Goal: Task Accomplishment & Management: Manage account settings

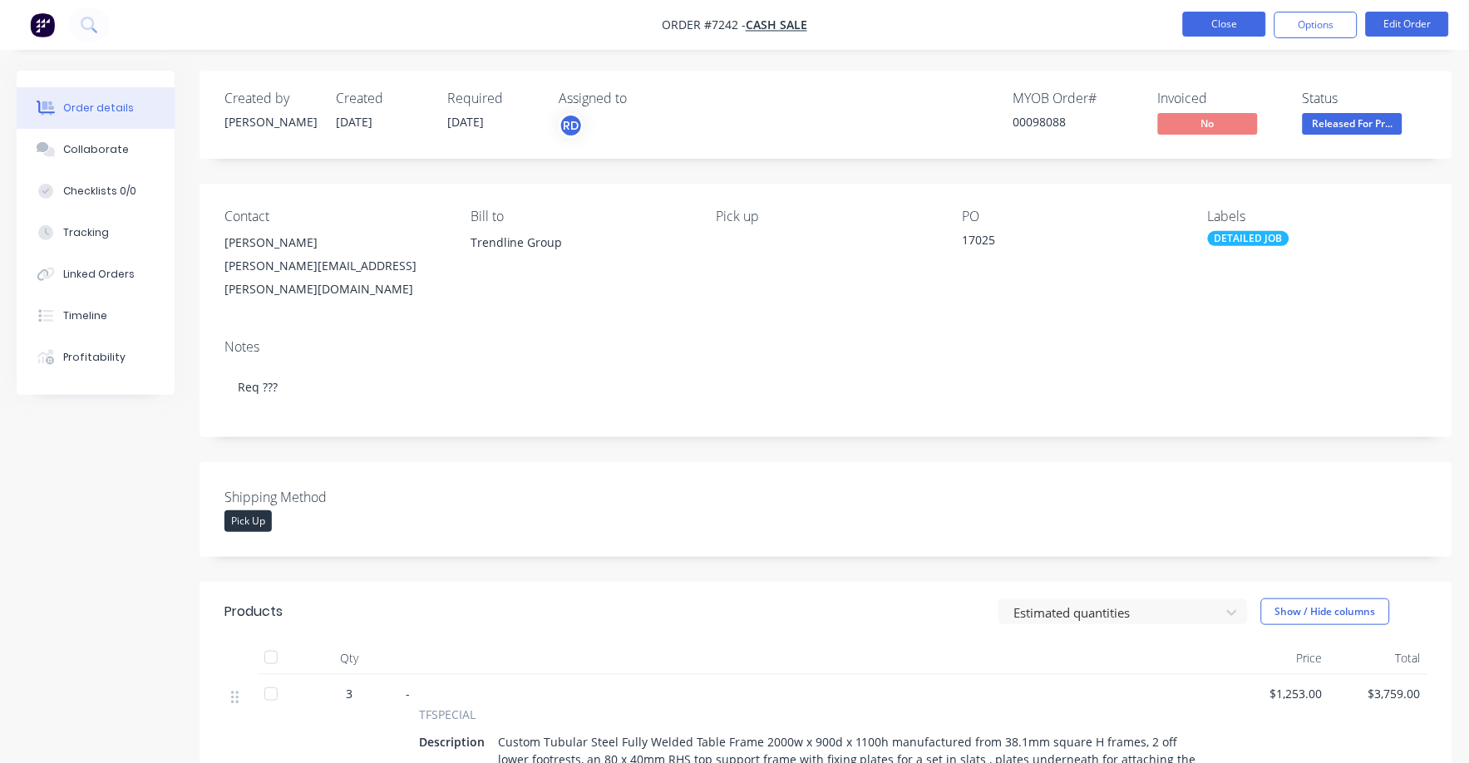
click at [1226, 18] on button "Close" at bounding box center [1224, 24] width 83 height 25
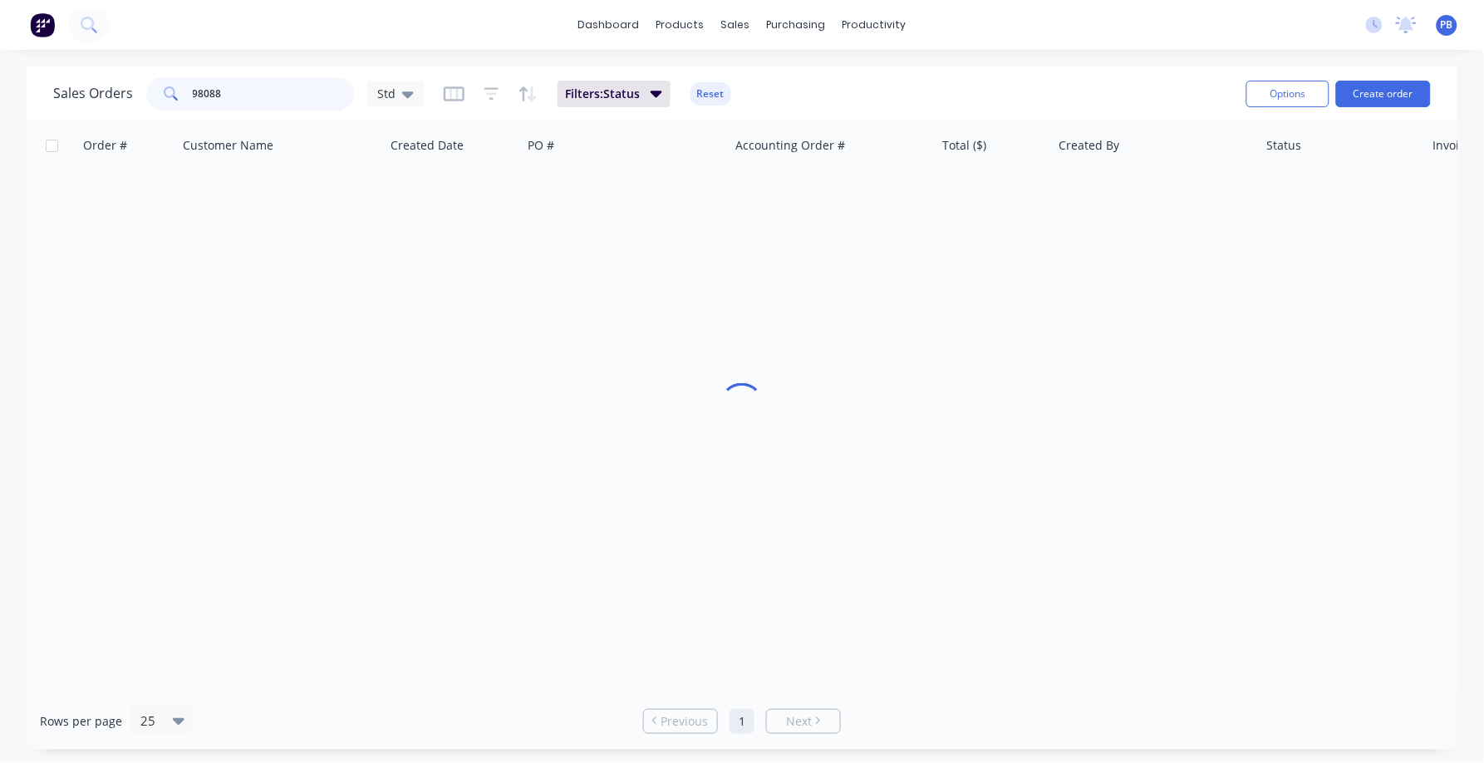
drag, startPoint x: 313, startPoint y: 84, endPoint x: 182, endPoint y: 76, distance: 131.5
click at [182, 77] on div "98088" at bounding box center [250, 93] width 208 height 33
drag, startPoint x: 230, startPoint y: 86, endPoint x: 161, endPoint y: 78, distance: 69.4
click at [161, 78] on div "985250" at bounding box center [250, 93] width 208 height 33
type input "98250"
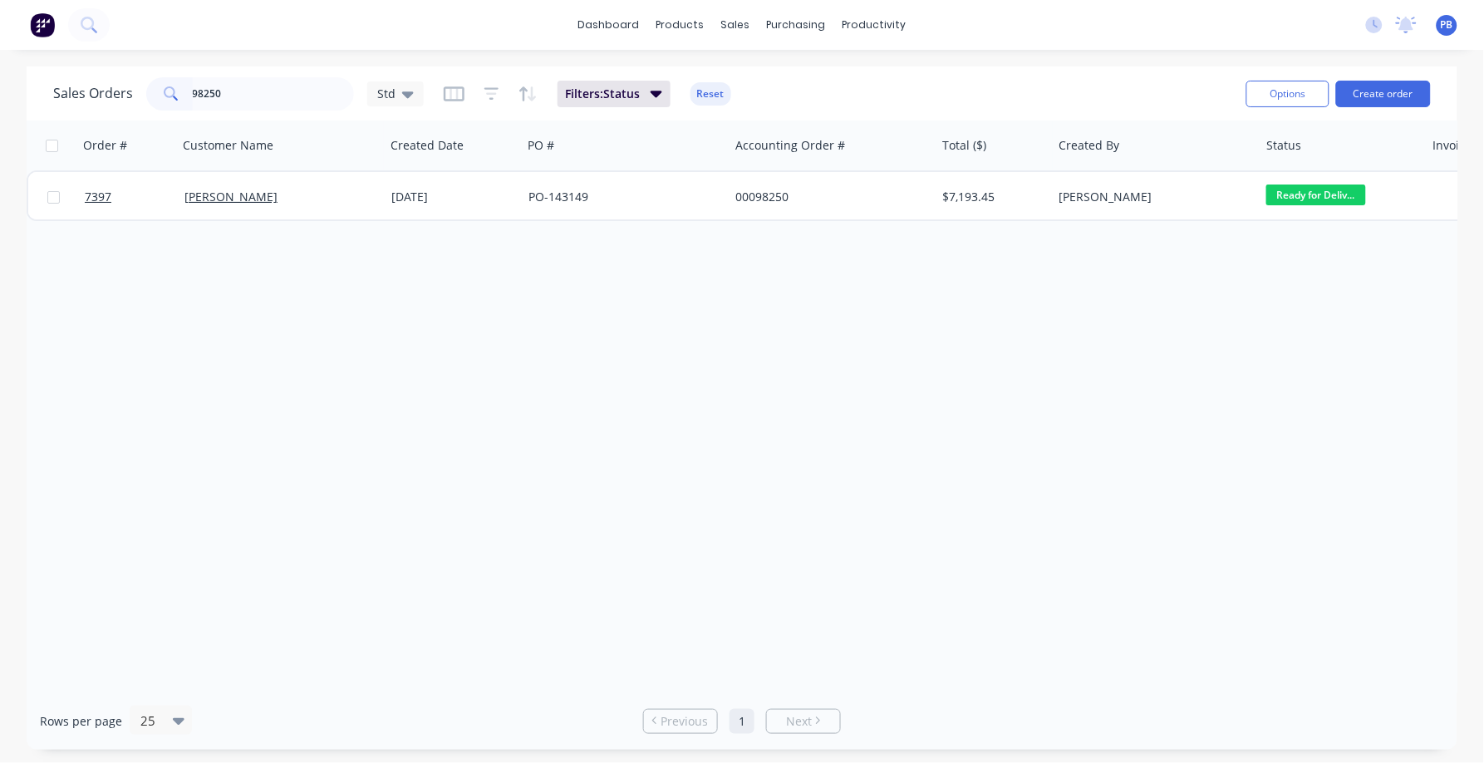
click at [704, 90] on button "Reset" at bounding box center [711, 93] width 41 height 23
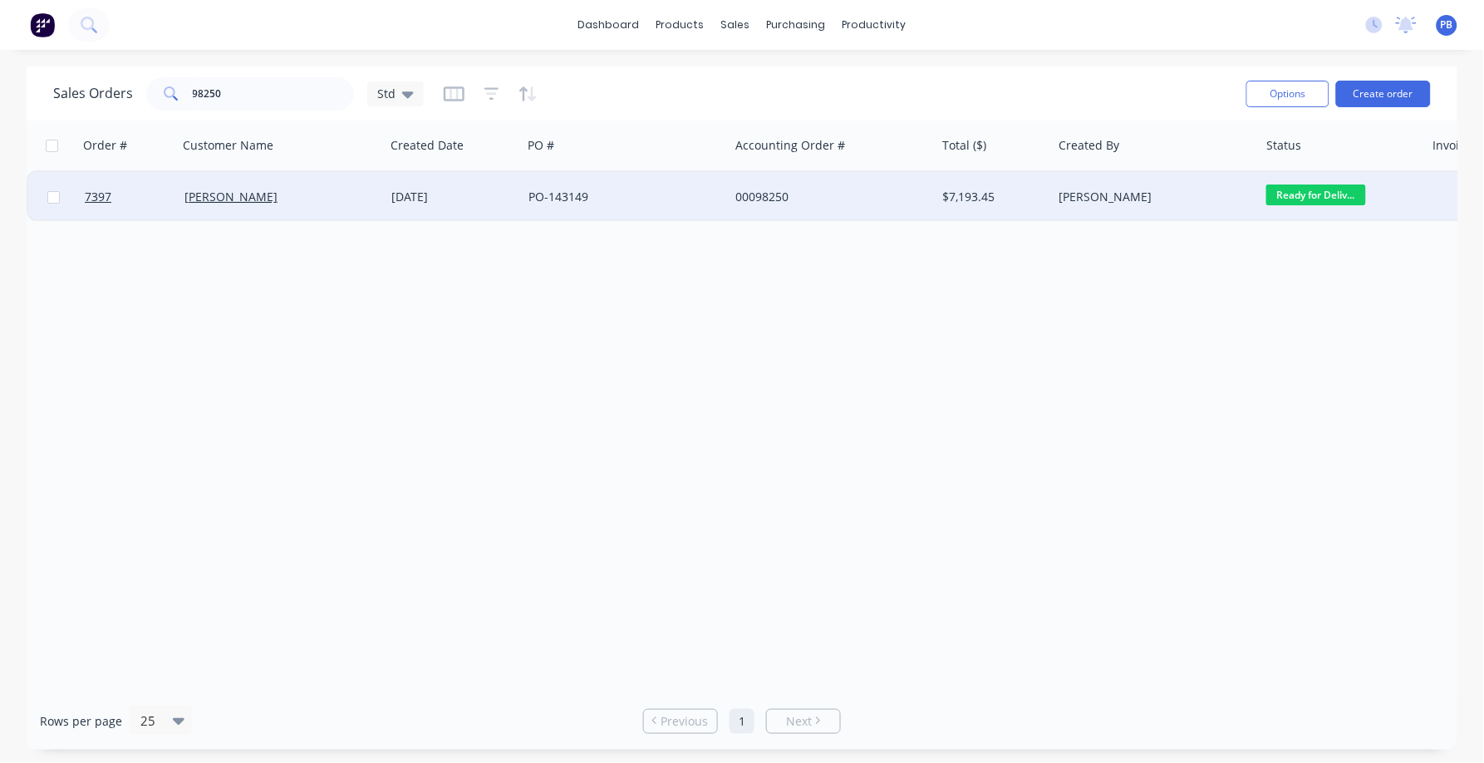
click at [1061, 189] on div "[PERSON_NAME]" at bounding box center [1151, 197] width 185 height 17
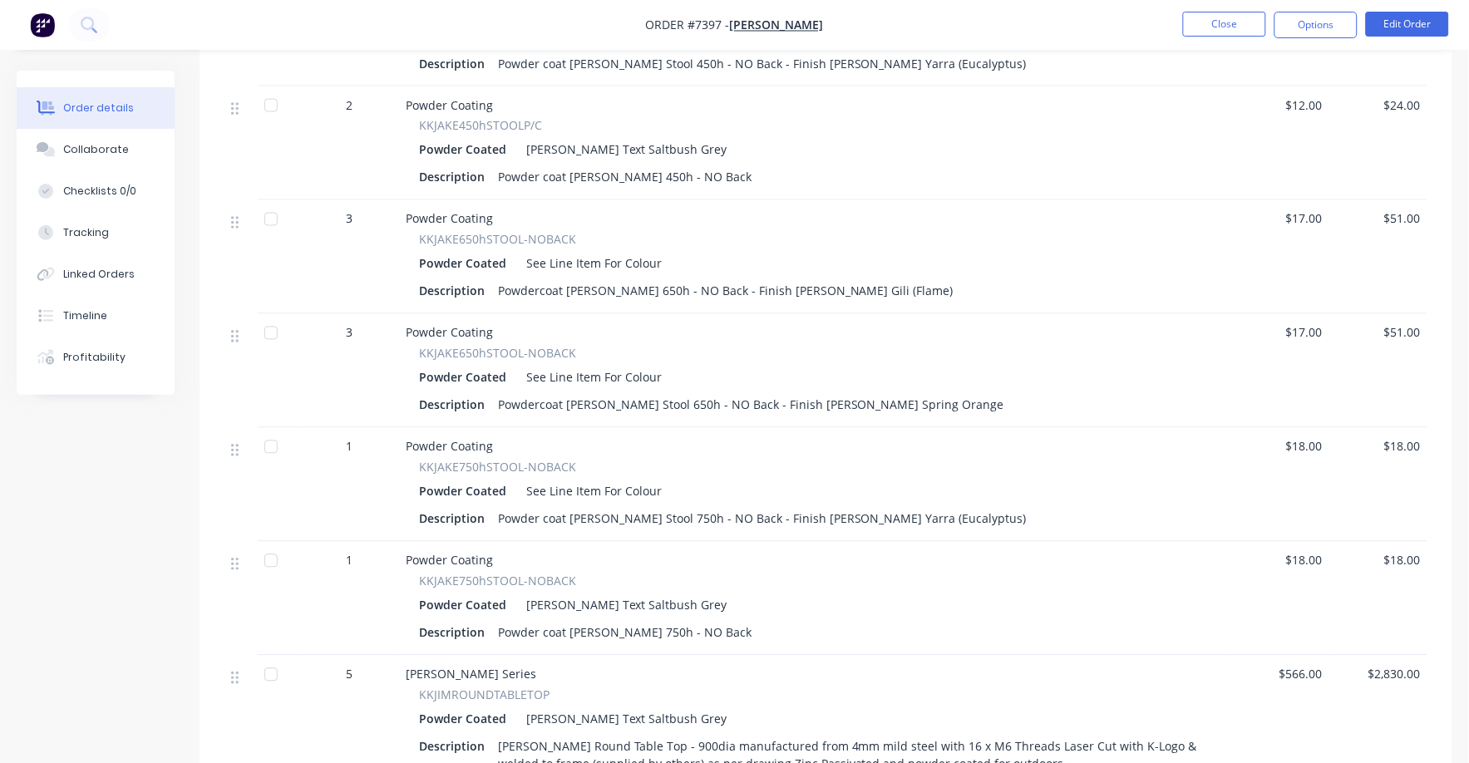
scroll to position [625, 0]
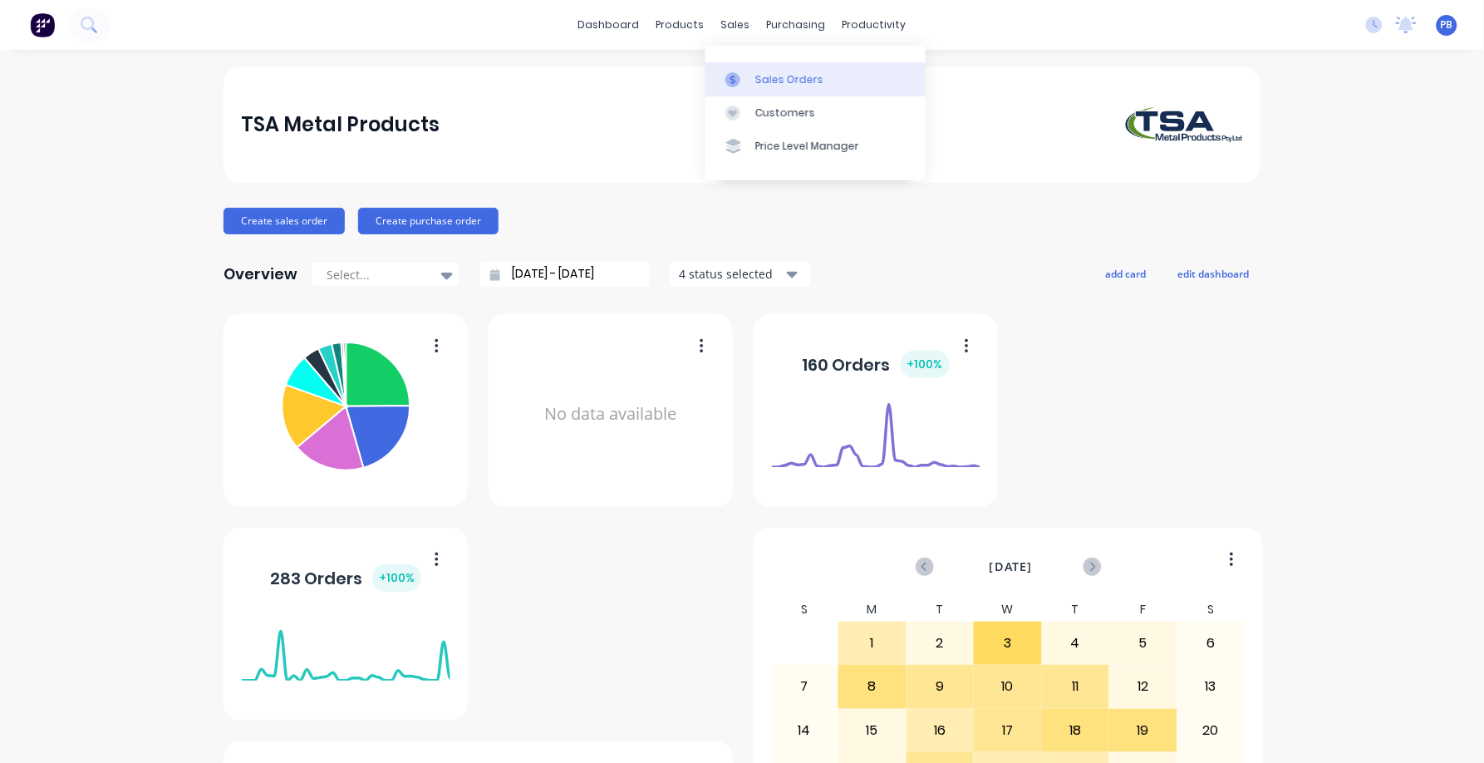
click at [768, 68] on link "Sales Orders" at bounding box center [816, 78] width 220 height 33
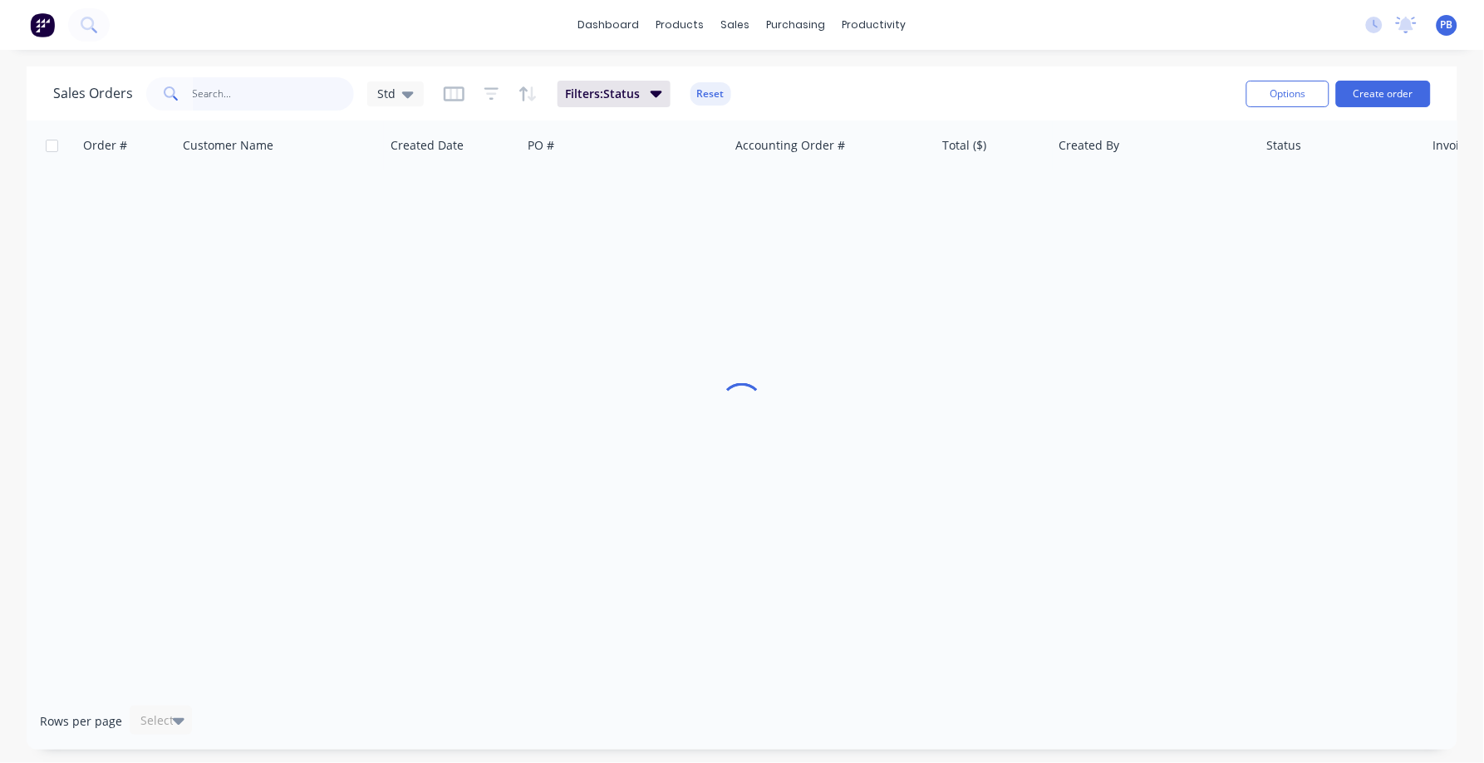
click at [294, 95] on input "text" at bounding box center [274, 93] width 162 height 33
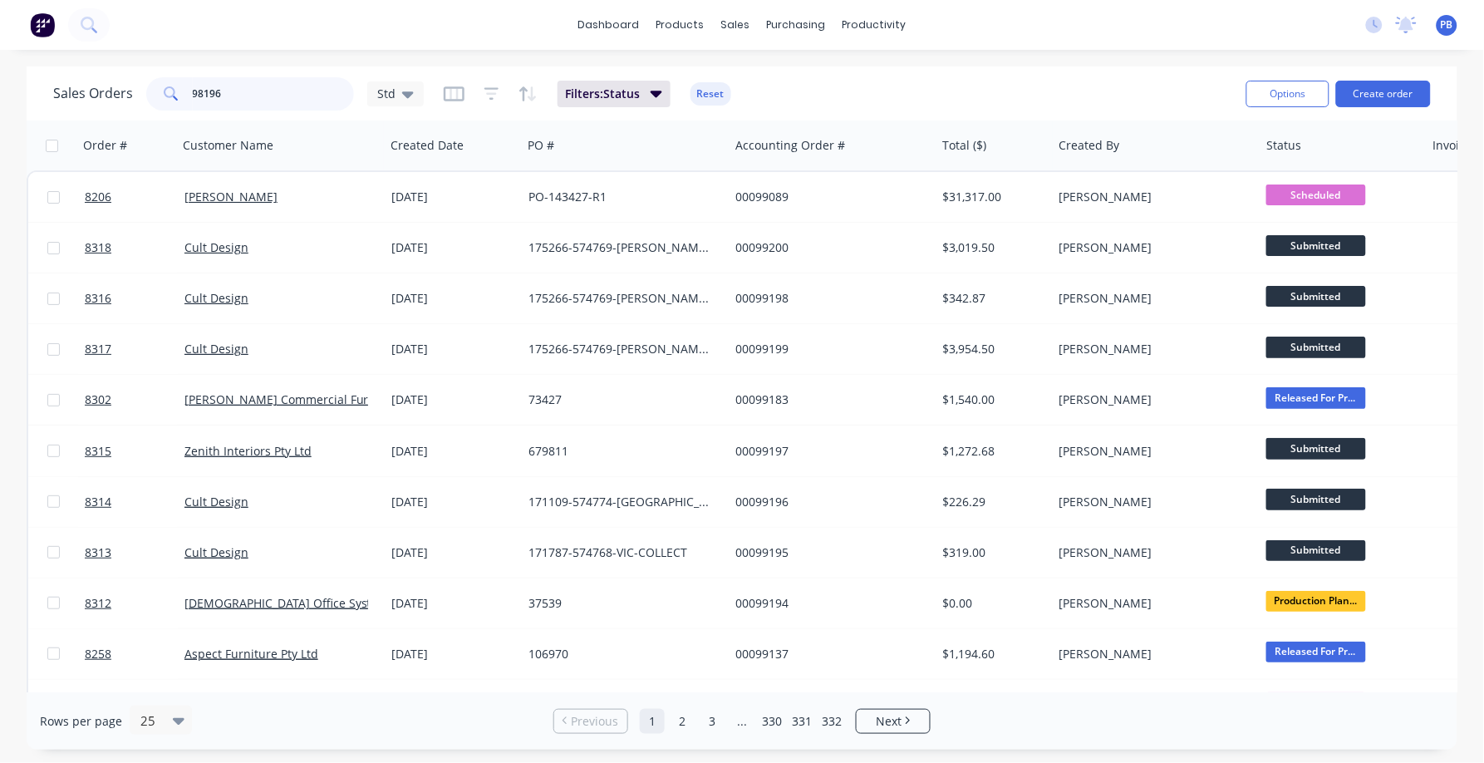
type input "98196"
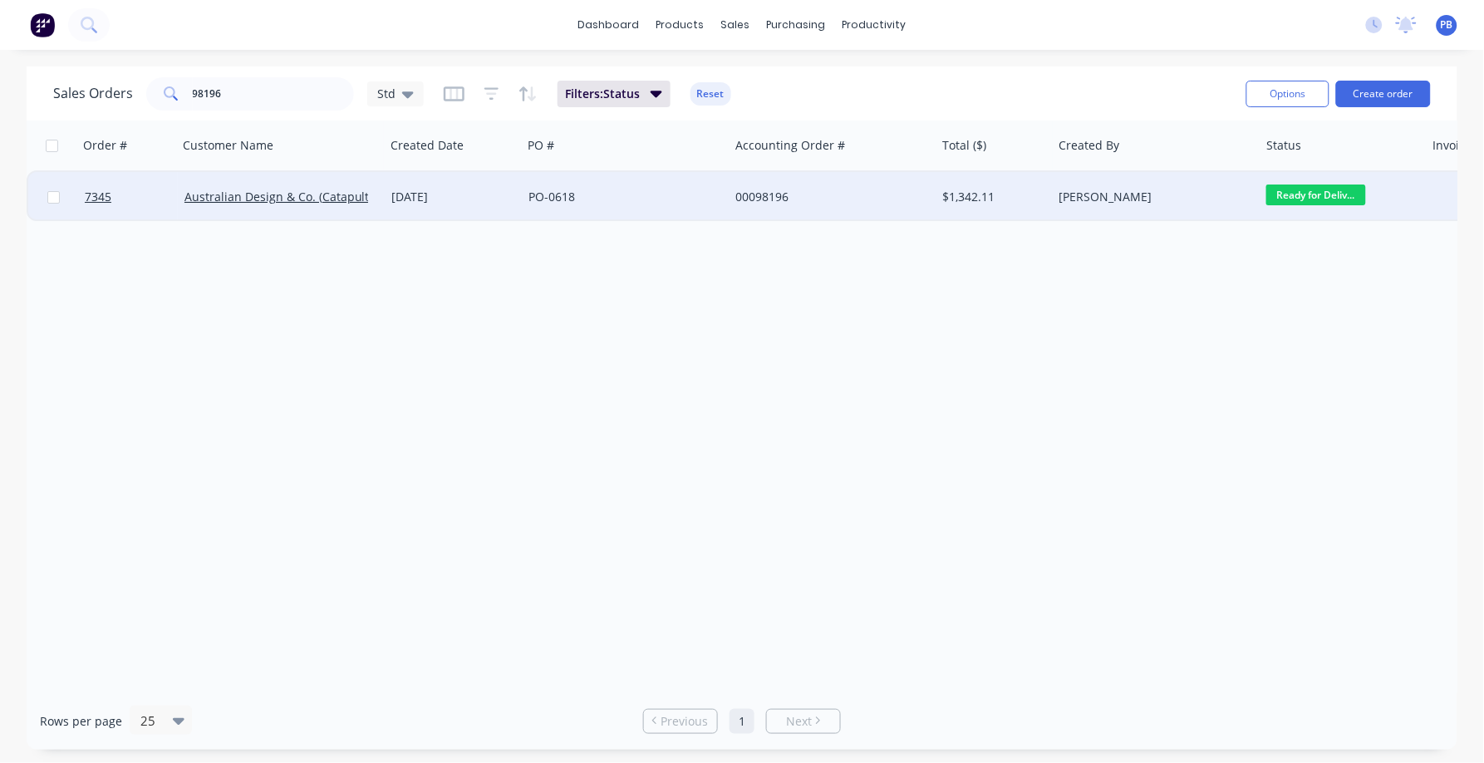
click at [765, 189] on div "00098196" at bounding box center [828, 197] width 185 height 17
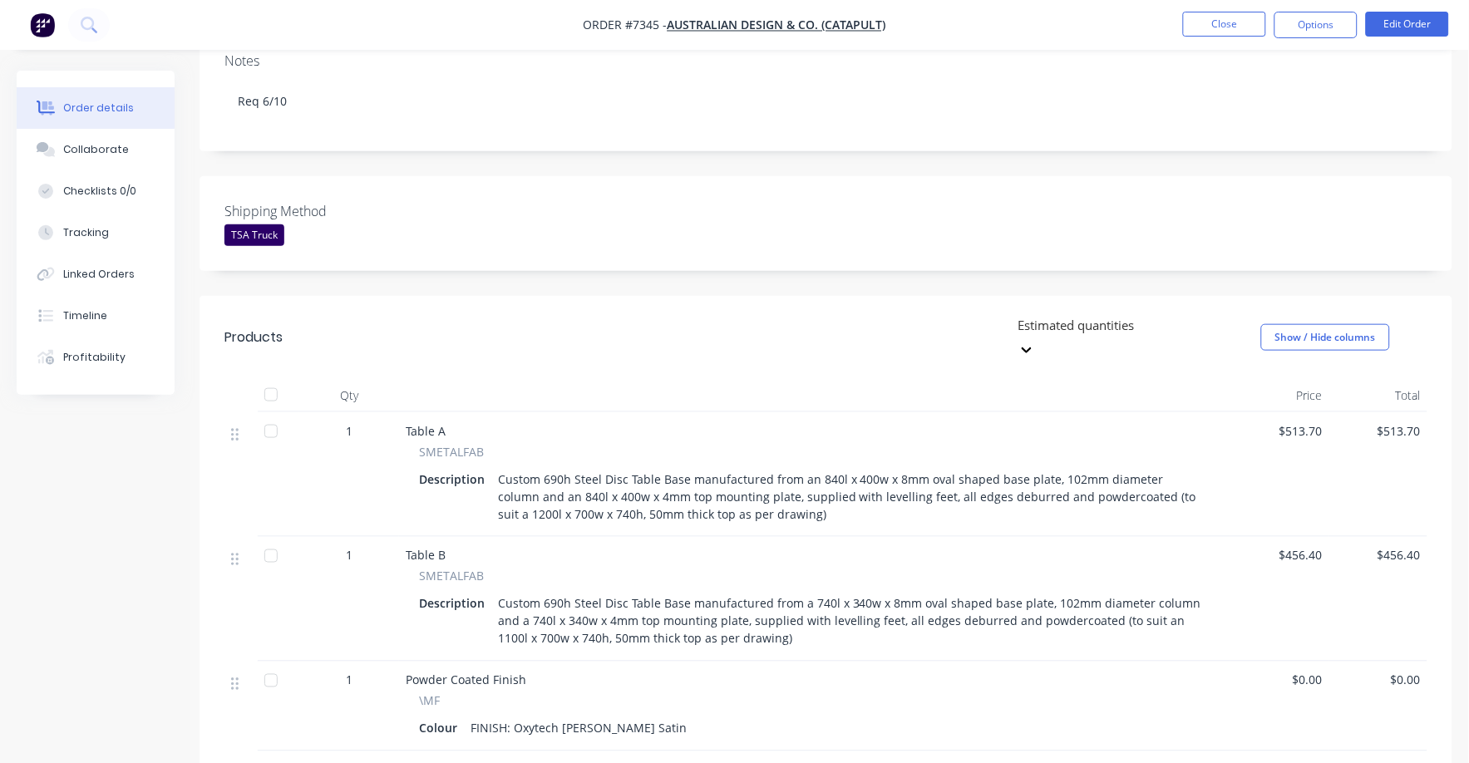
scroll to position [312, 0]
click at [1213, 27] on button "Close" at bounding box center [1224, 24] width 83 height 25
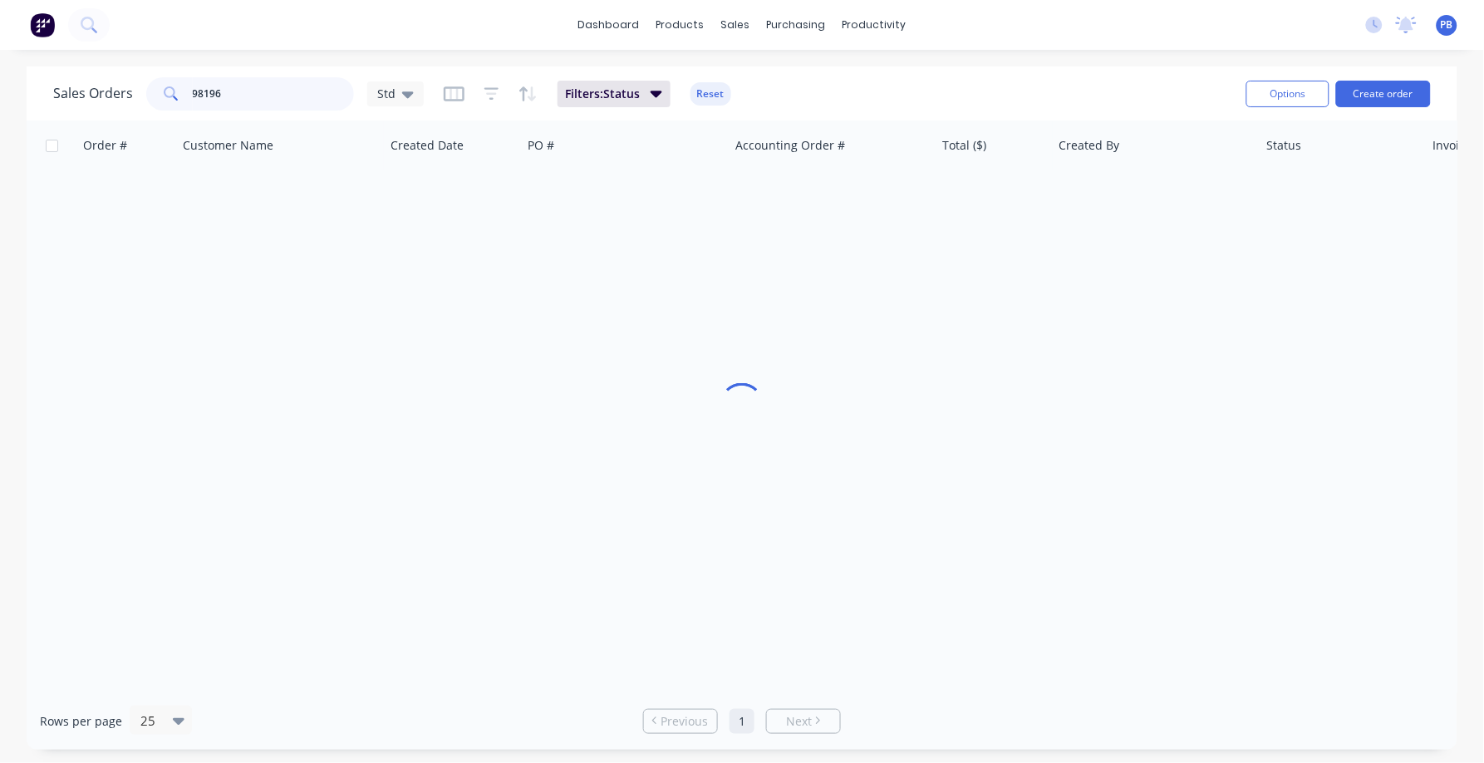
drag, startPoint x: 289, startPoint y: 87, endPoint x: 168, endPoint y: 76, distance: 121.9
click at [168, 77] on div "98196" at bounding box center [250, 93] width 208 height 33
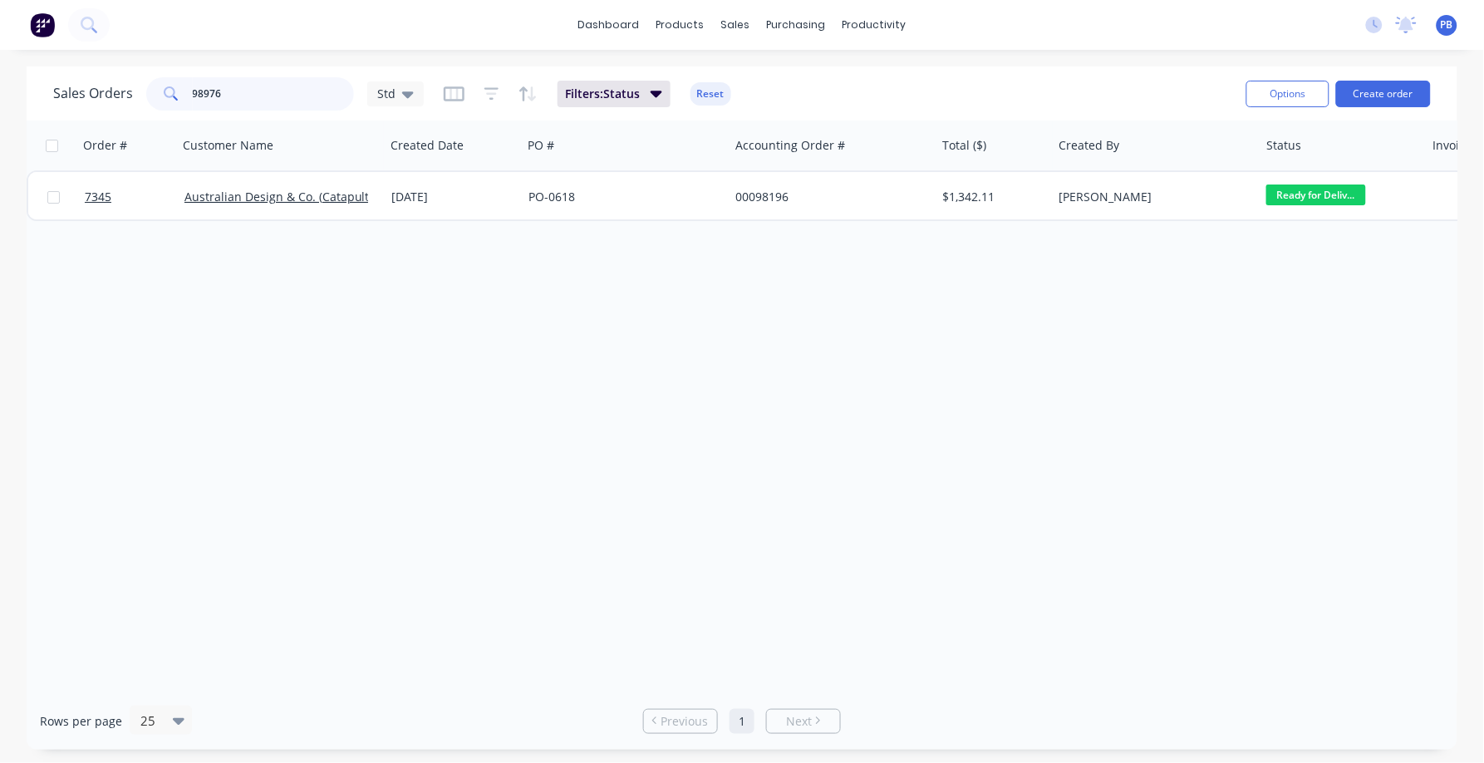
type input "98976"
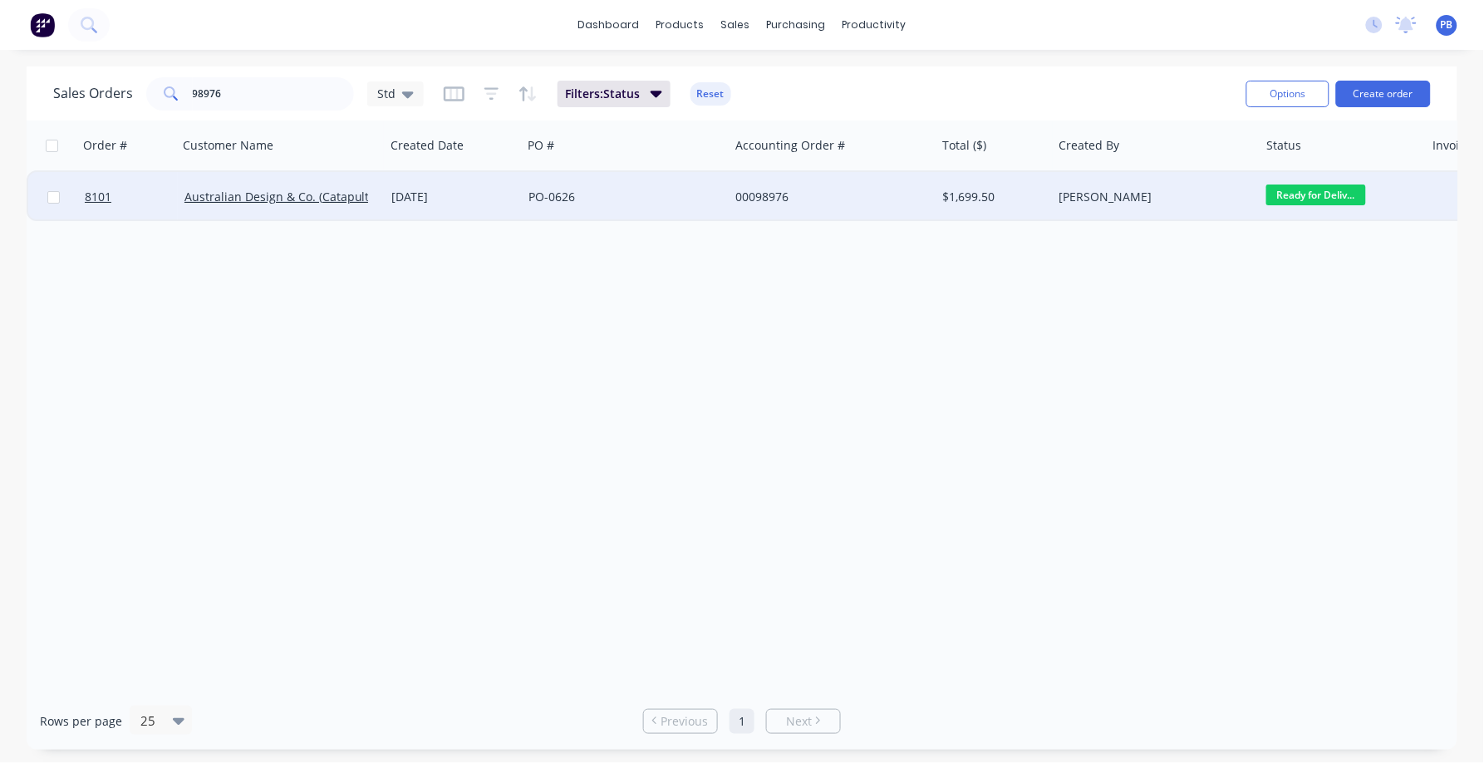
click at [749, 201] on div "00098976" at bounding box center [828, 197] width 185 height 17
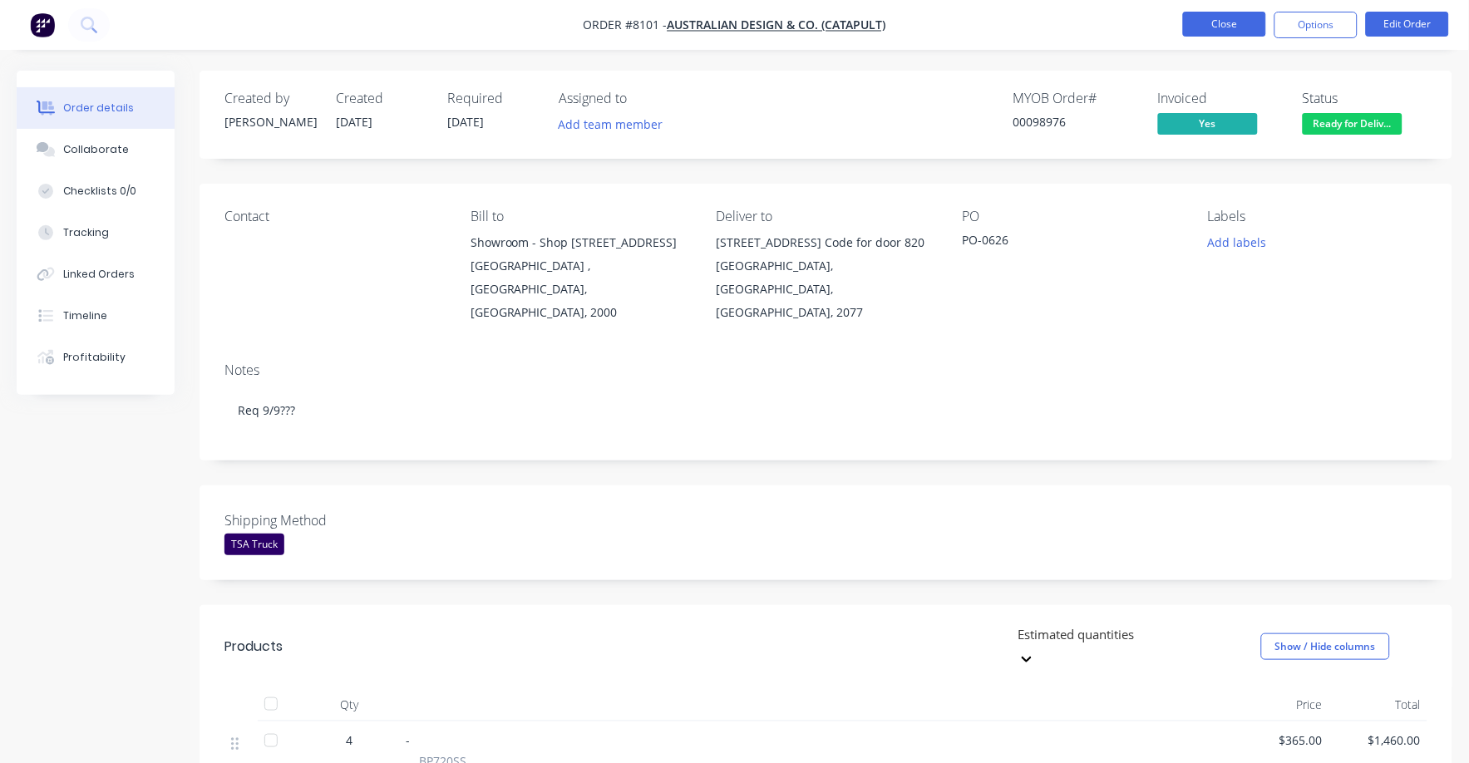
click at [1222, 12] on button "Close" at bounding box center [1224, 24] width 83 height 25
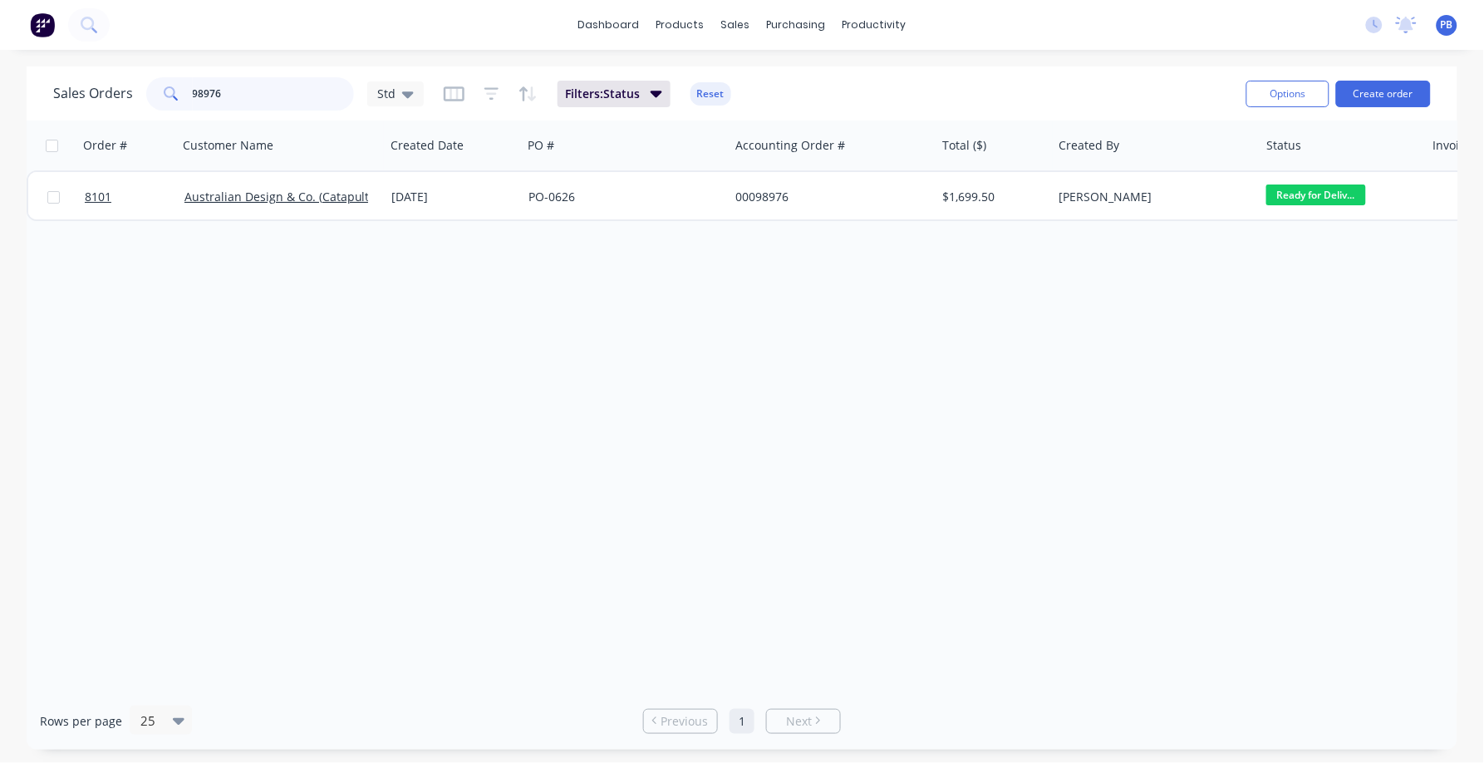
drag, startPoint x: 256, startPoint y: 97, endPoint x: 171, endPoint y: 84, distance: 85.8
click at [171, 84] on div "98976" at bounding box center [250, 93] width 208 height 33
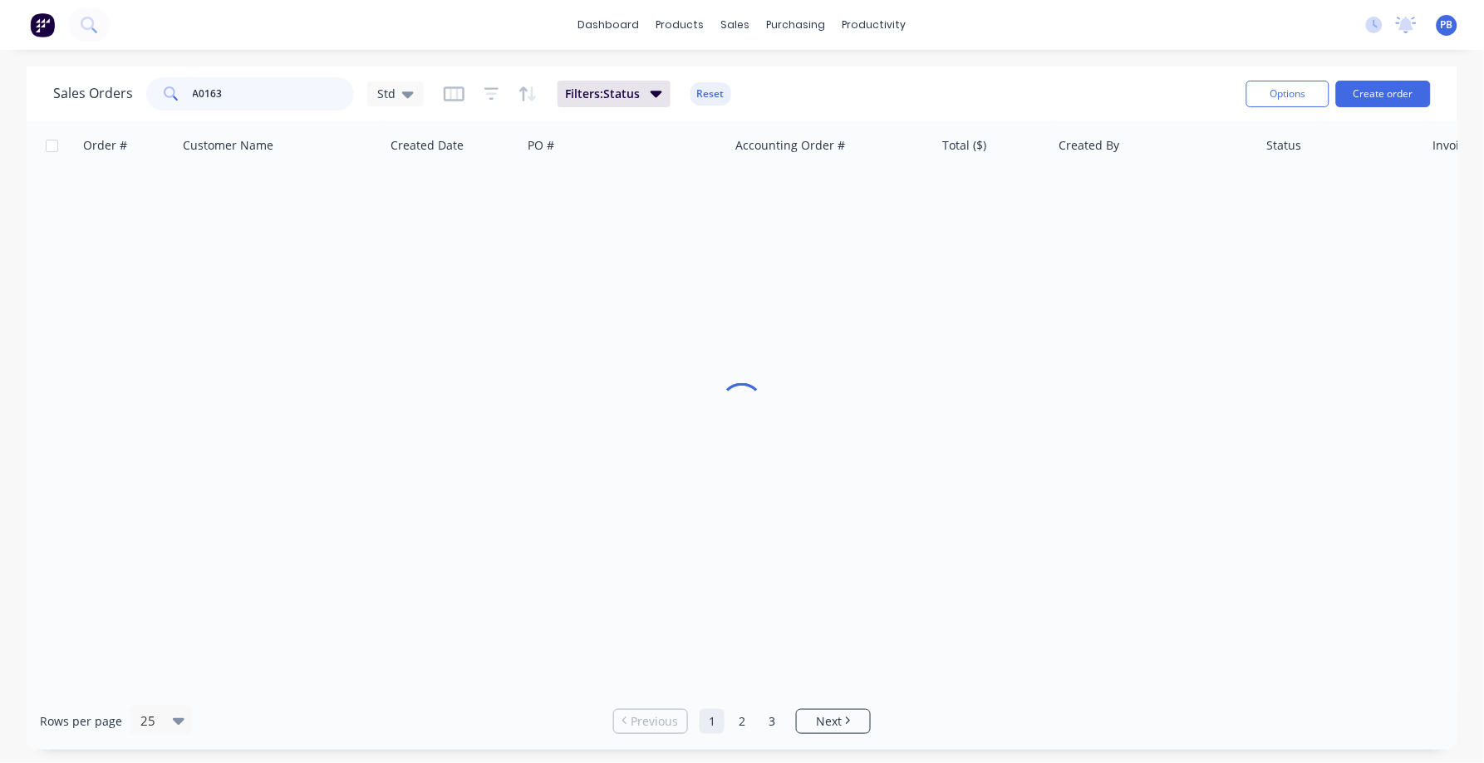
type input "A0163"
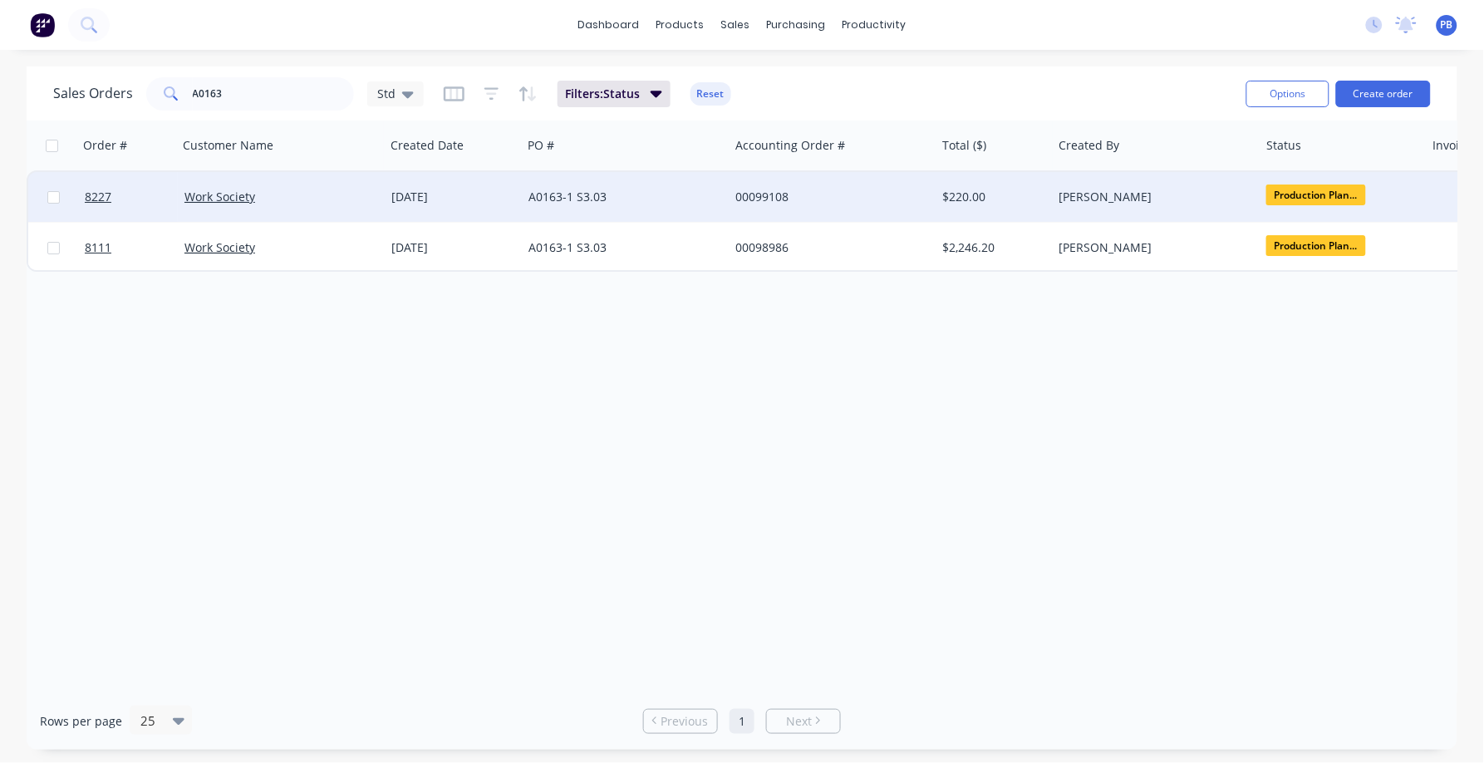
click at [746, 195] on div "00099108" at bounding box center [828, 197] width 185 height 17
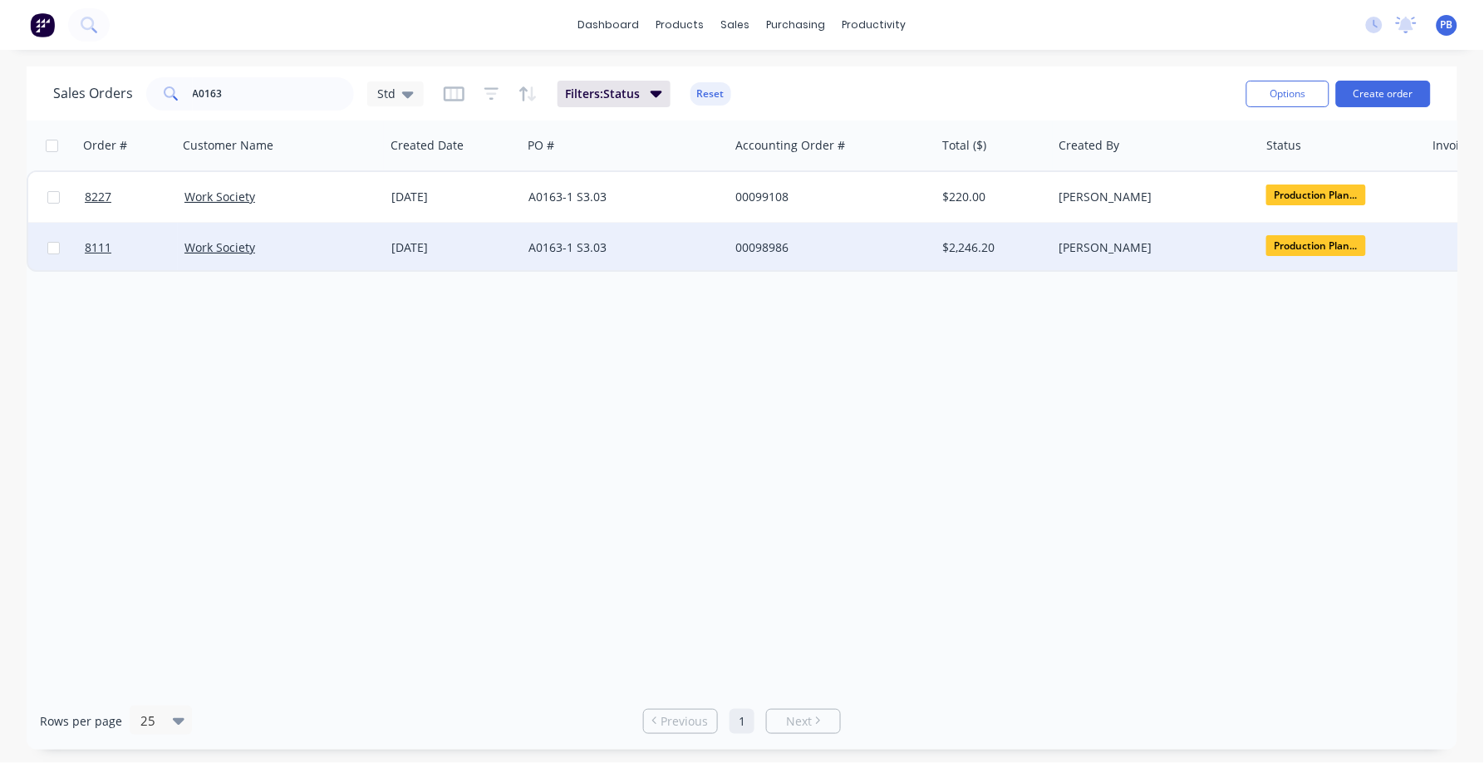
click at [569, 239] on div "A0163-1 S3.03" at bounding box center [621, 247] width 185 height 17
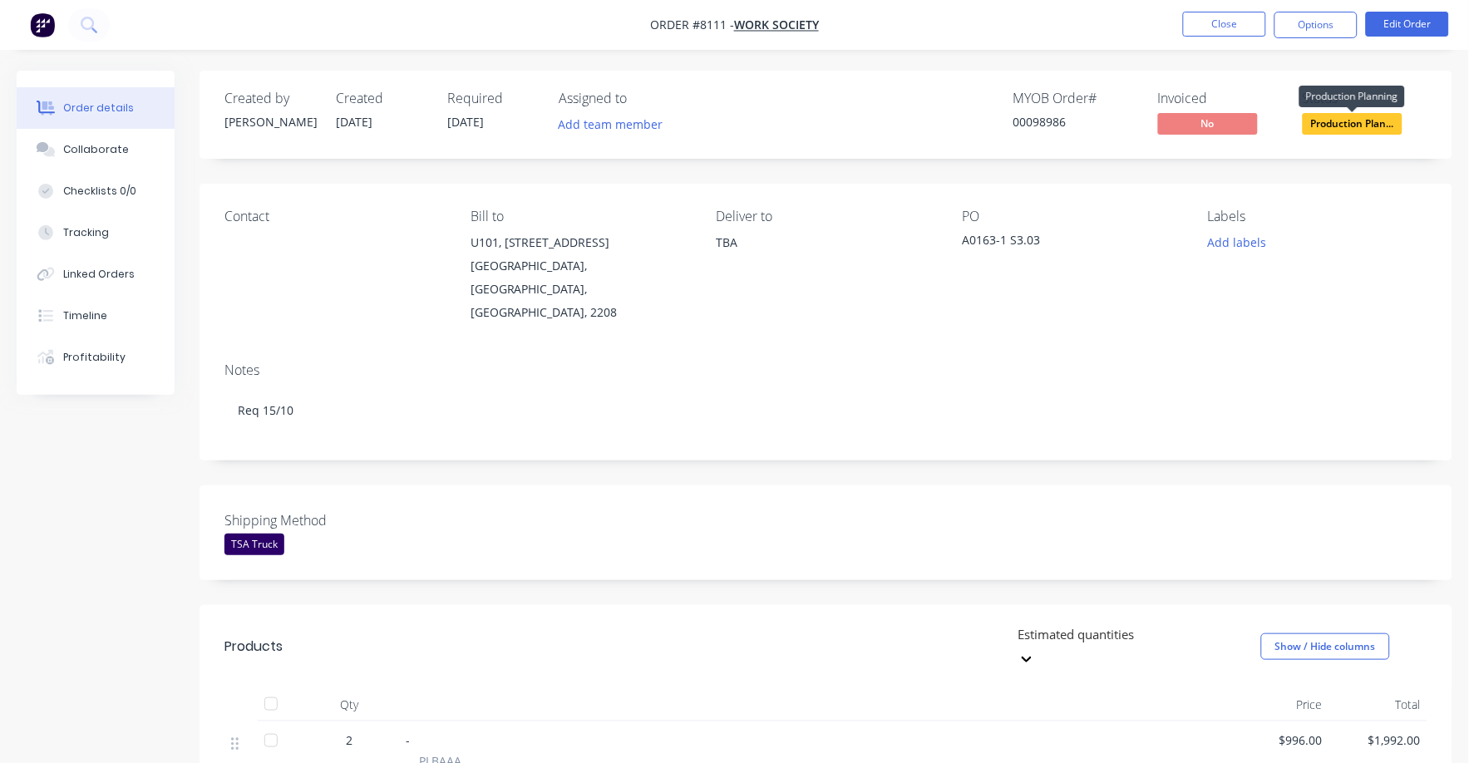
click at [1341, 122] on span "Production Plan..." at bounding box center [1352, 123] width 100 height 21
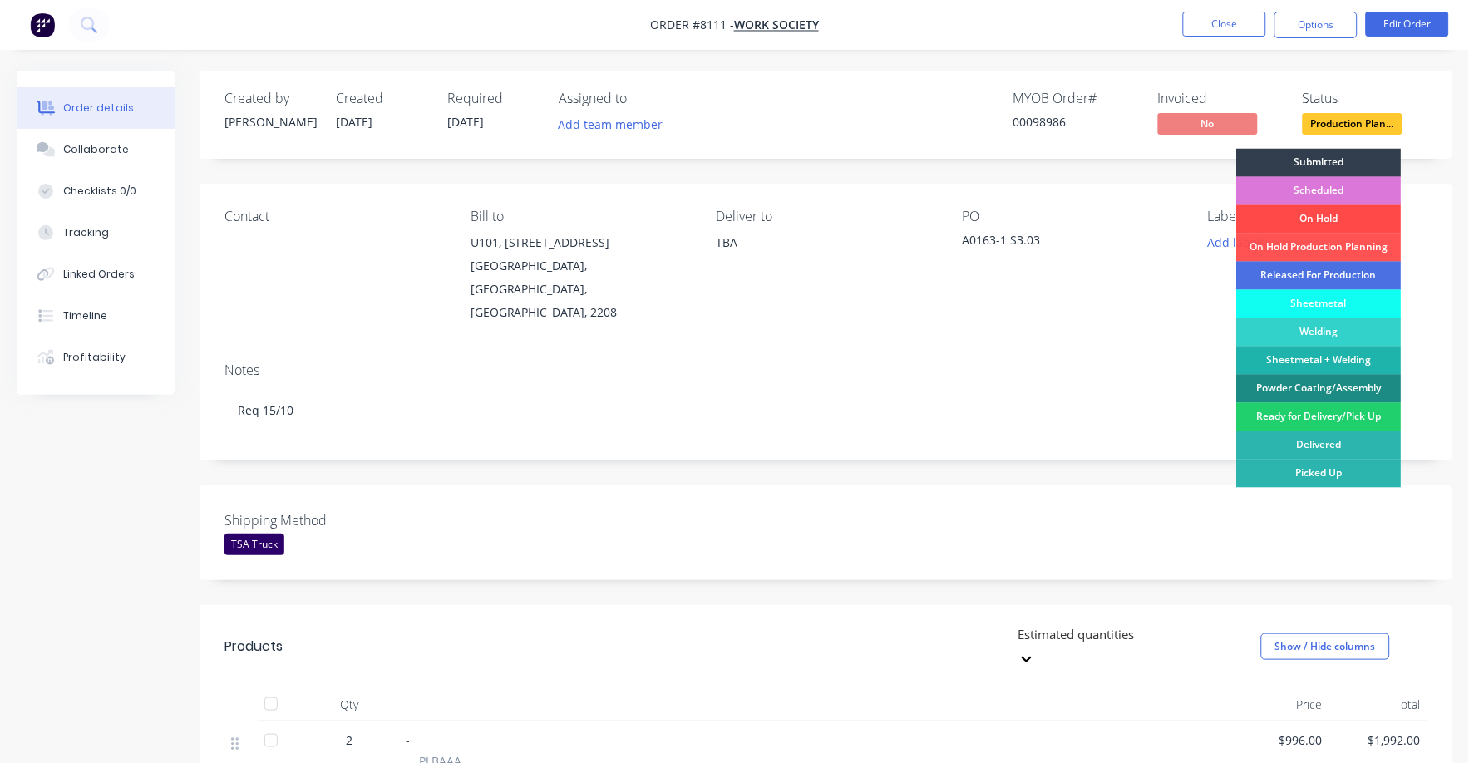
click at [1335, 221] on div "On Hold" at bounding box center [1319, 219] width 165 height 28
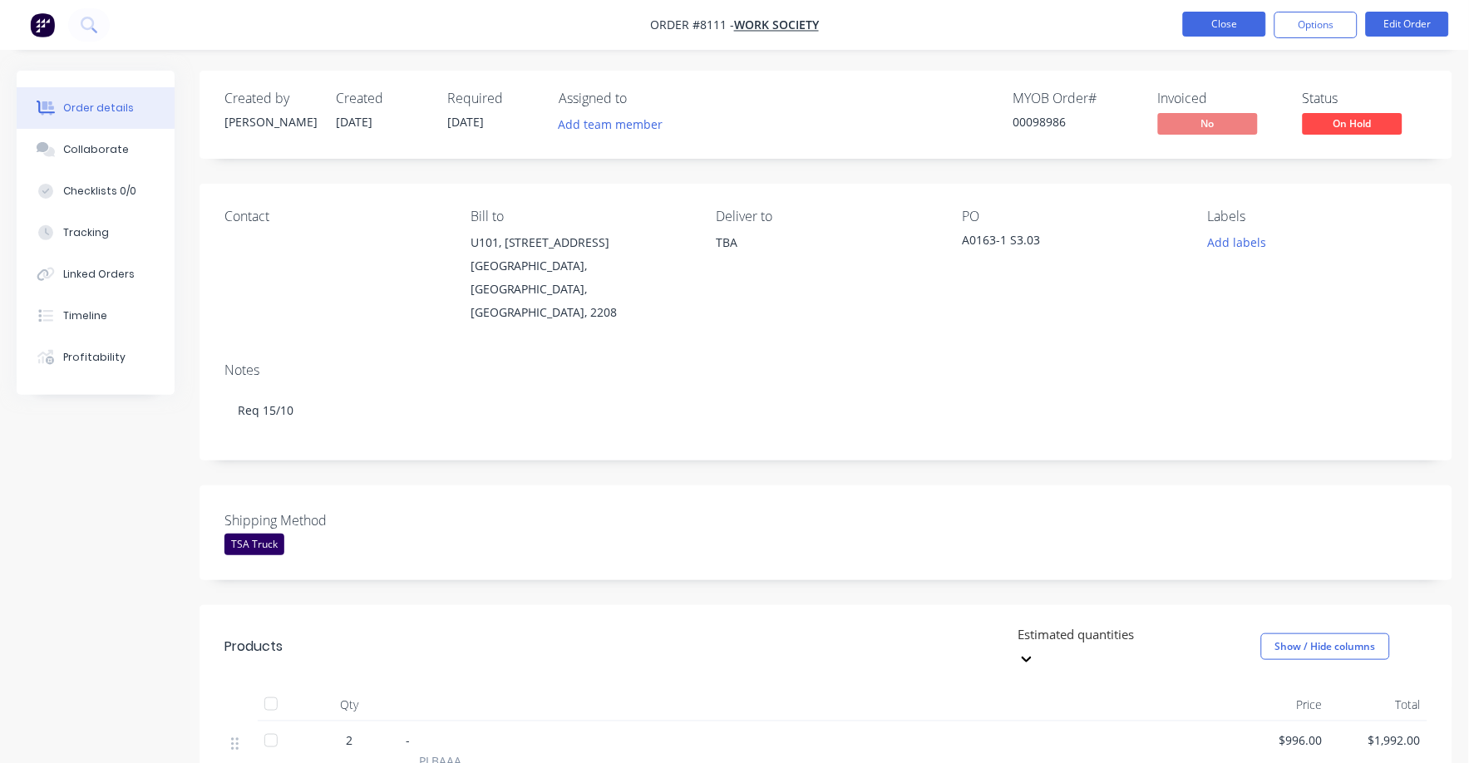
click at [1218, 22] on button "Close" at bounding box center [1224, 24] width 83 height 25
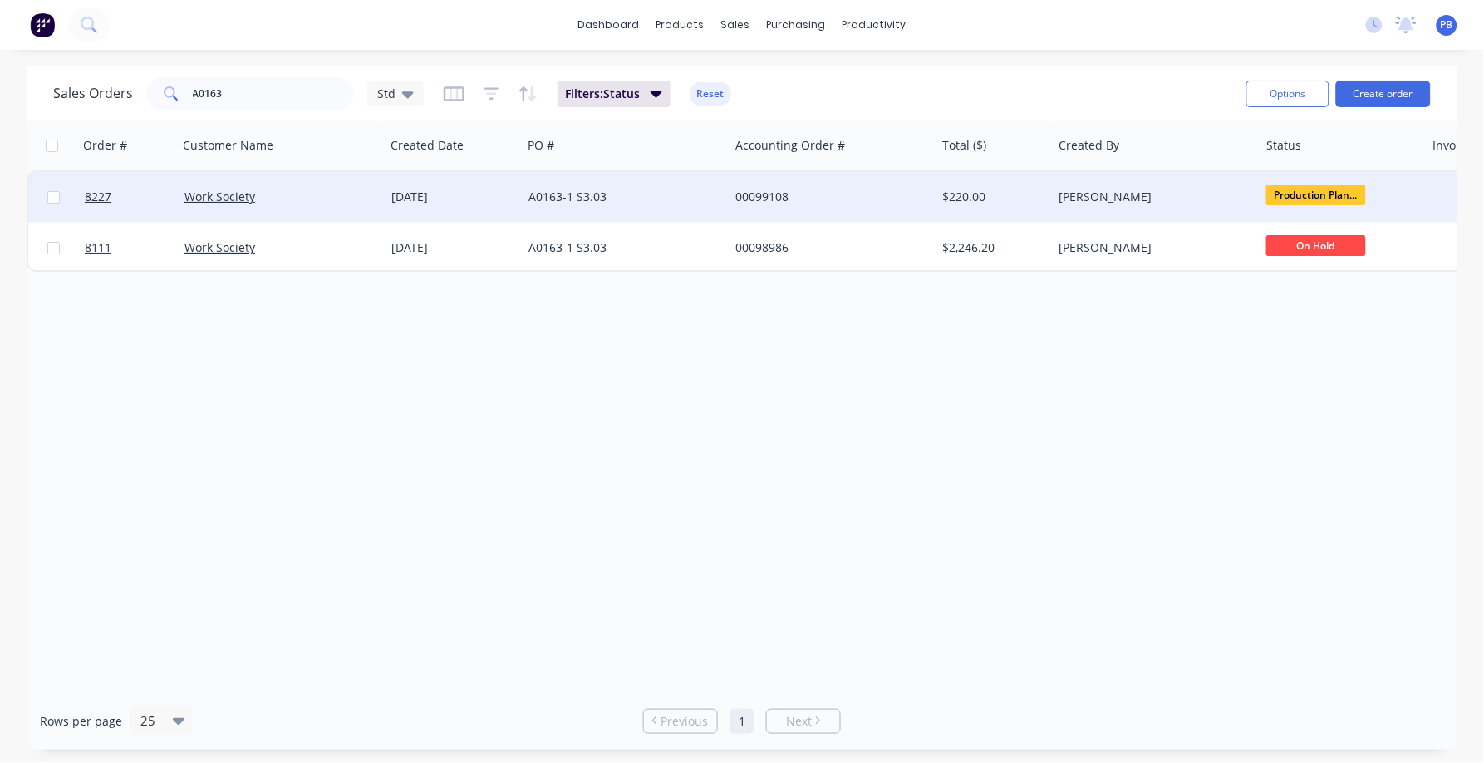
click at [587, 189] on div "A0163-1 S3.03" at bounding box center [621, 197] width 185 height 17
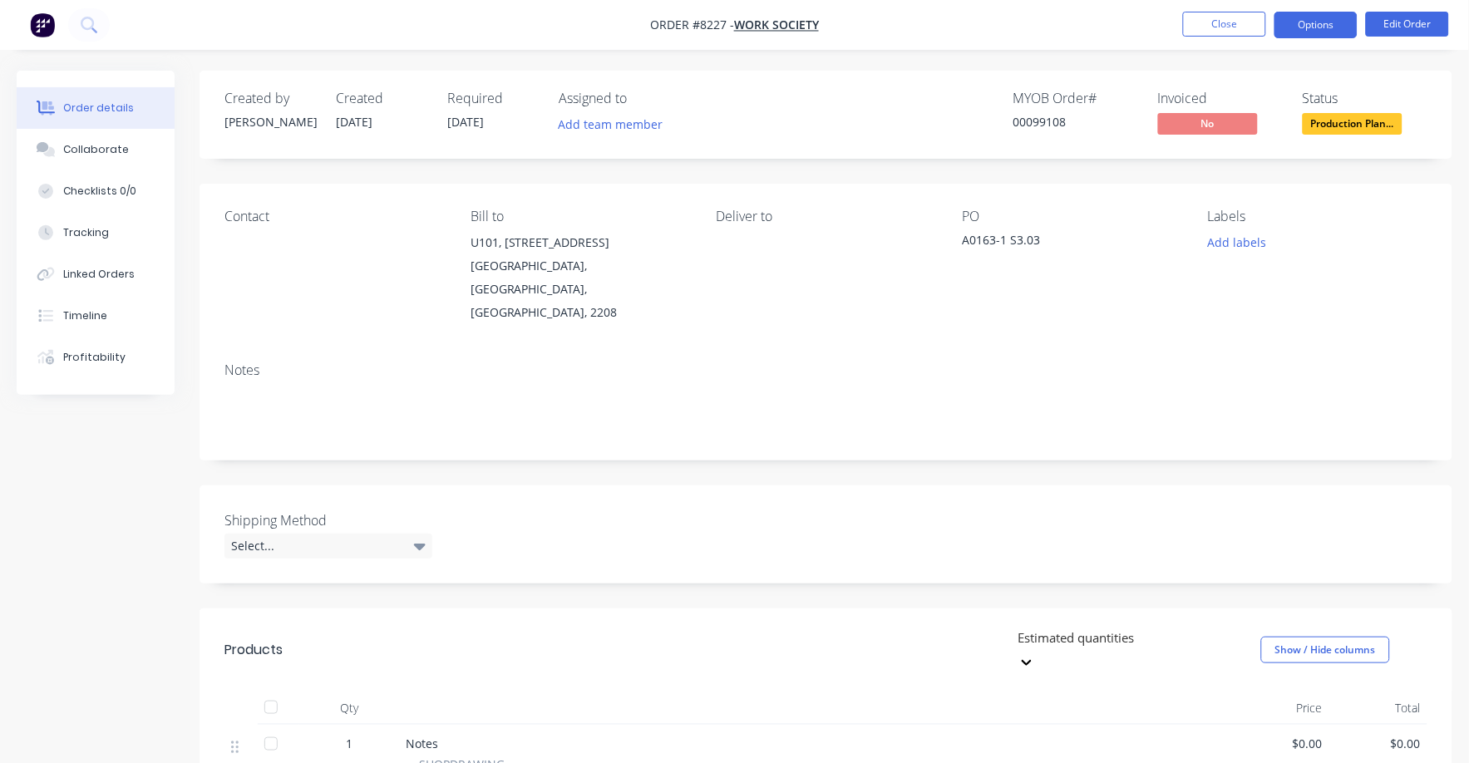
click at [1327, 22] on button "Options" at bounding box center [1315, 25] width 83 height 27
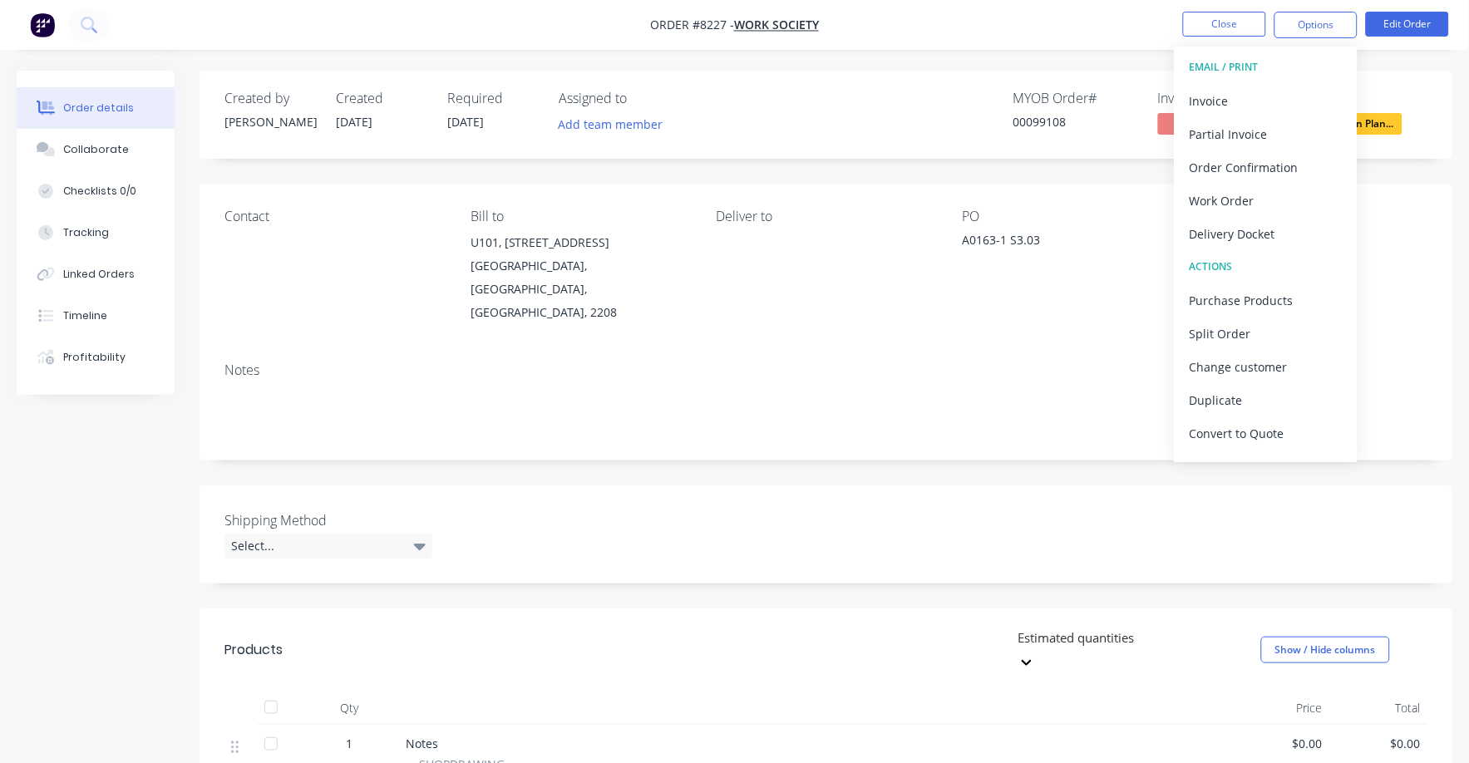
click at [1440, 59] on div "Order details Collaborate Checklists 0/0 Tracking Linked Orders Timeline Profit…" at bounding box center [734, 590] width 1469 height 1181
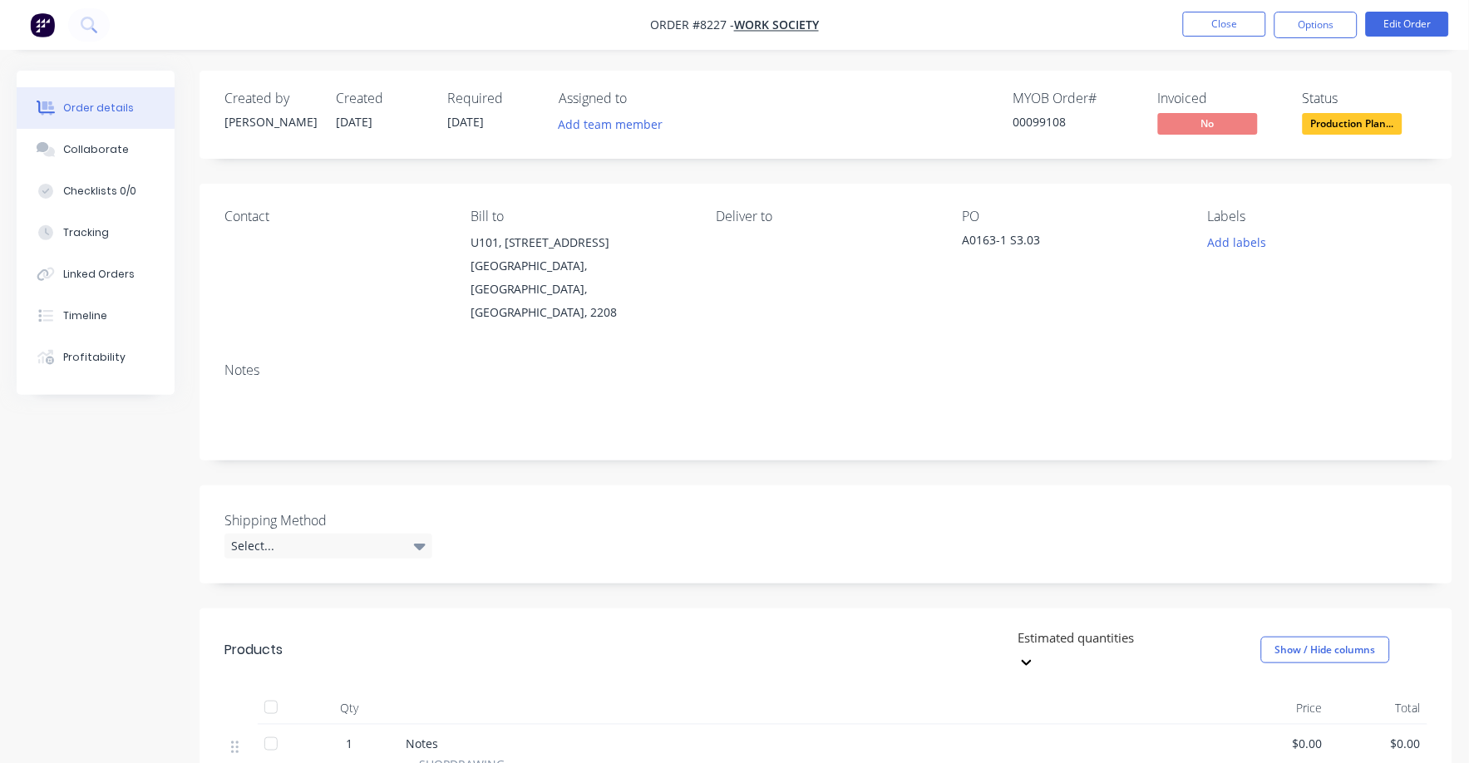
click at [1360, 124] on span "Production Plan..." at bounding box center [1352, 123] width 100 height 21
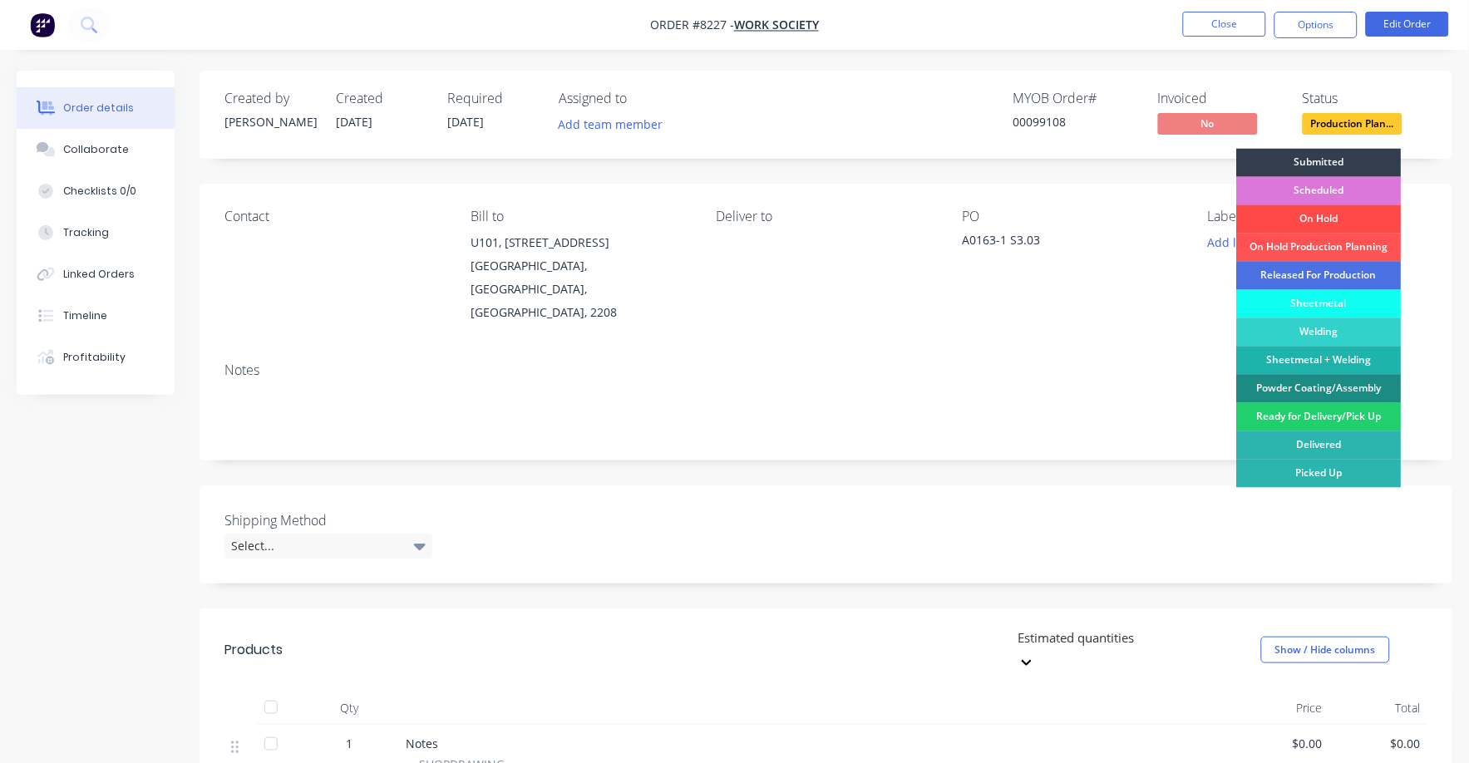
click at [1323, 214] on div "On Hold" at bounding box center [1319, 219] width 165 height 28
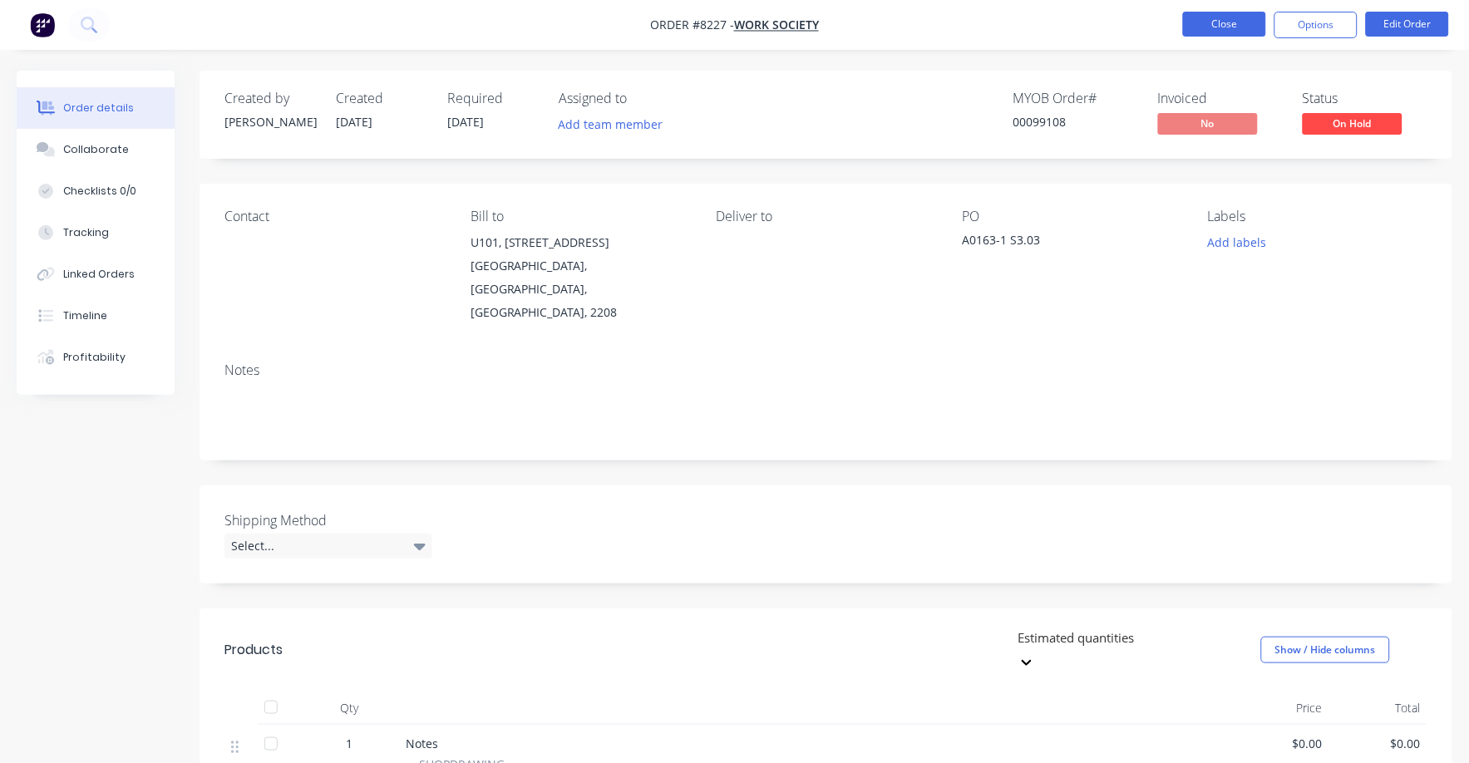
click at [1243, 25] on button "Close" at bounding box center [1224, 24] width 83 height 25
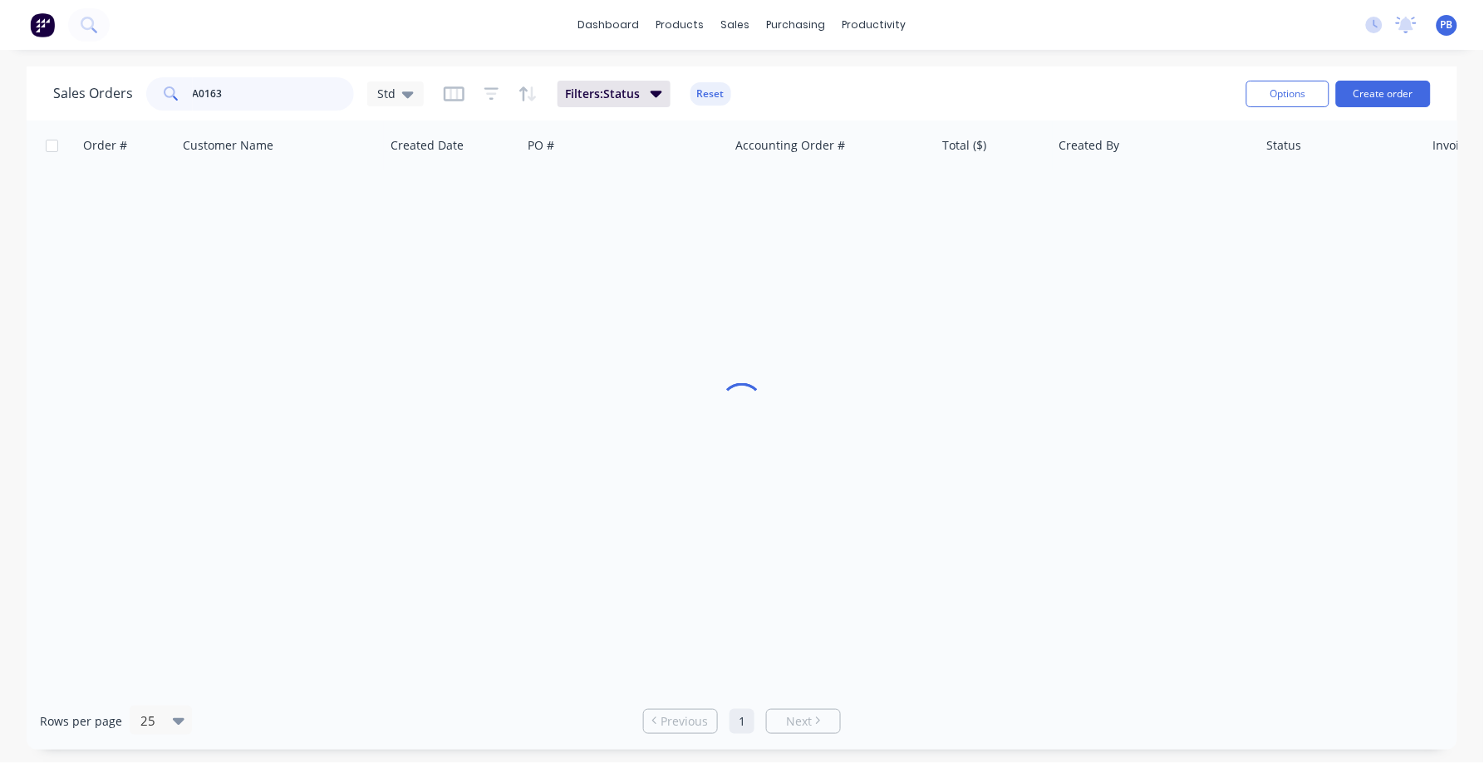
drag, startPoint x: 250, startPoint y: 82, endPoint x: 148, endPoint y: 71, distance: 102.9
click at [148, 71] on div "Sales Orders A0163 Std Filters: Status Reset Options Create order" at bounding box center [742, 93] width 1431 height 54
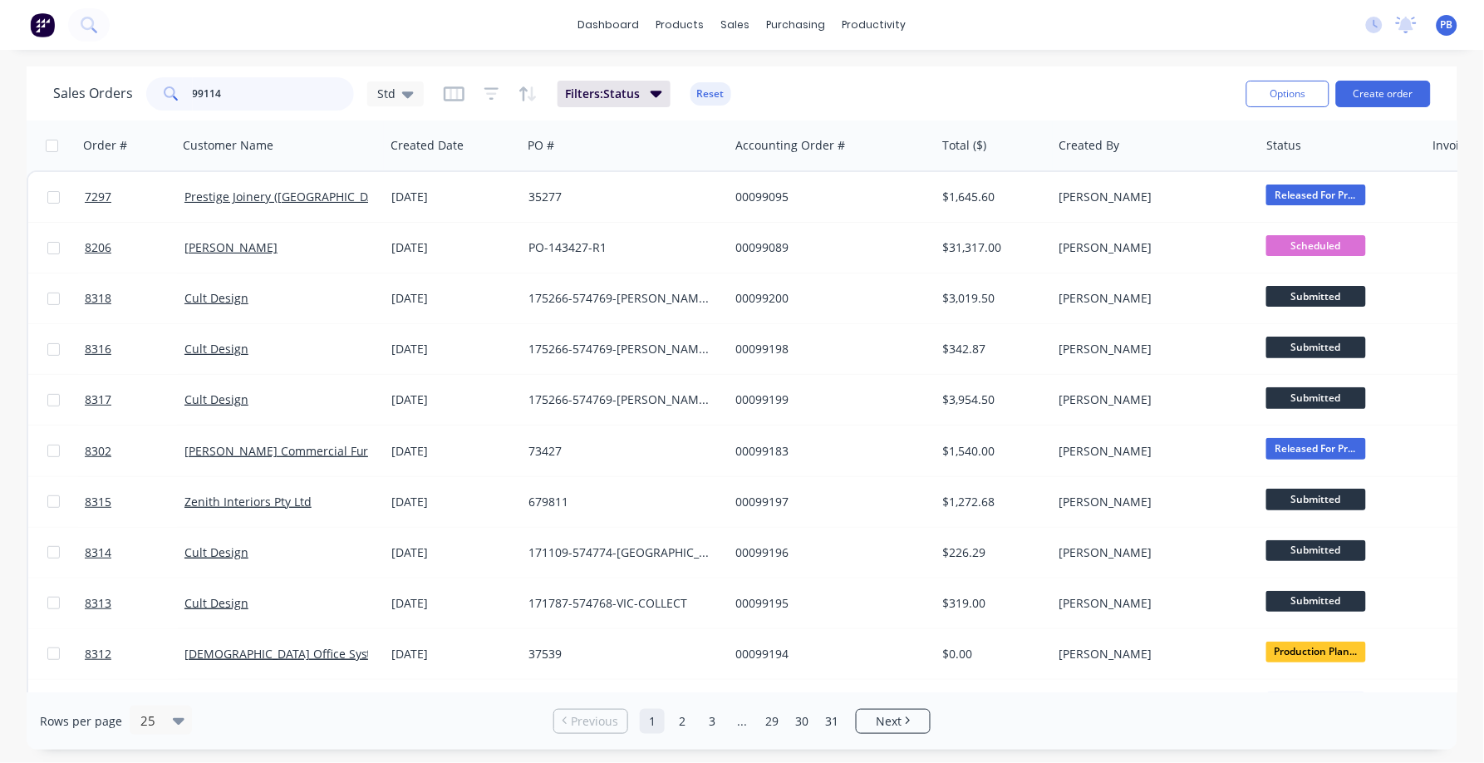
type input "99114"
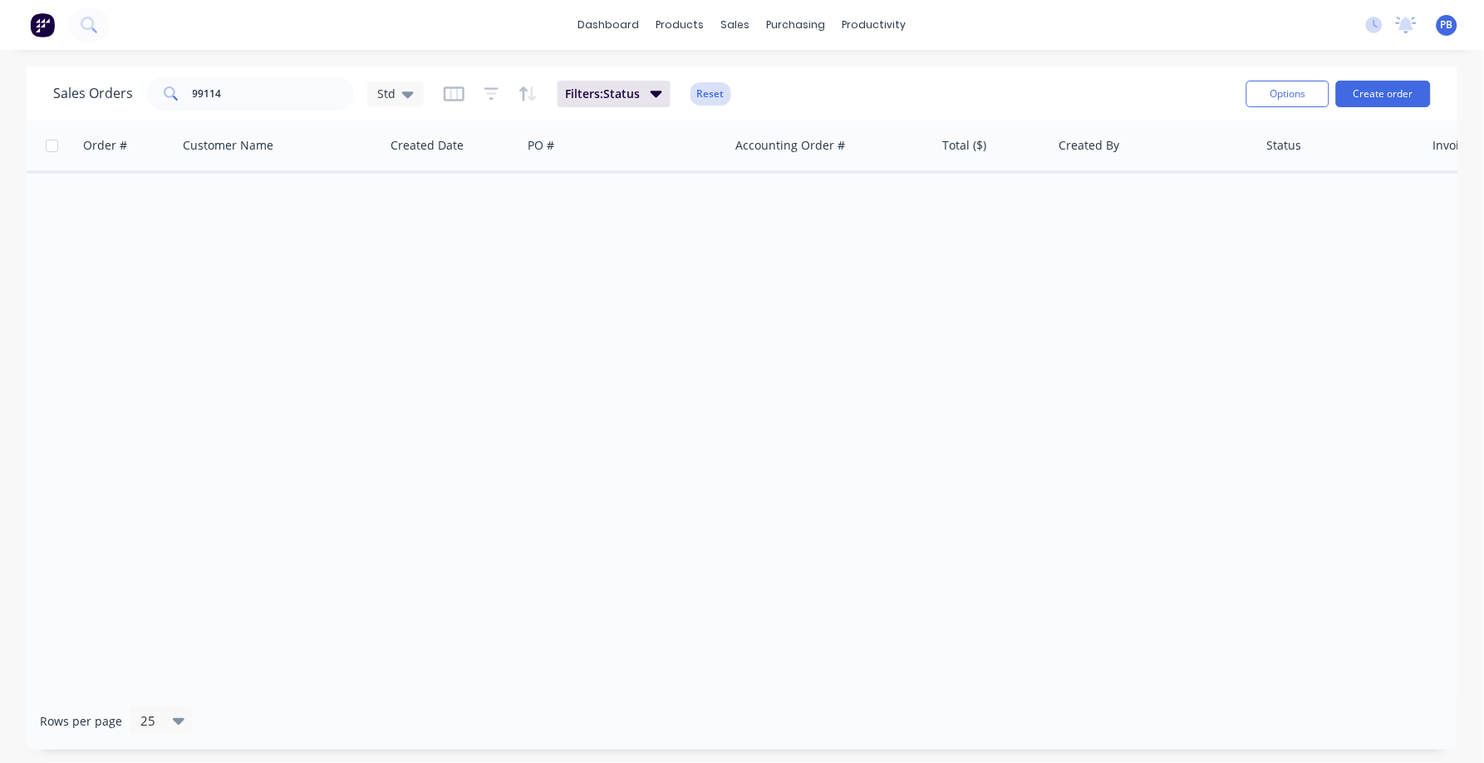
click at [715, 92] on button "Reset" at bounding box center [711, 93] width 41 height 23
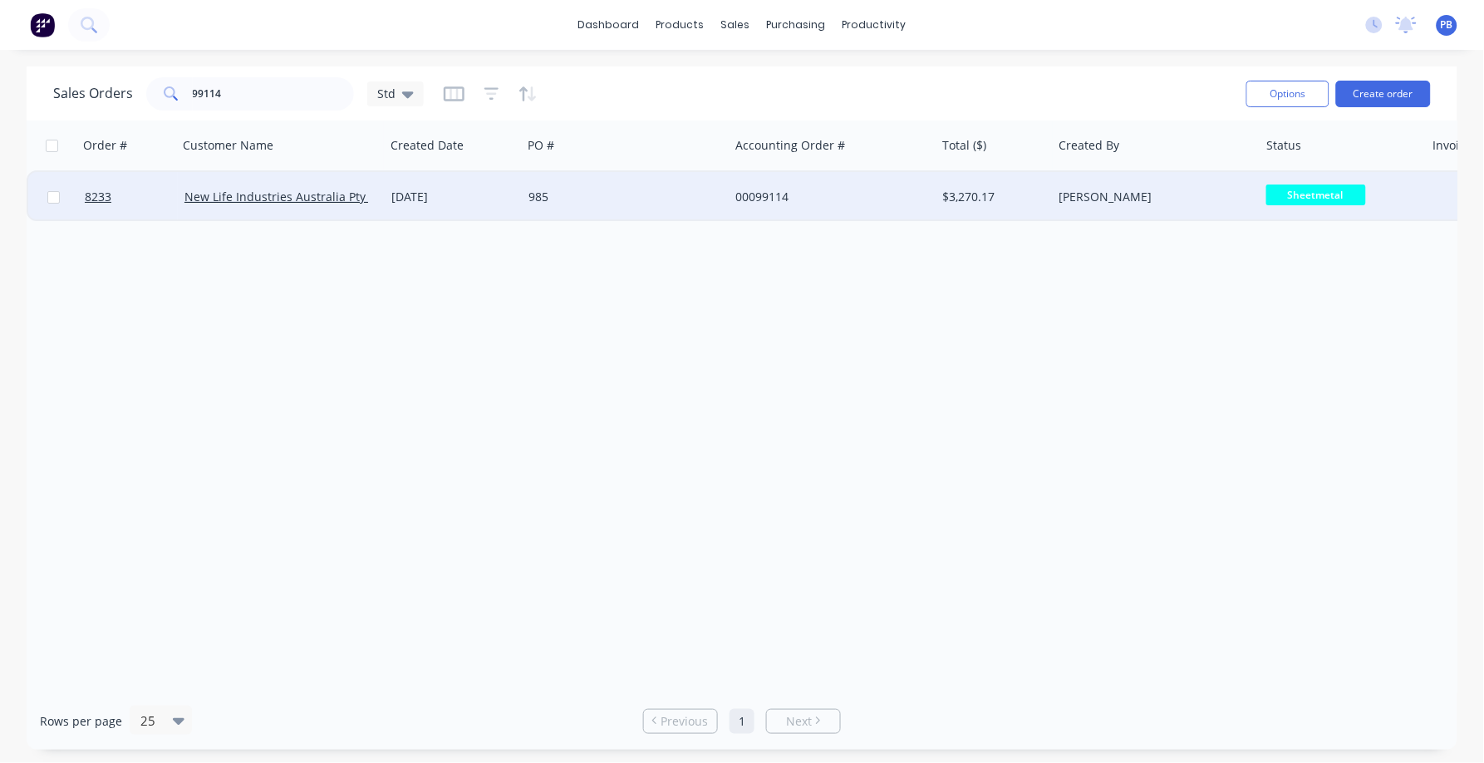
click at [798, 202] on div "00099114" at bounding box center [828, 197] width 185 height 17
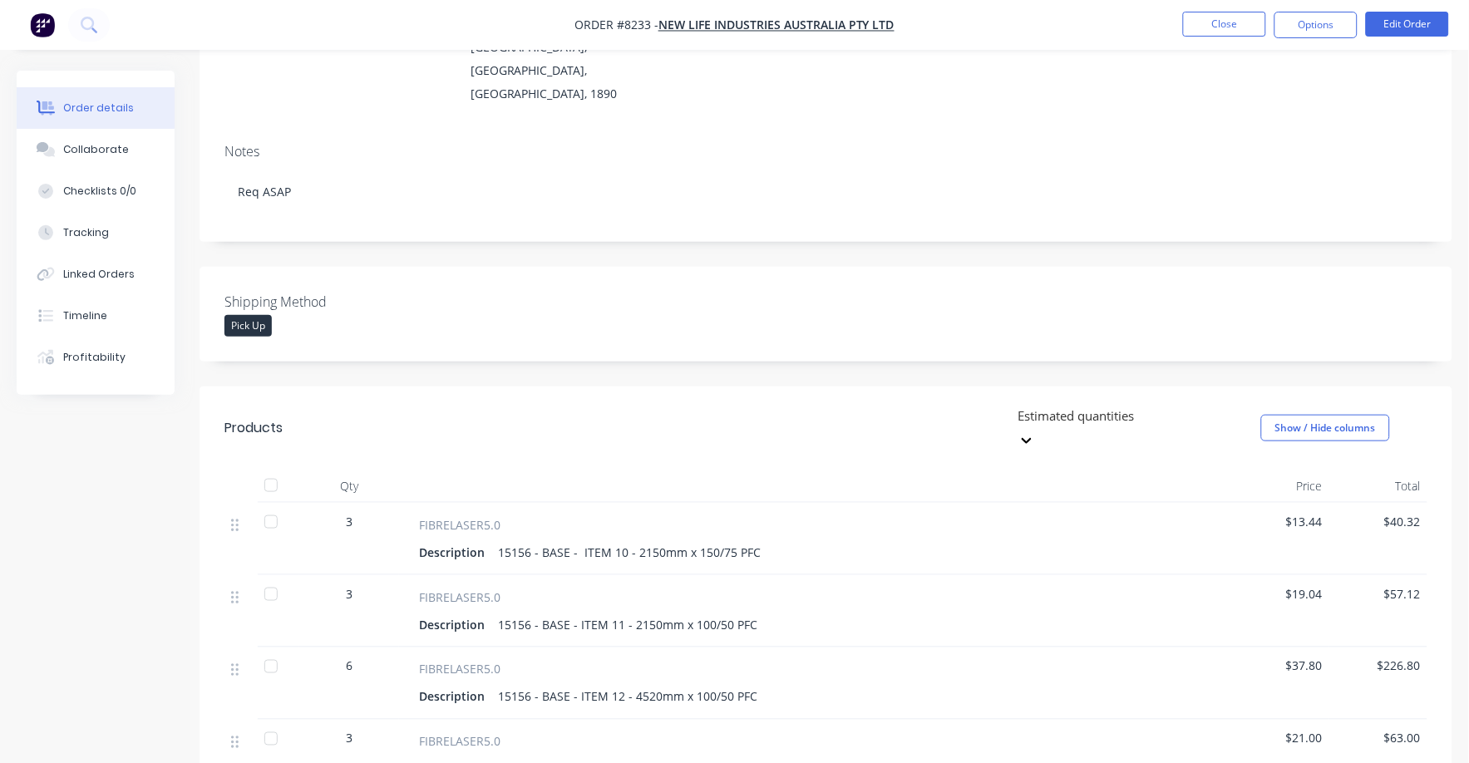
scroll to position [194, 0]
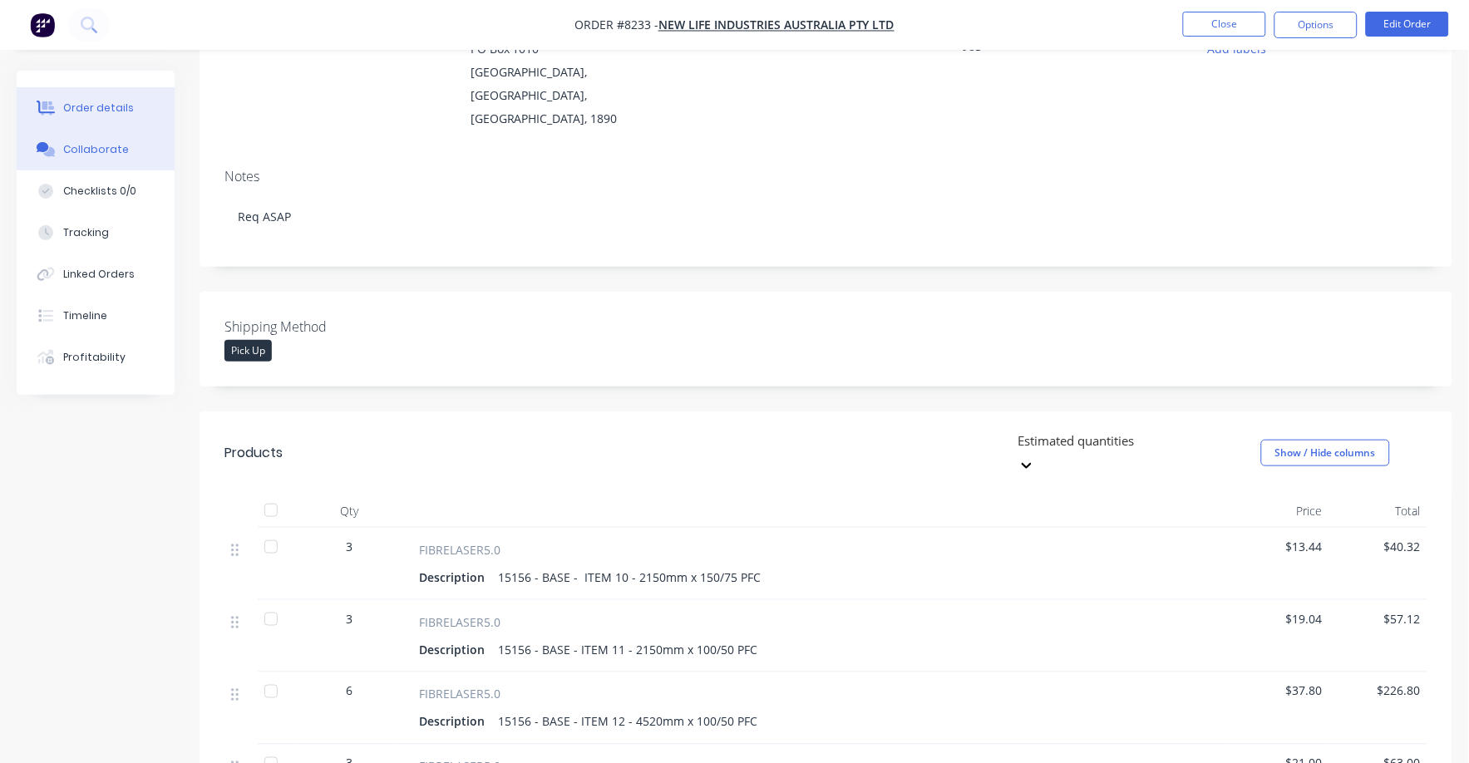
click at [101, 145] on div "Collaborate" at bounding box center [96, 149] width 66 height 15
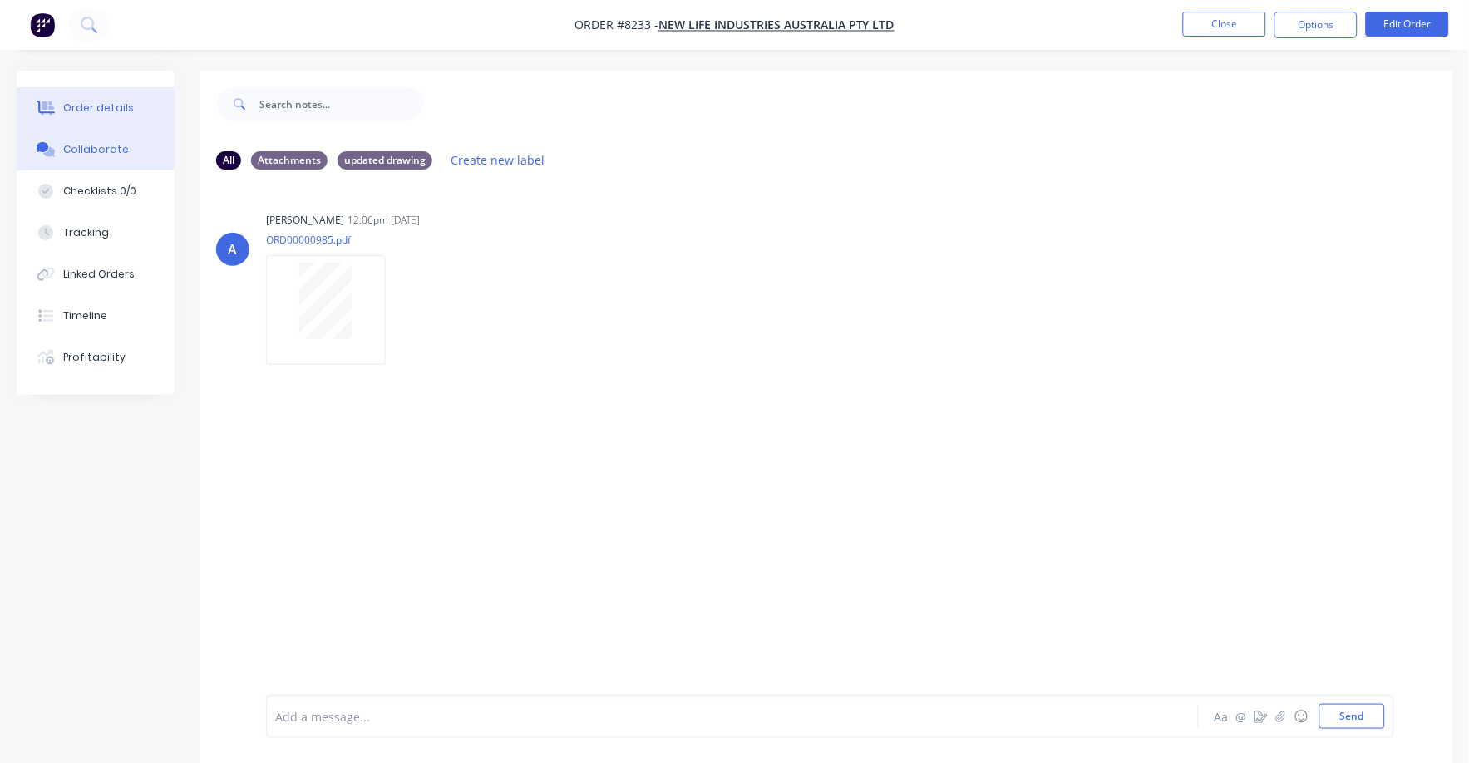
drag, startPoint x: 62, startPoint y: 79, endPoint x: 64, endPoint y: 92, distance: 13.4
click at [62, 84] on div "Order details Collaborate Checklists 0/0 Tracking Linked Orders Timeline Profit…" at bounding box center [96, 233] width 158 height 324
click at [64, 93] on button "Order details" at bounding box center [96, 108] width 158 height 42
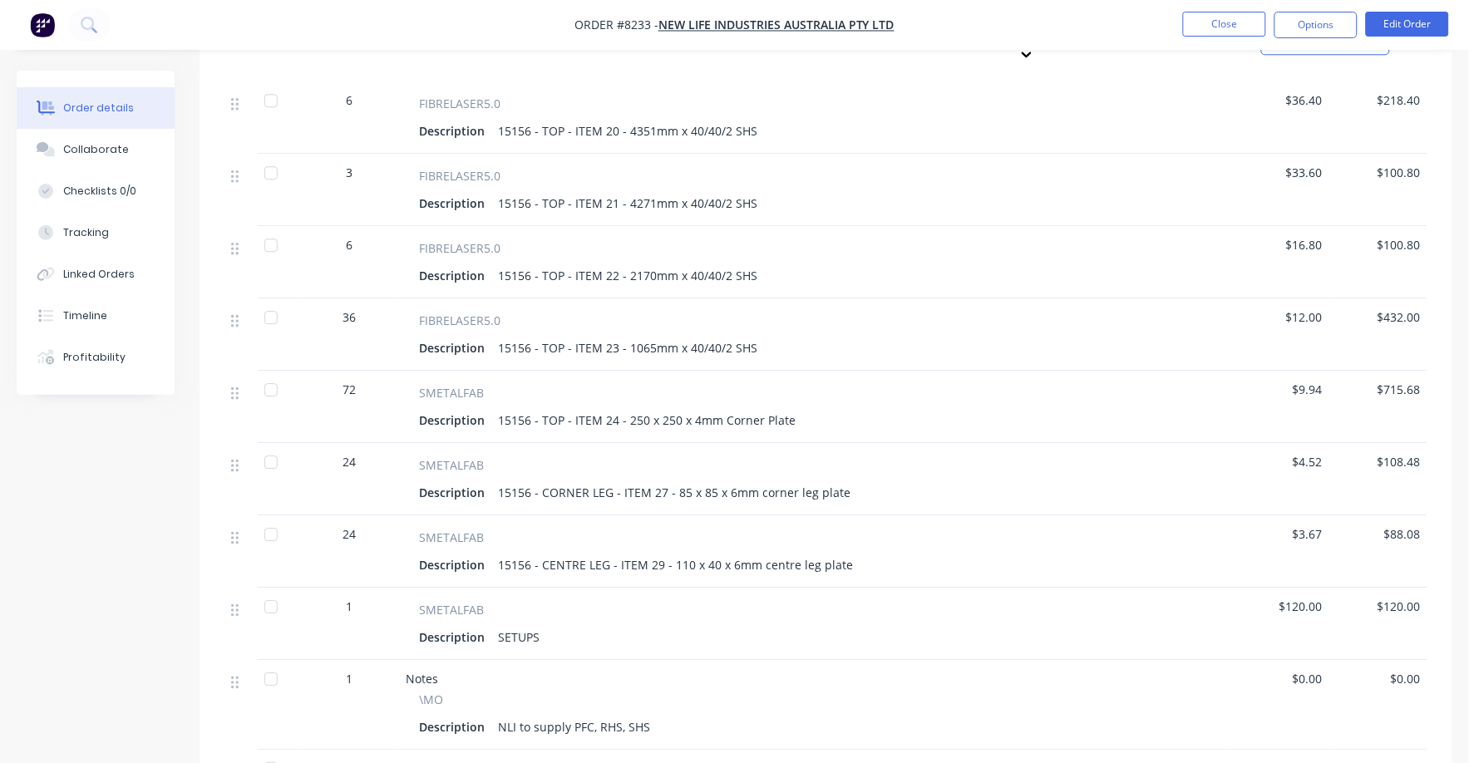
scroll to position [1129, 0]
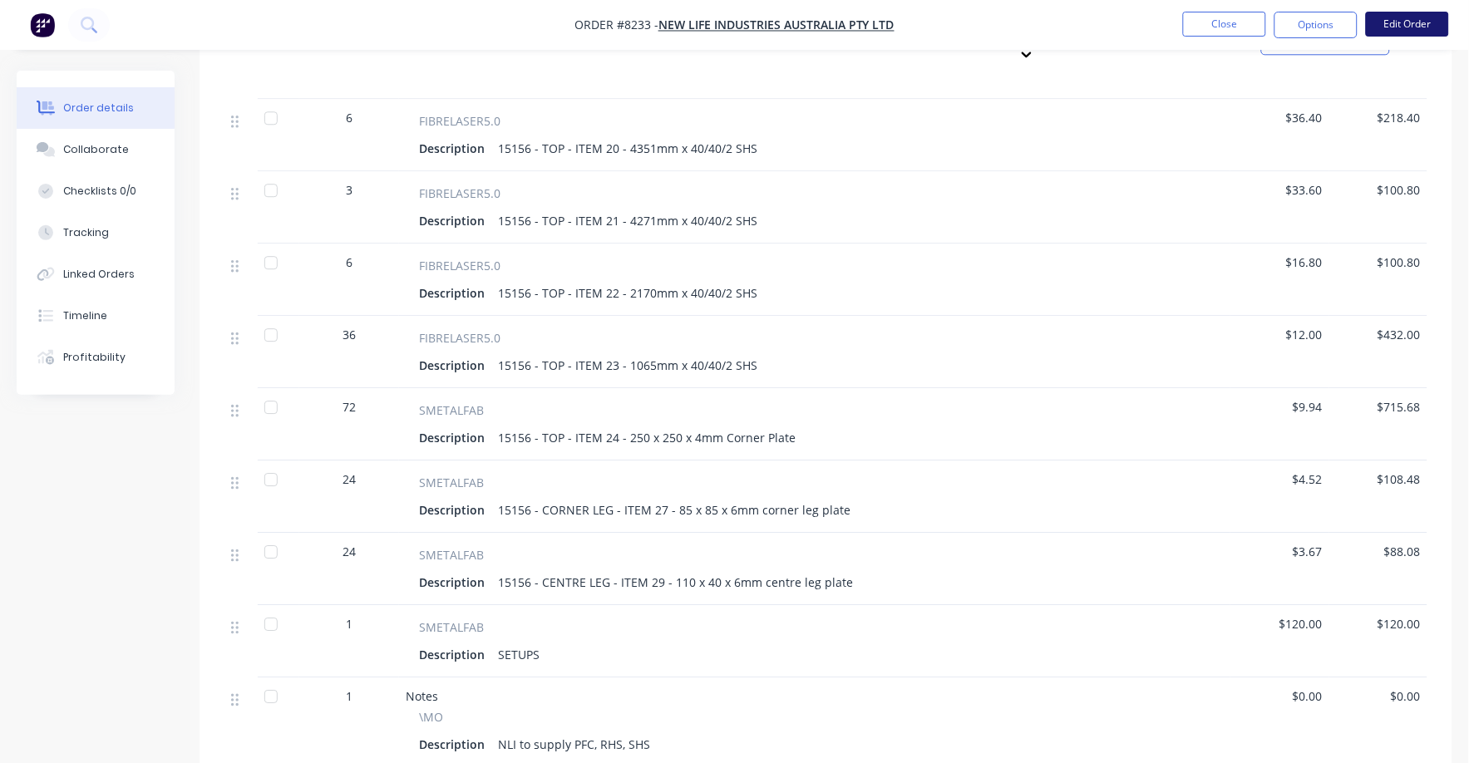
click at [1420, 22] on button "Edit Order" at bounding box center [1407, 24] width 83 height 25
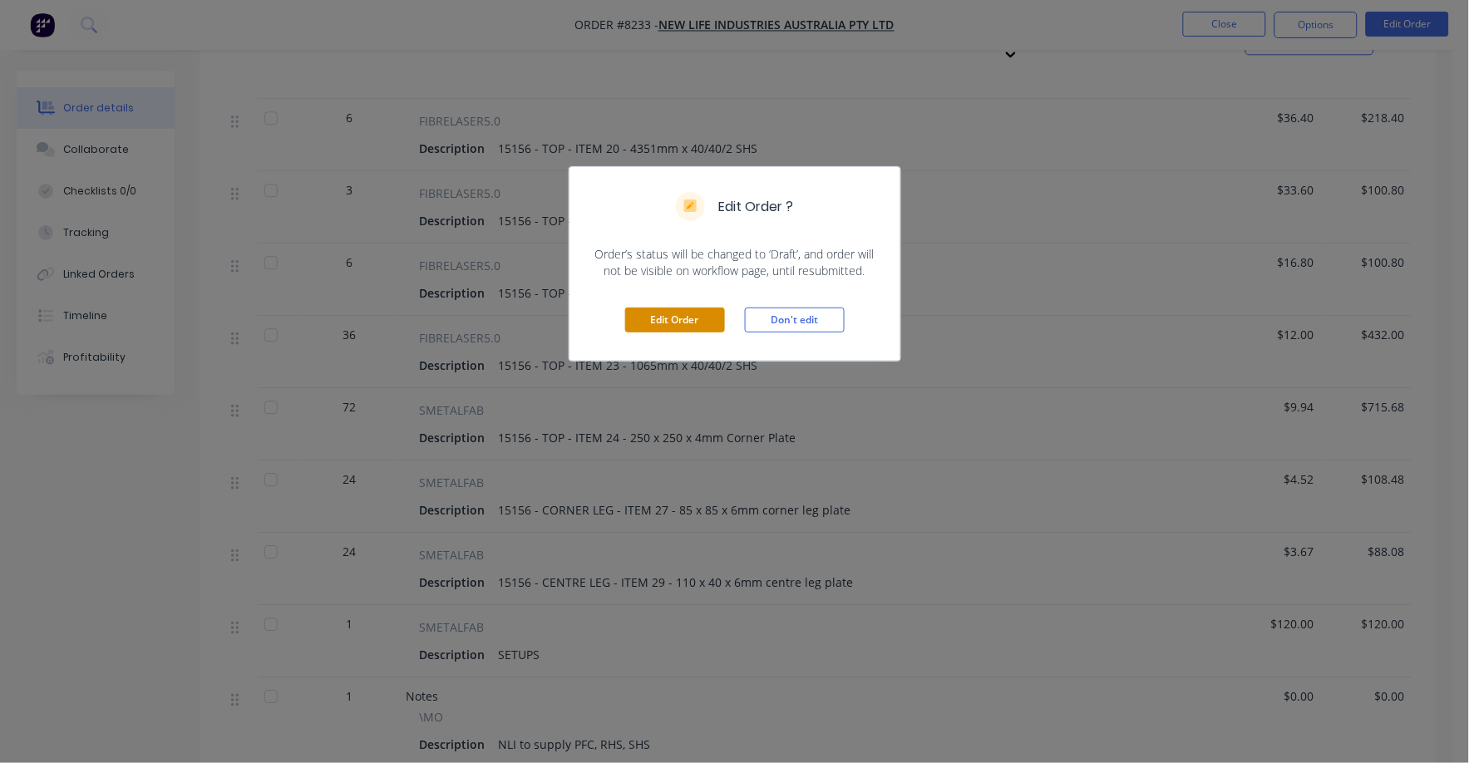
click at [686, 332] on button "Edit Order" at bounding box center [675, 320] width 100 height 25
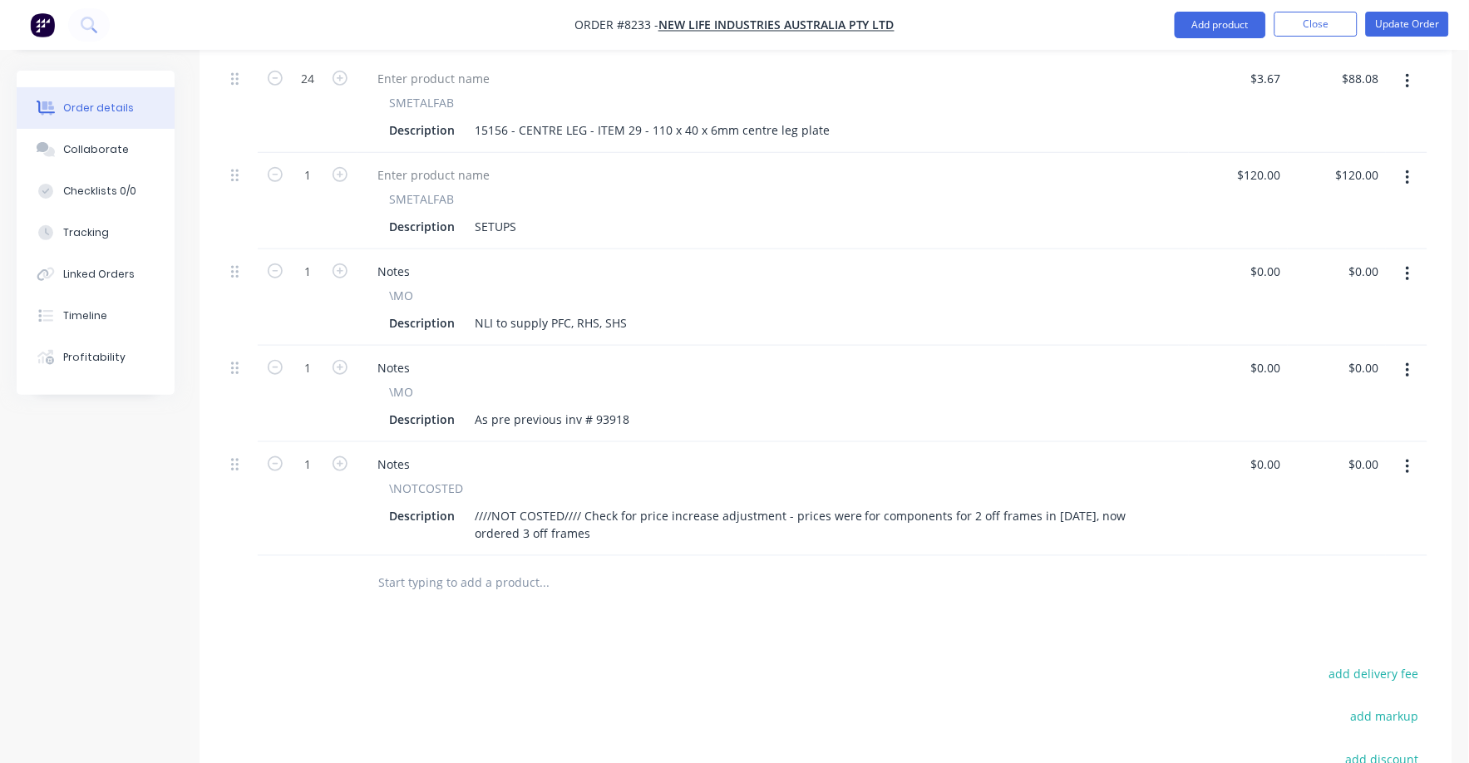
scroll to position [1870, 0]
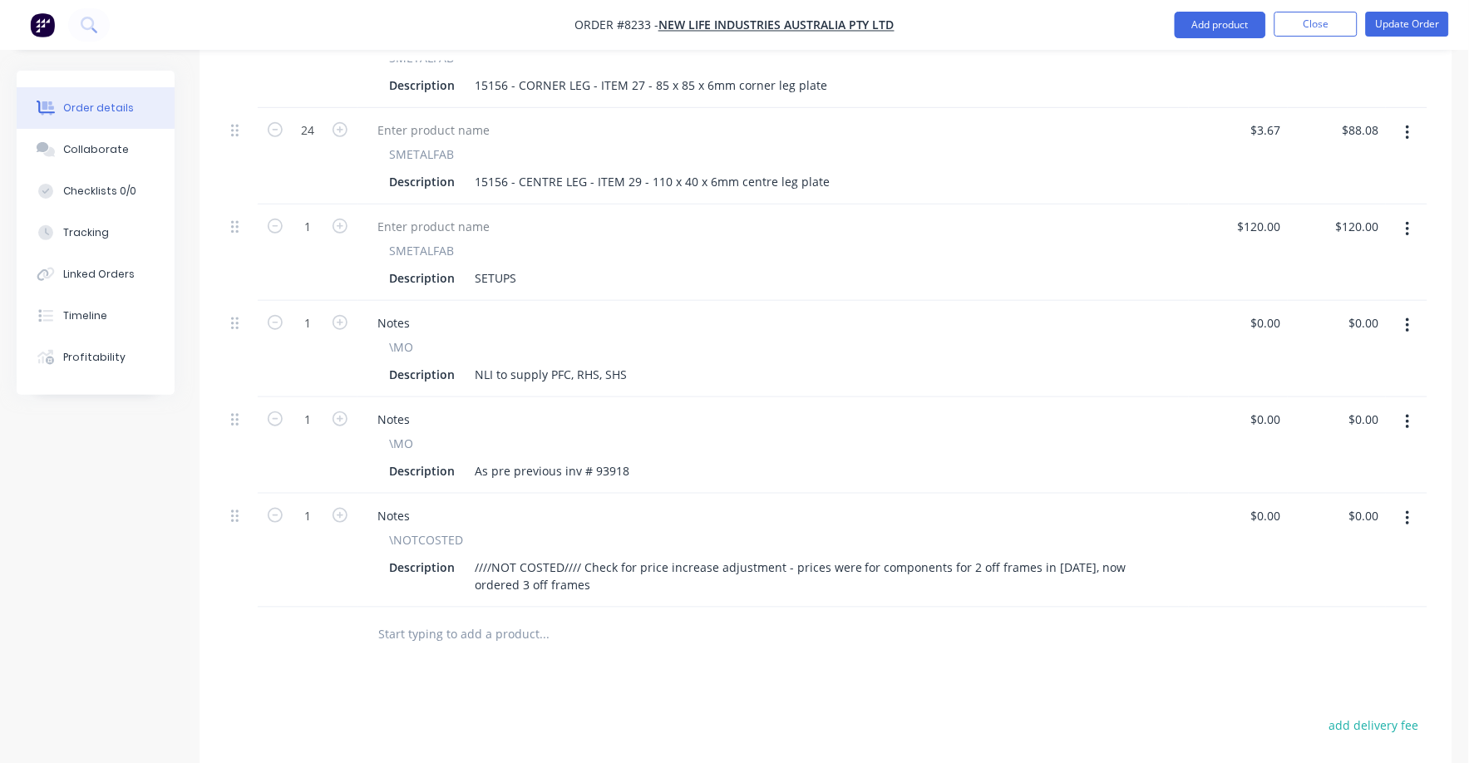
click at [1405, 509] on icon "button" at bounding box center [1407, 518] width 4 height 18
click at [1314, 650] on div "Delete" at bounding box center [1348, 662] width 128 height 24
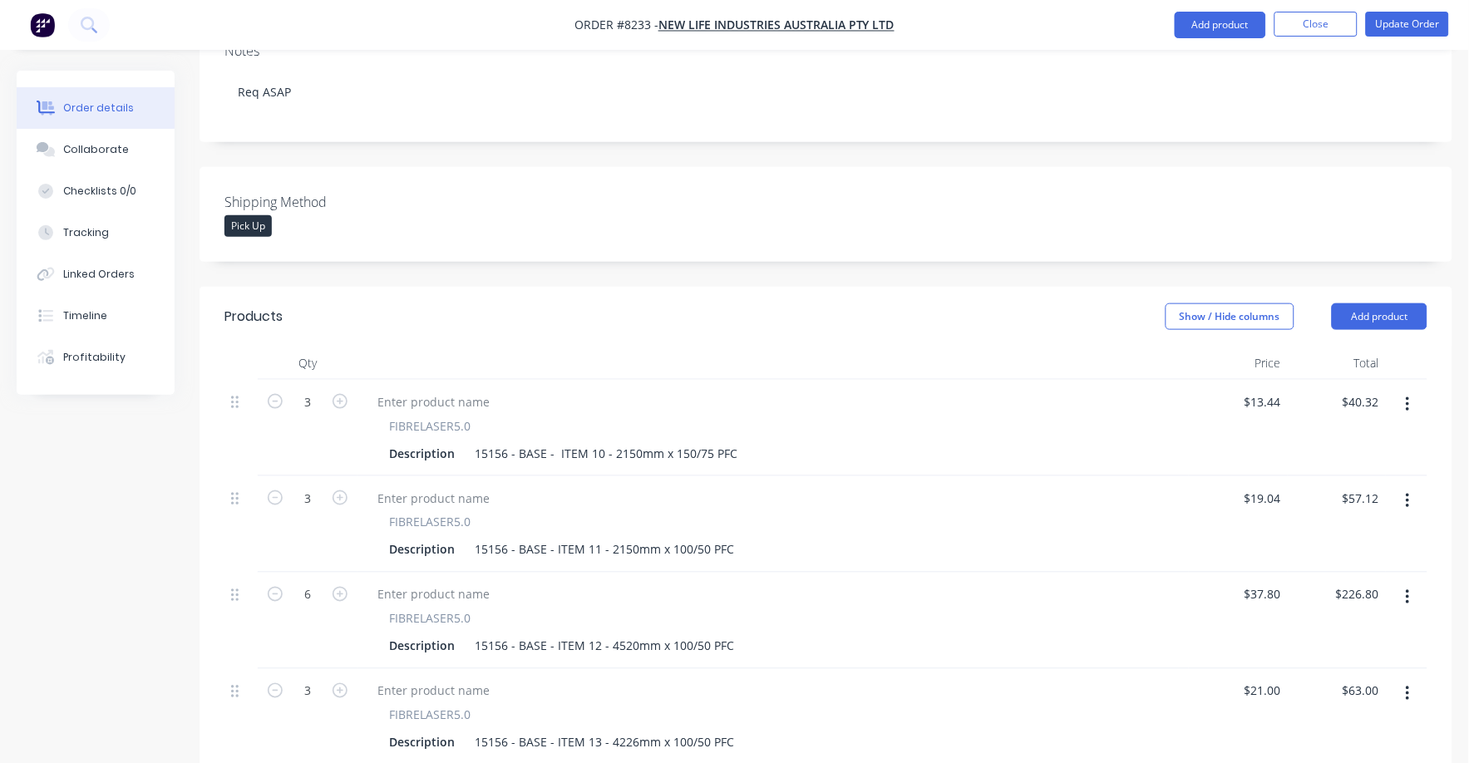
scroll to position [0, 0]
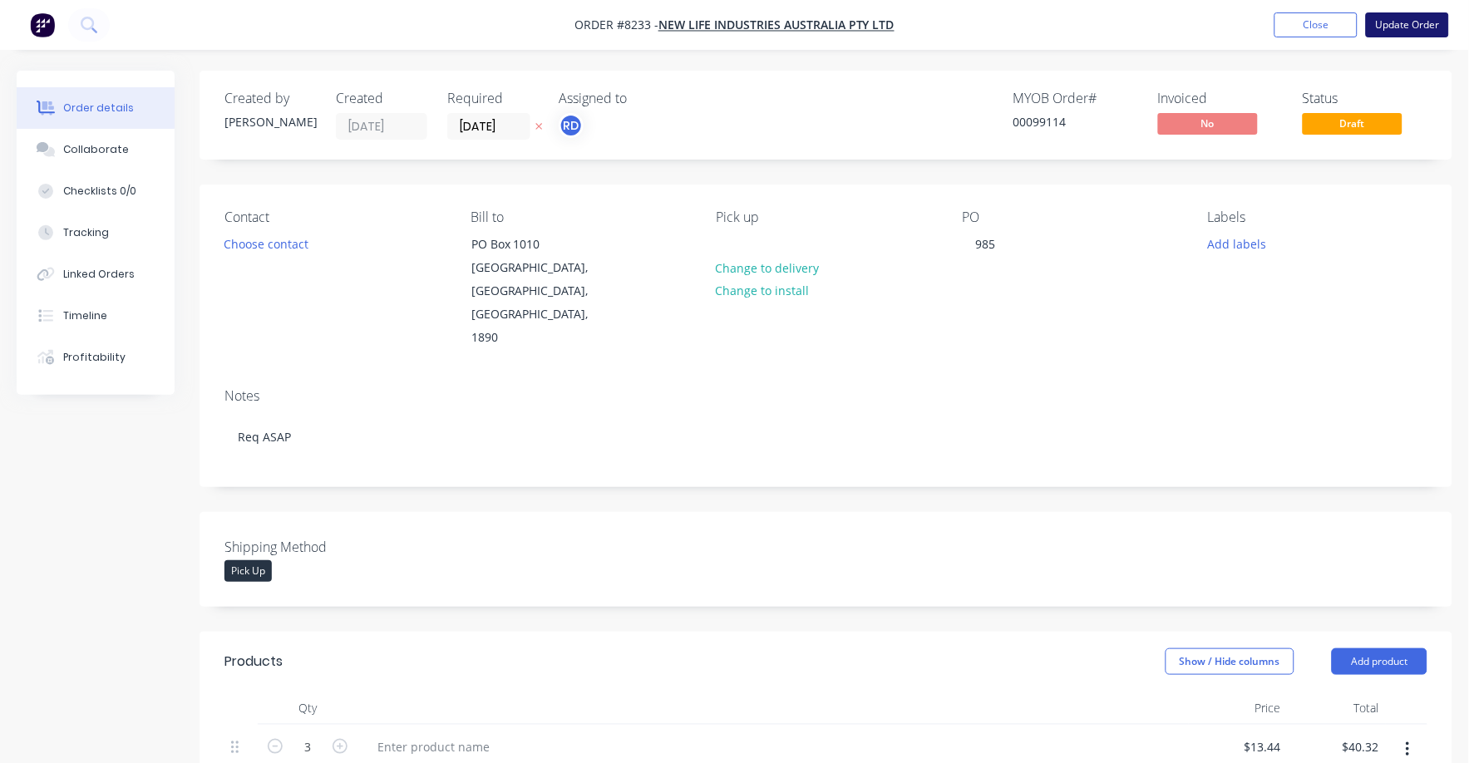
click at [1410, 19] on button "Update Order" at bounding box center [1407, 24] width 83 height 25
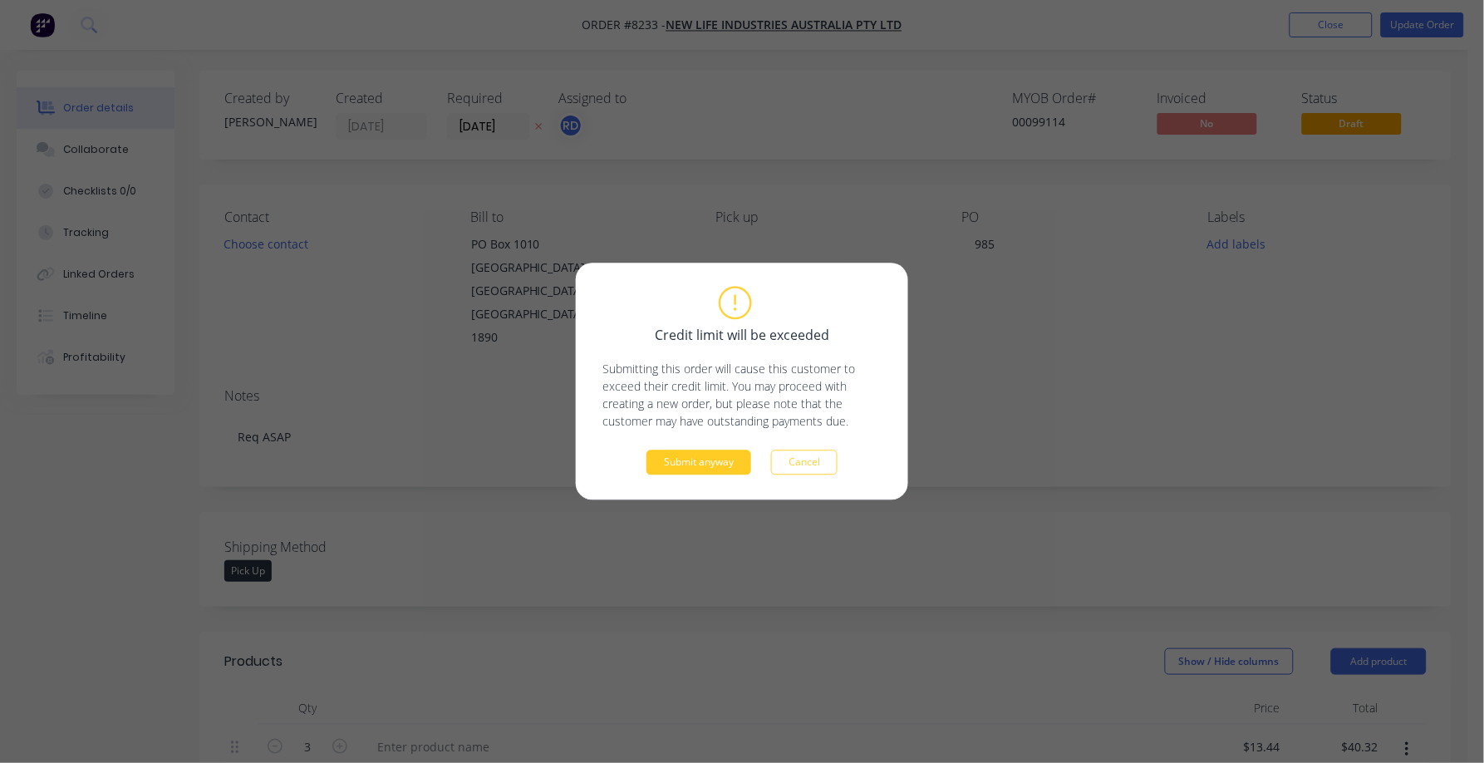
click at [698, 469] on button "Submit anyway" at bounding box center [699, 462] width 105 height 25
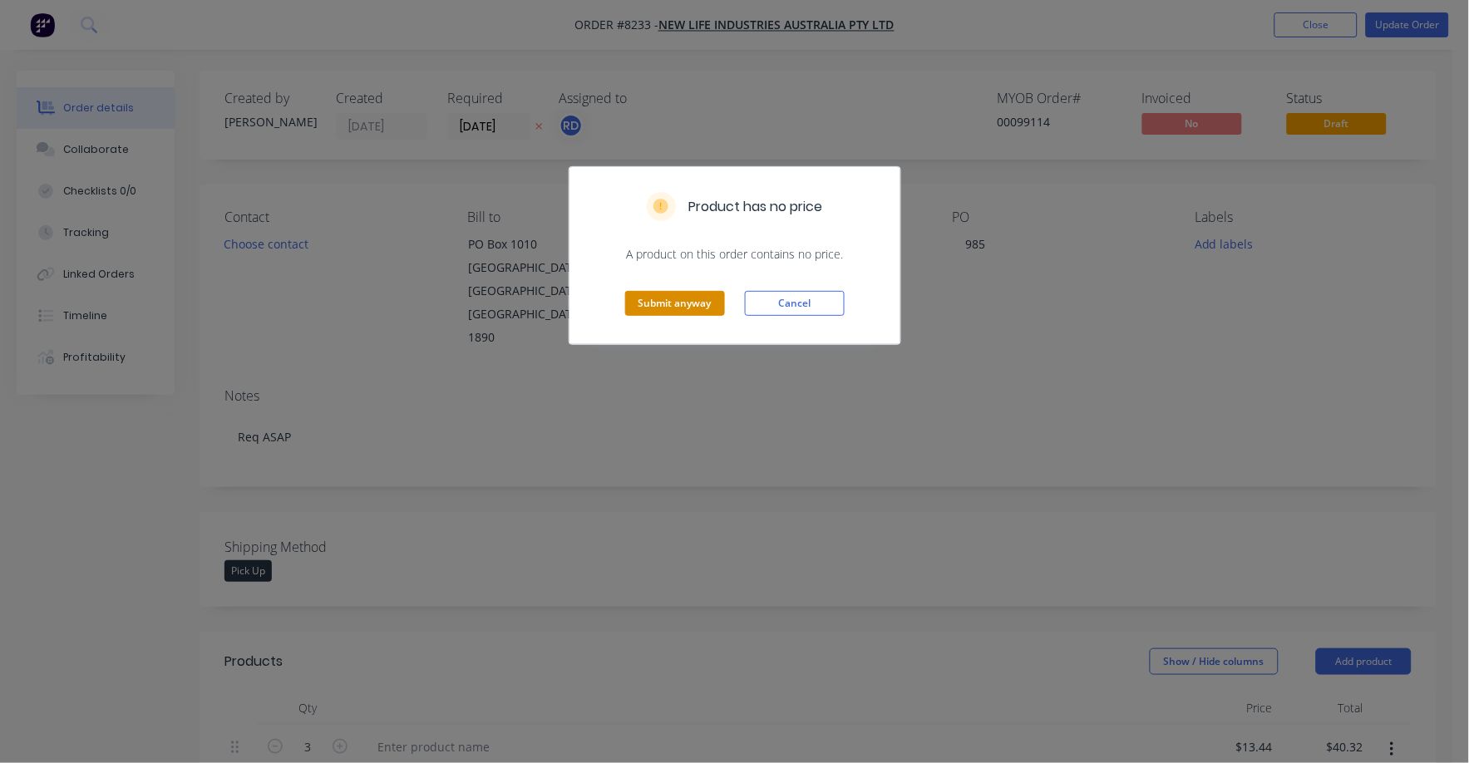
click at [652, 299] on button "Submit anyway" at bounding box center [675, 303] width 100 height 25
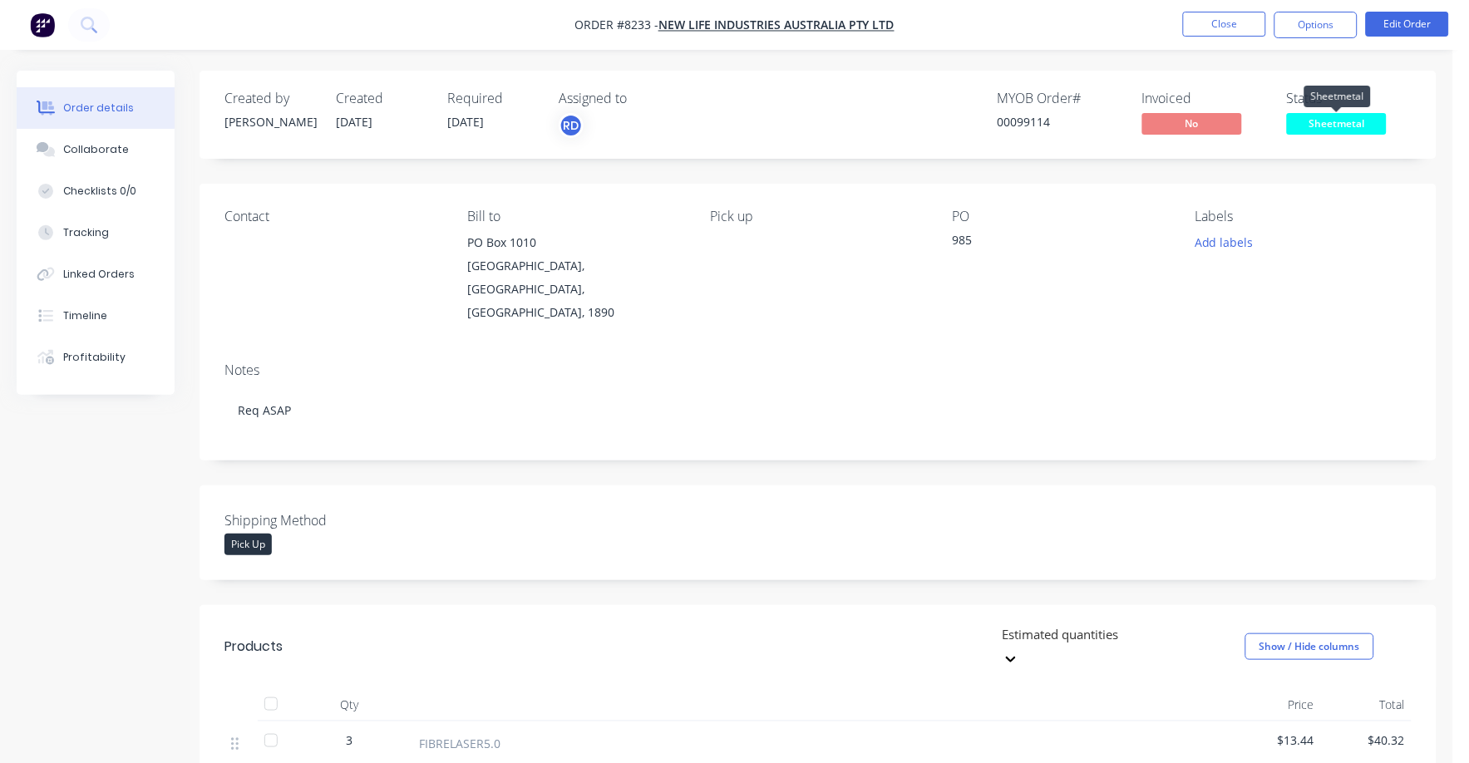
click at [1322, 126] on span "Sheetmetal" at bounding box center [1337, 123] width 100 height 21
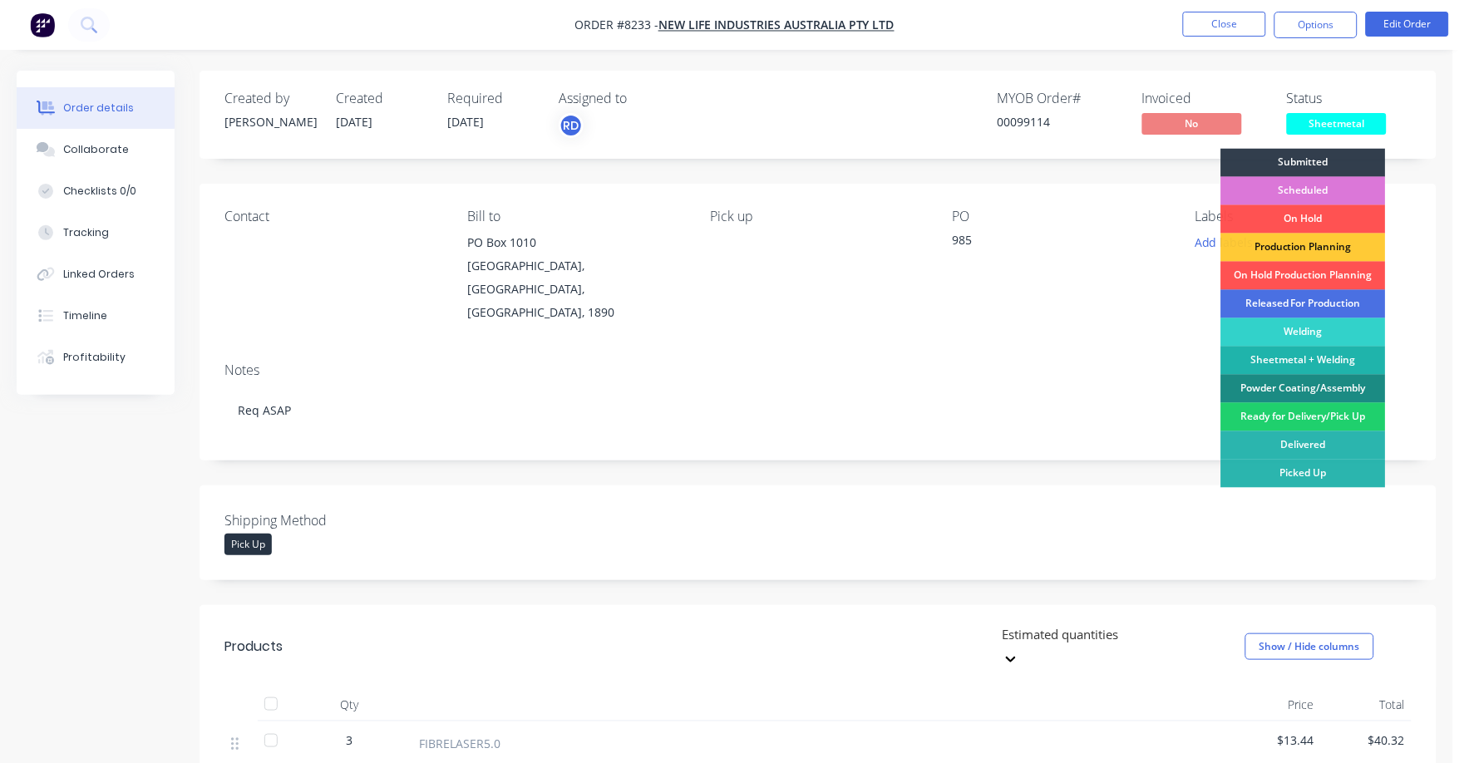
click at [1301, 423] on div "Ready for Delivery/Pick Up" at bounding box center [1303, 417] width 165 height 28
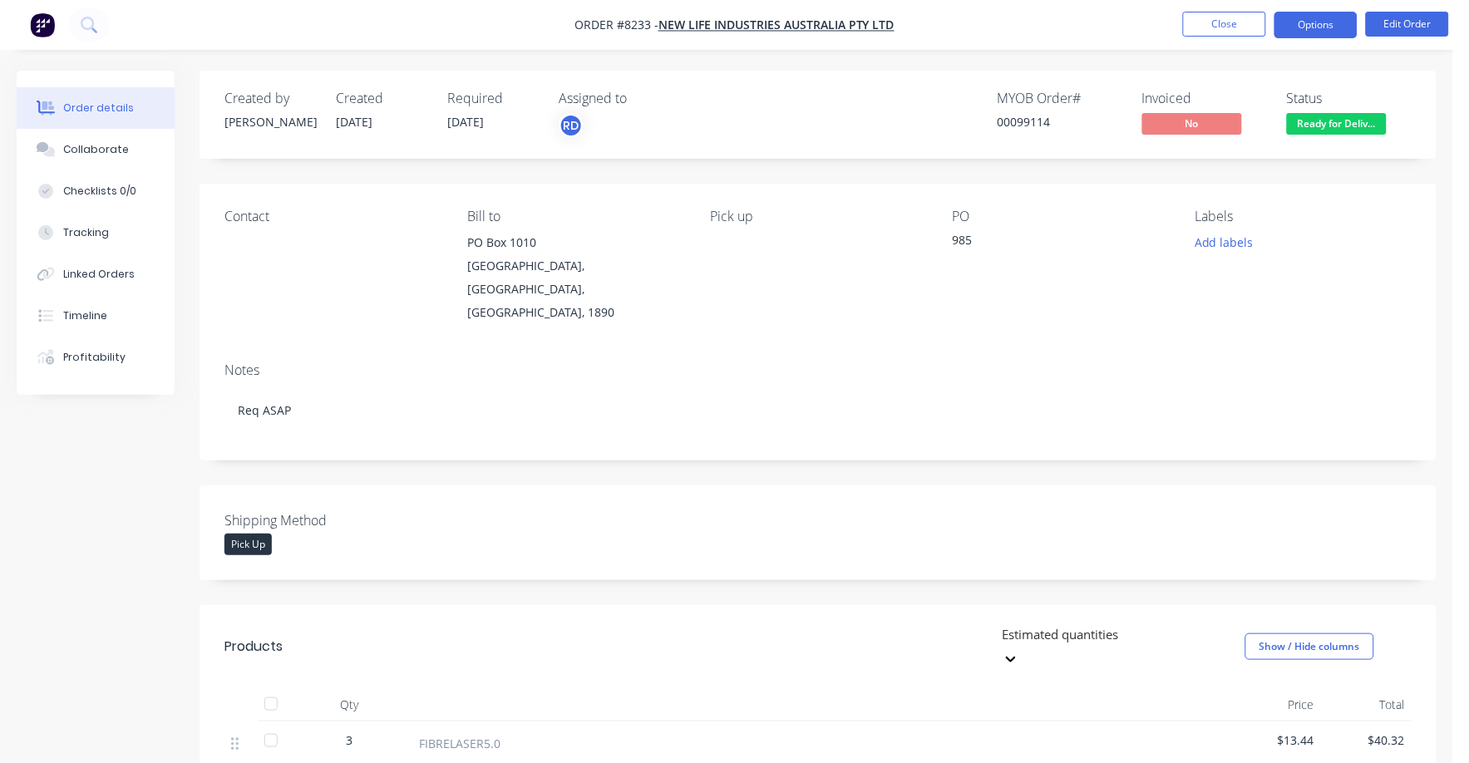
click at [1315, 20] on button "Options" at bounding box center [1315, 25] width 83 height 27
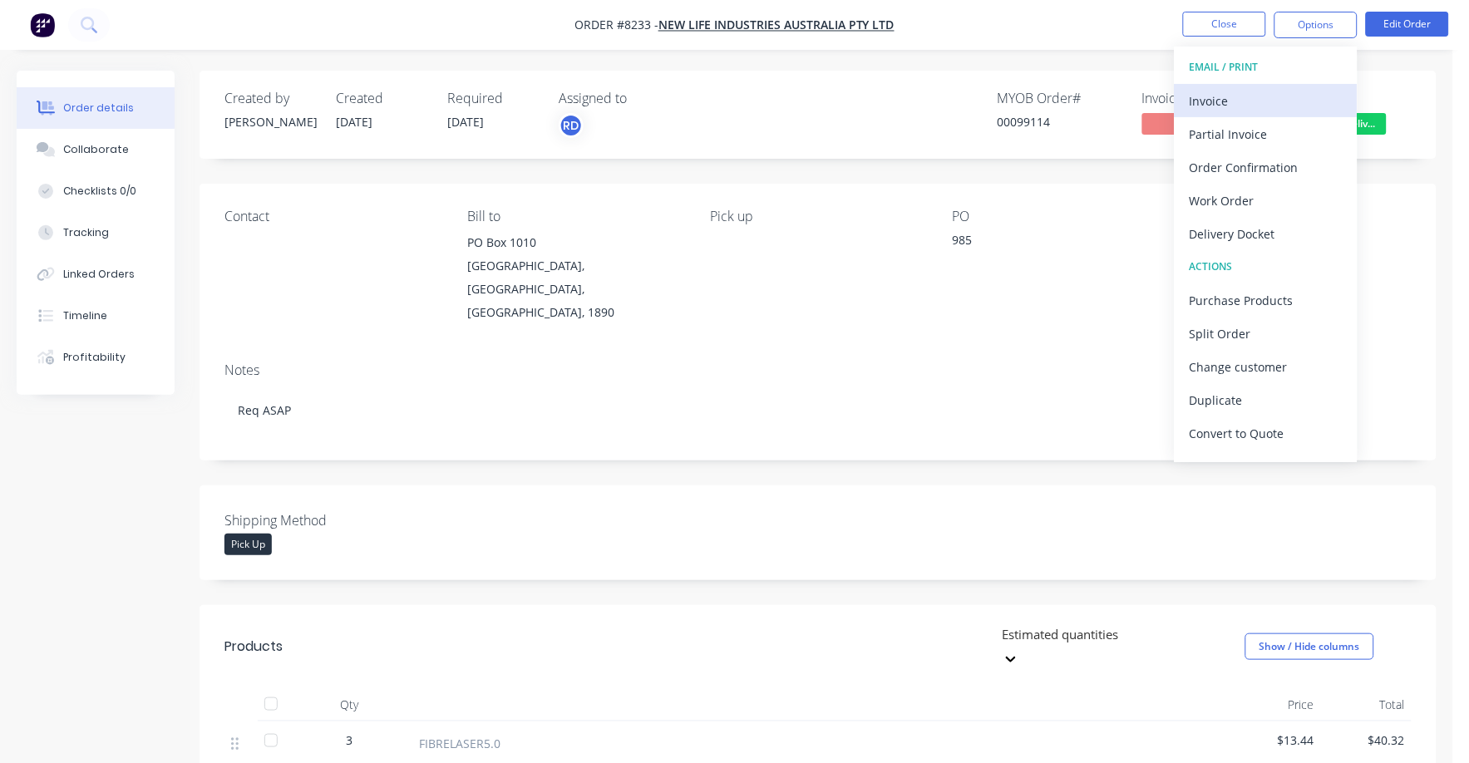
click at [1201, 102] on div "Invoice" at bounding box center [1265, 101] width 153 height 24
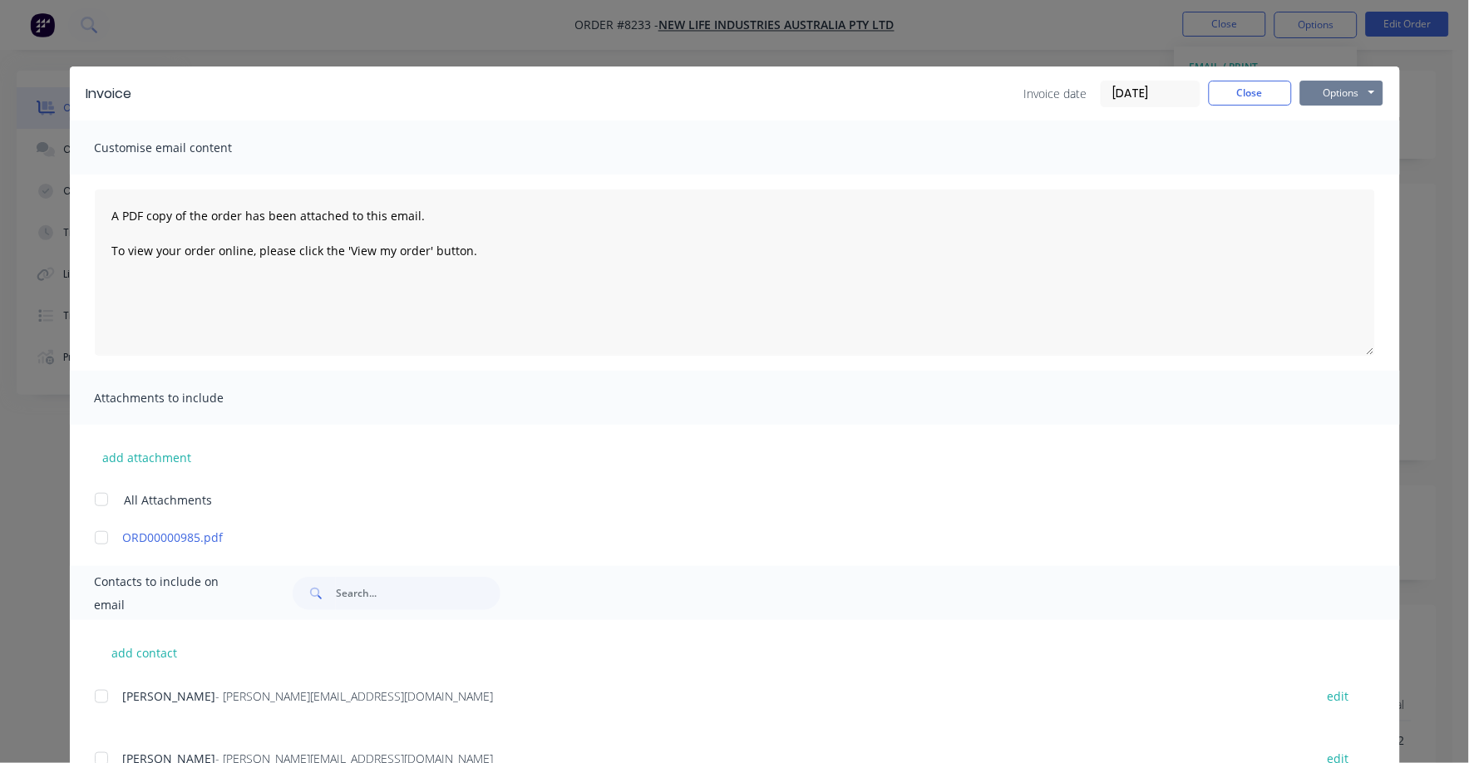
click at [1327, 93] on button "Options" at bounding box center [1341, 93] width 83 height 25
click at [1321, 149] on button "Print" at bounding box center [1353, 149] width 106 height 27
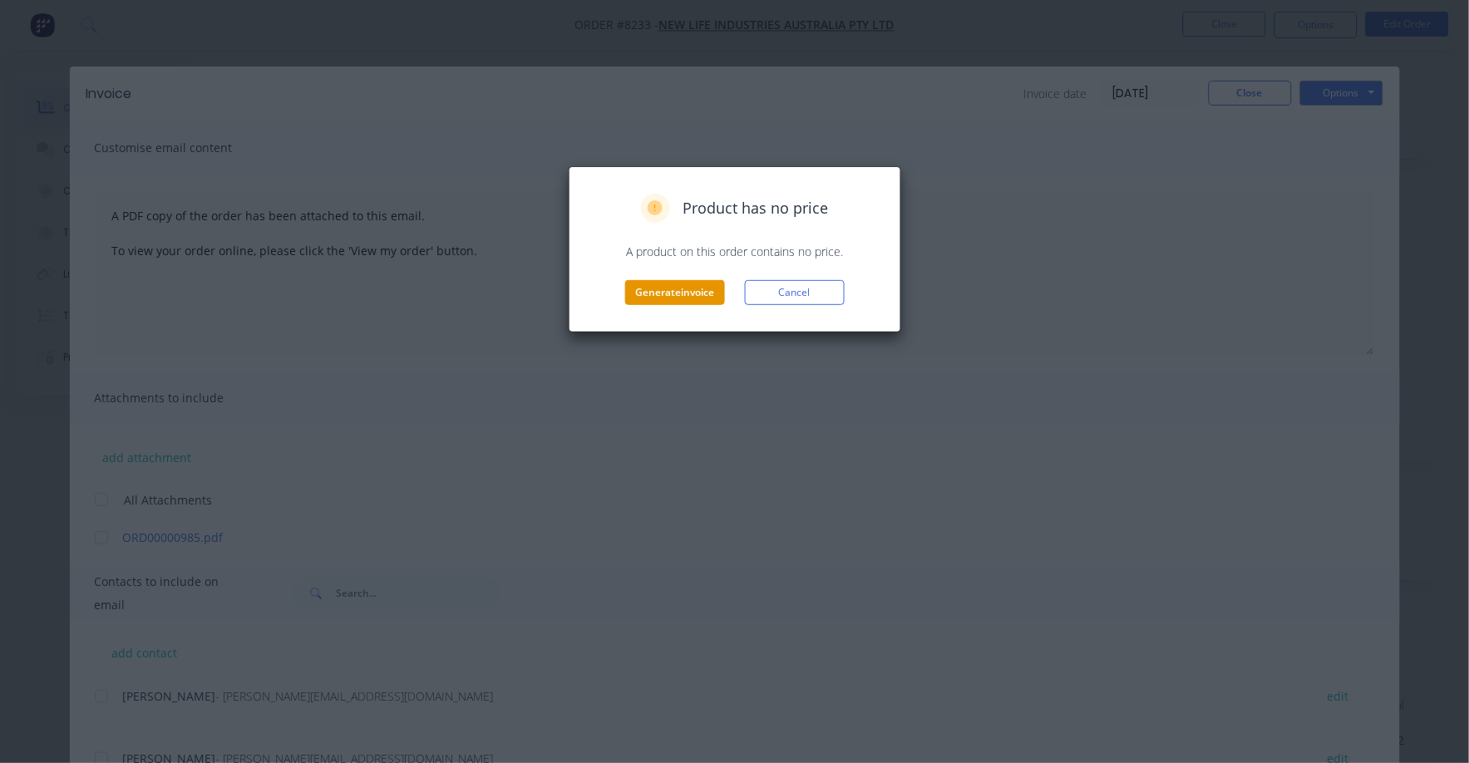
click at [662, 294] on button "Generate invoice" at bounding box center [675, 292] width 100 height 25
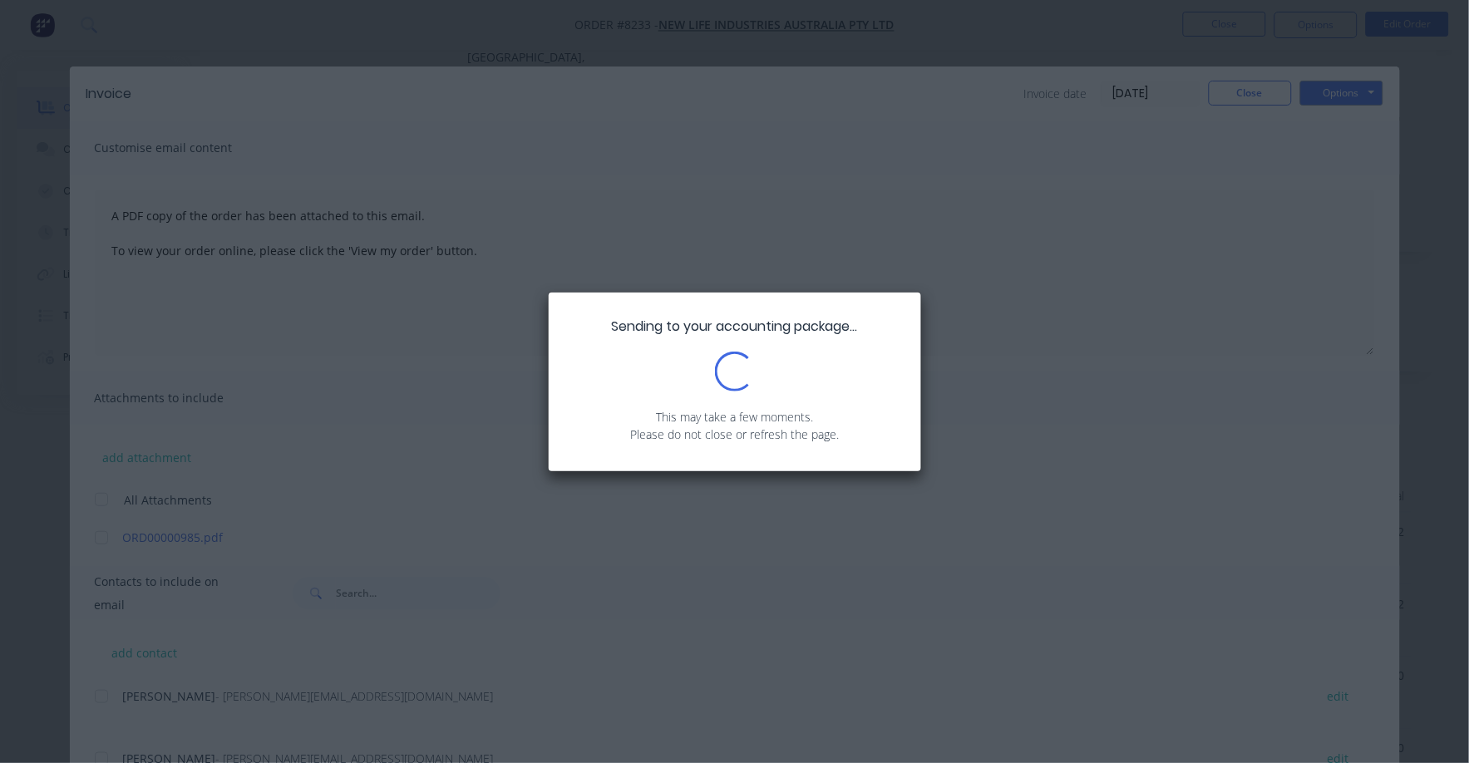
scroll to position [207, 0]
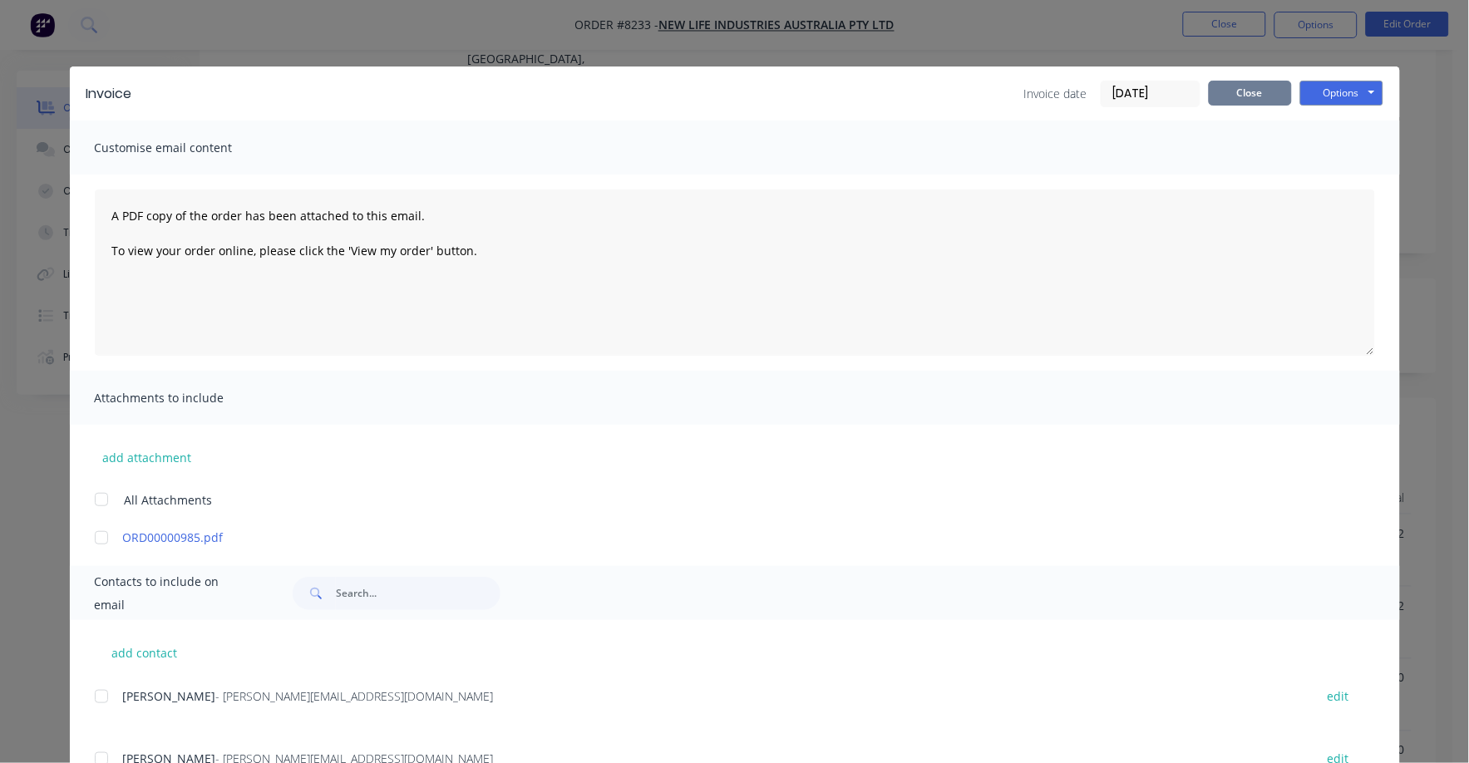
click at [1248, 89] on button "Close" at bounding box center [1249, 93] width 83 height 25
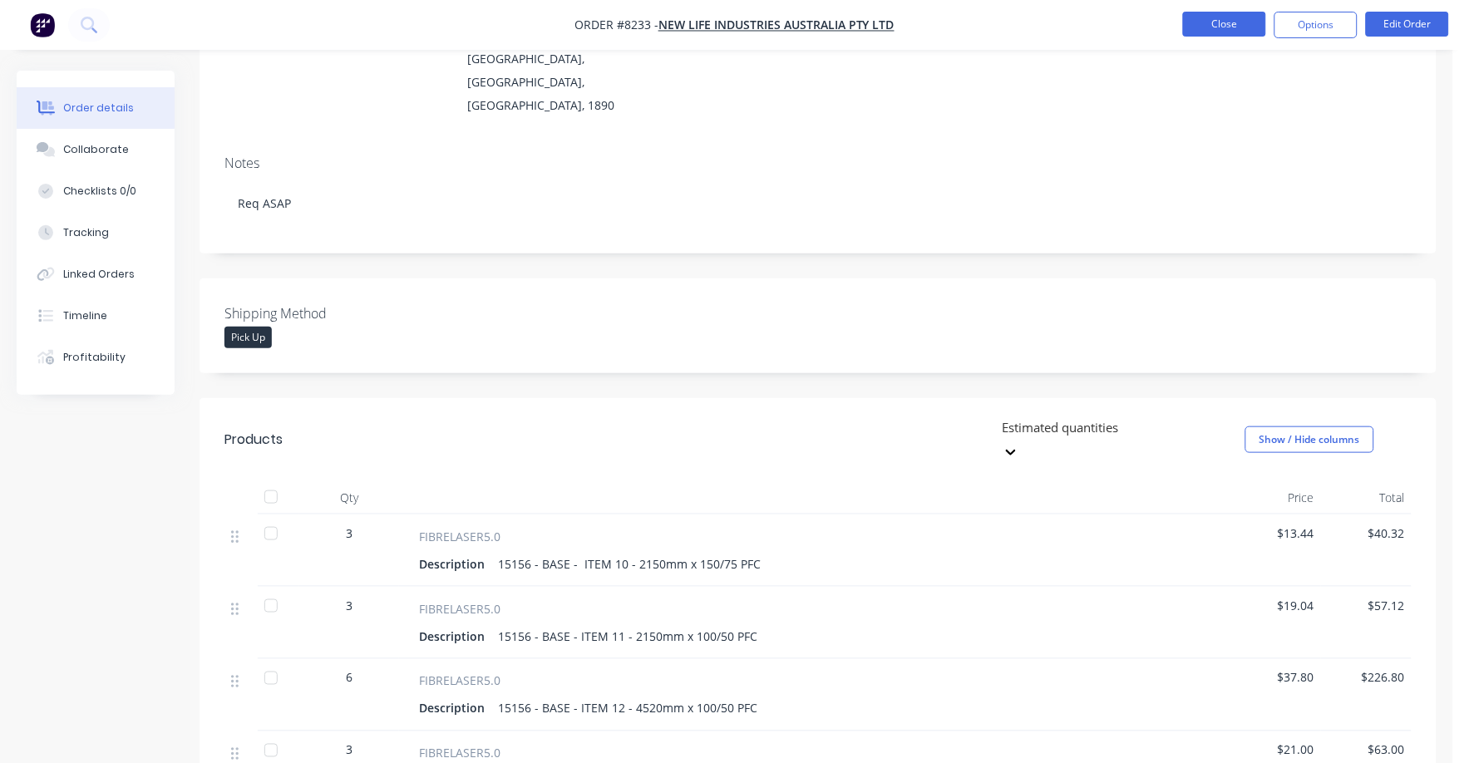
click at [1216, 13] on button "Close" at bounding box center [1224, 24] width 83 height 25
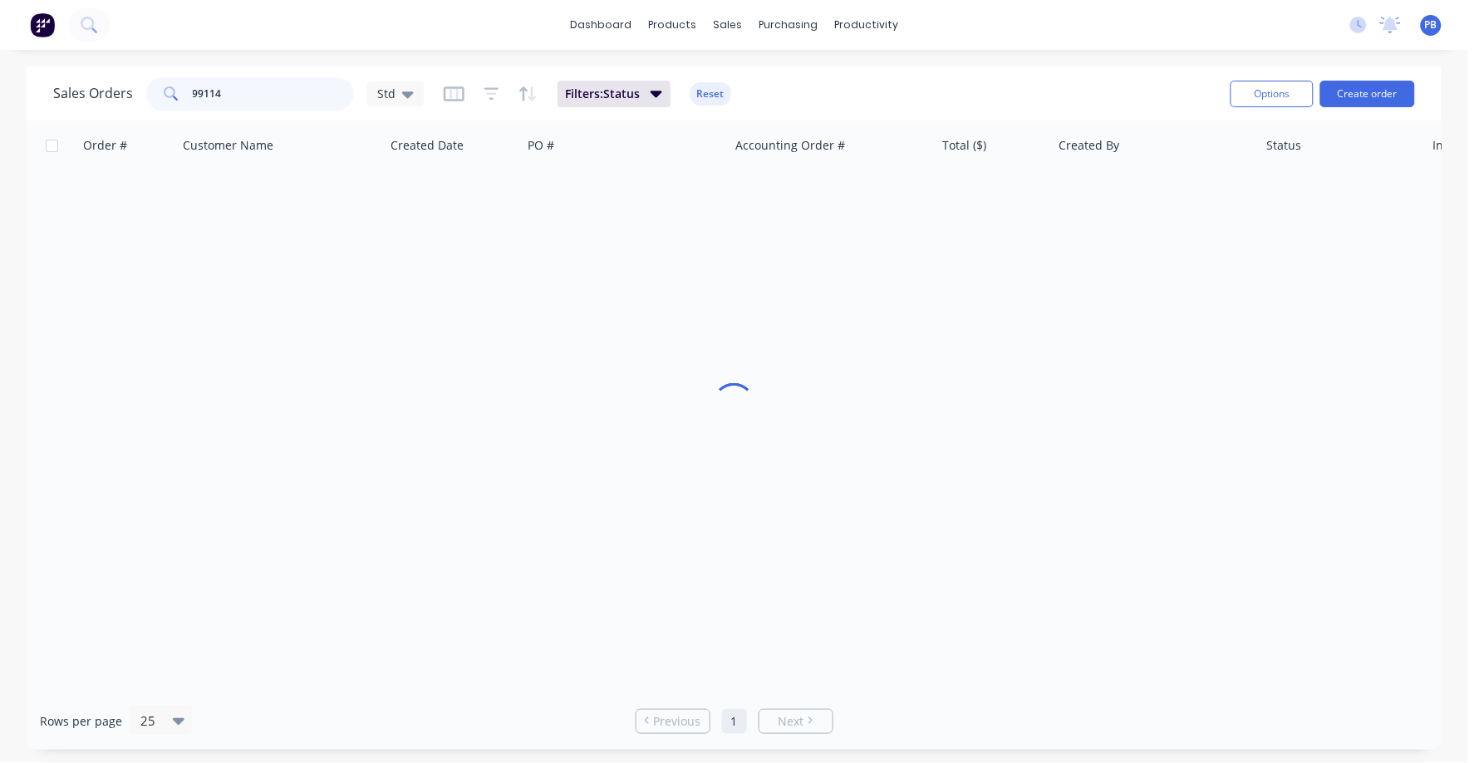
drag, startPoint x: 300, startPoint y: 91, endPoint x: 147, endPoint y: 77, distance: 153.5
click at [147, 77] on div "99114" at bounding box center [250, 93] width 208 height 33
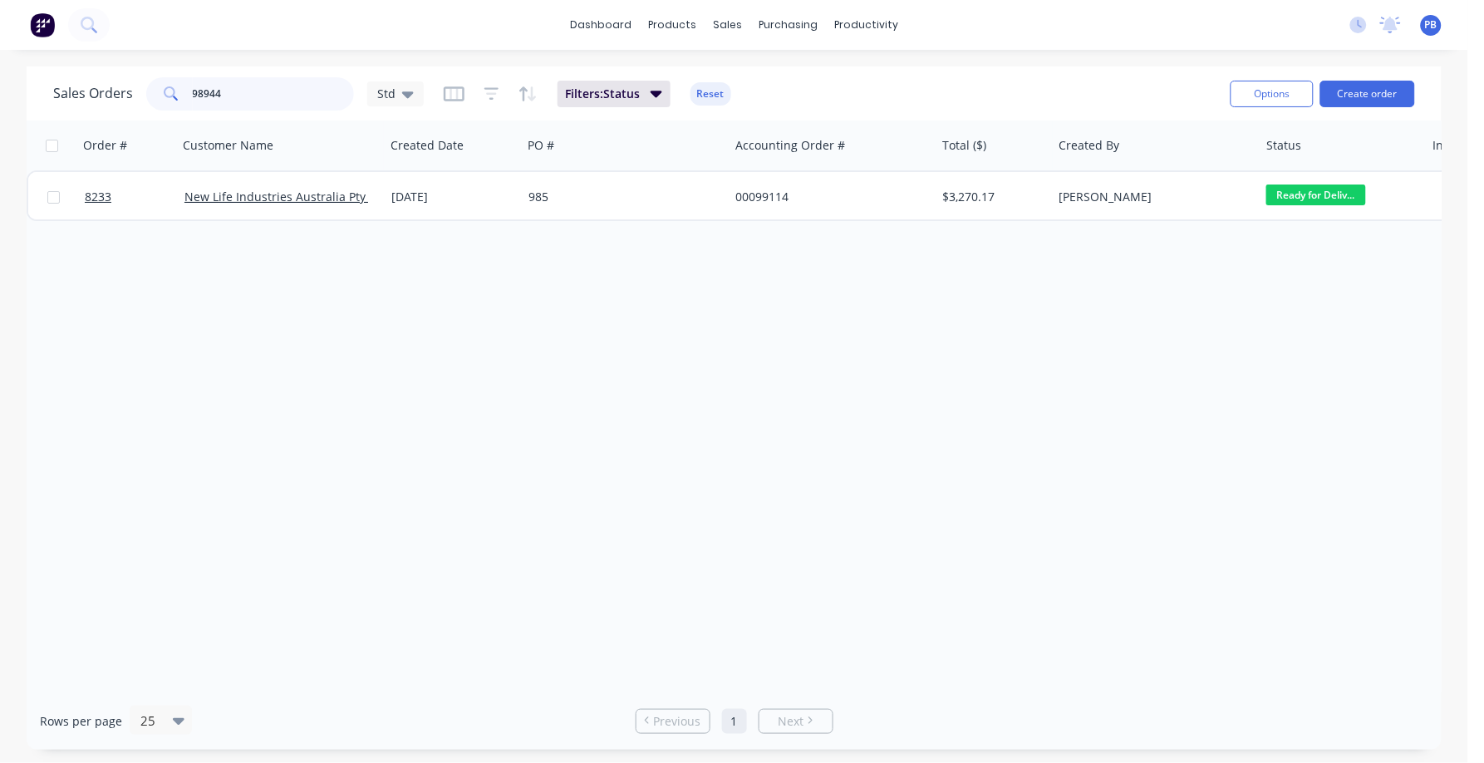
type input "98944"
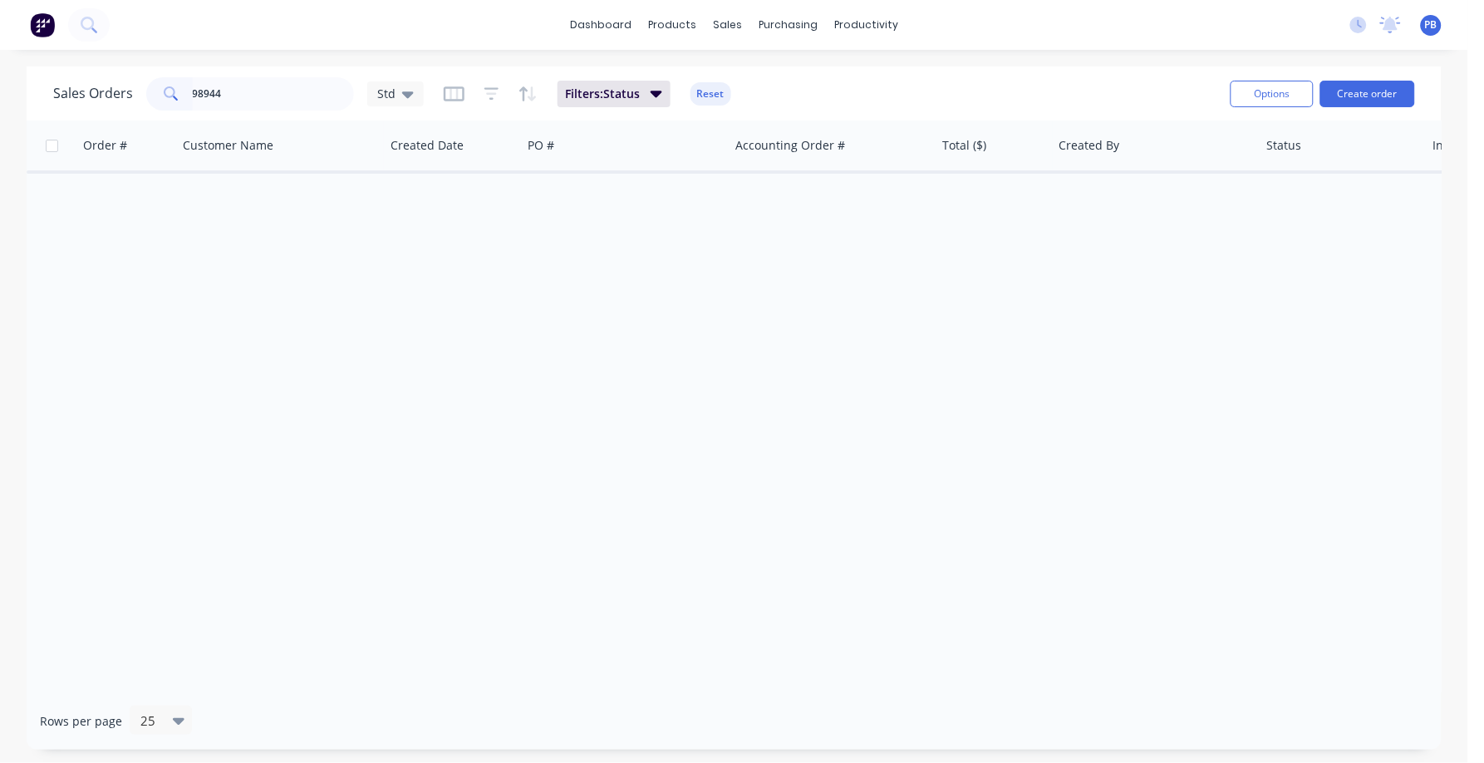
click at [711, 89] on button "Reset" at bounding box center [711, 93] width 41 height 23
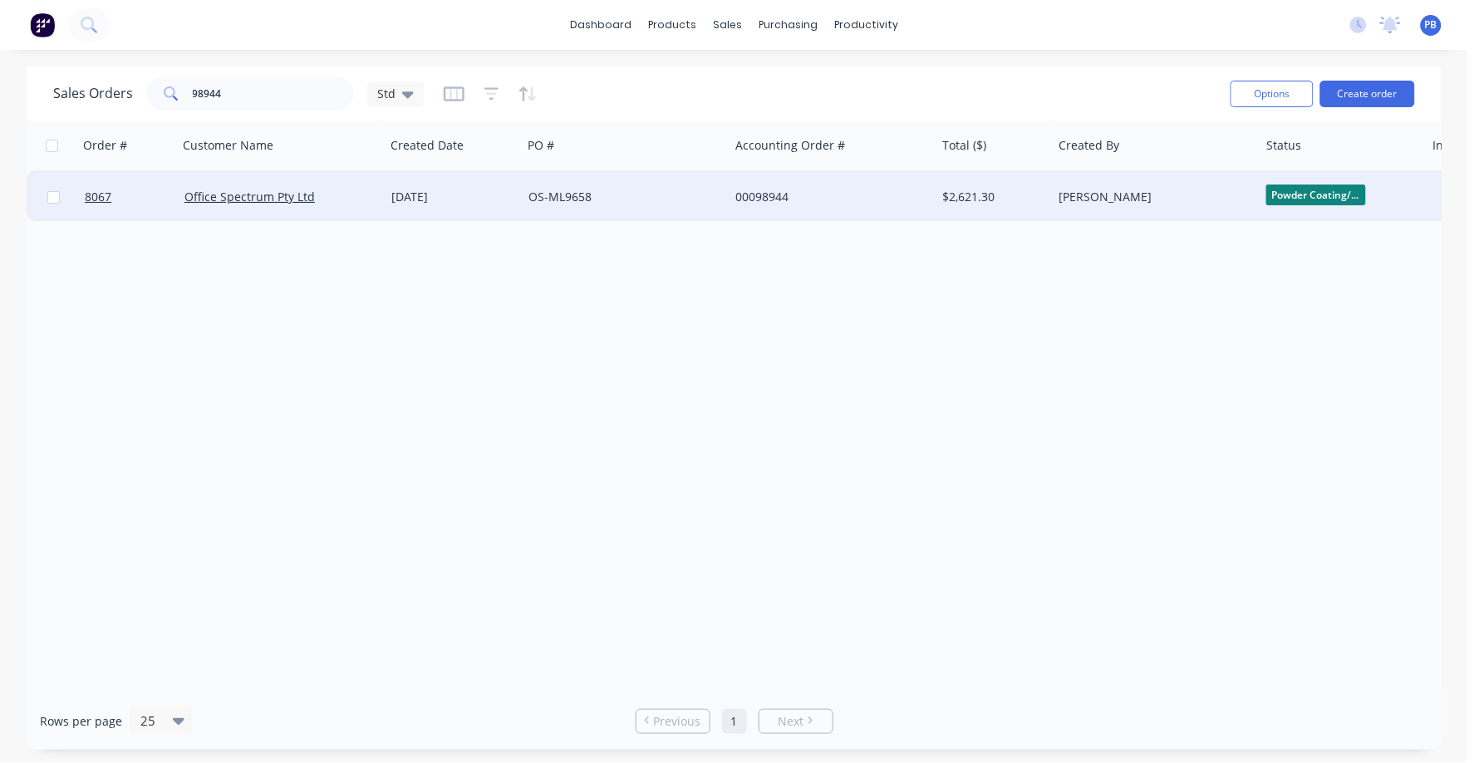
click at [754, 183] on div "00098944" at bounding box center [832, 197] width 207 height 50
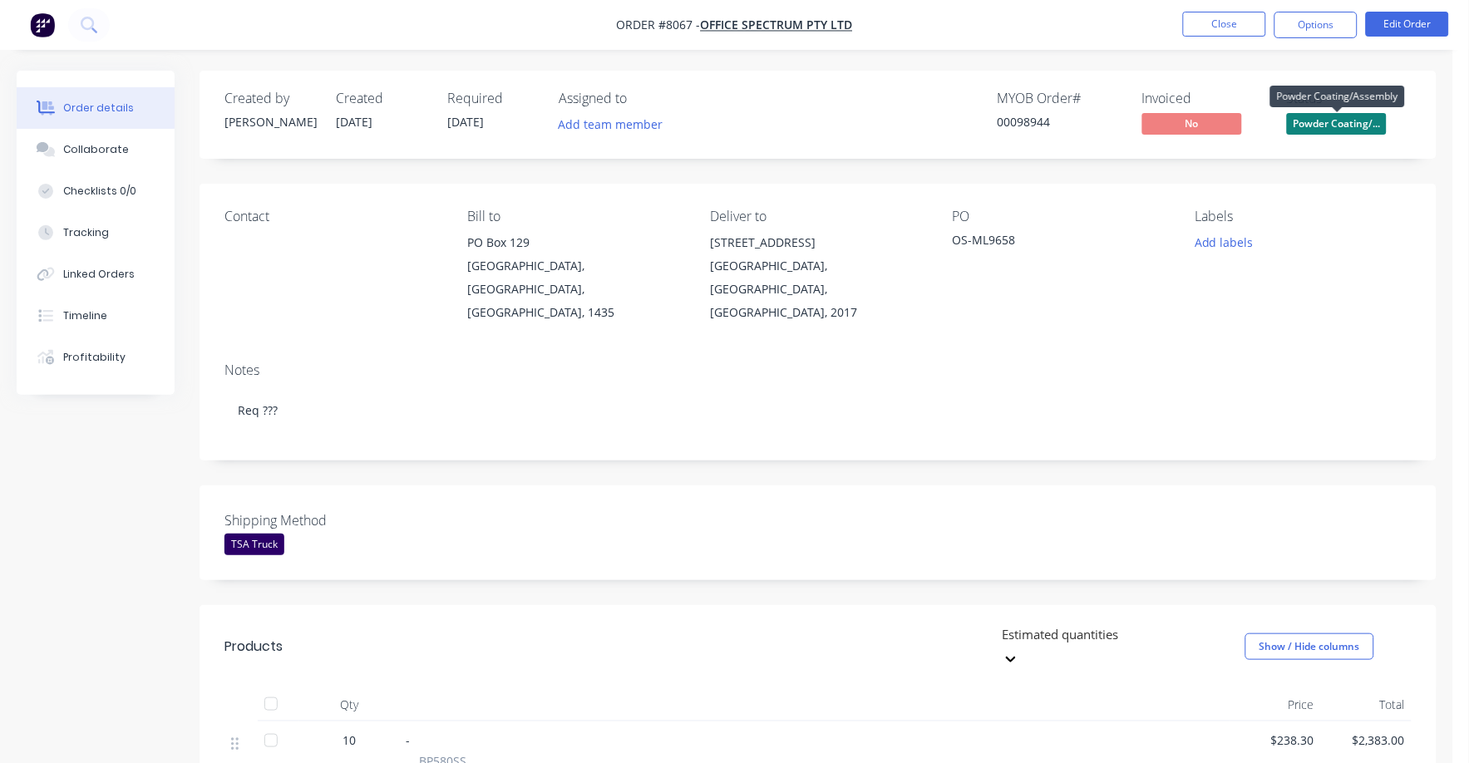
click at [1345, 127] on span "Powder Coating/..." at bounding box center [1337, 123] width 100 height 21
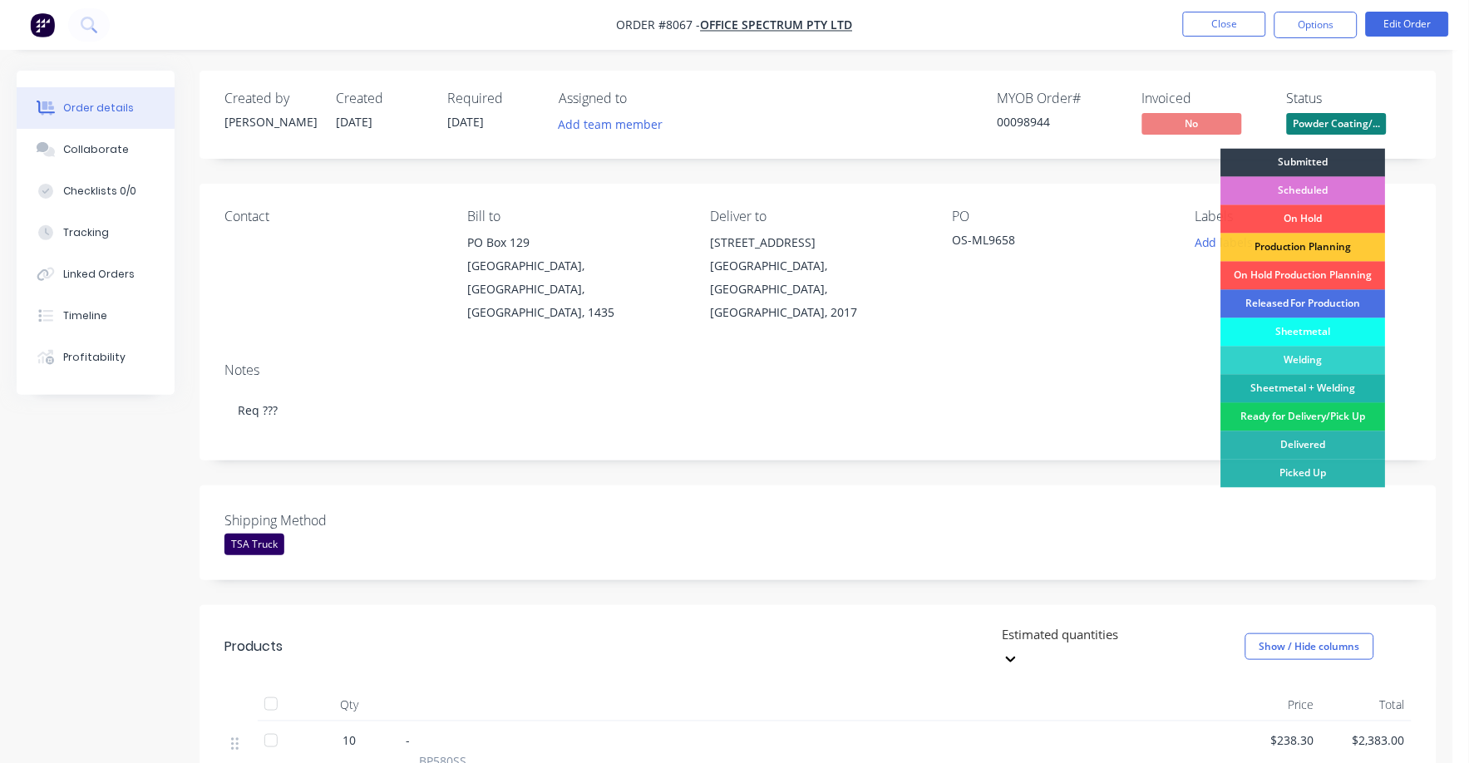
click at [1328, 412] on div "Ready for Delivery/Pick Up" at bounding box center [1303, 417] width 165 height 28
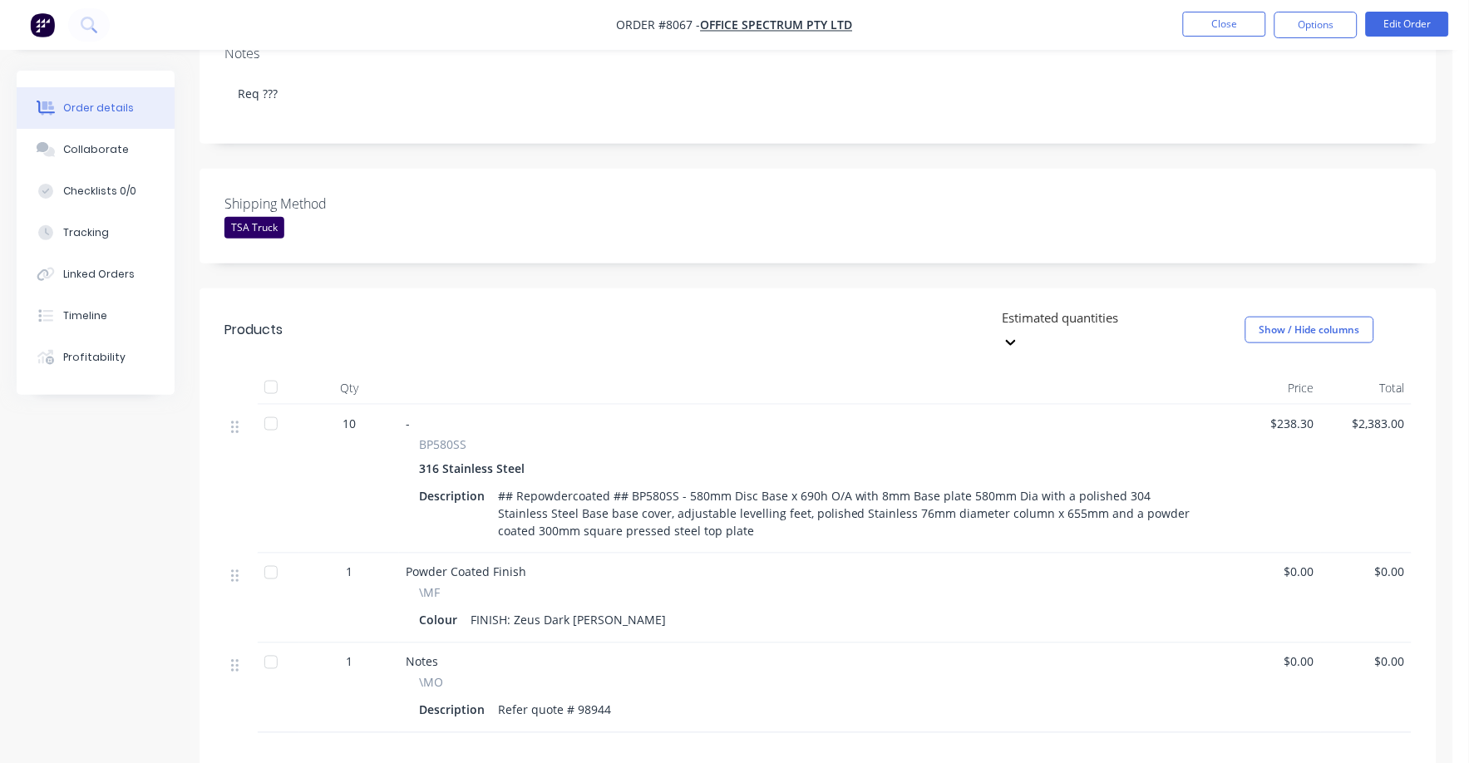
scroll to position [415, 0]
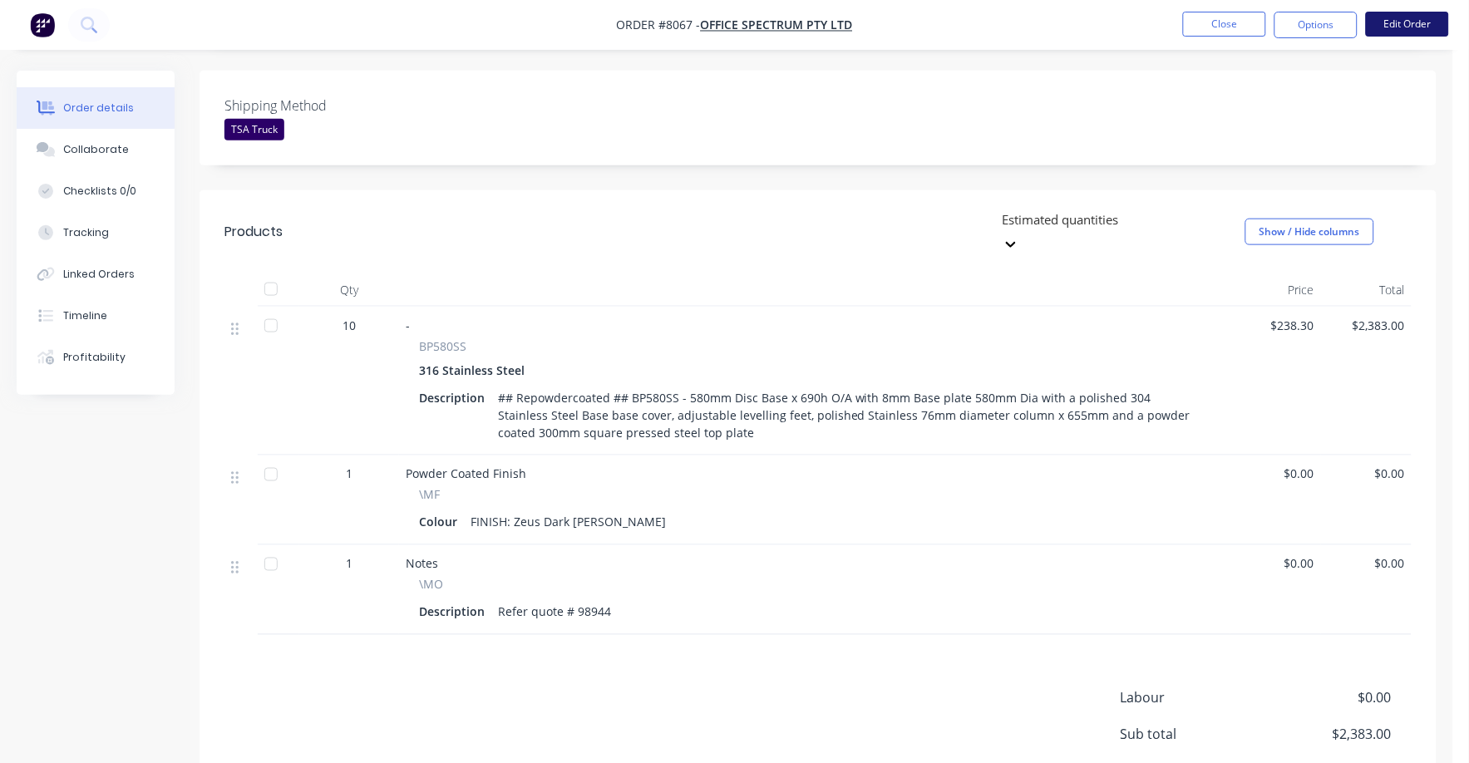
click at [1416, 23] on button "Edit Order" at bounding box center [1407, 24] width 83 height 25
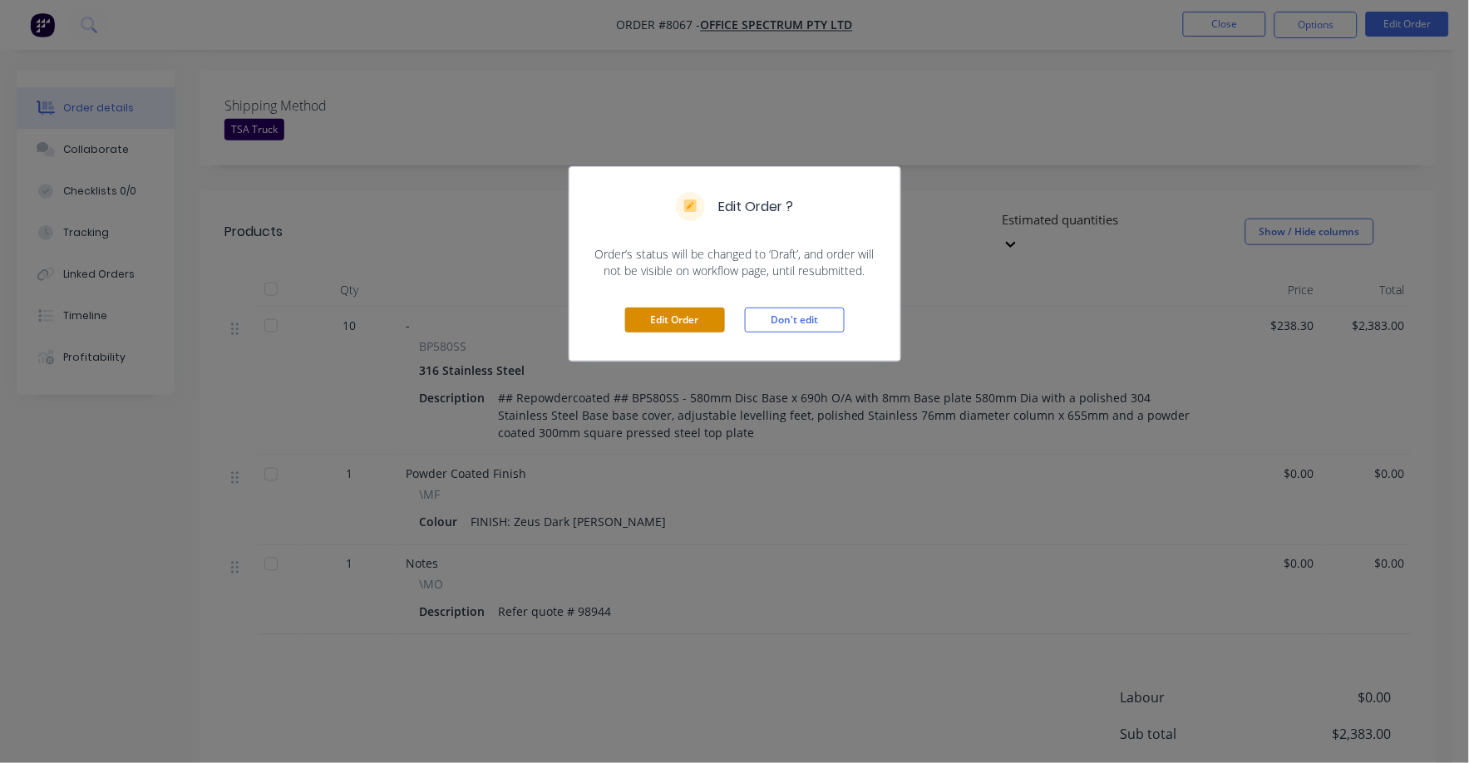
drag, startPoint x: 672, startPoint y: 332, endPoint x: 775, endPoint y: 329, distance: 103.9
click at [672, 331] on button "Edit Order" at bounding box center [675, 320] width 100 height 25
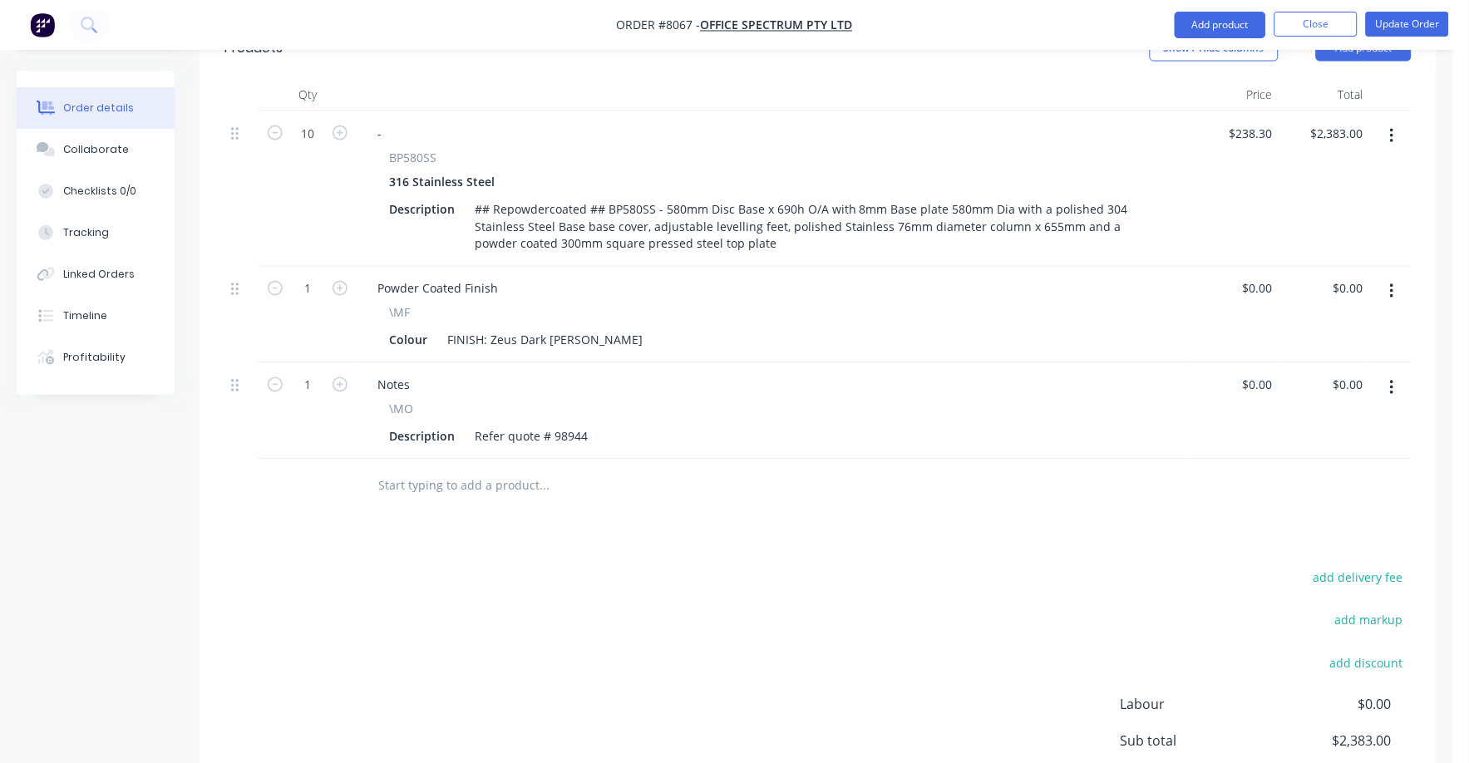
scroll to position [623, 0]
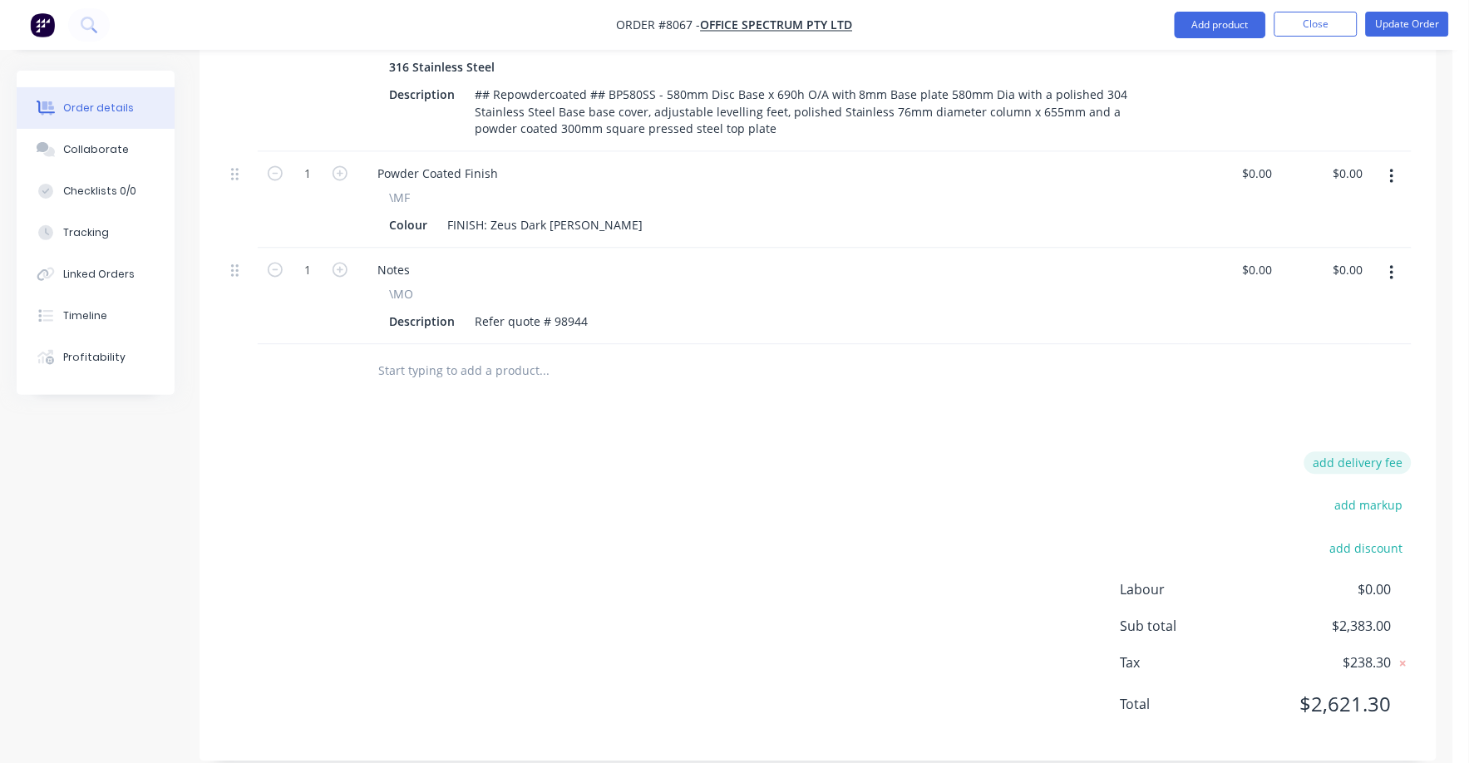
click at [1364, 452] on button "add delivery fee" at bounding box center [1357, 463] width 107 height 22
type input "75"
click input "submit" at bounding box center [0, 0] width 0 height 0
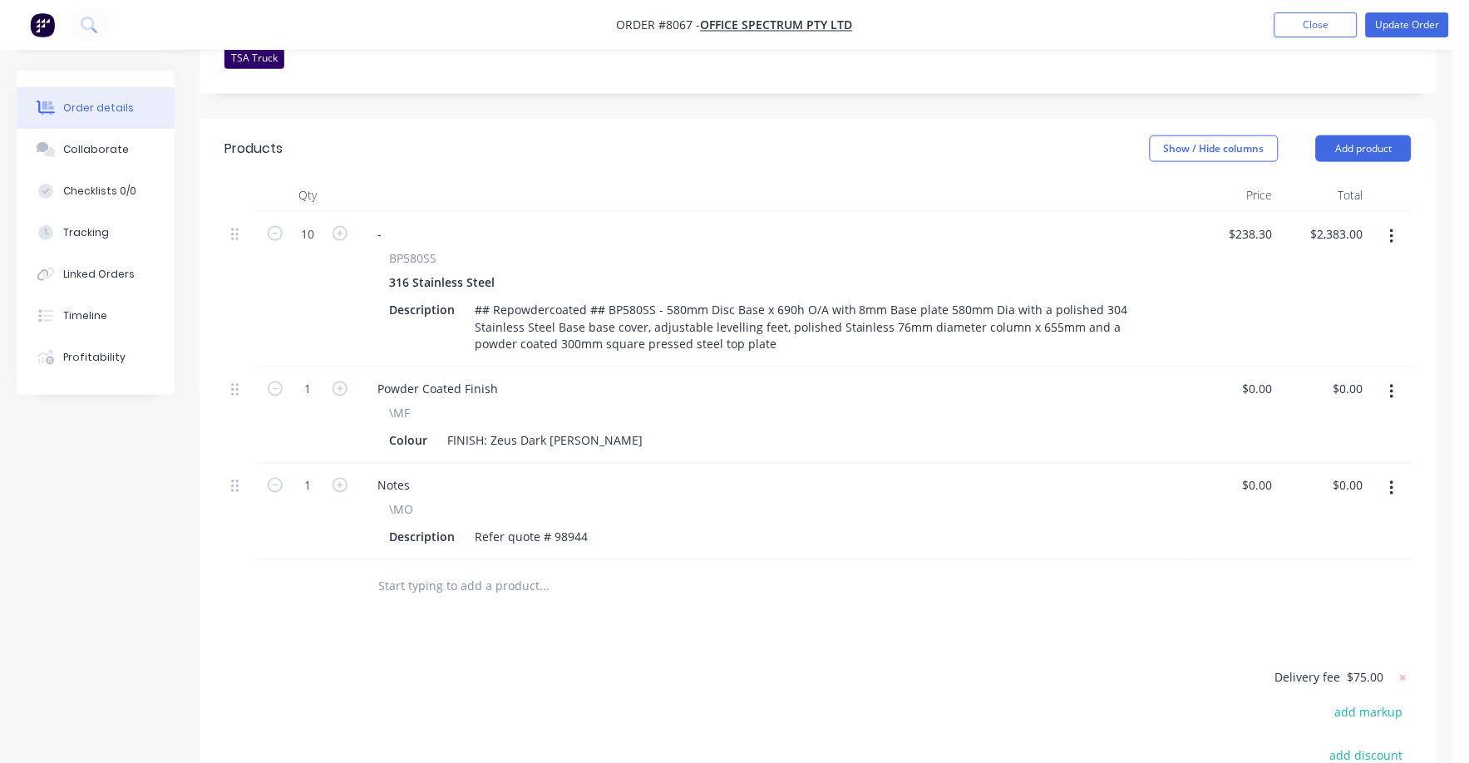
scroll to position [0, 0]
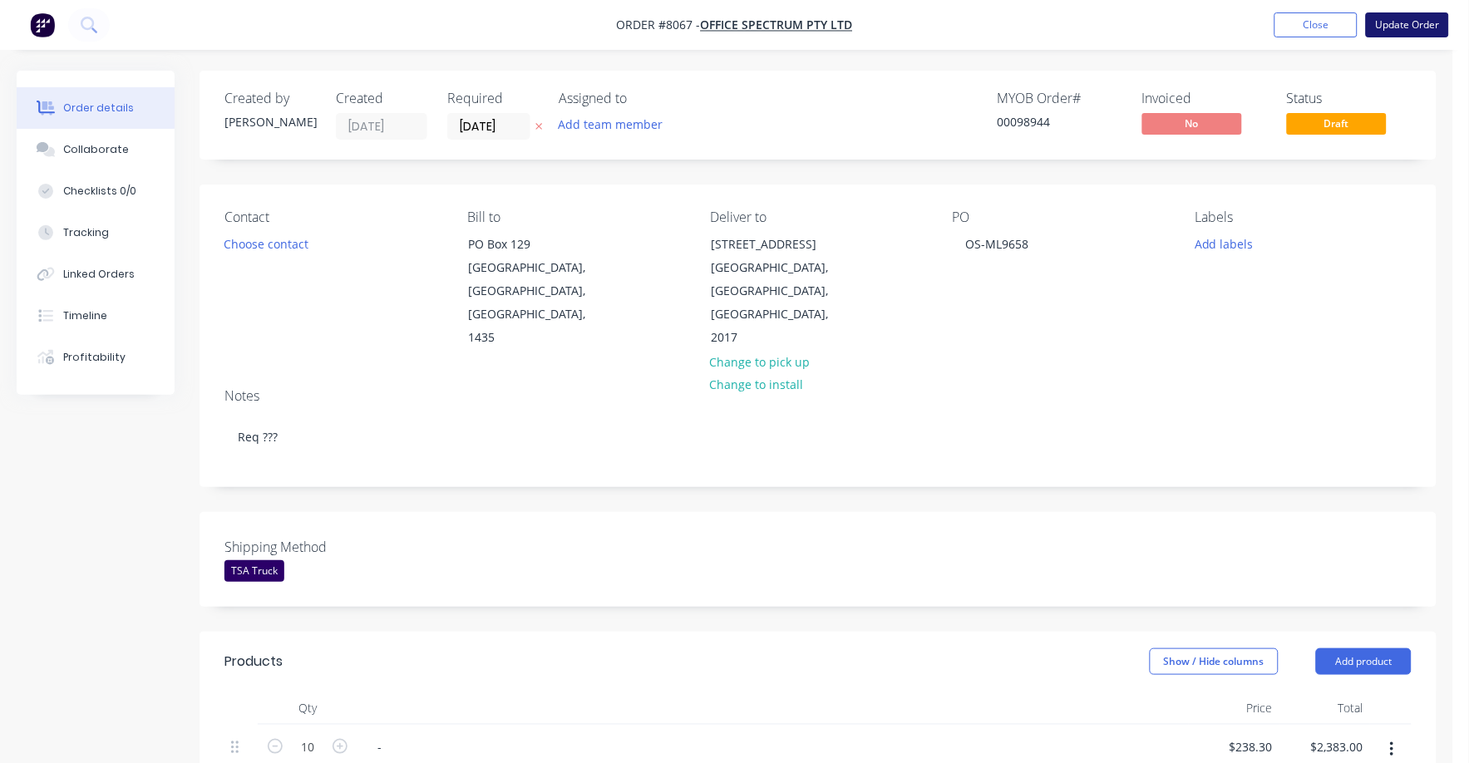
click at [1419, 21] on button "Update Order" at bounding box center [1407, 24] width 83 height 25
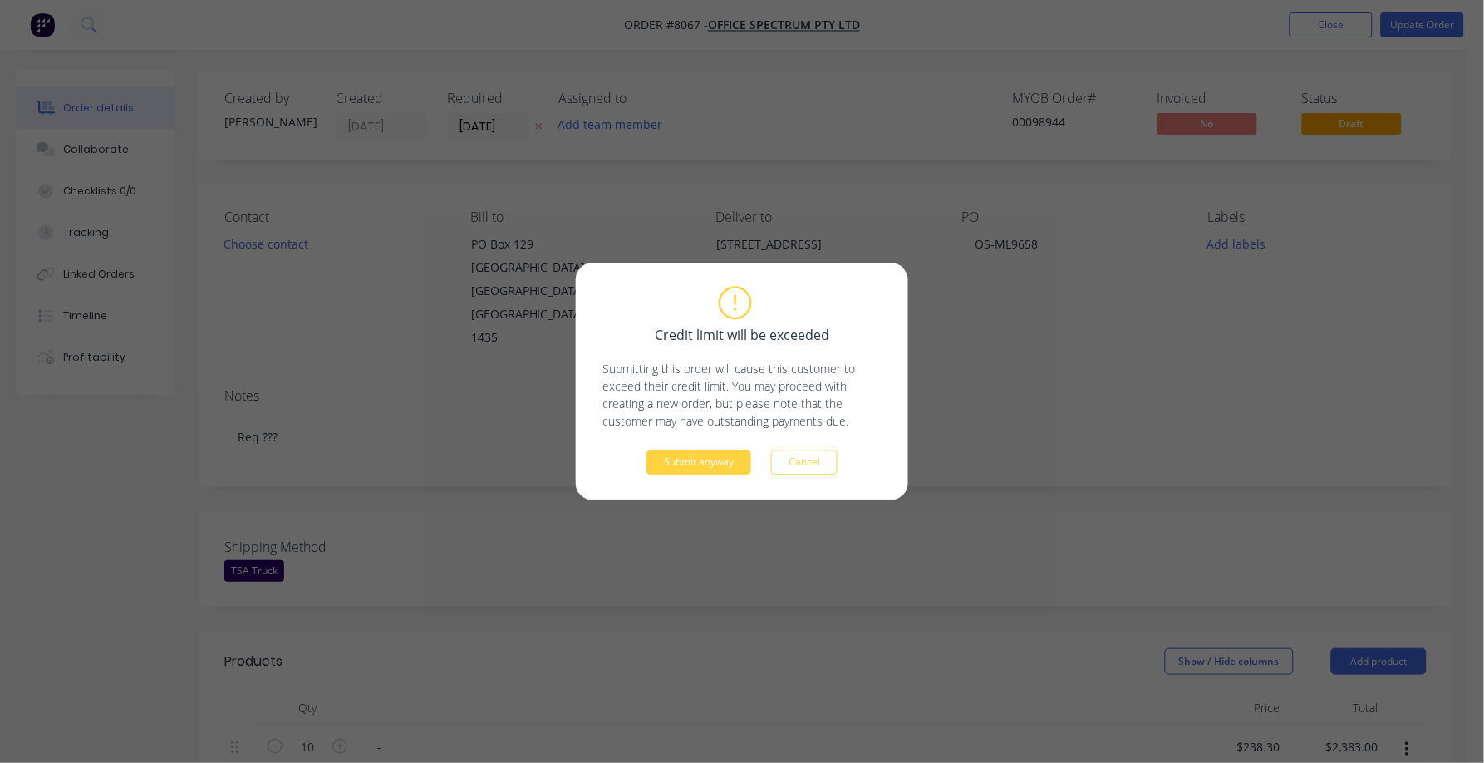
drag, startPoint x: 713, startPoint y: 483, endPoint x: 706, endPoint y: 477, distance: 8.8
click at [706, 480] on div "Credit limit will be exceeded Submitting this order will cause this customer to…" at bounding box center [742, 381] width 332 height 237
click at [706, 468] on button "Submit anyway" at bounding box center [699, 462] width 105 height 25
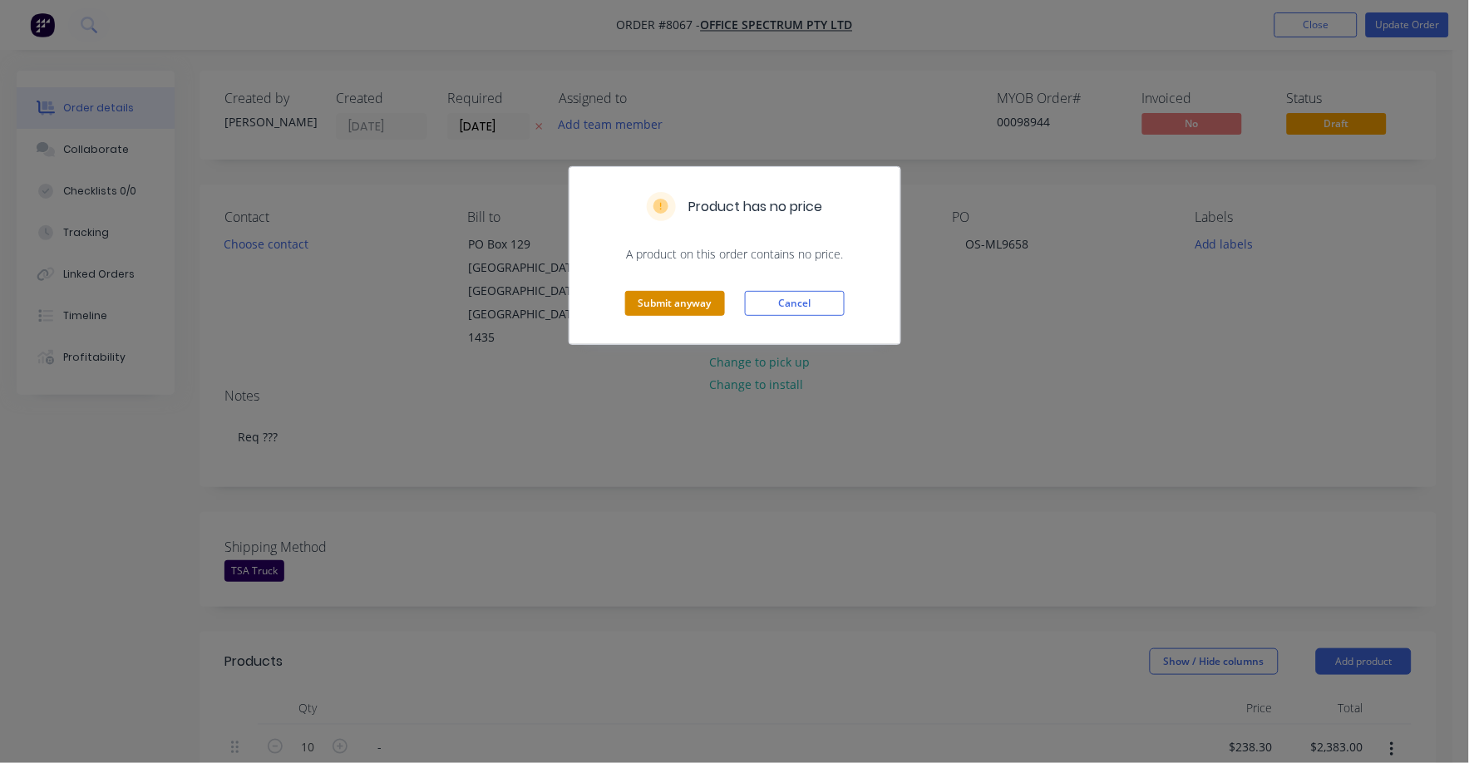
drag, startPoint x: 673, startPoint y: 292, endPoint x: 682, endPoint y: 300, distance: 12.4
click at [673, 293] on div "Submit anyway Cancel" at bounding box center [734, 303] width 331 height 81
click at [684, 308] on button "Submit anyway" at bounding box center [675, 303] width 100 height 25
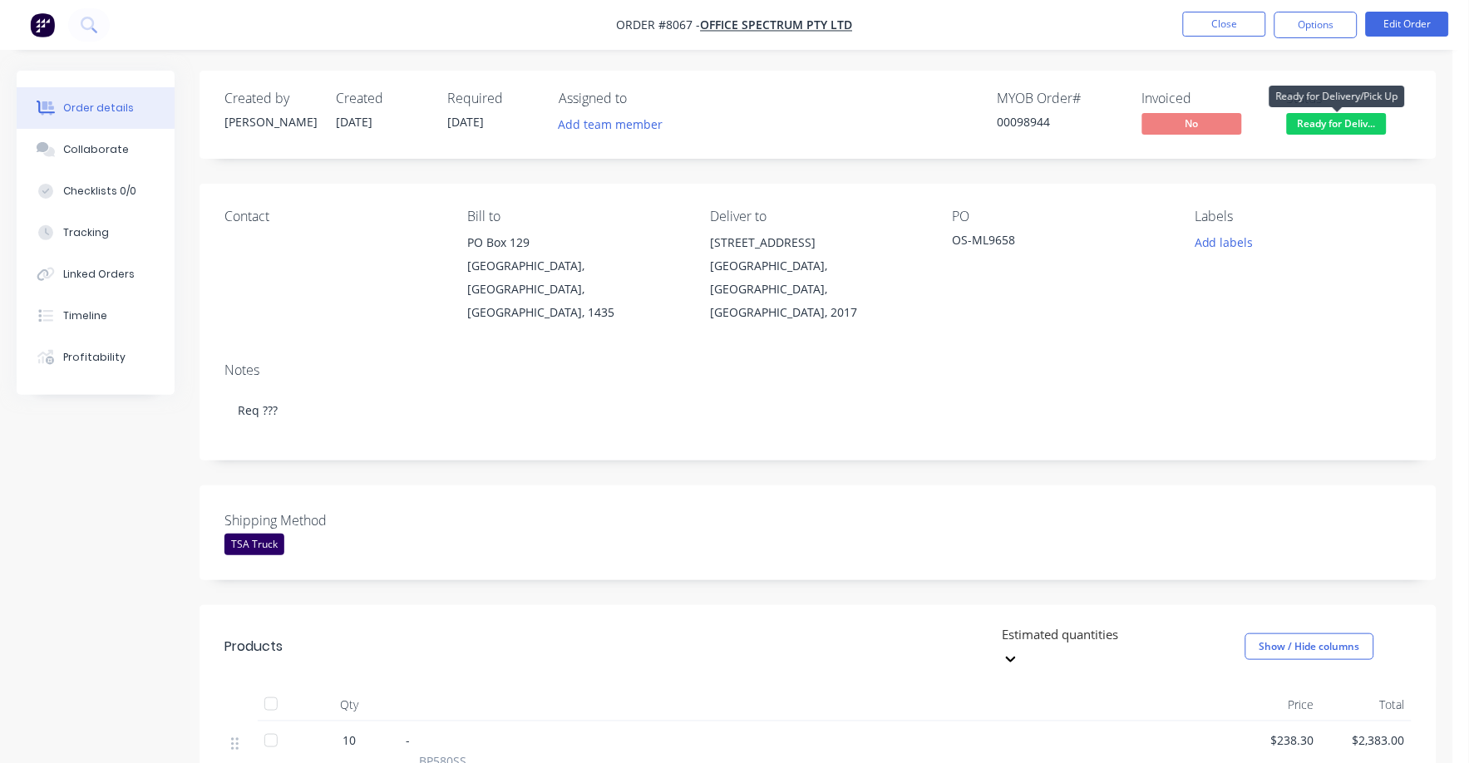
click at [1351, 121] on span "Ready for Deliv..." at bounding box center [1337, 123] width 100 height 21
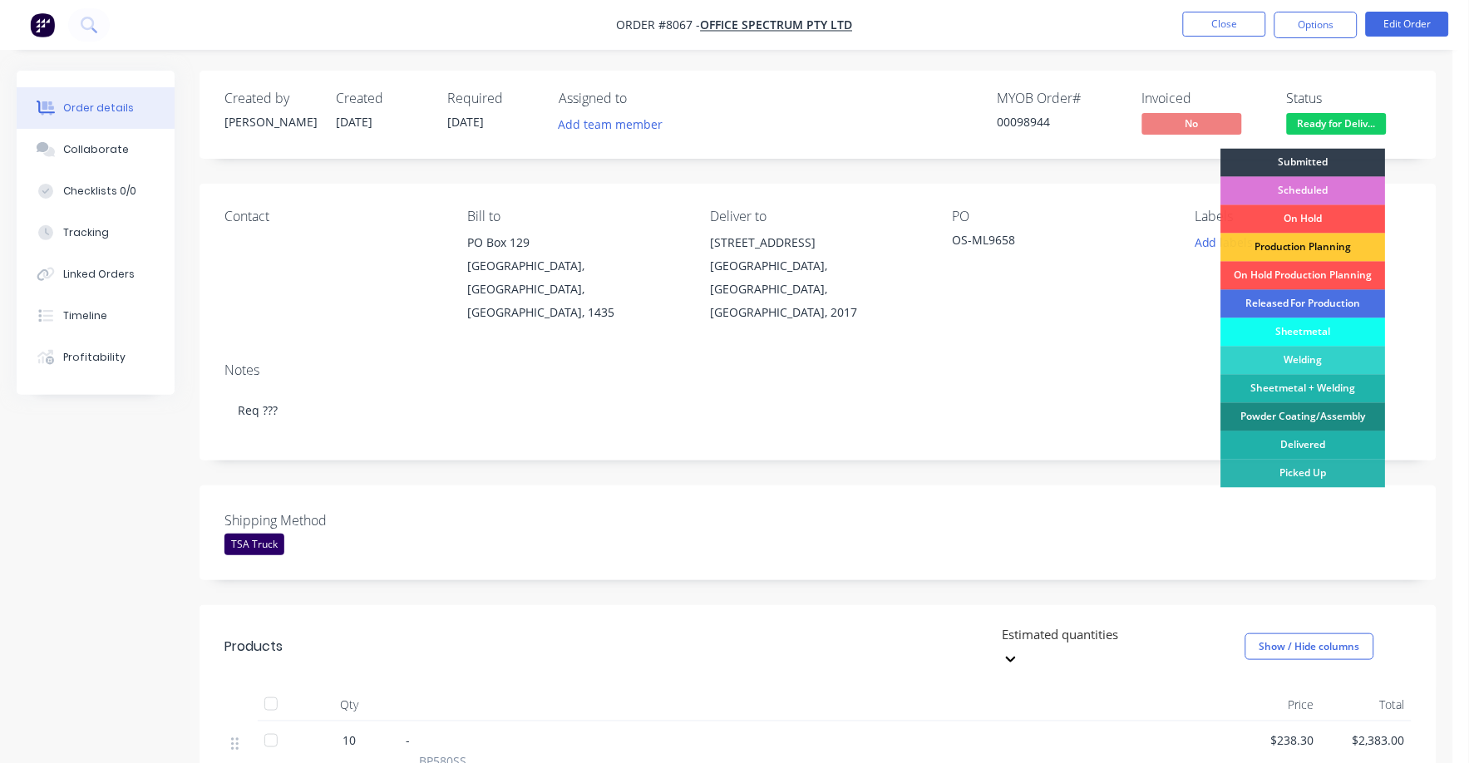
click at [1315, 441] on div "Delivered" at bounding box center [1303, 445] width 165 height 28
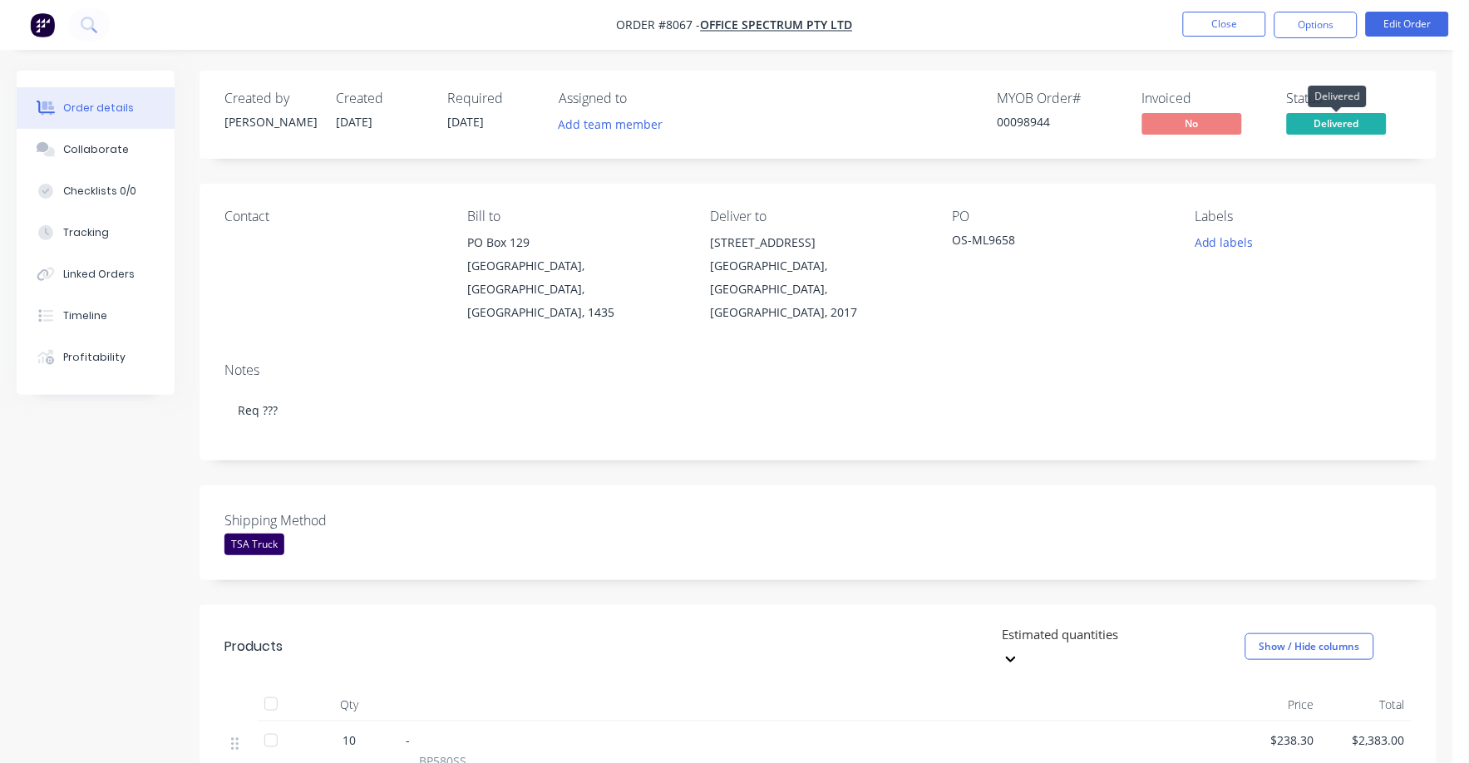
click at [1332, 122] on span "Delivered" at bounding box center [1337, 123] width 100 height 21
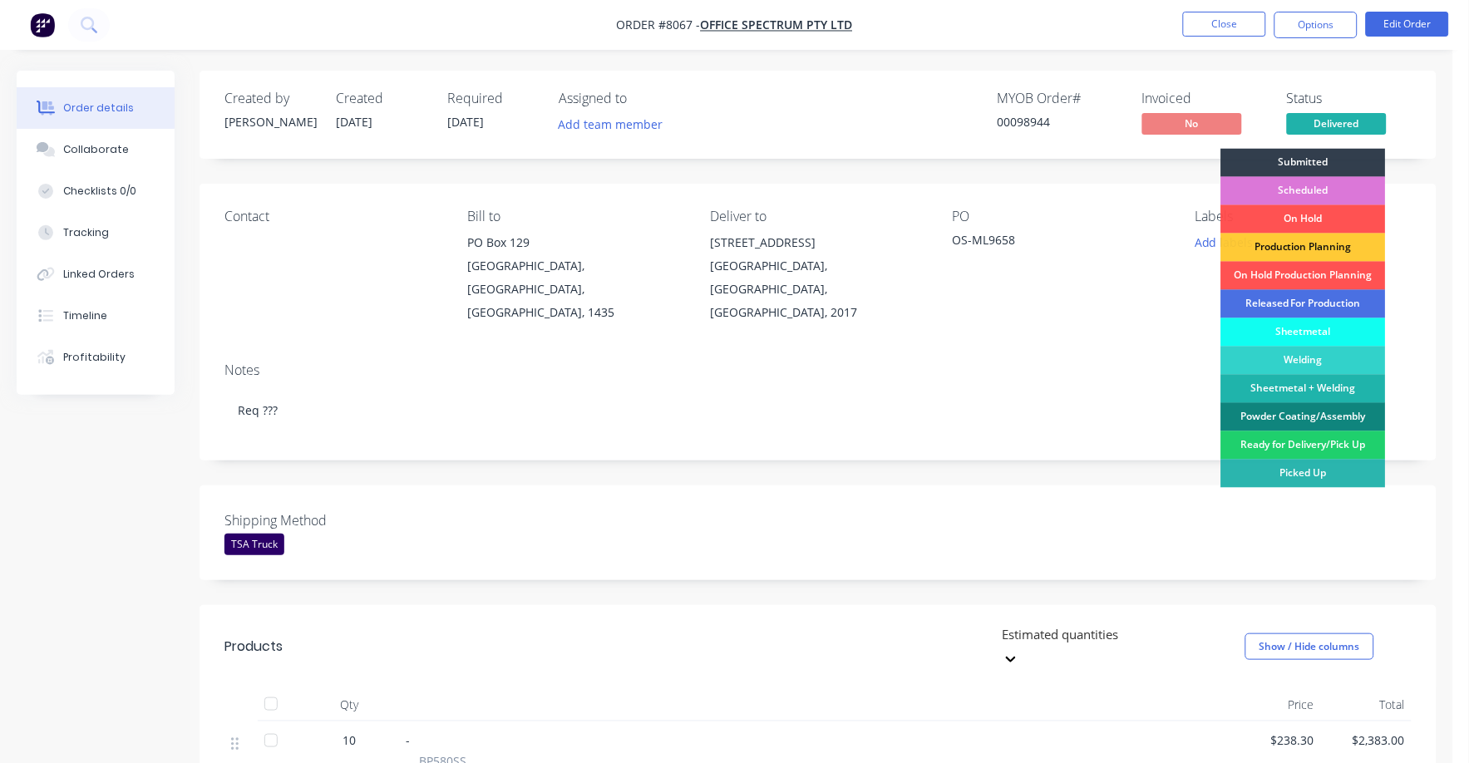
click at [1297, 413] on div "Powder Coating/Assembly" at bounding box center [1303, 417] width 165 height 28
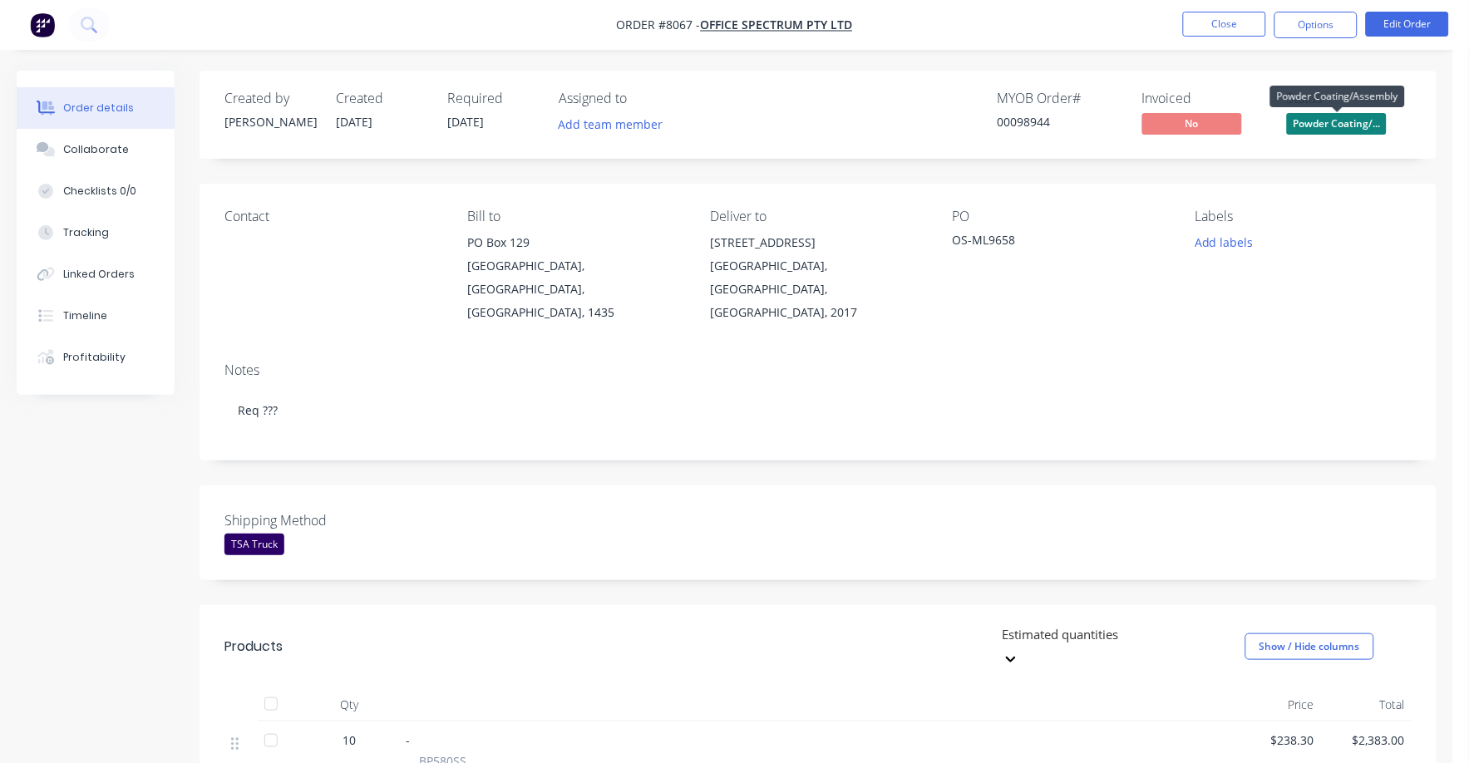
click at [1348, 124] on span "Powder Coating/..." at bounding box center [1337, 123] width 100 height 21
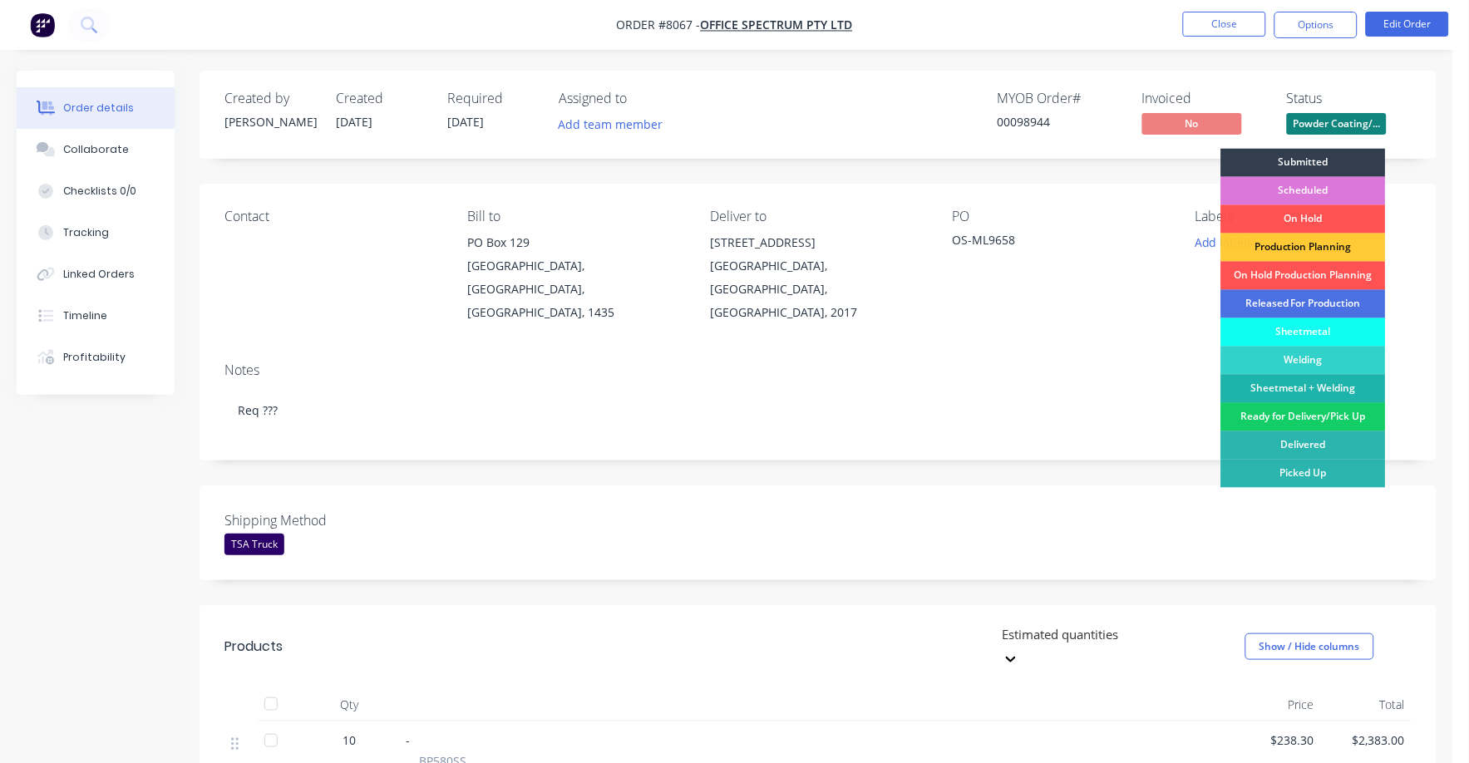
click at [1317, 418] on div "Ready for Delivery/Pick Up" at bounding box center [1303, 417] width 165 height 28
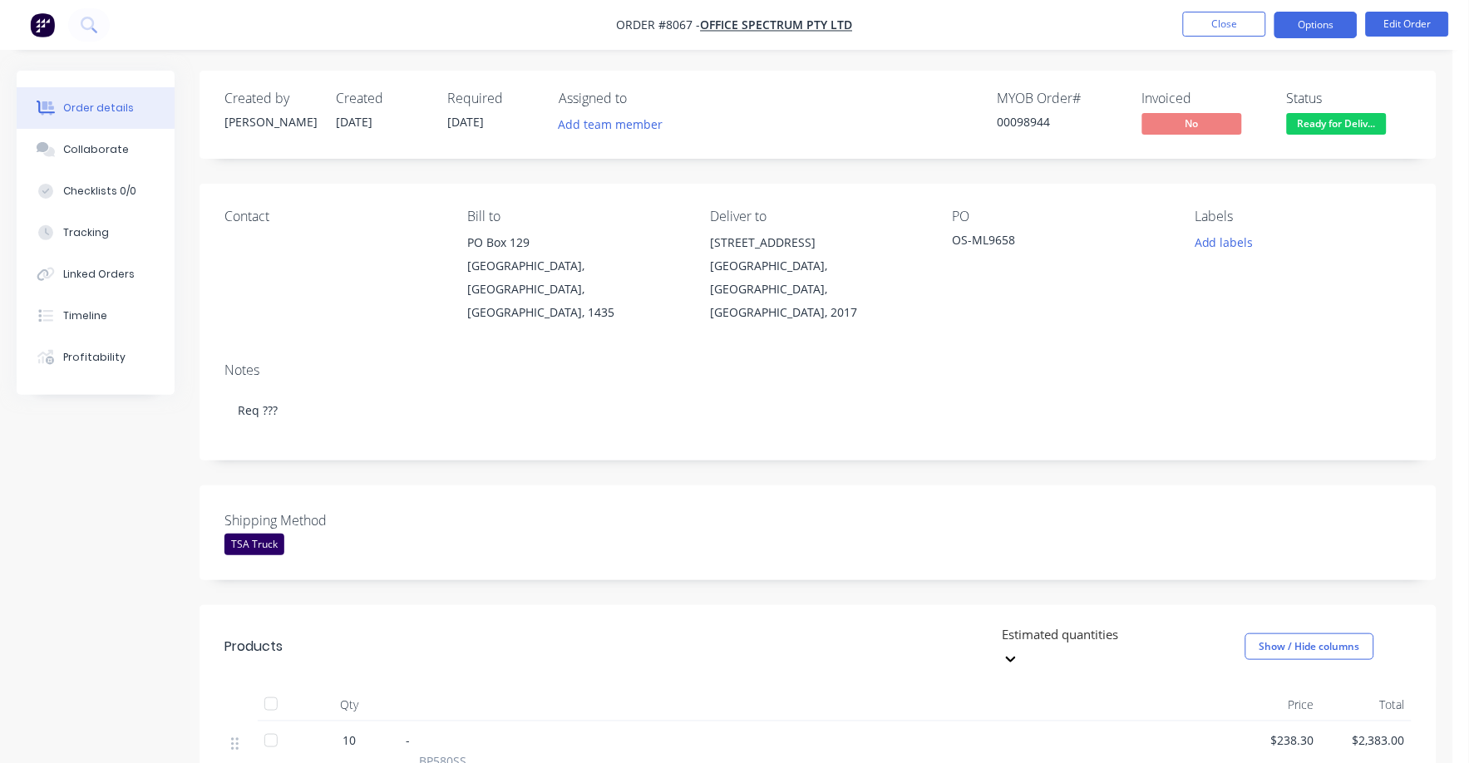
drag, startPoint x: 1320, startPoint y: 22, endPoint x: 1307, endPoint y: 30, distance: 14.5
click at [1317, 22] on button "Options" at bounding box center [1315, 25] width 83 height 27
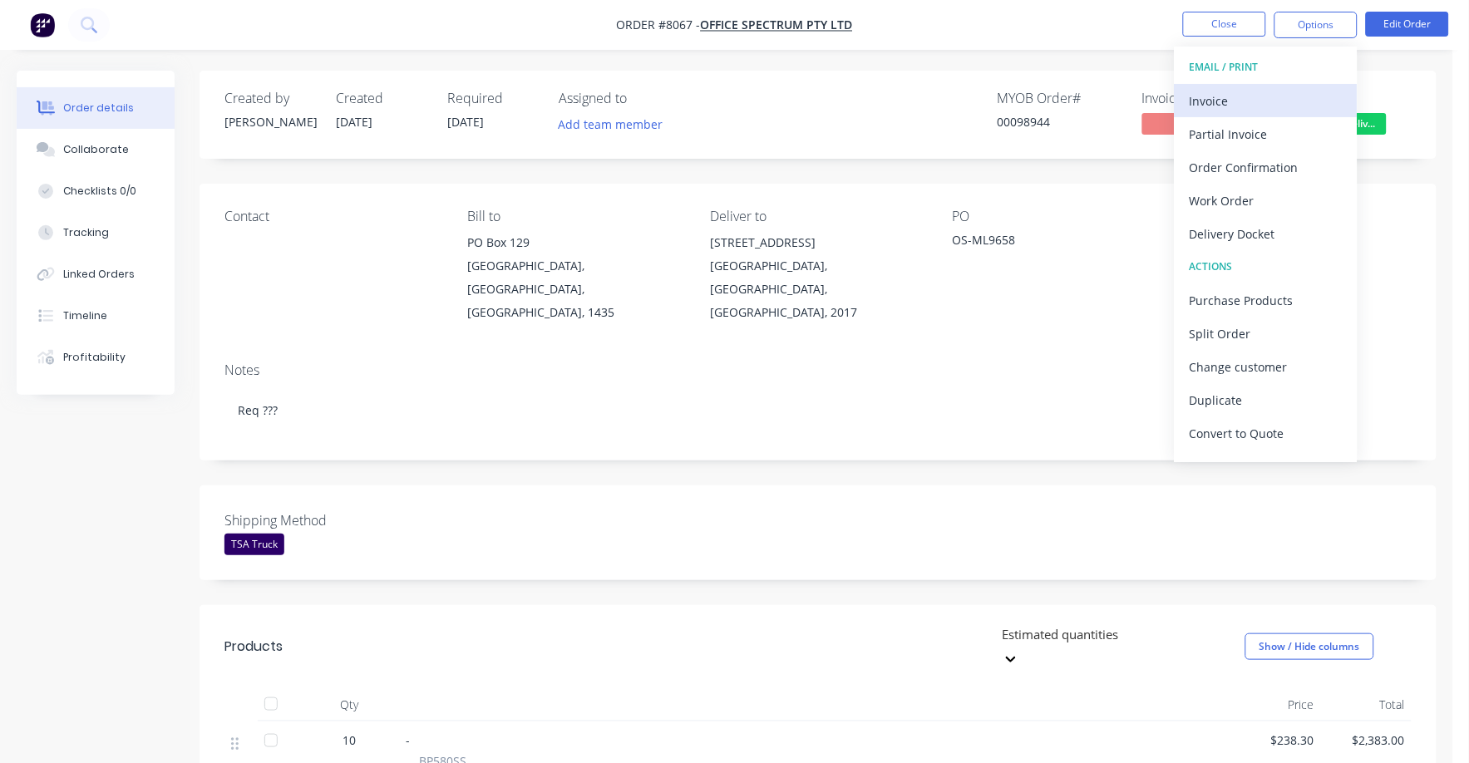
click at [1208, 94] on div "Invoice" at bounding box center [1265, 101] width 153 height 24
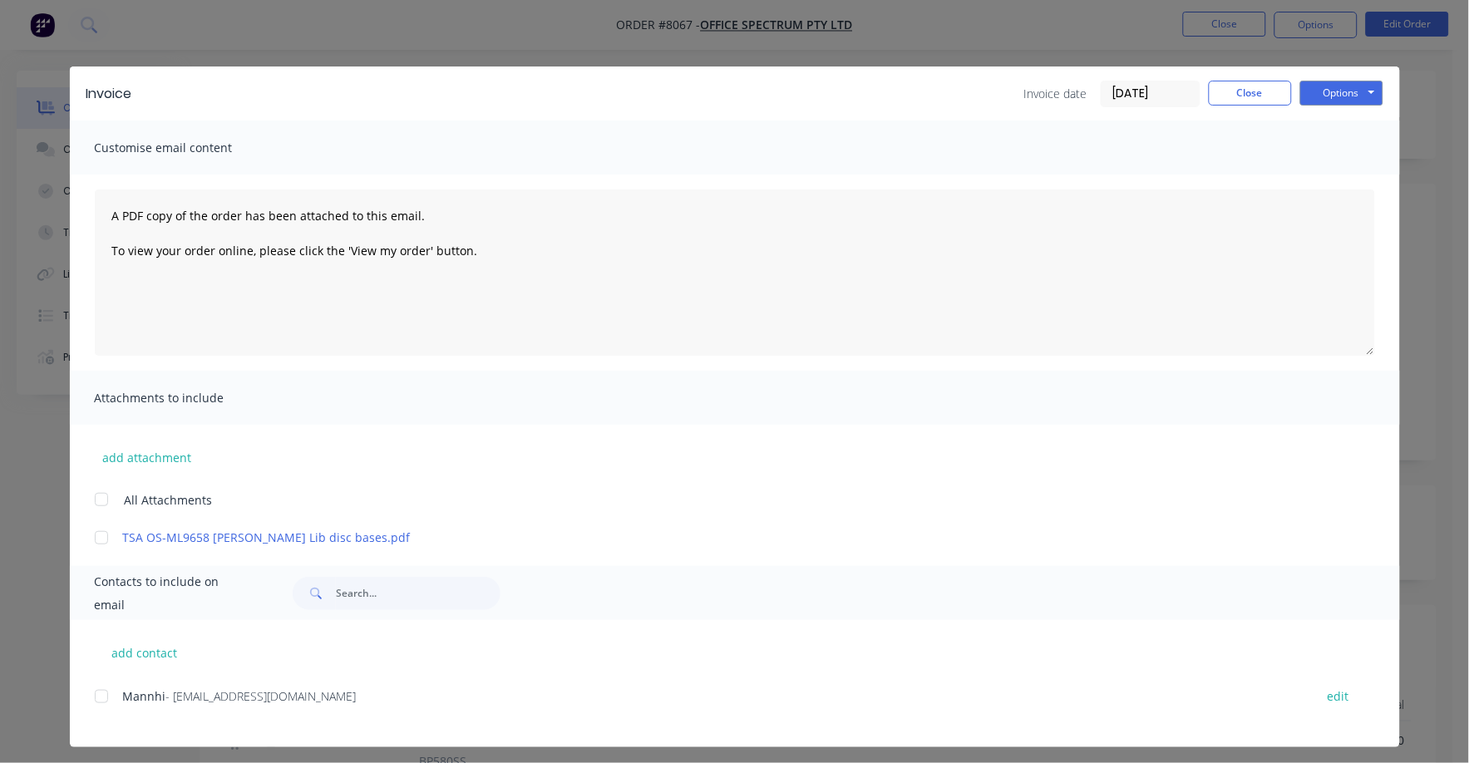
click at [1130, 84] on input "[DATE]" at bounding box center [1150, 93] width 98 height 25
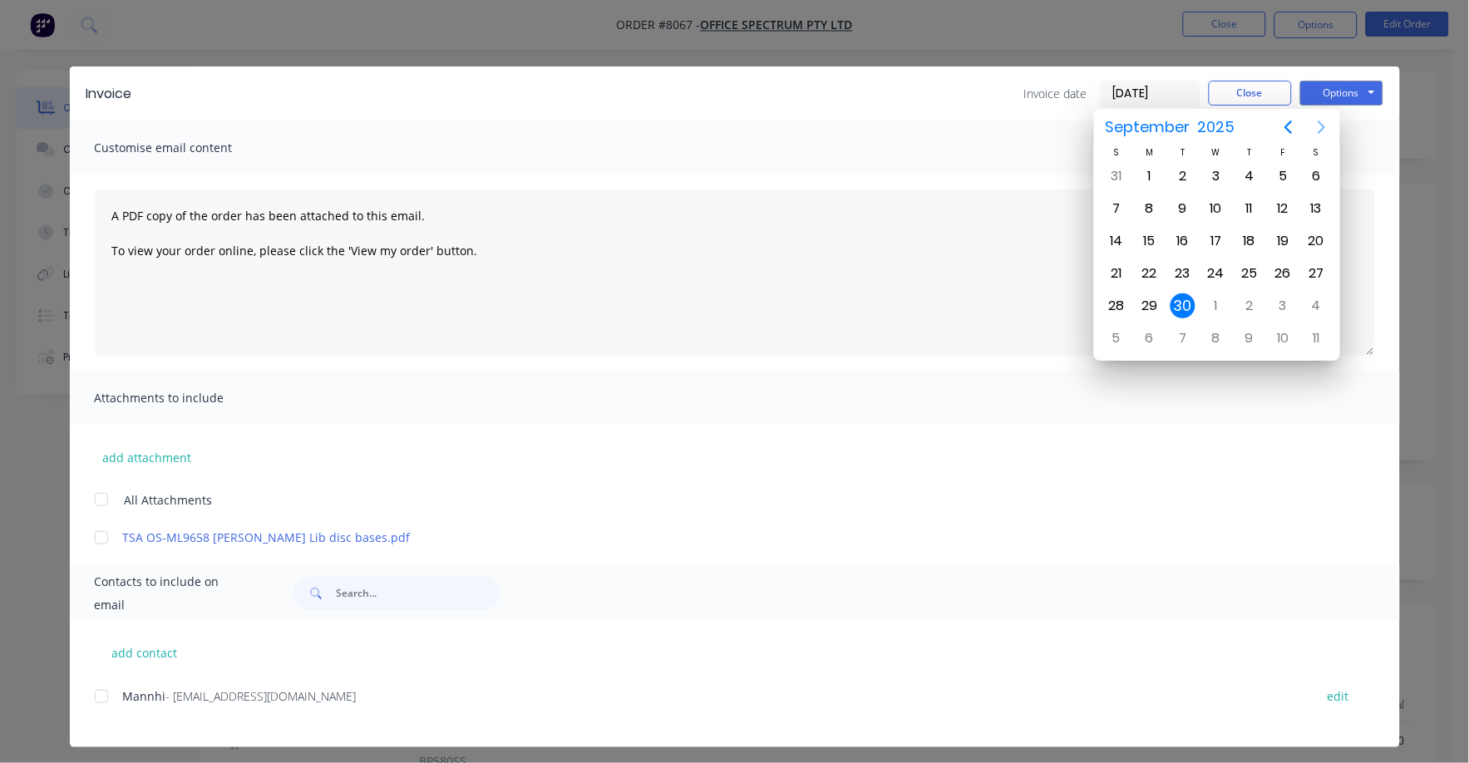
click at [1325, 126] on icon "Next page" at bounding box center [1322, 127] width 20 height 20
click at [1213, 172] on div "1" at bounding box center [1215, 176] width 25 height 25
type input "[DATE]"
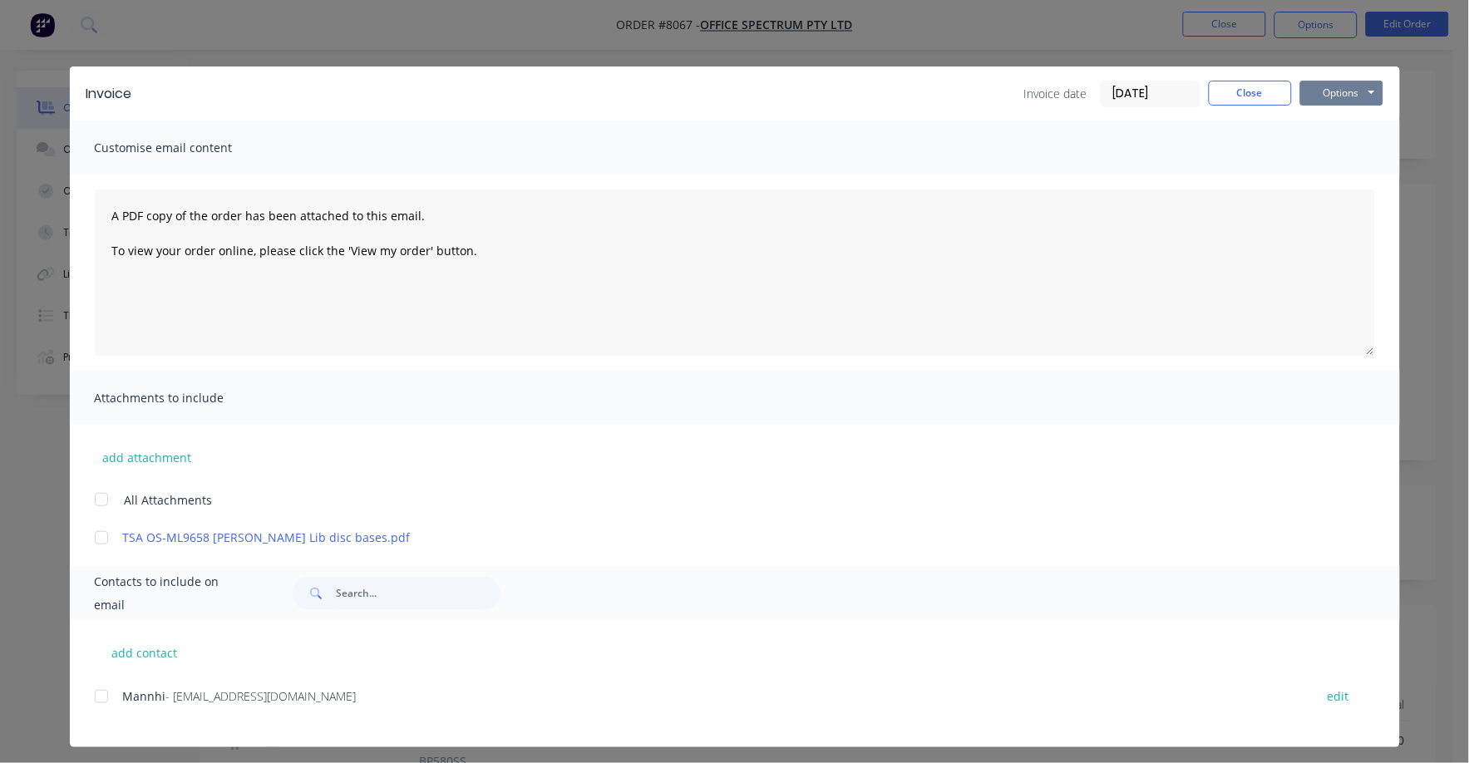
click at [1324, 91] on button "Options" at bounding box center [1341, 93] width 83 height 25
click at [1323, 142] on button "Print" at bounding box center [1353, 149] width 106 height 27
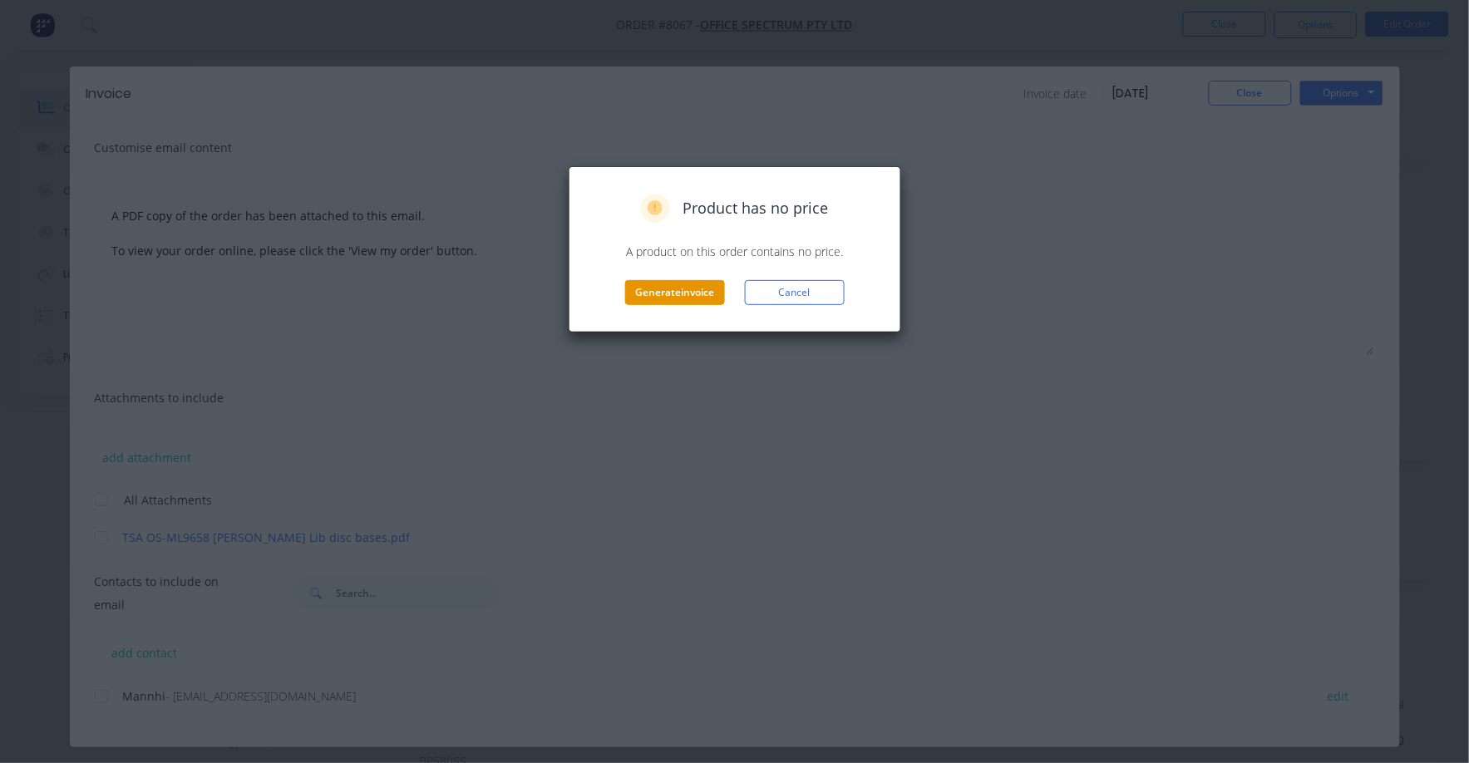
click at [672, 289] on button "Generate invoice" at bounding box center [675, 292] width 100 height 25
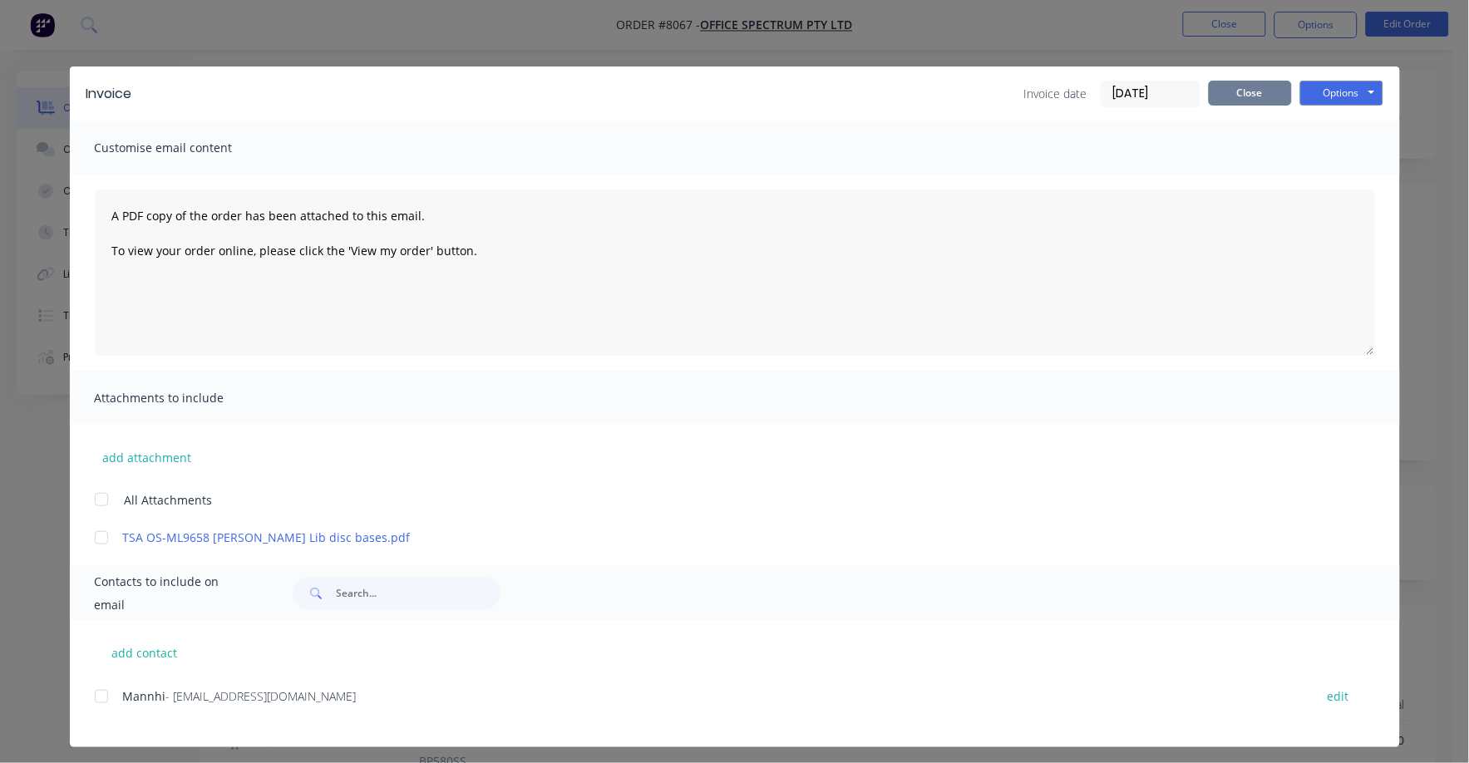
click at [1213, 89] on button "Close" at bounding box center [1249, 93] width 83 height 25
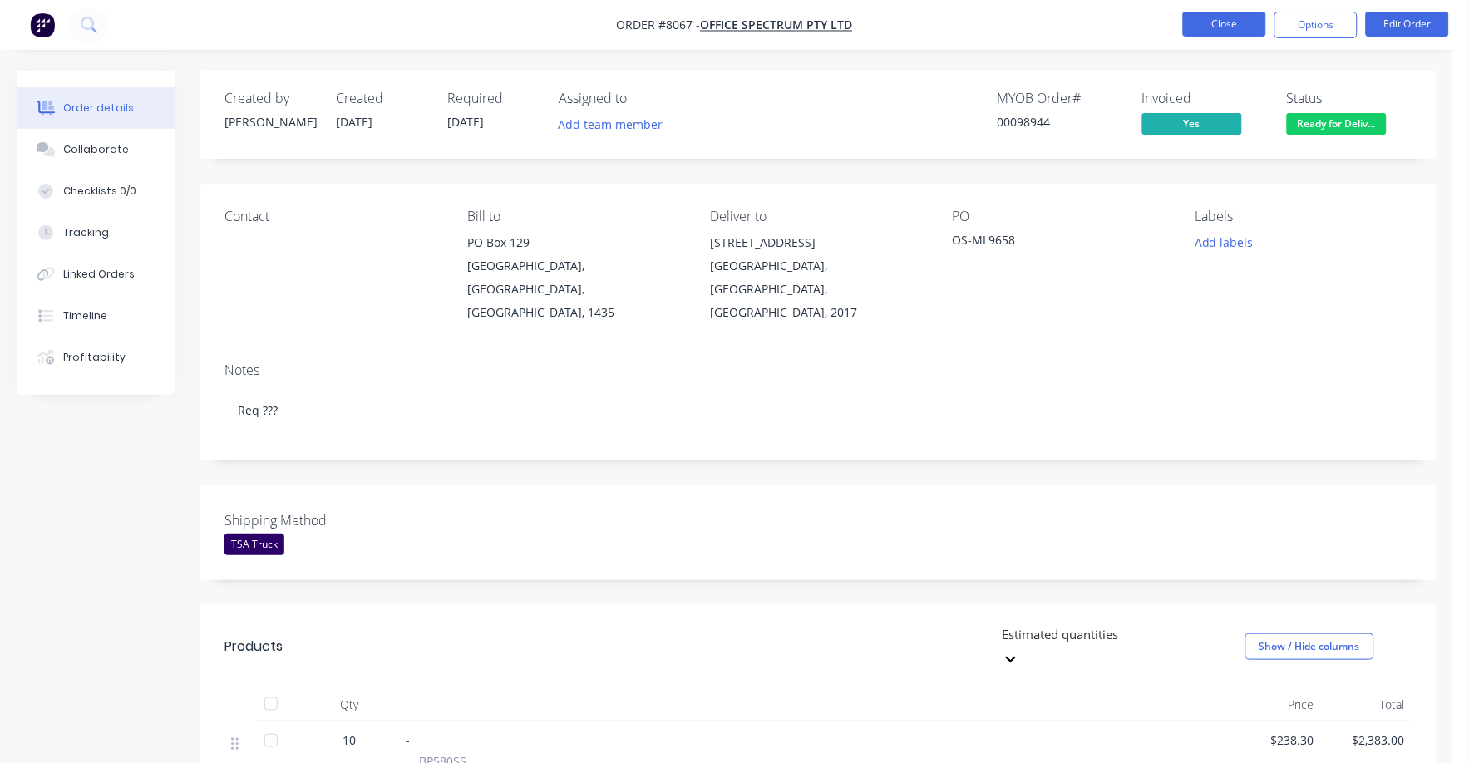
click at [1210, 22] on button "Close" at bounding box center [1224, 24] width 83 height 25
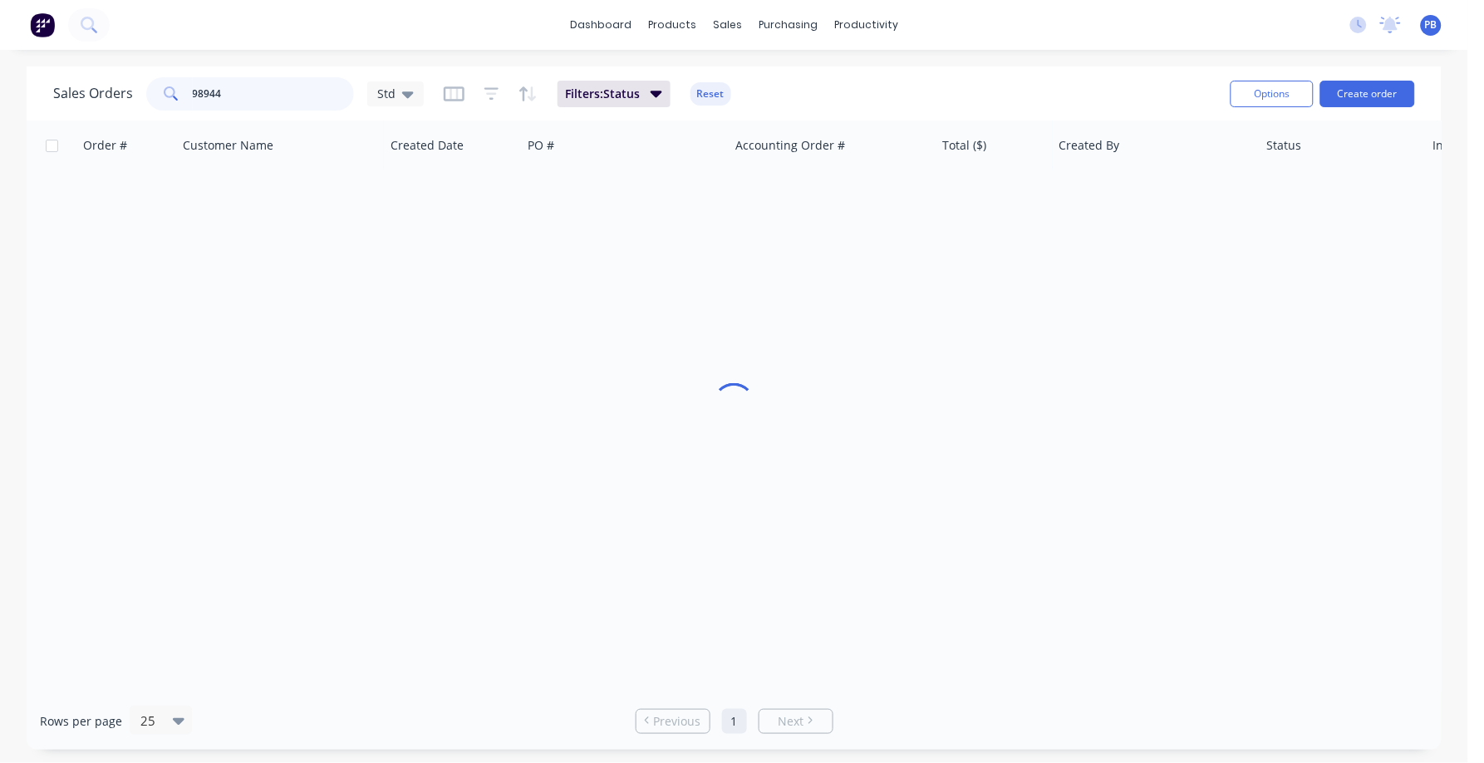
drag, startPoint x: 263, startPoint y: 94, endPoint x: 150, endPoint y: 79, distance: 114.0
click at [150, 79] on div "98944" at bounding box center [250, 93] width 208 height 33
type input "99163"
click at [707, 91] on button "Reset" at bounding box center [711, 93] width 41 height 23
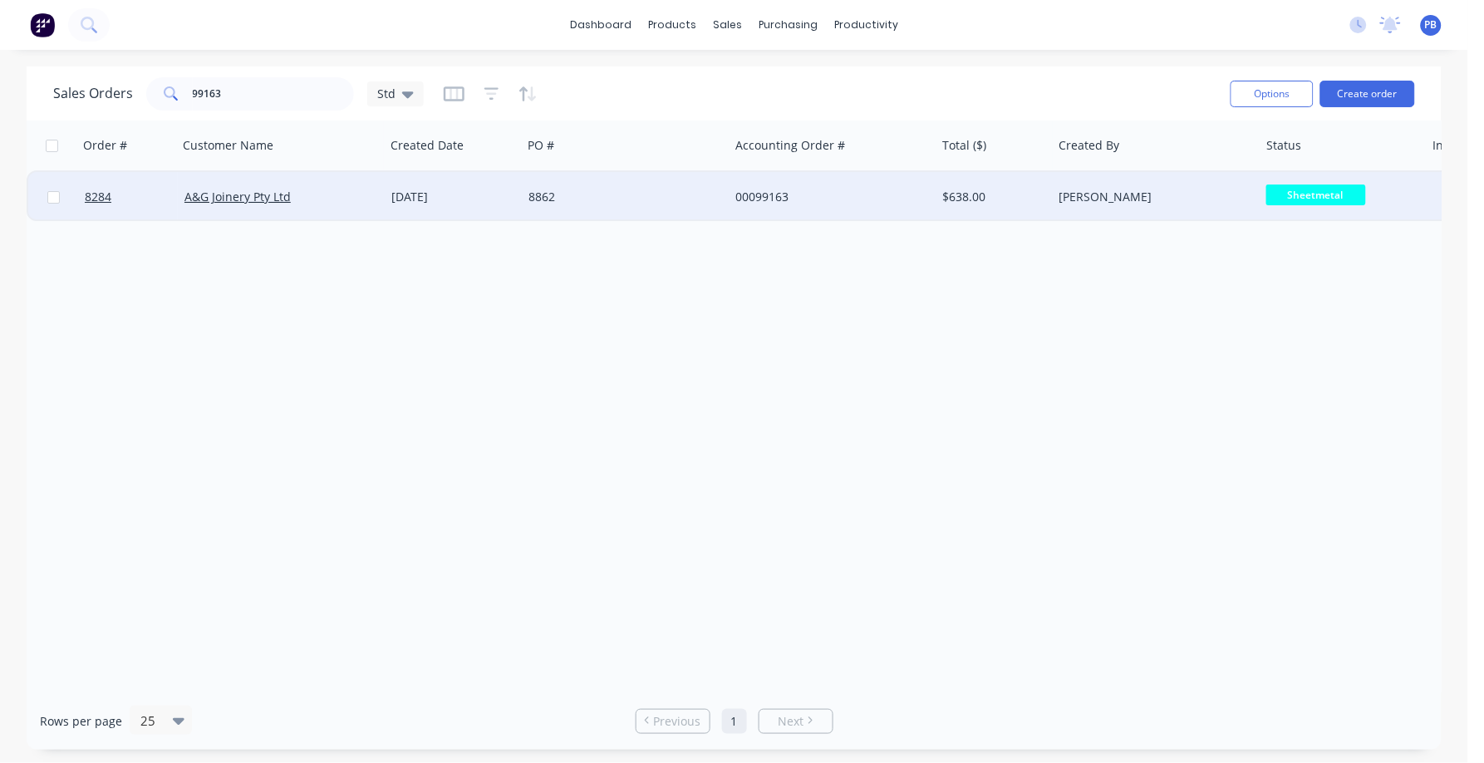
click at [770, 189] on div "00099163" at bounding box center [828, 197] width 185 height 17
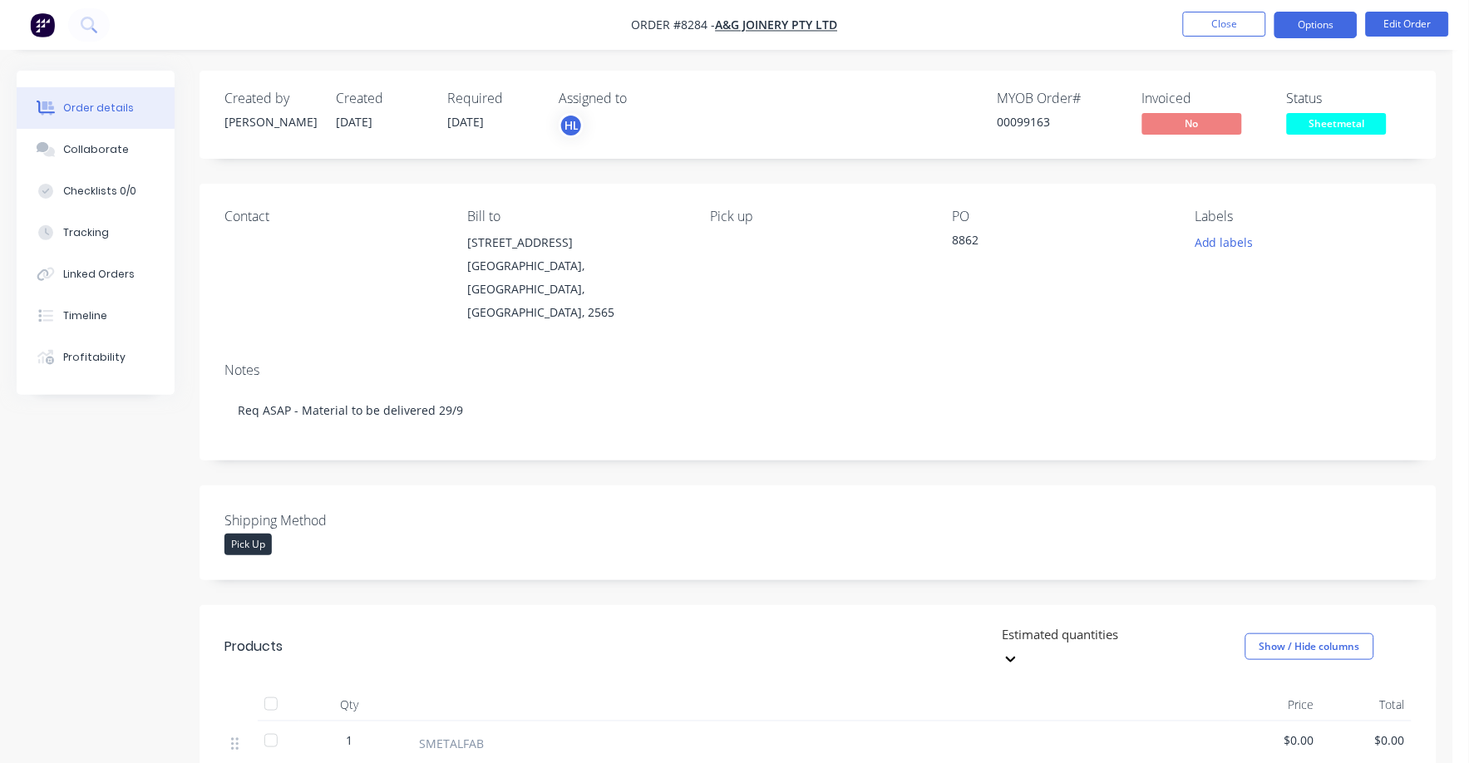
click at [1314, 27] on button "Options" at bounding box center [1315, 25] width 83 height 27
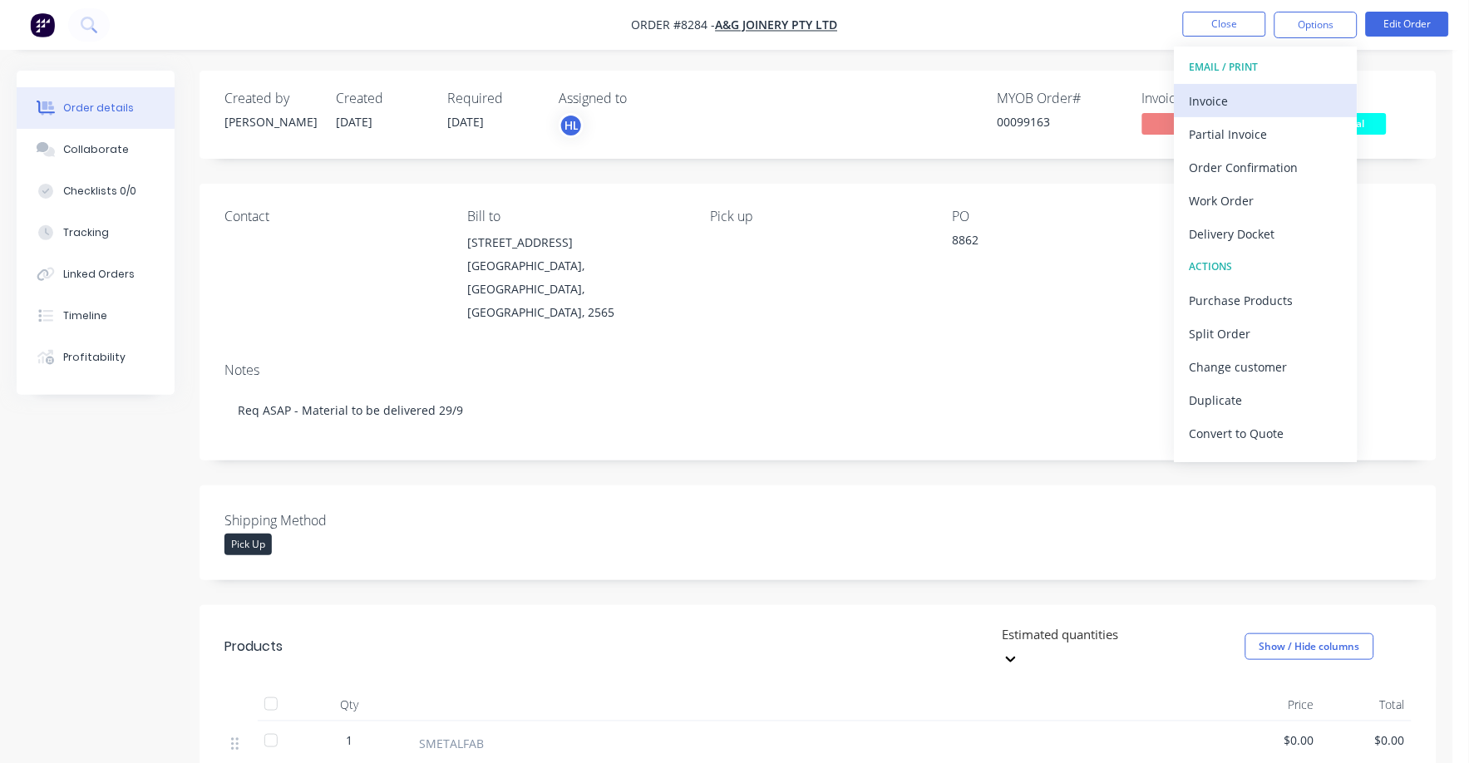
click at [1237, 102] on div "Invoice" at bounding box center [1265, 101] width 153 height 24
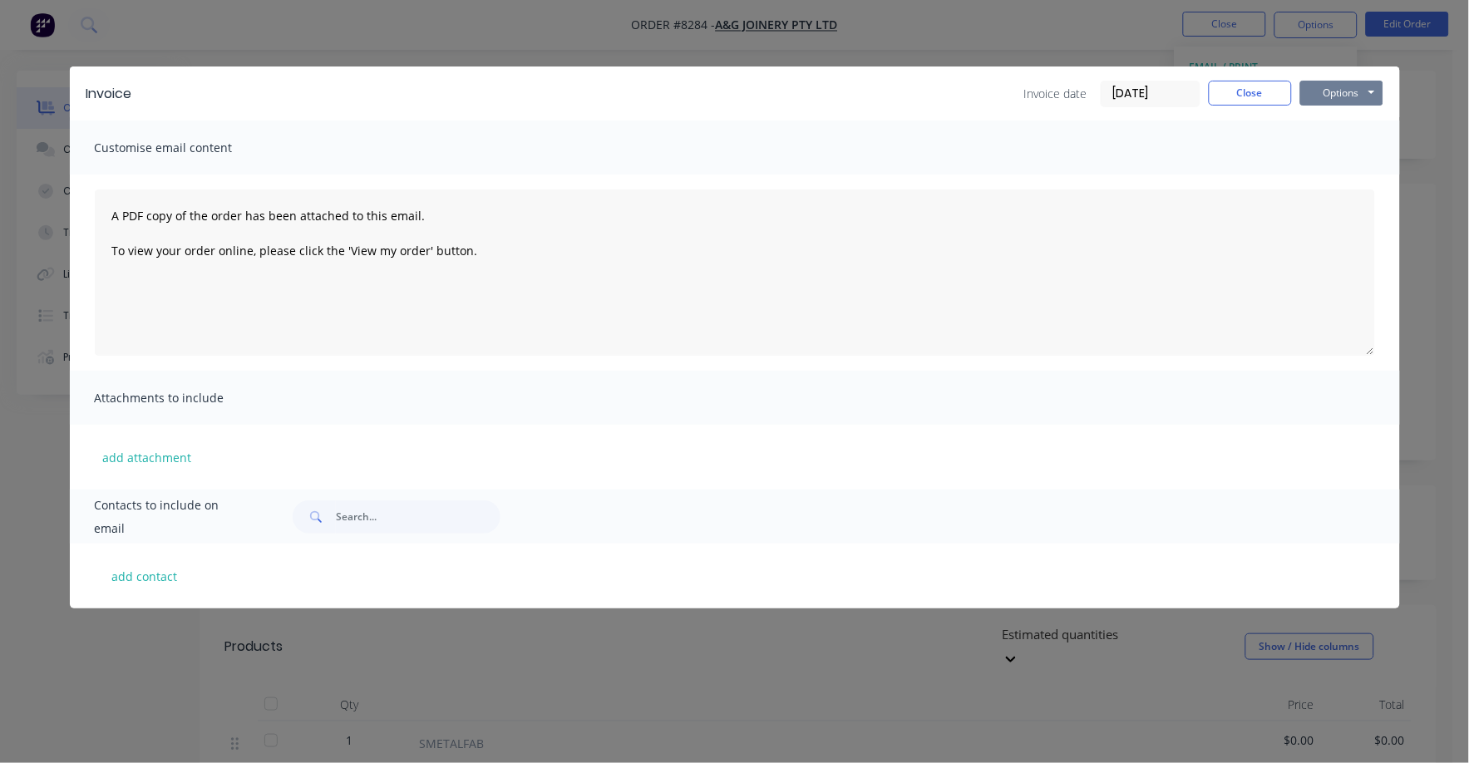
drag, startPoint x: 1317, startPoint y: 94, endPoint x: 1323, endPoint y: 105, distance: 12.7
click at [1317, 97] on button "Options" at bounding box center [1341, 93] width 83 height 25
click at [1340, 149] on button "Print" at bounding box center [1353, 149] width 106 height 27
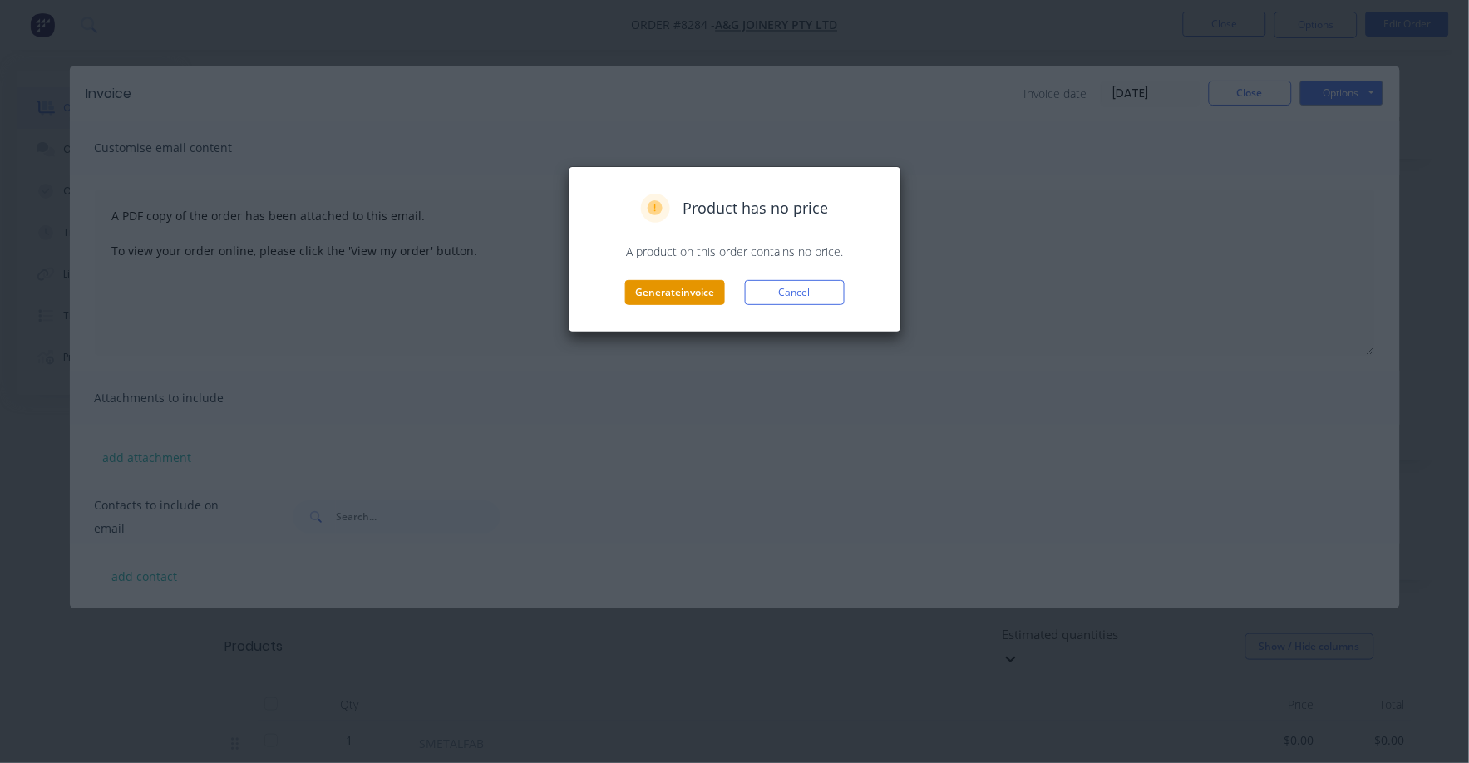
click at [689, 289] on button "Generate invoice" at bounding box center [675, 292] width 100 height 25
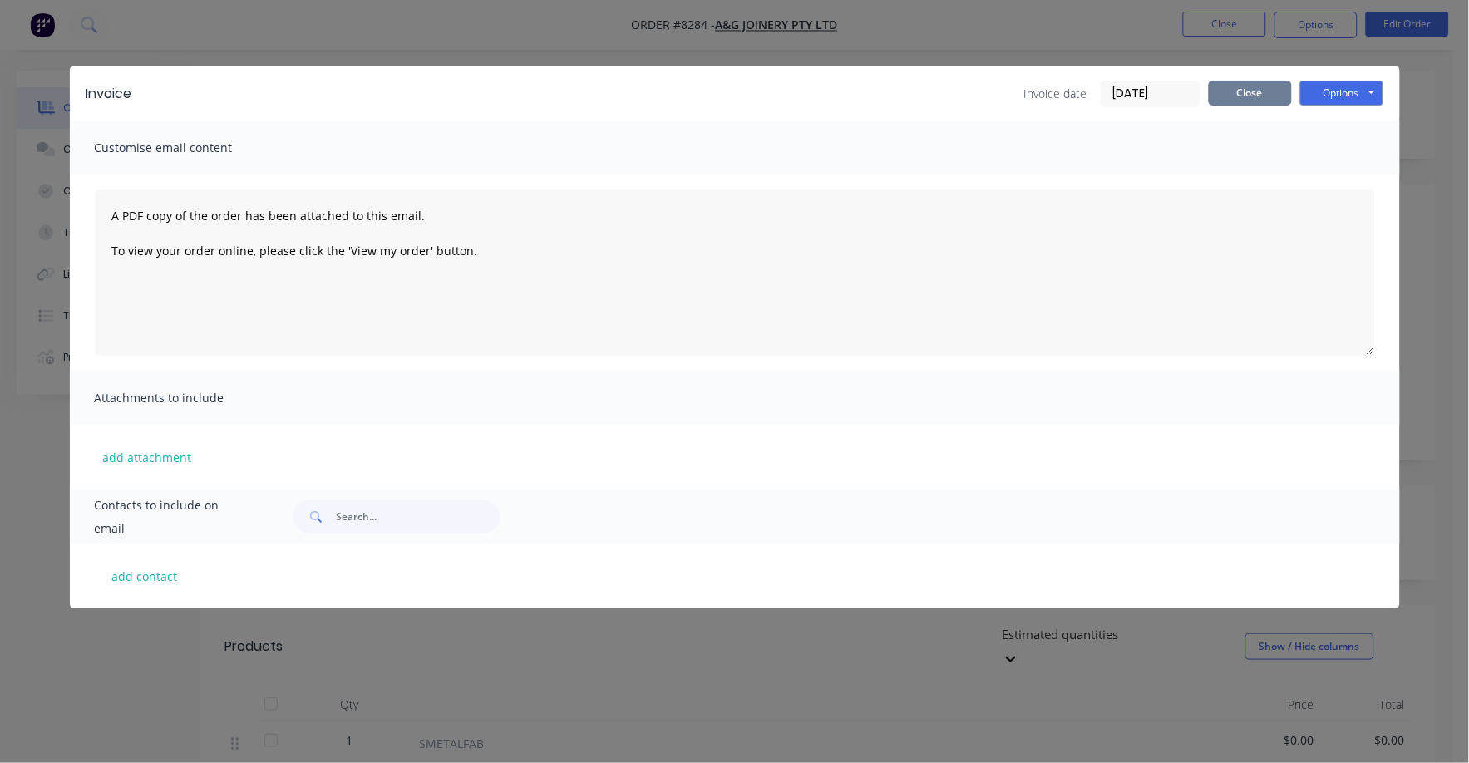
click at [1271, 89] on button "Close" at bounding box center [1249, 93] width 83 height 25
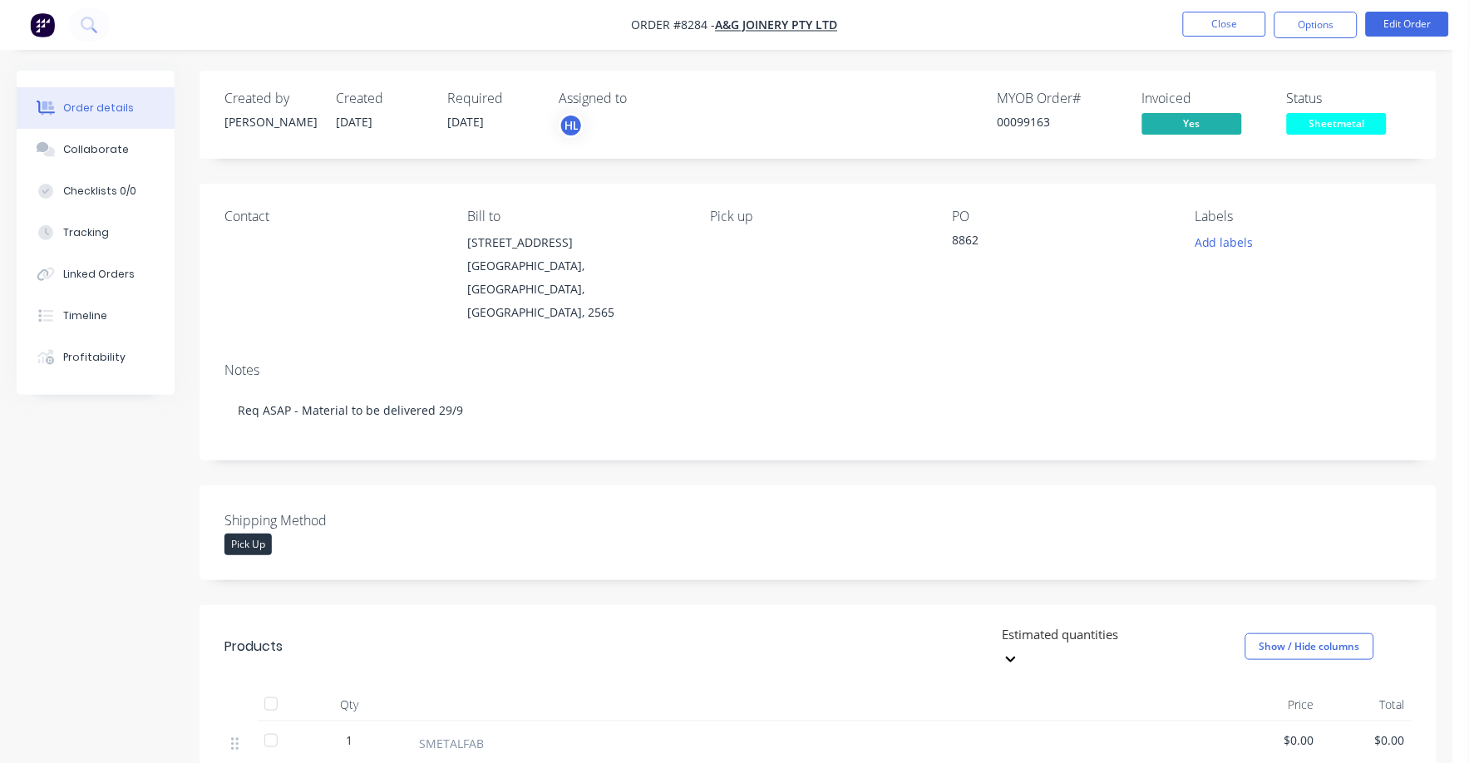
click at [1322, 116] on span "Sheetmetal" at bounding box center [1337, 123] width 100 height 21
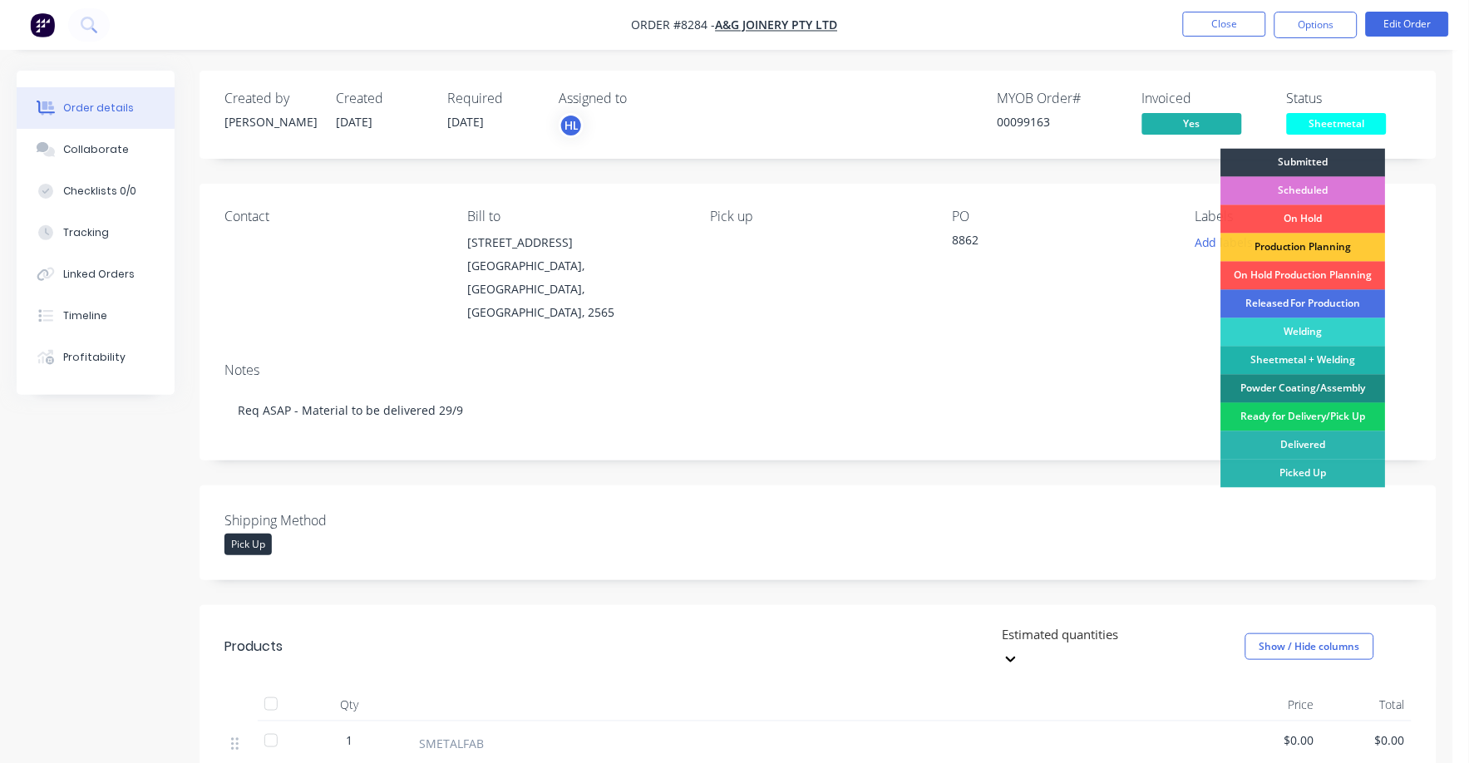
click at [1311, 414] on div "Ready for Delivery/Pick Up" at bounding box center [1303, 417] width 165 height 28
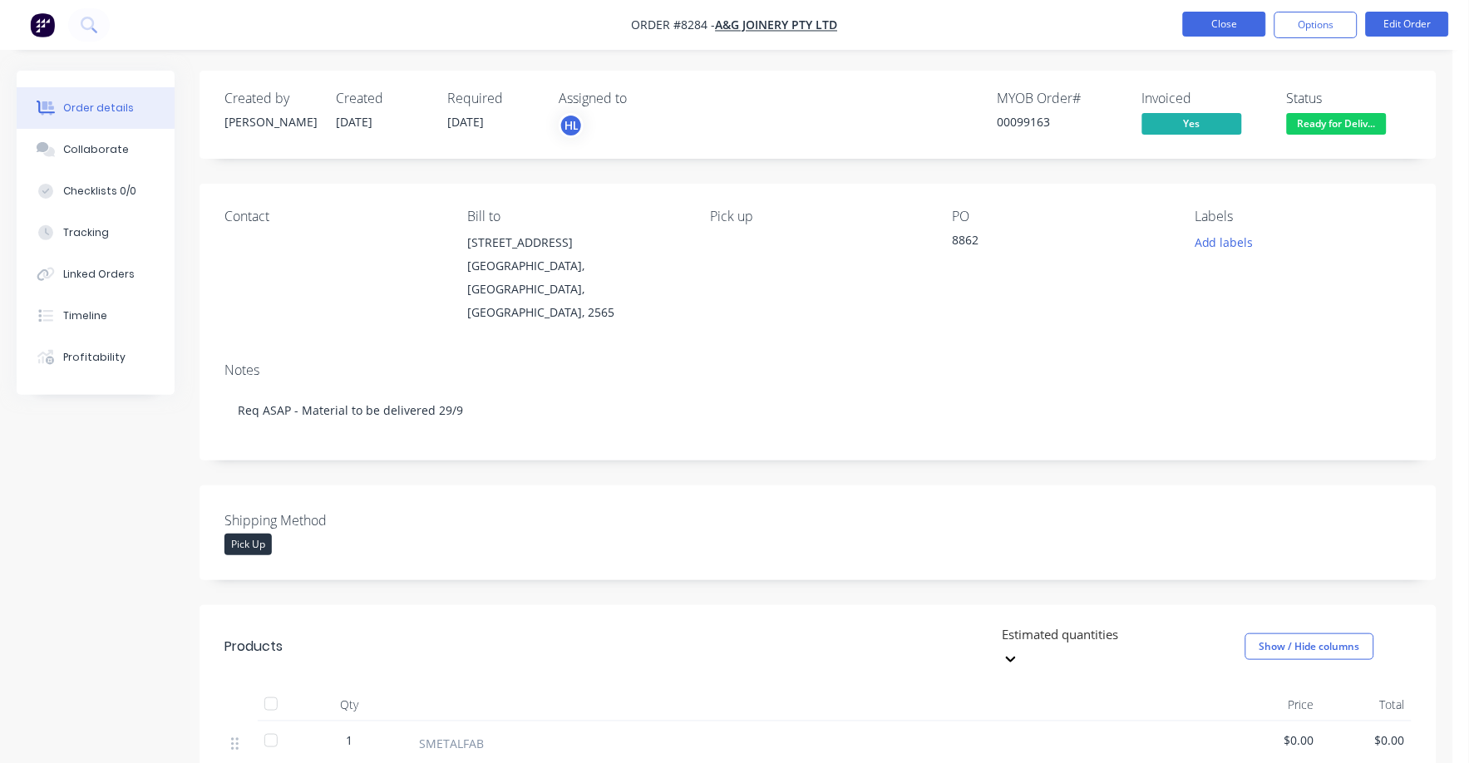
click at [1222, 21] on button "Close" at bounding box center [1224, 24] width 83 height 25
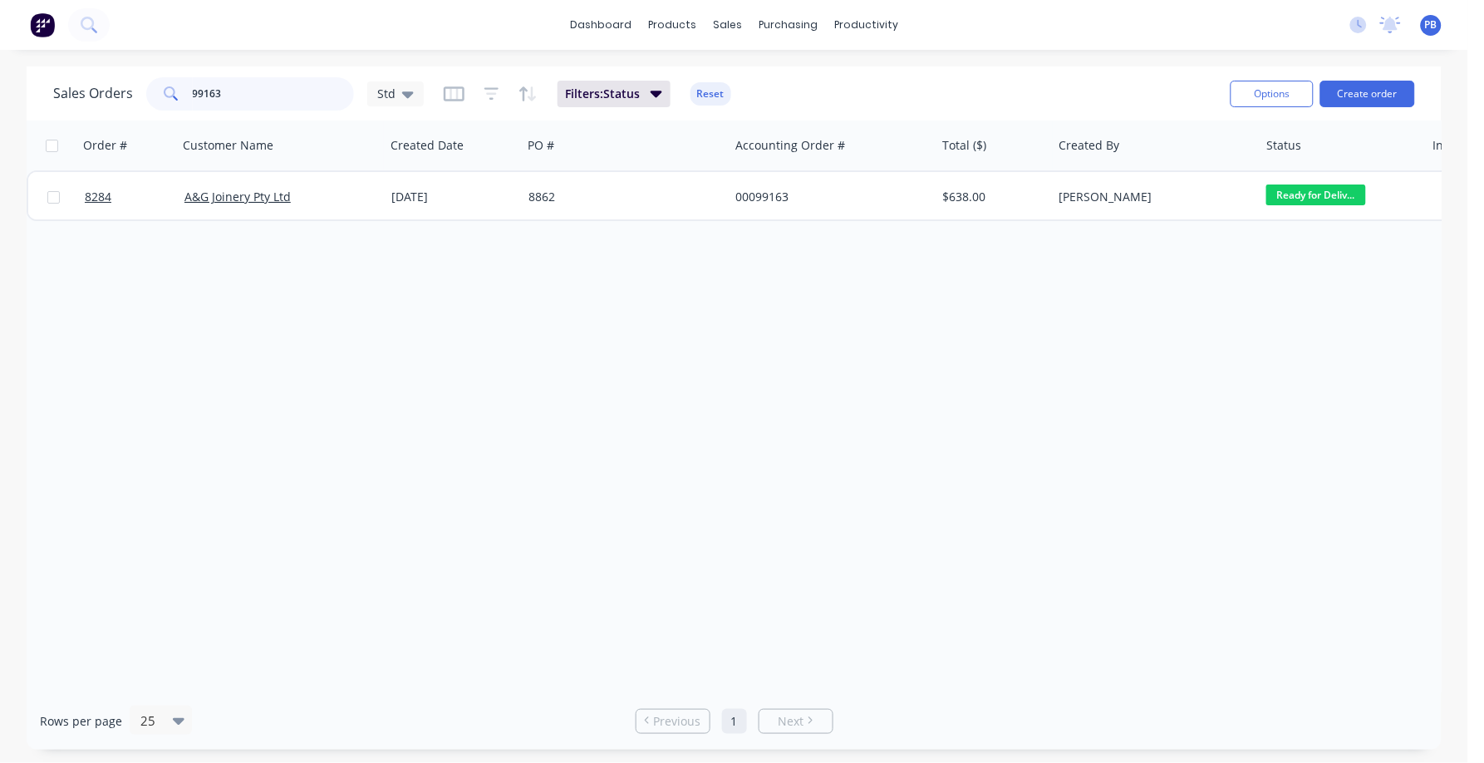
click at [251, 86] on input "99163" at bounding box center [274, 93] width 162 height 33
click at [249, 86] on input "99163" at bounding box center [274, 93] width 162 height 33
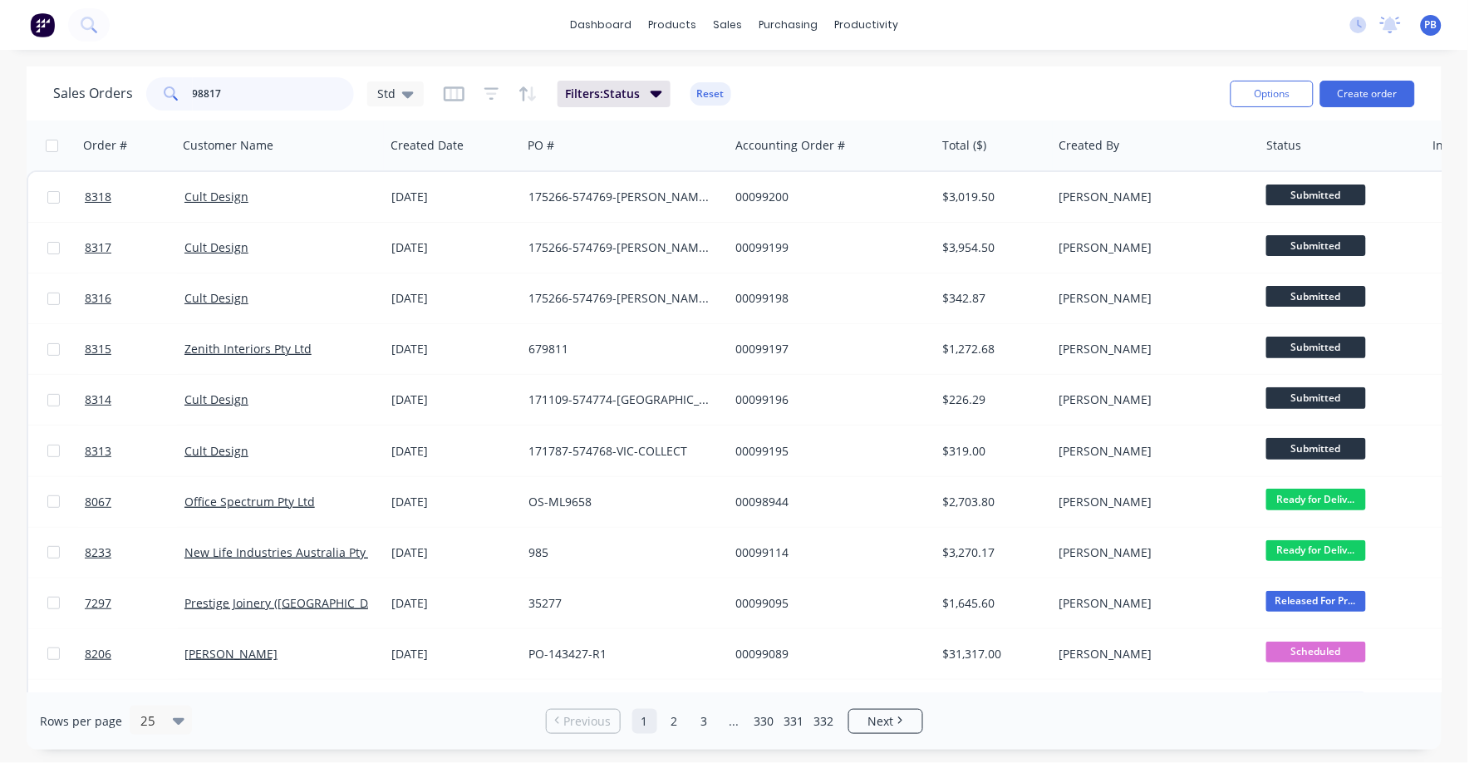
type input "98817"
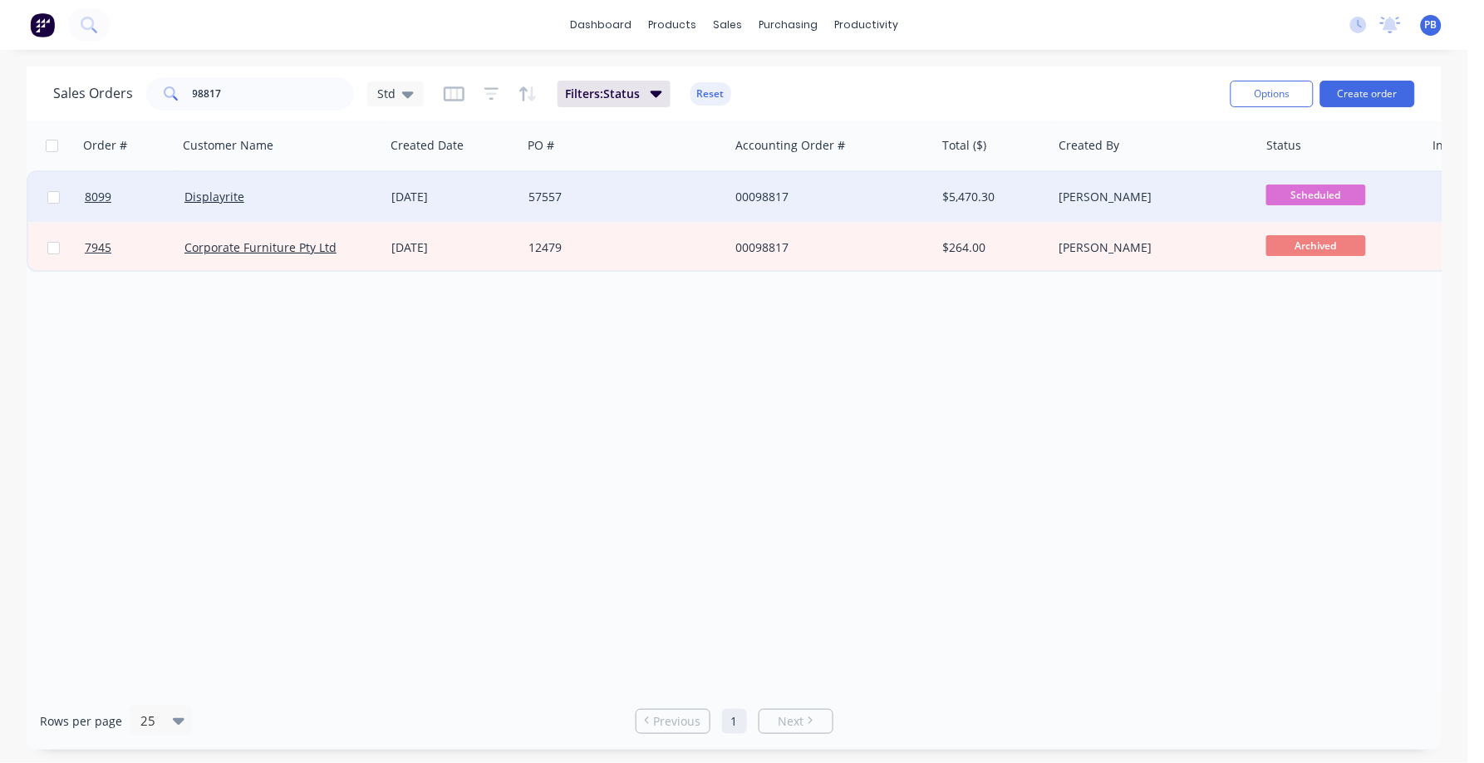
click at [764, 191] on div "00098817" at bounding box center [828, 197] width 185 height 17
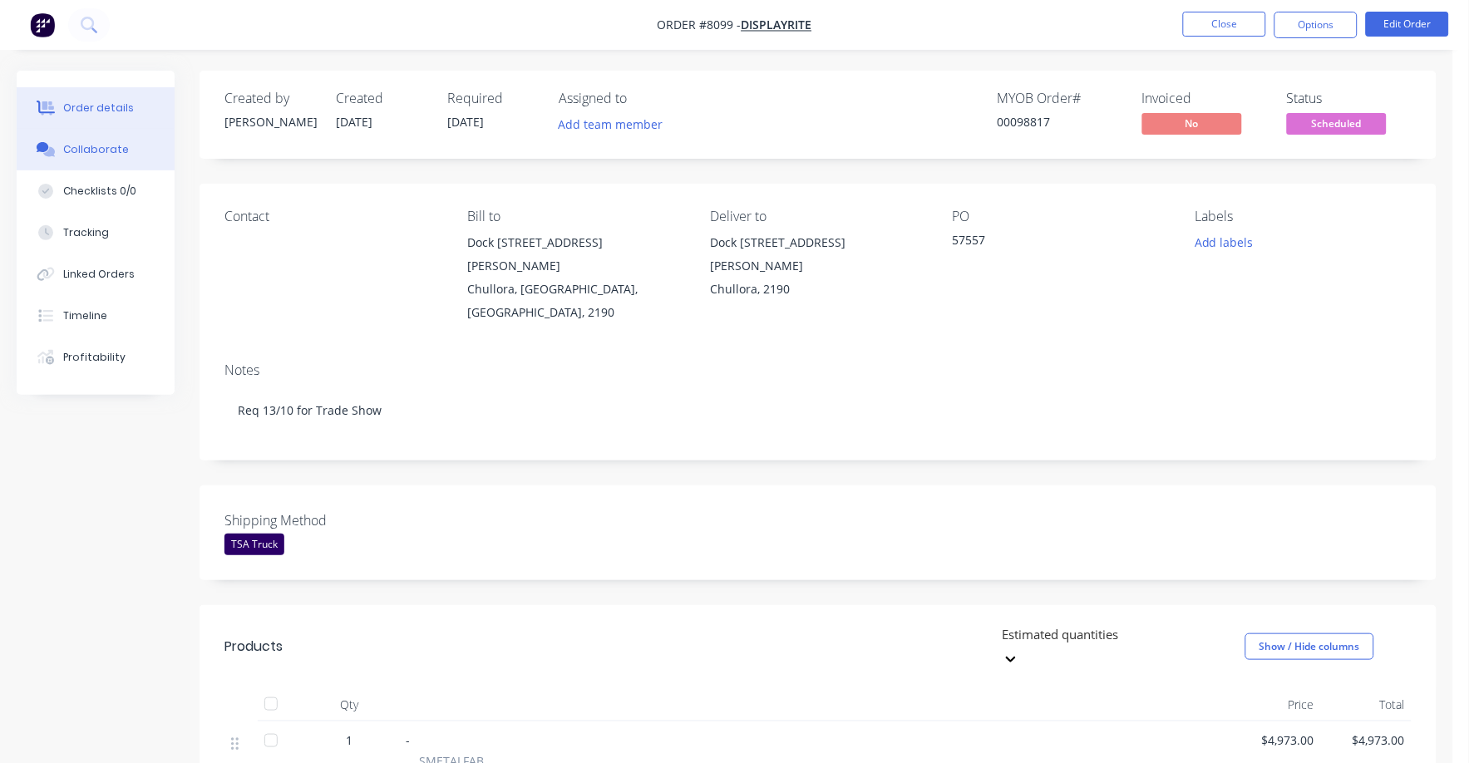
click at [106, 146] on div "Collaborate" at bounding box center [96, 149] width 66 height 15
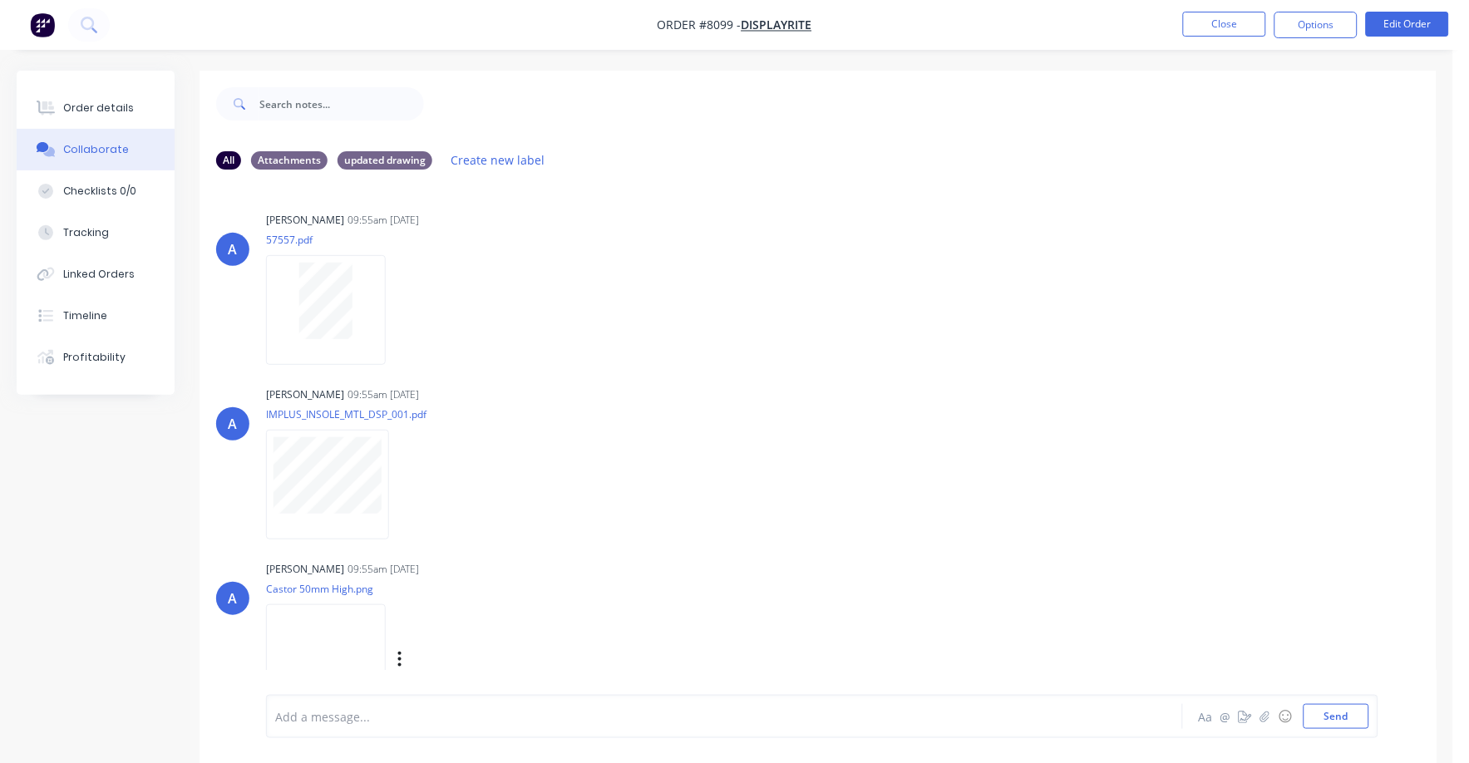
click at [330, 650] on img at bounding box center [326, 658] width 120 height 109
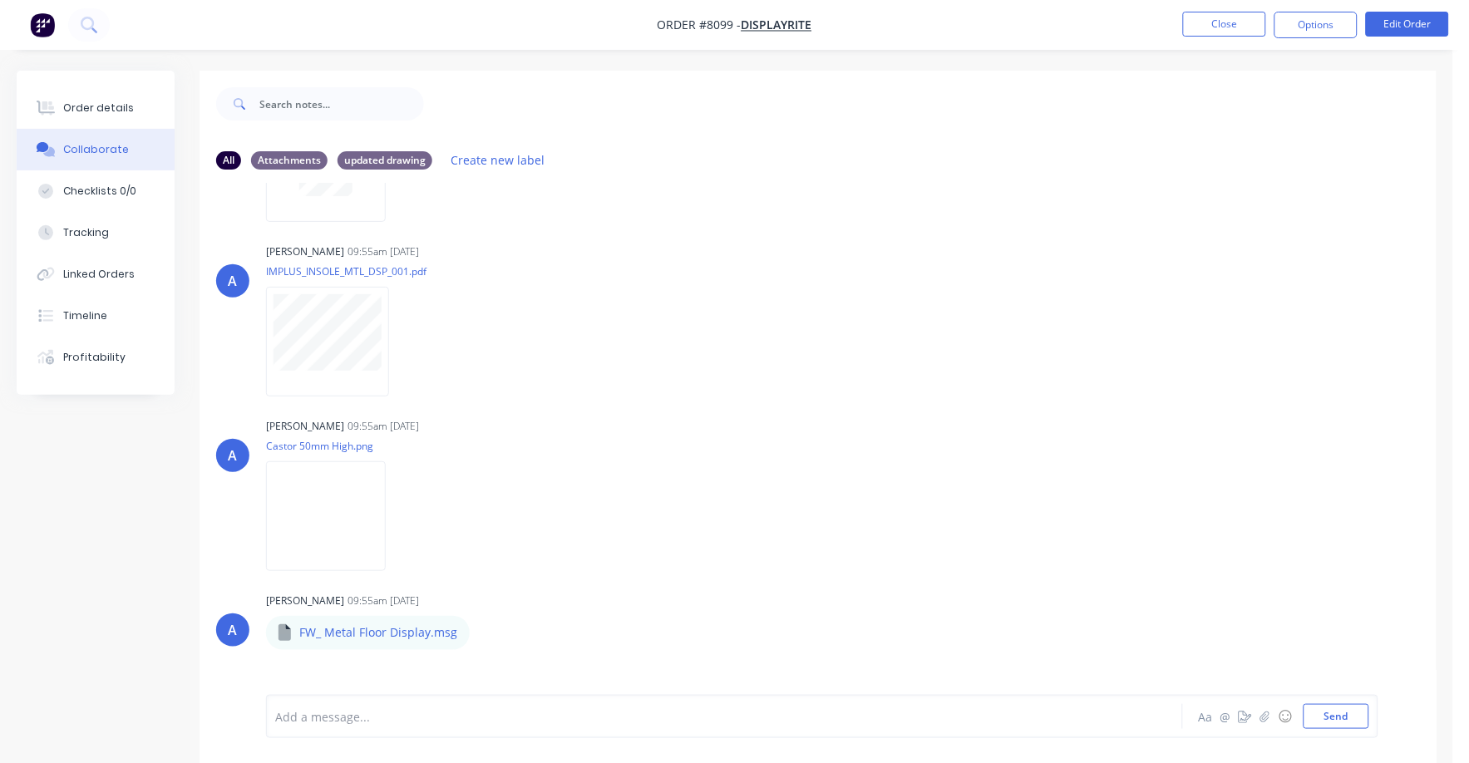
scroll to position [103, 0]
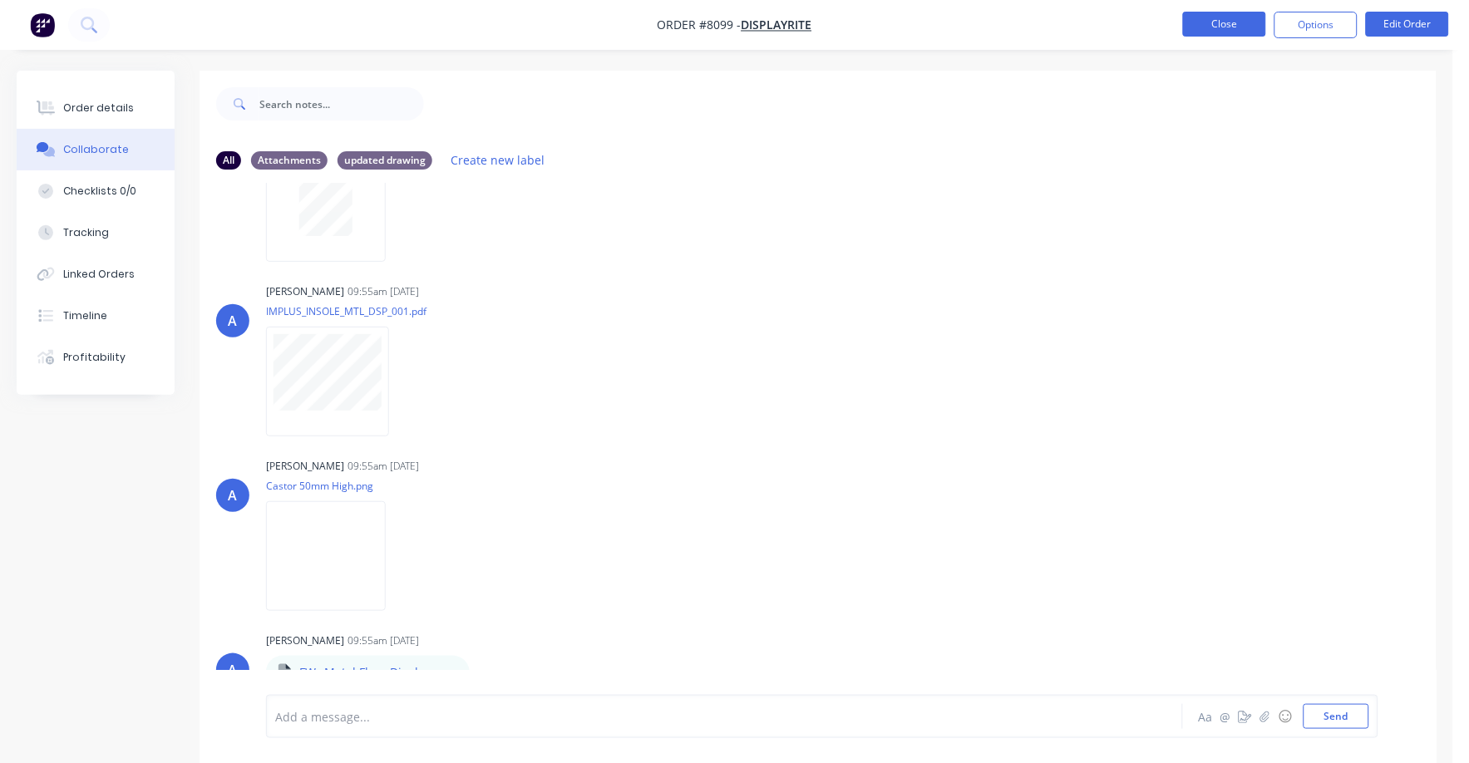
click at [1227, 22] on button "Close" at bounding box center [1224, 24] width 83 height 25
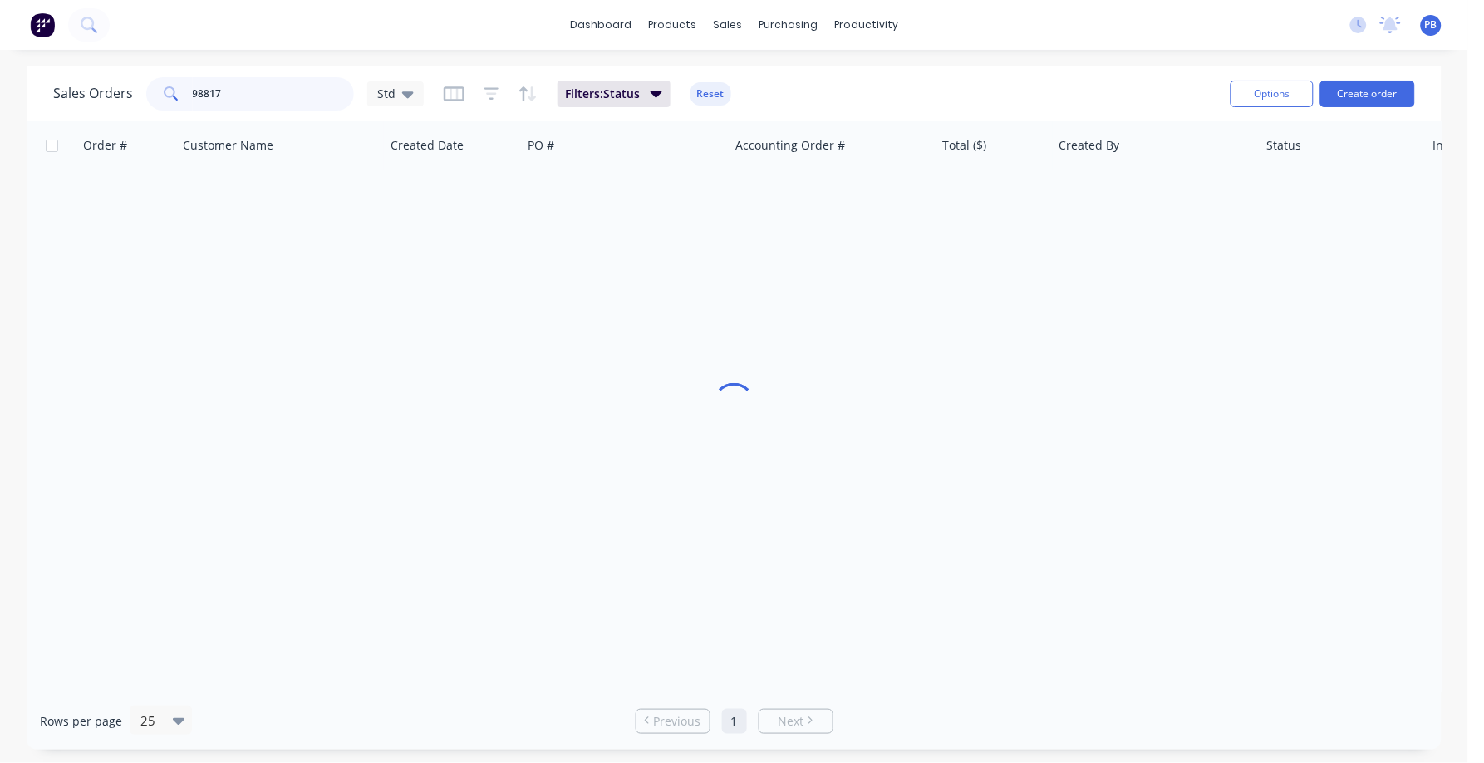
drag, startPoint x: 283, startPoint y: 81, endPoint x: 132, endPoint y: 75, distance: 150.5
click at [132, 75] on div "Sales Orders 98817 Std Filters: Status Reset" at bounding box center [635, 93] width 1164 height 41
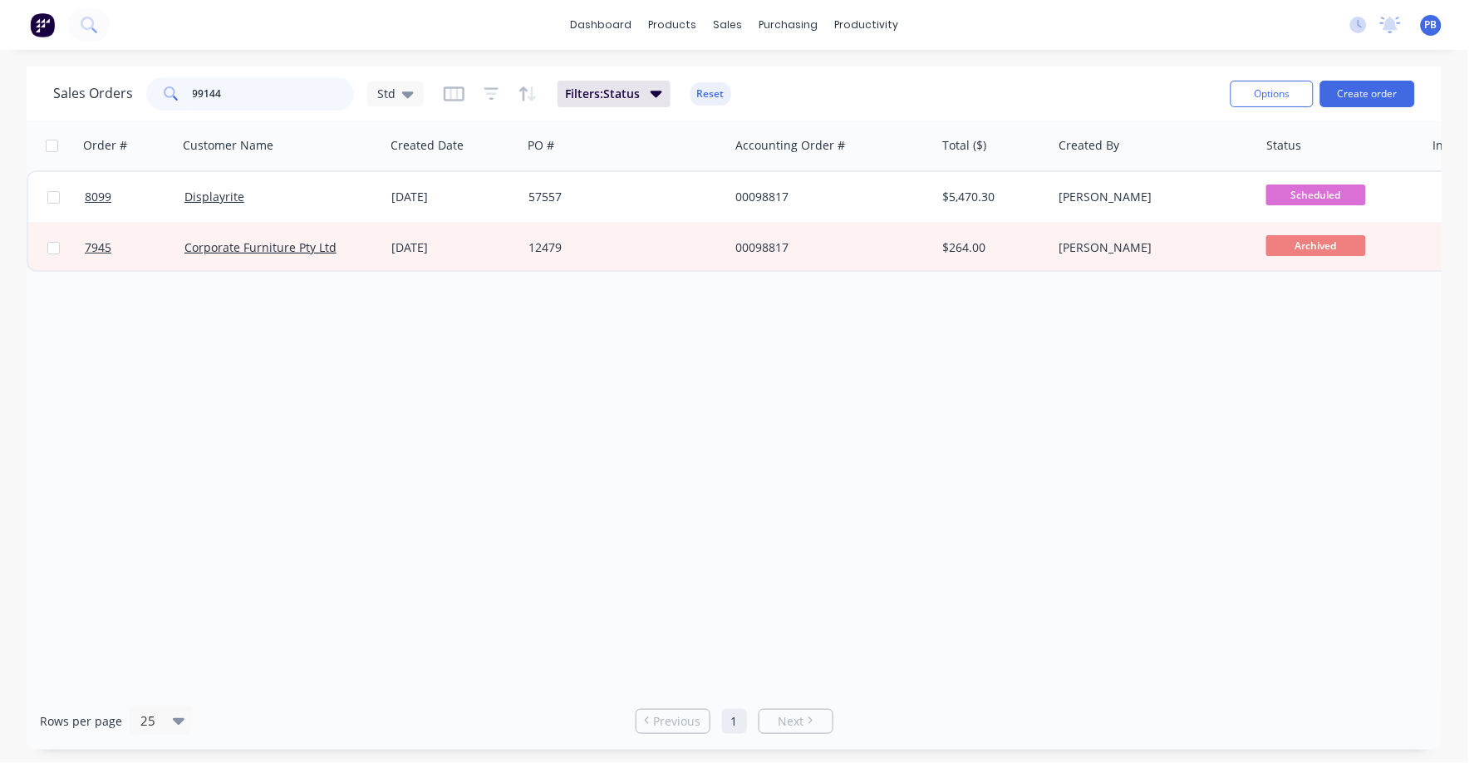
type input "99144"
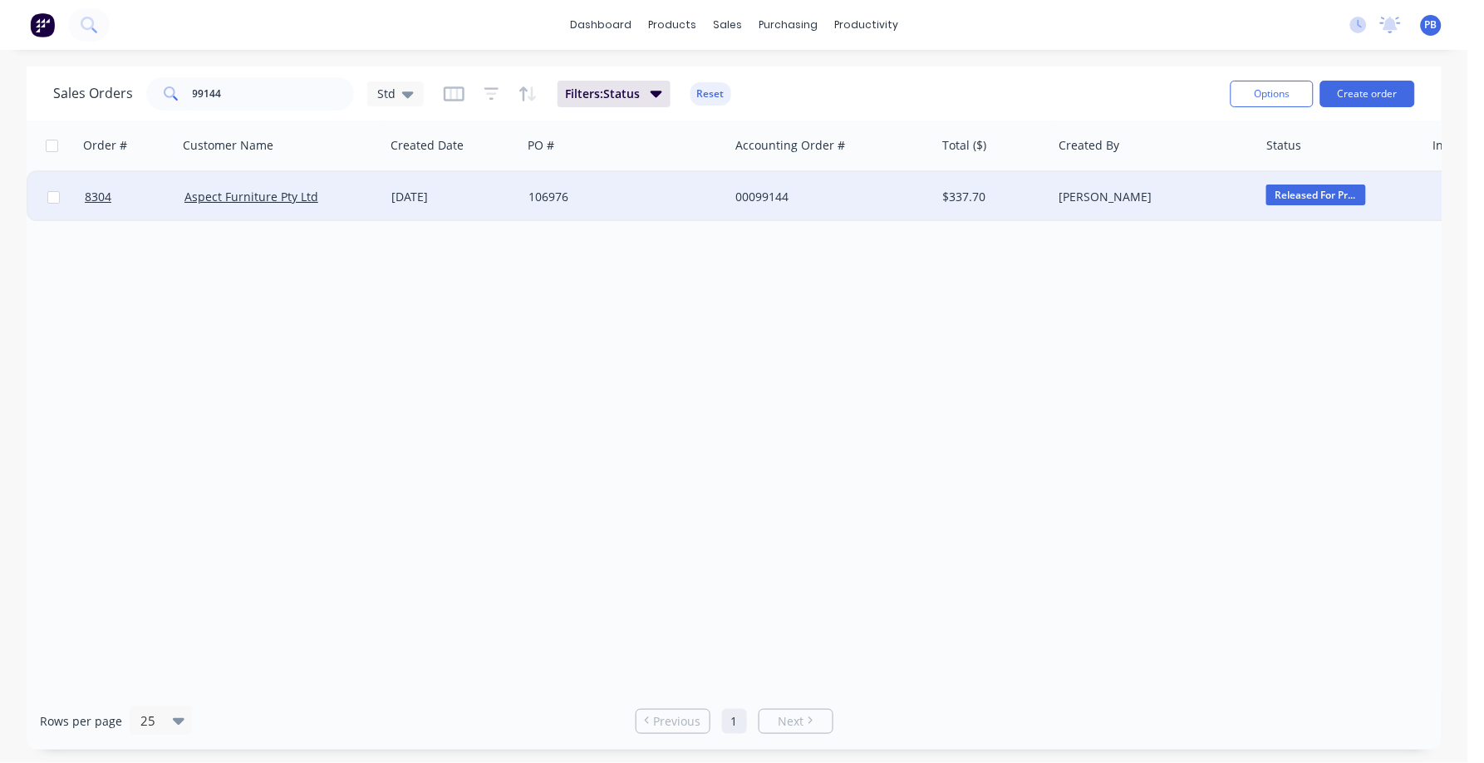
click at [766, 196] on div "00099144" at bounding box center [828, 197] width 185 height 17
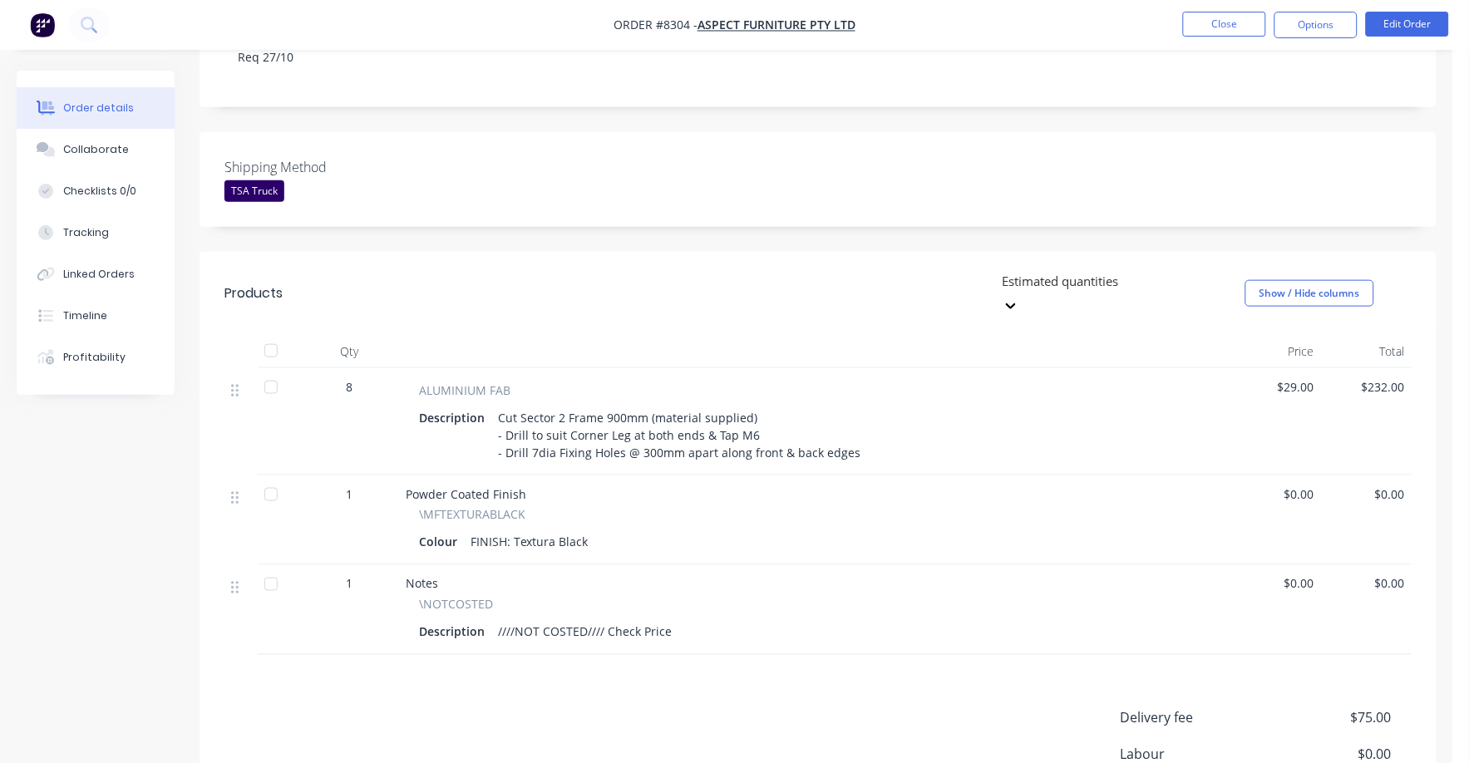
scroll to position [415, 0]
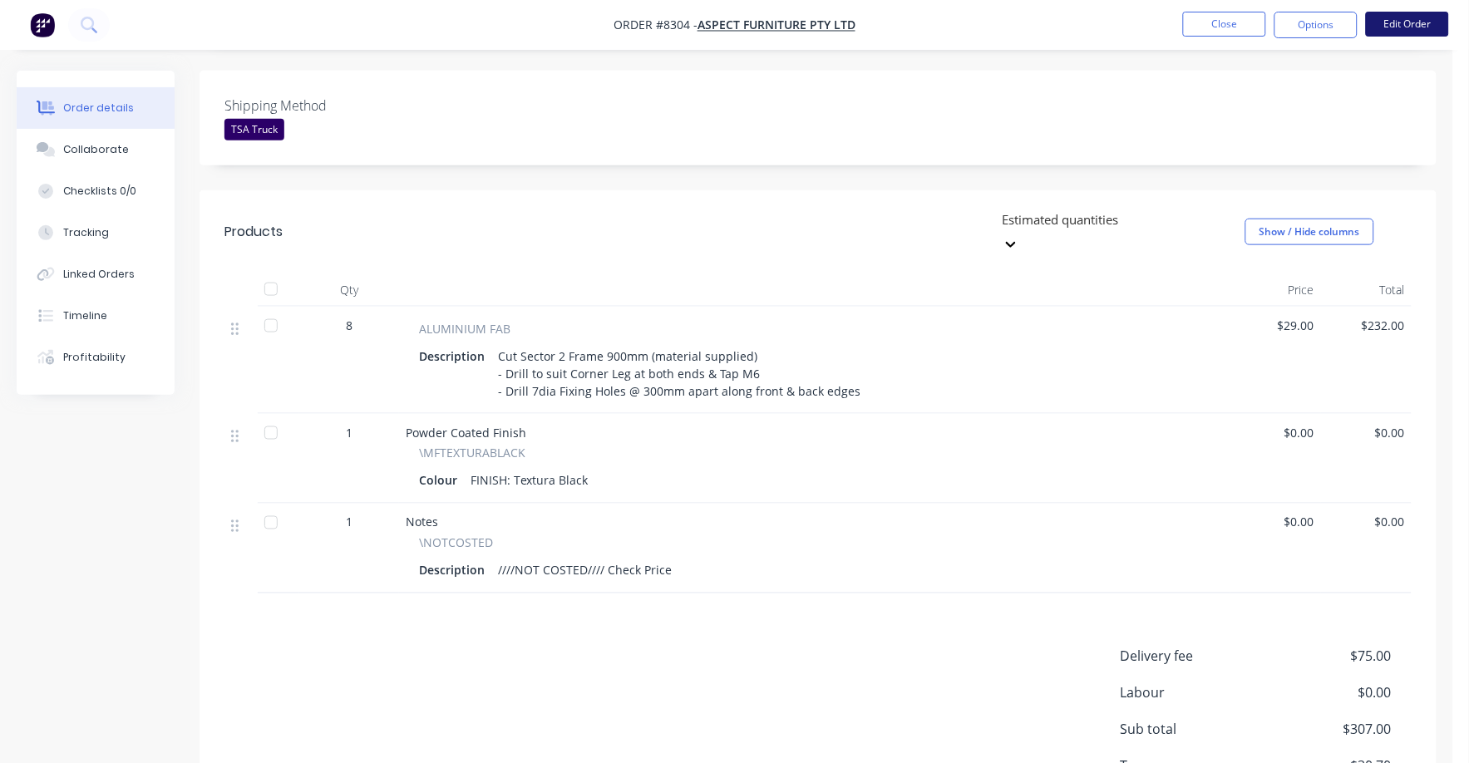
click at [1385, 26] on button "Edit Order" at bounding box center [1407, 24] width 83 height 25
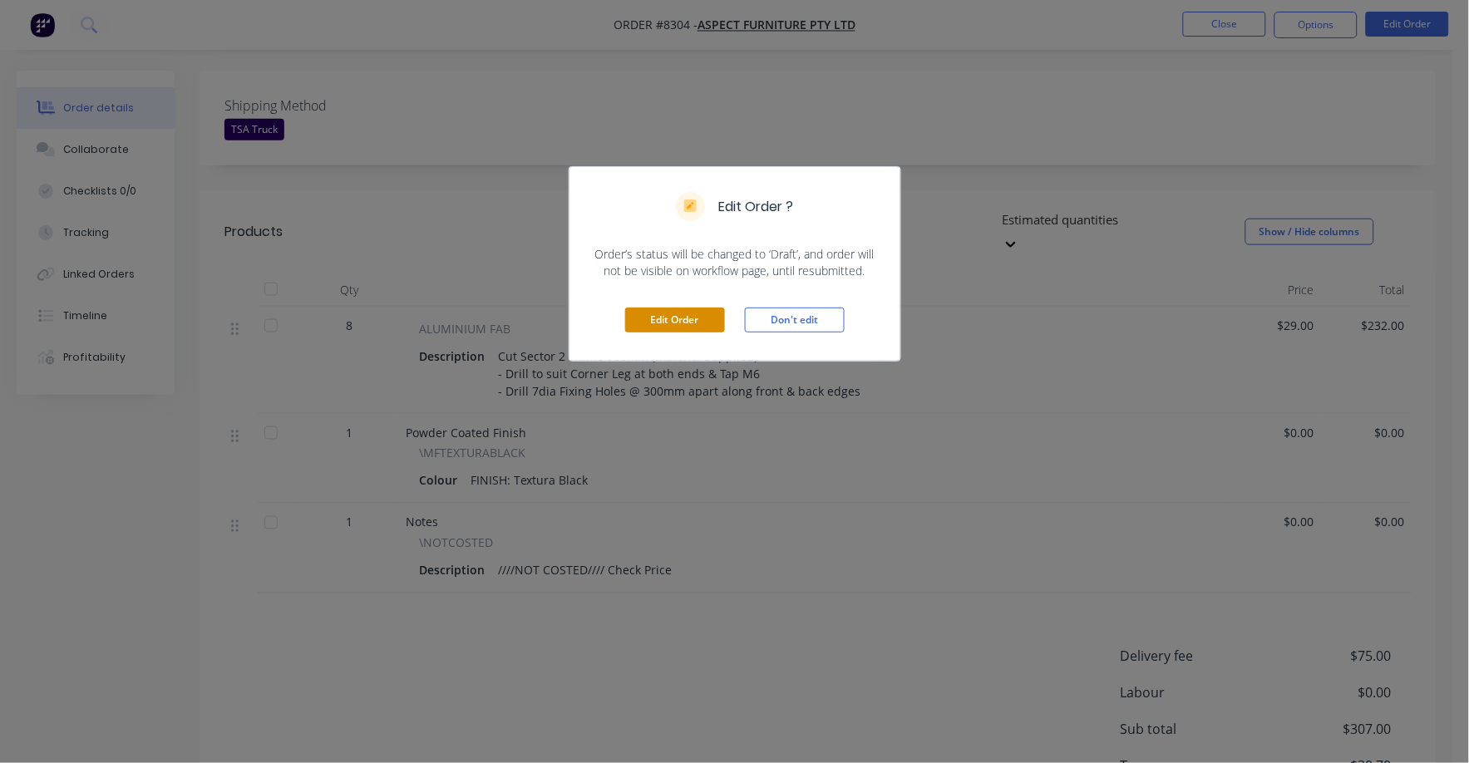
click at [637, 313] on button "Edit Order" at bounding box center [675, 320] width 100 height 25
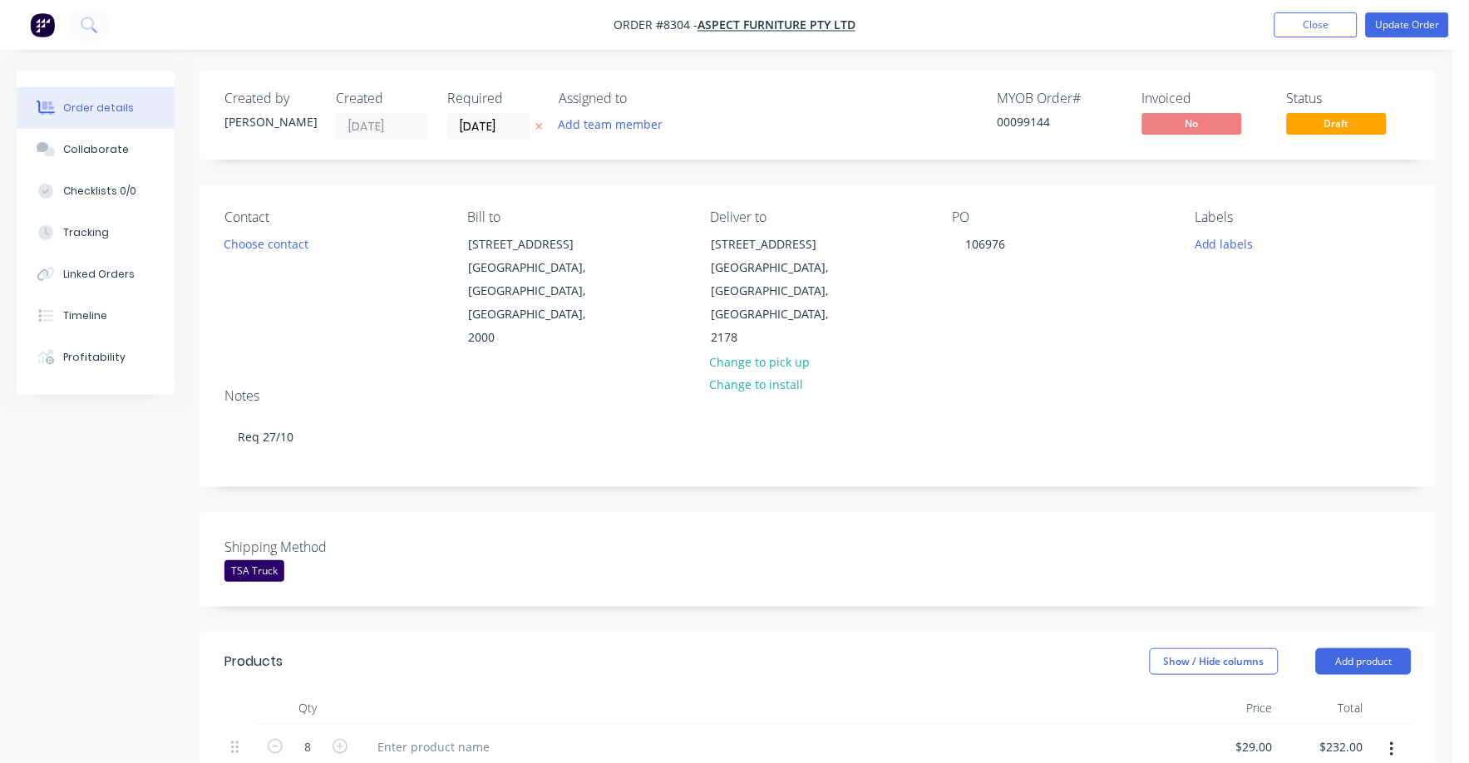
scroll to position [519, 0]
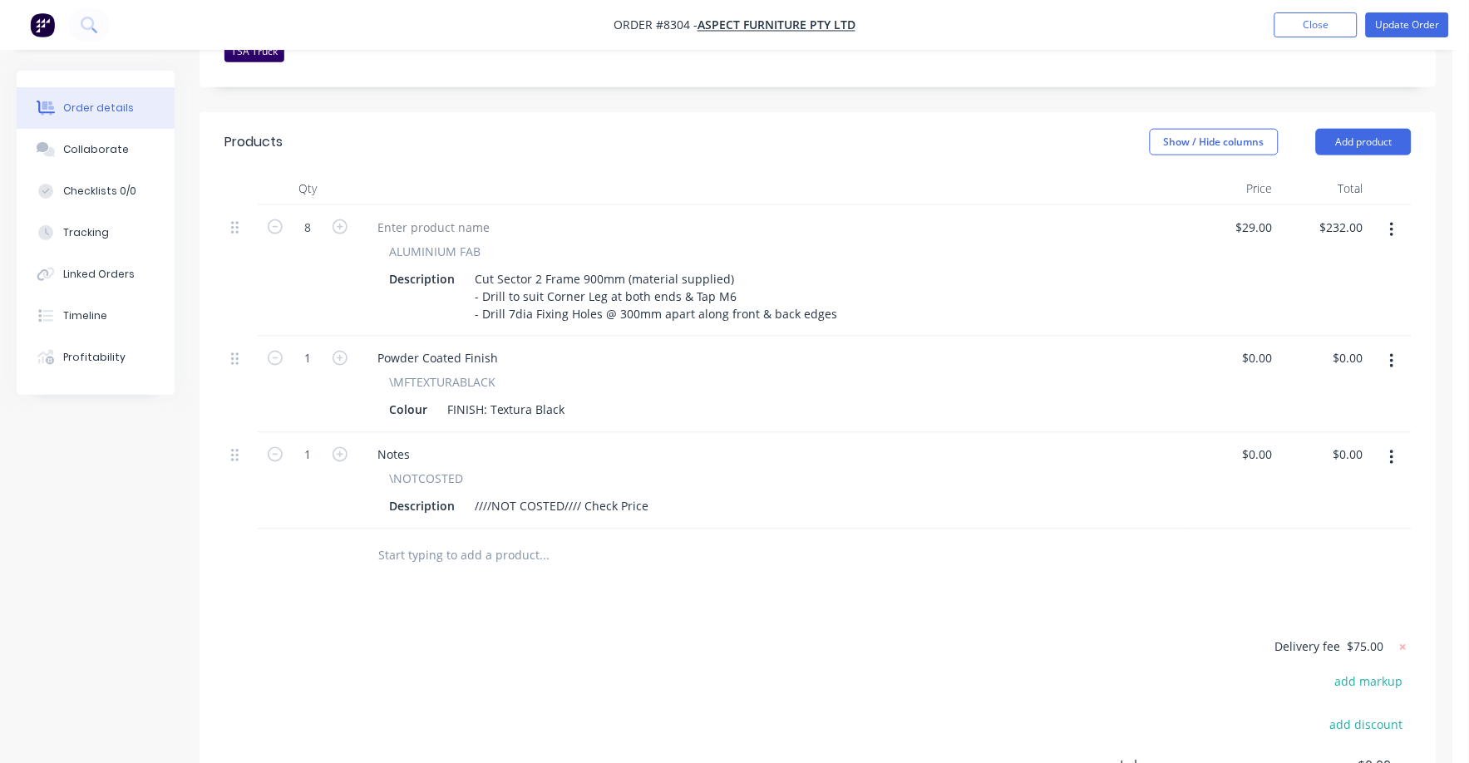
click at [1394, 449] on icon "button" at bounding box center [1392, 458] width 4 height 18
click at [1279, 589] on div "Delete" at bounding box center [1332, 601] width 128 height 24
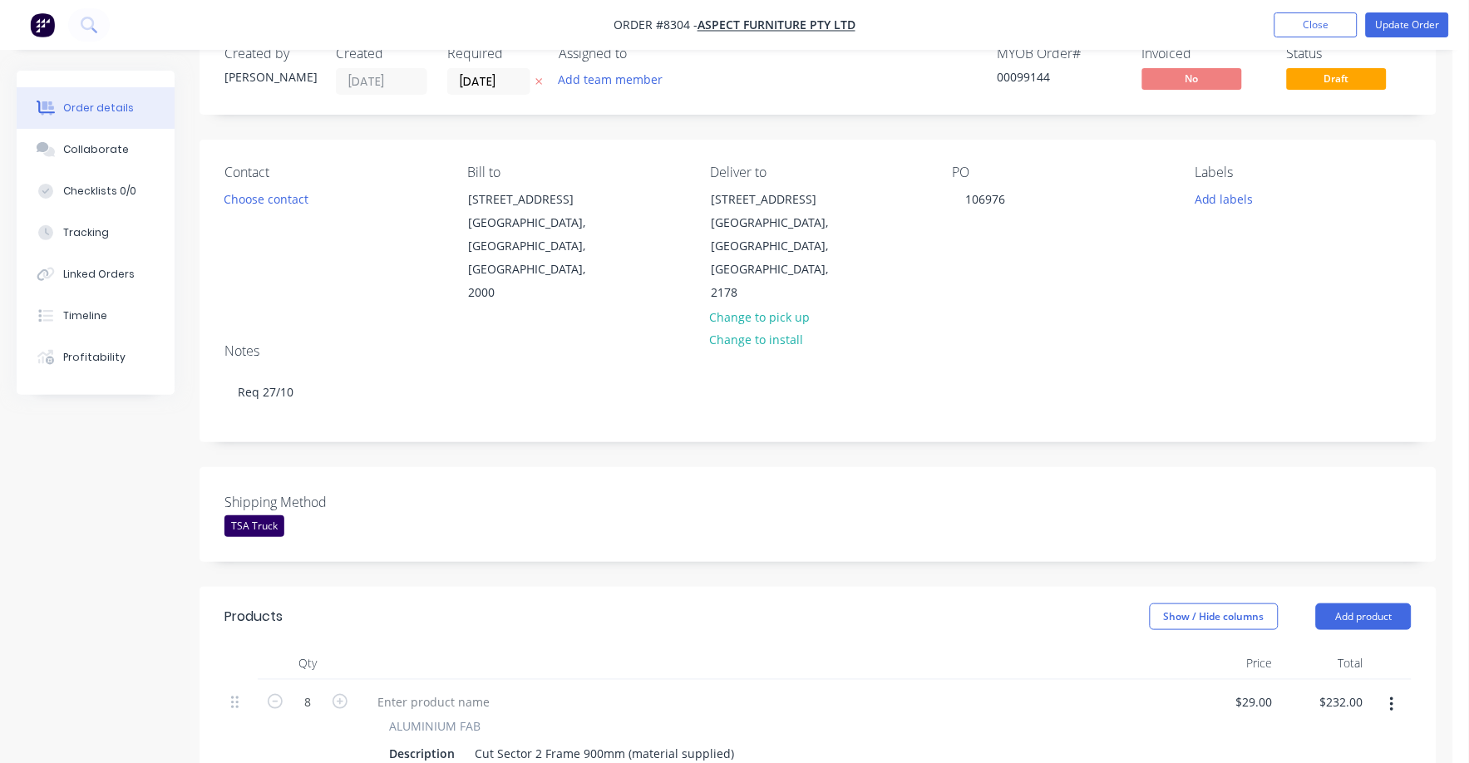
scroll to position [0, 0]
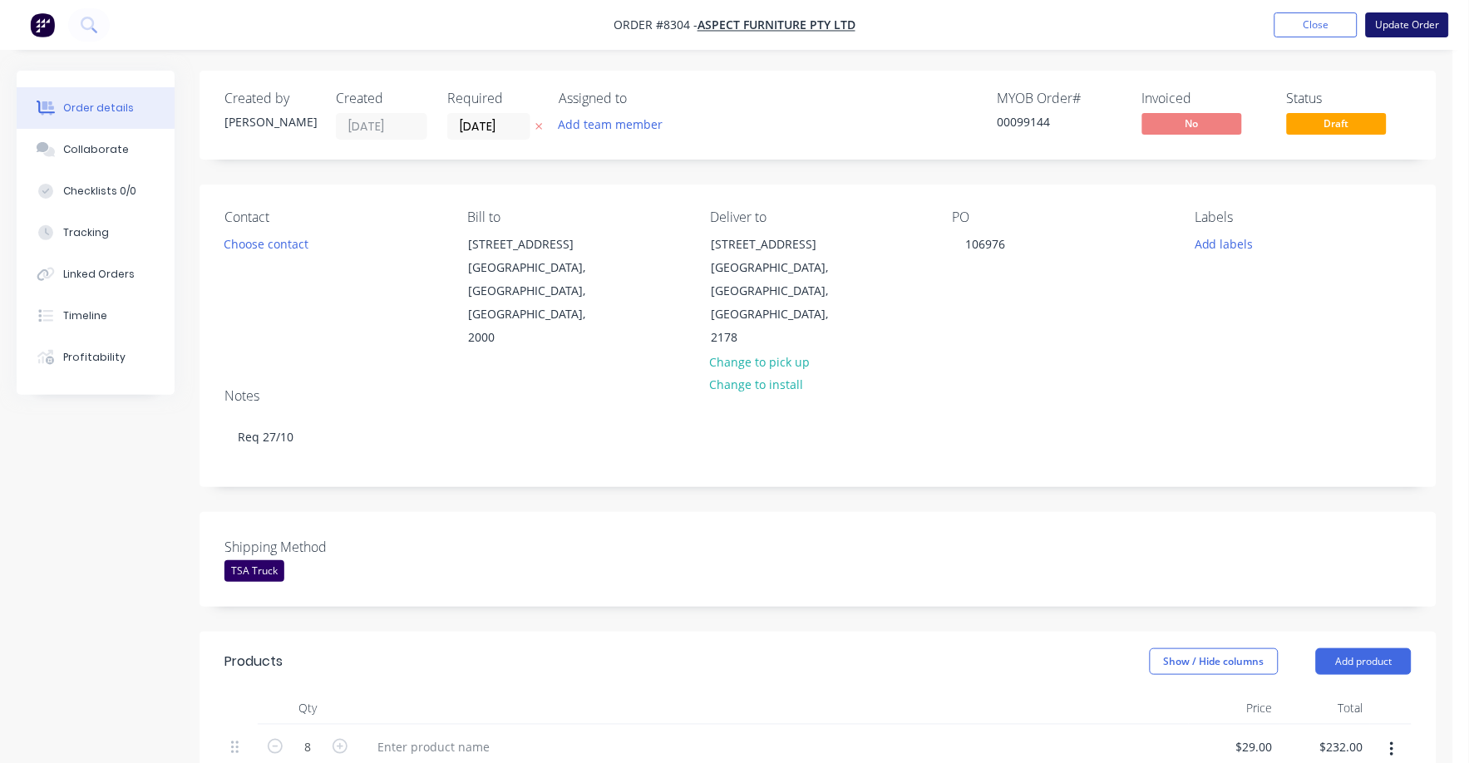
click at [1413, 15] on button "Update Order" at bounding box center [1407, 24] width 83 height 25
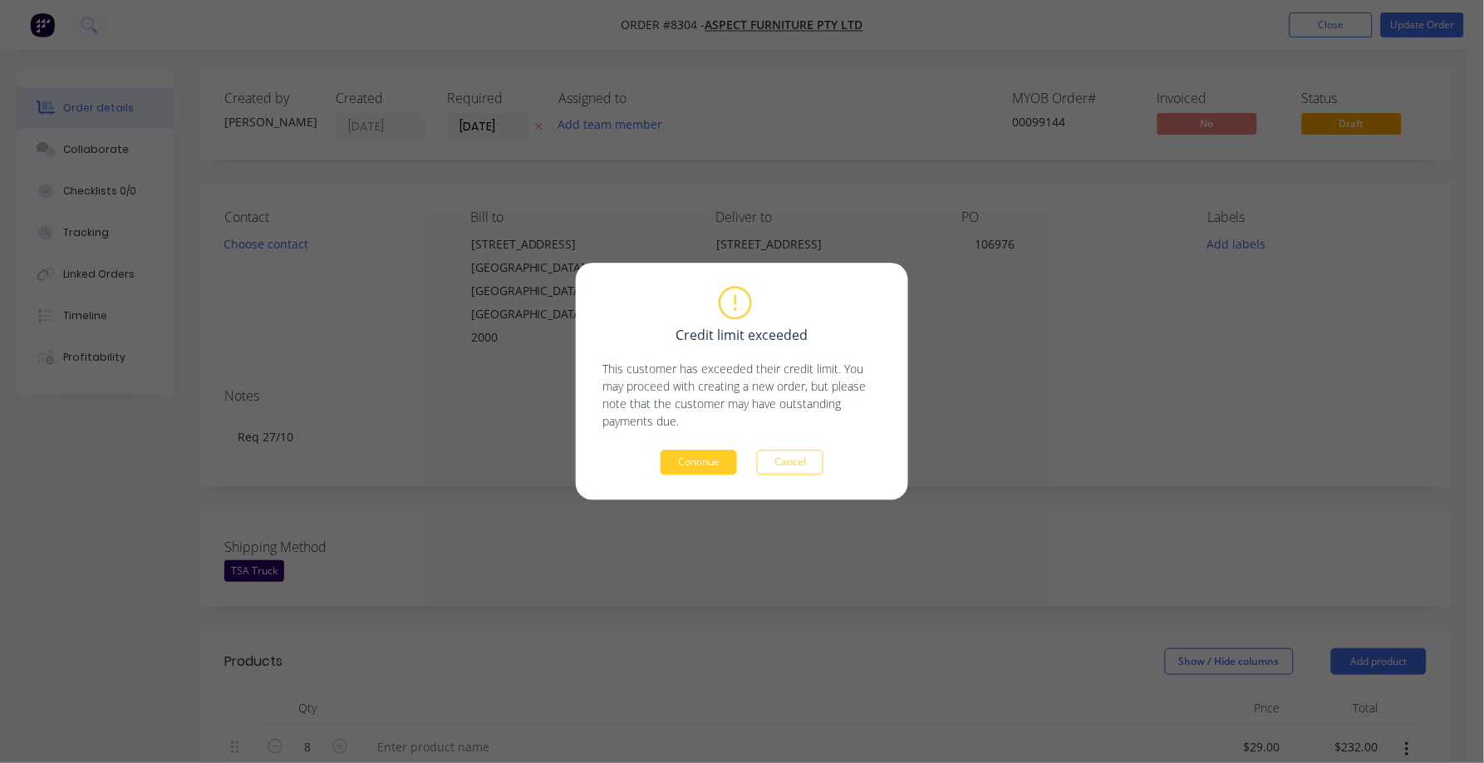
click at [712, 452] on button "Continue" at bounding box center [699, 462] width 76 height 25
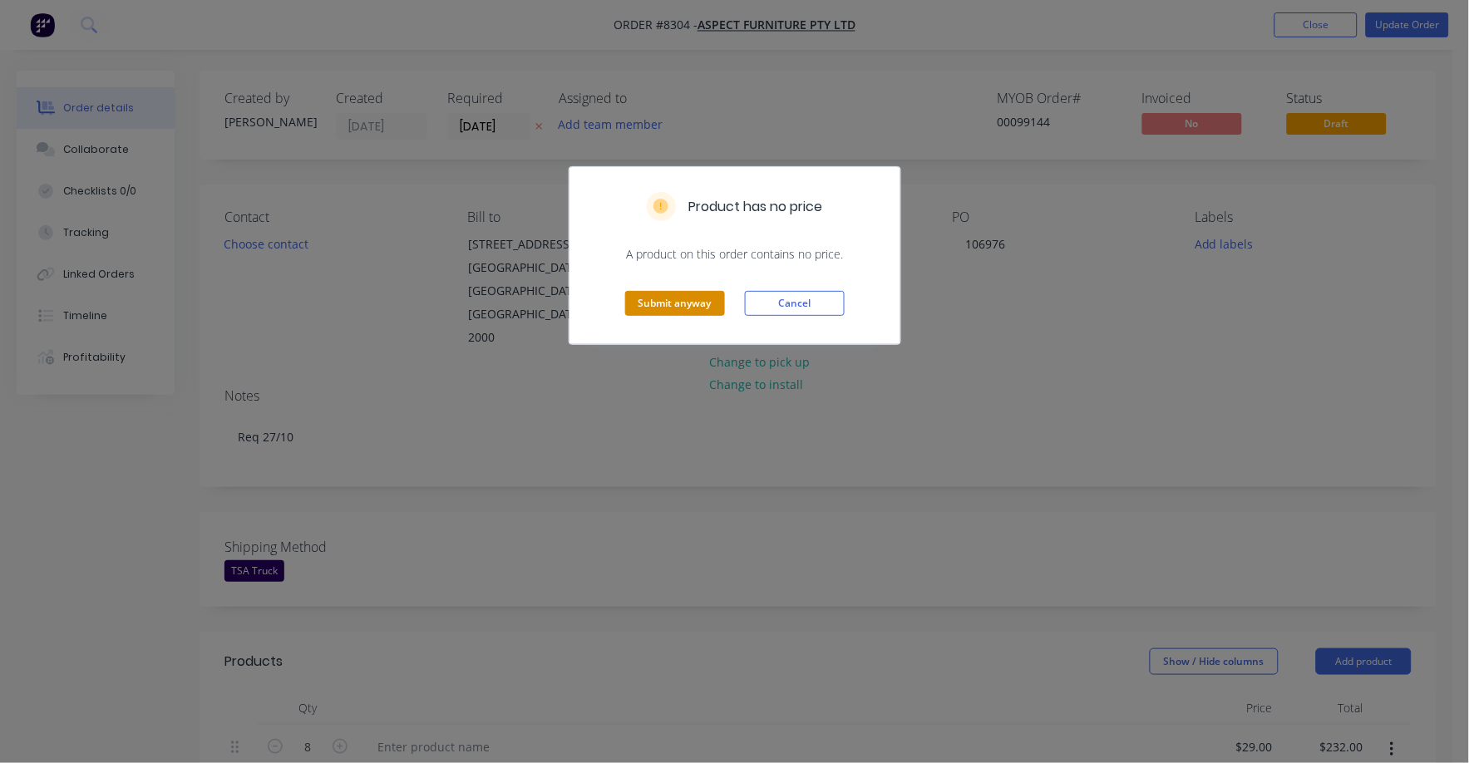
click at [685, 303] on button "Submit anyway" at bounding box center [675, 303] width 100 height 25
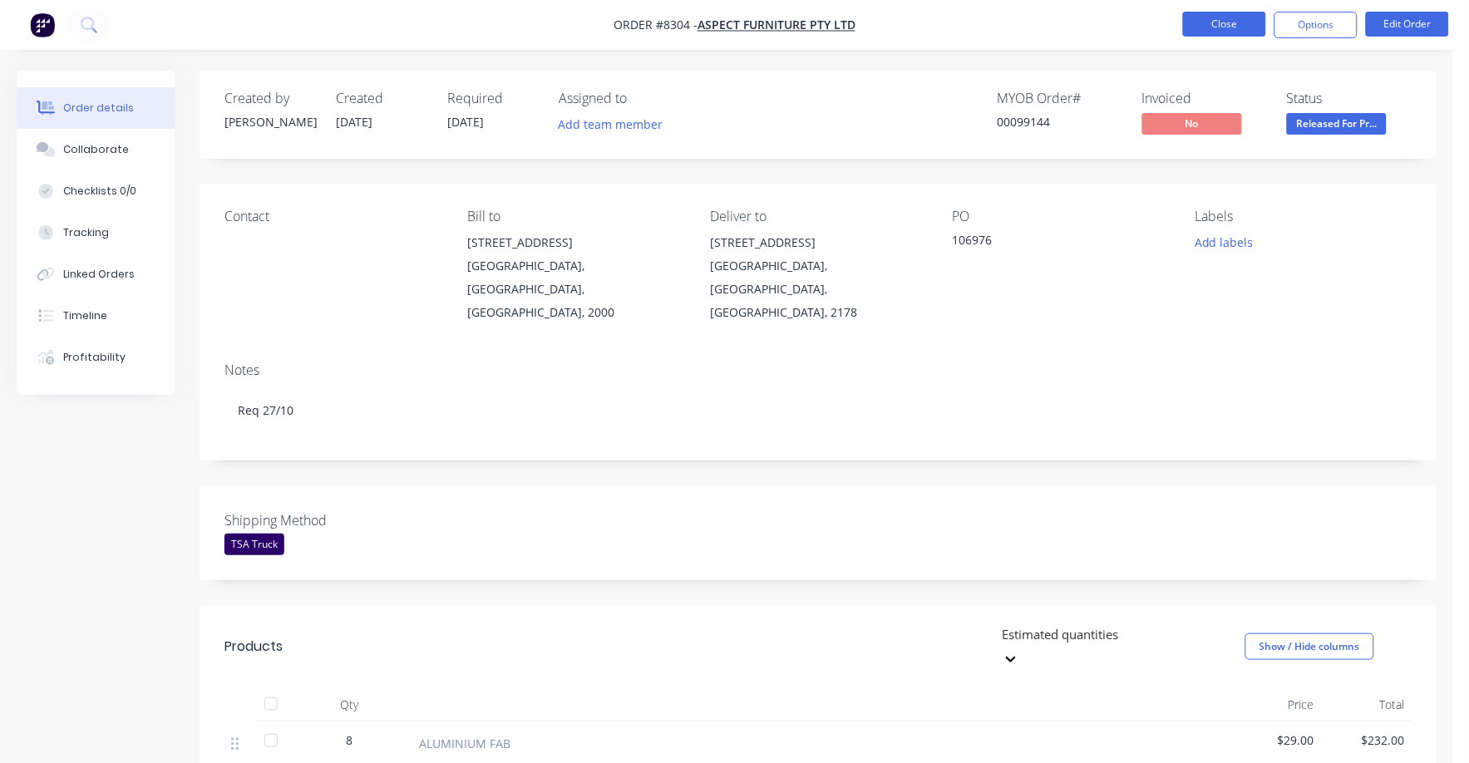
click at [1221, 27] on button "Close" at bounding box center [1224, 24] width 83 height 25
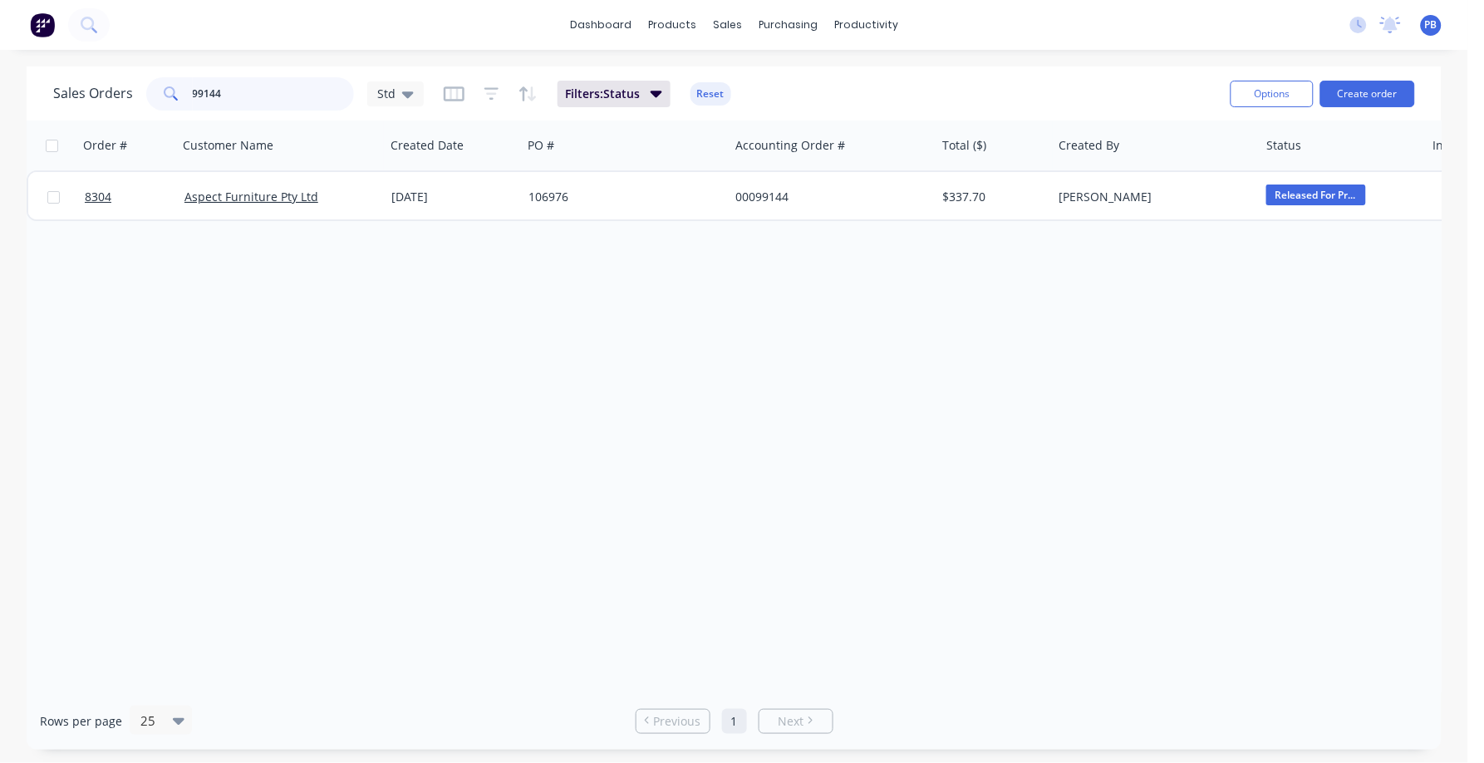
drag, startPoint x: 230, startPoint y: 96, endPoint x: 155, endPoint y: 74, distance: 77.9
click at [155, 74] on div "Sales Orders 99144 Std Filters: Status Reset" at bounding box center [635, 93] width 1164 height 41
type input "98924"
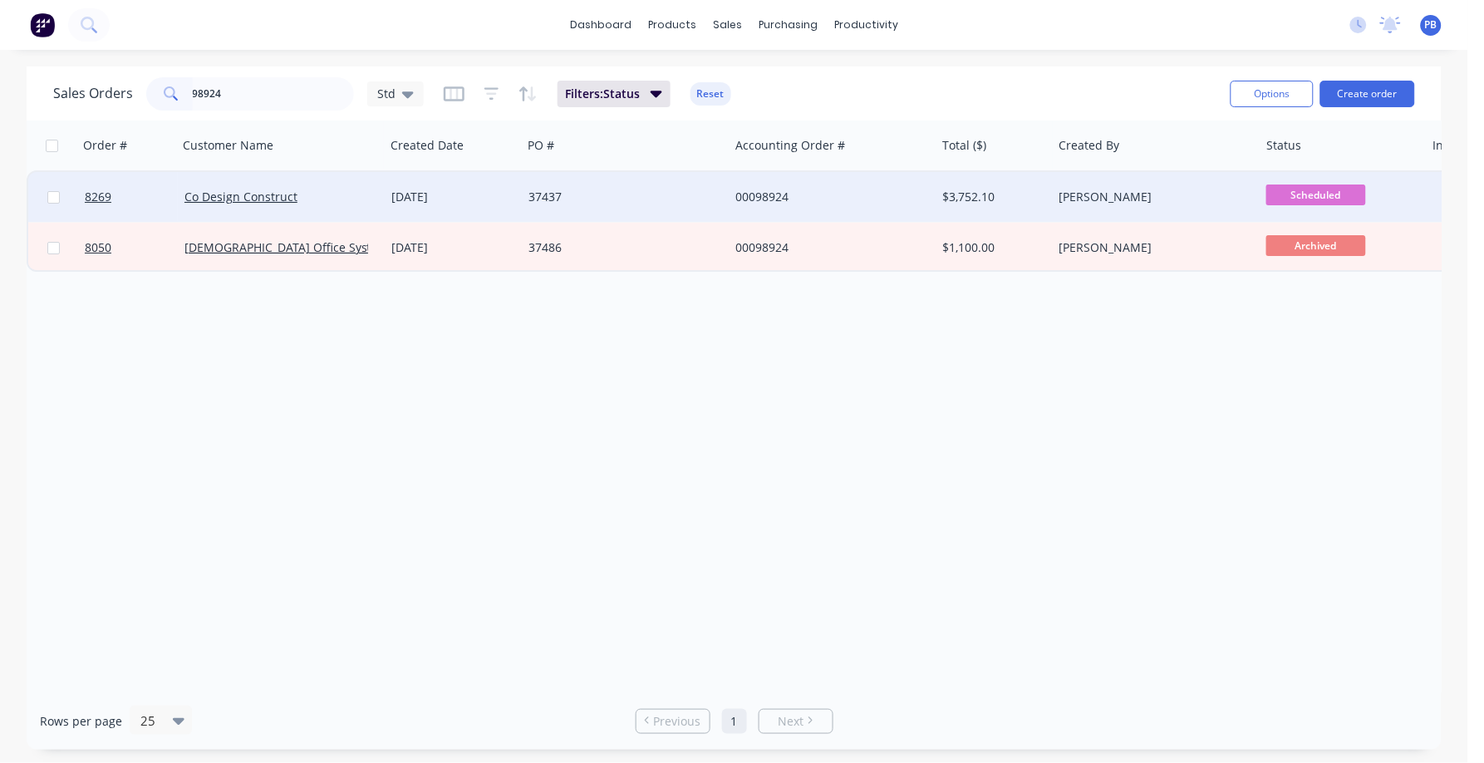
click at [753, 190] on div "00098924" at bounding box center [828, 197] width 185 height 17
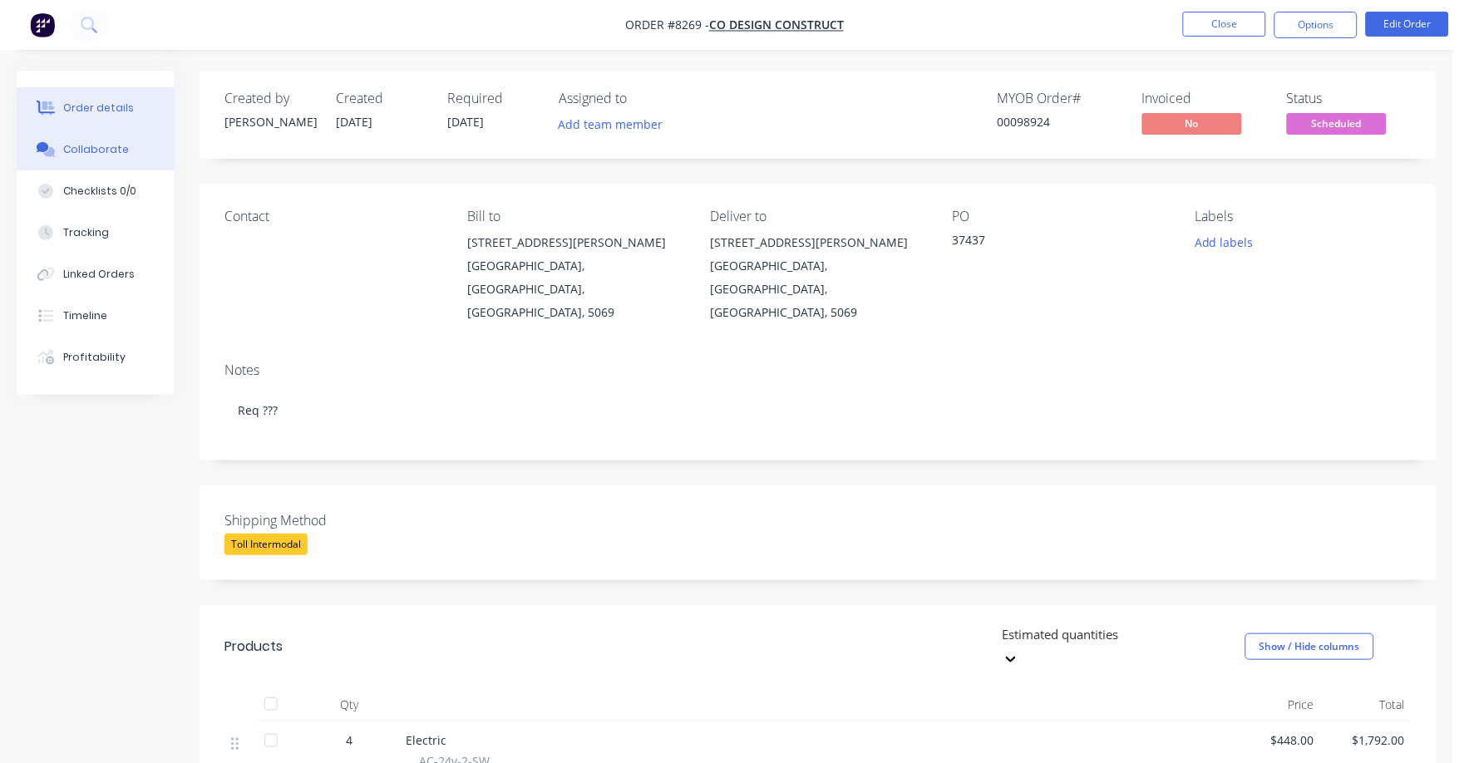
click at [81, 151] on div "Collaborate" at bounding box center [96, 149] width 66 height 15
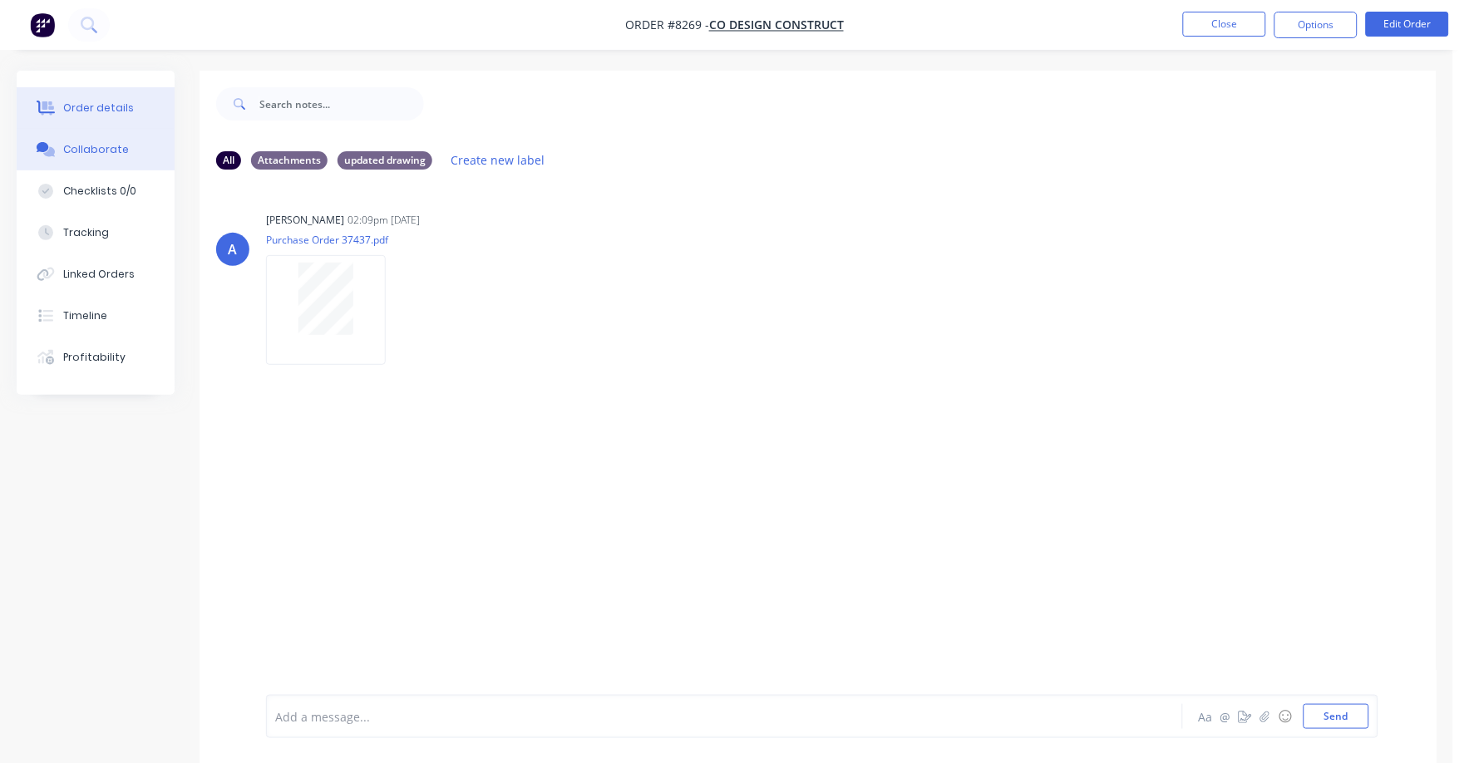
click at [100, 101] on div "Order details" at bounding box center [98, 108] width 71 height 15
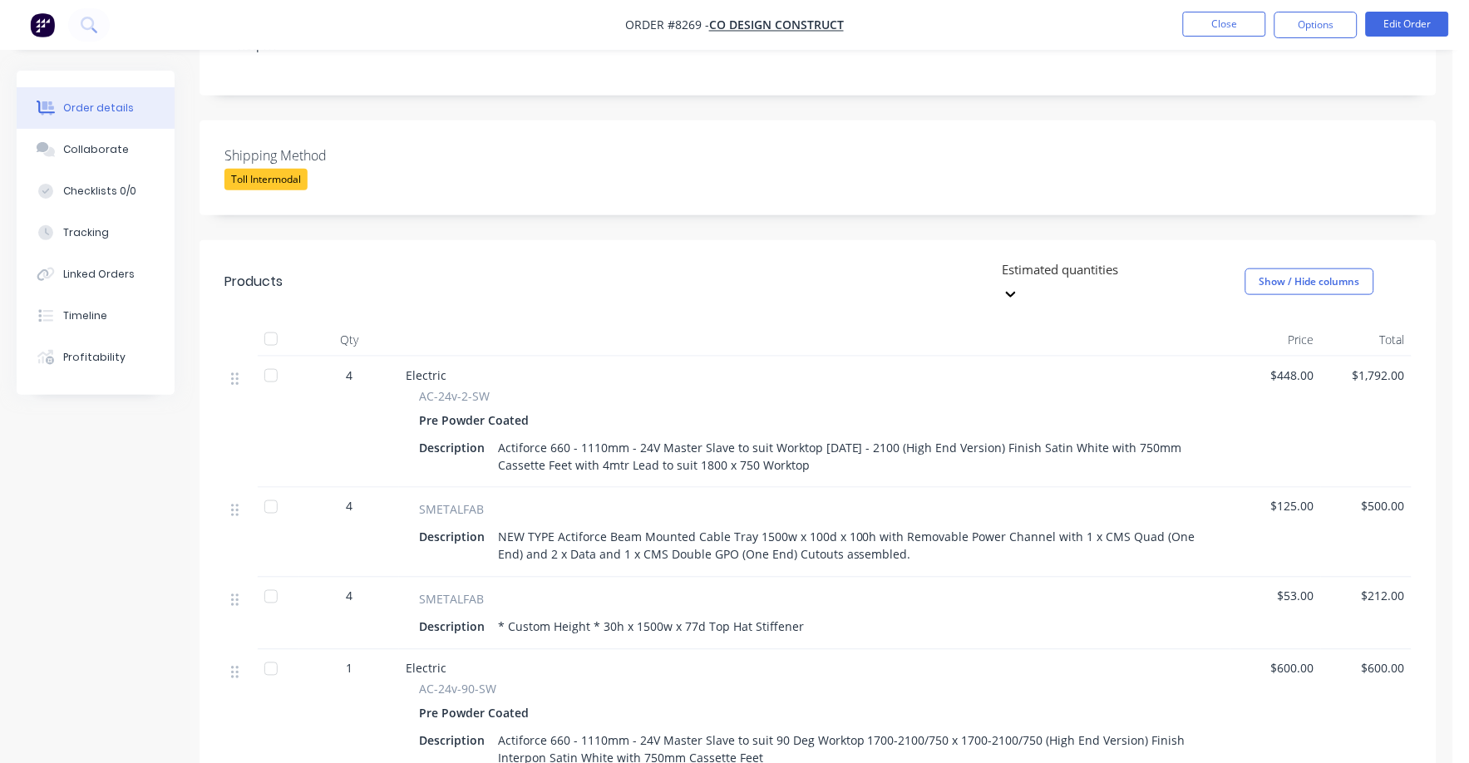
scroll to position [312, 0]
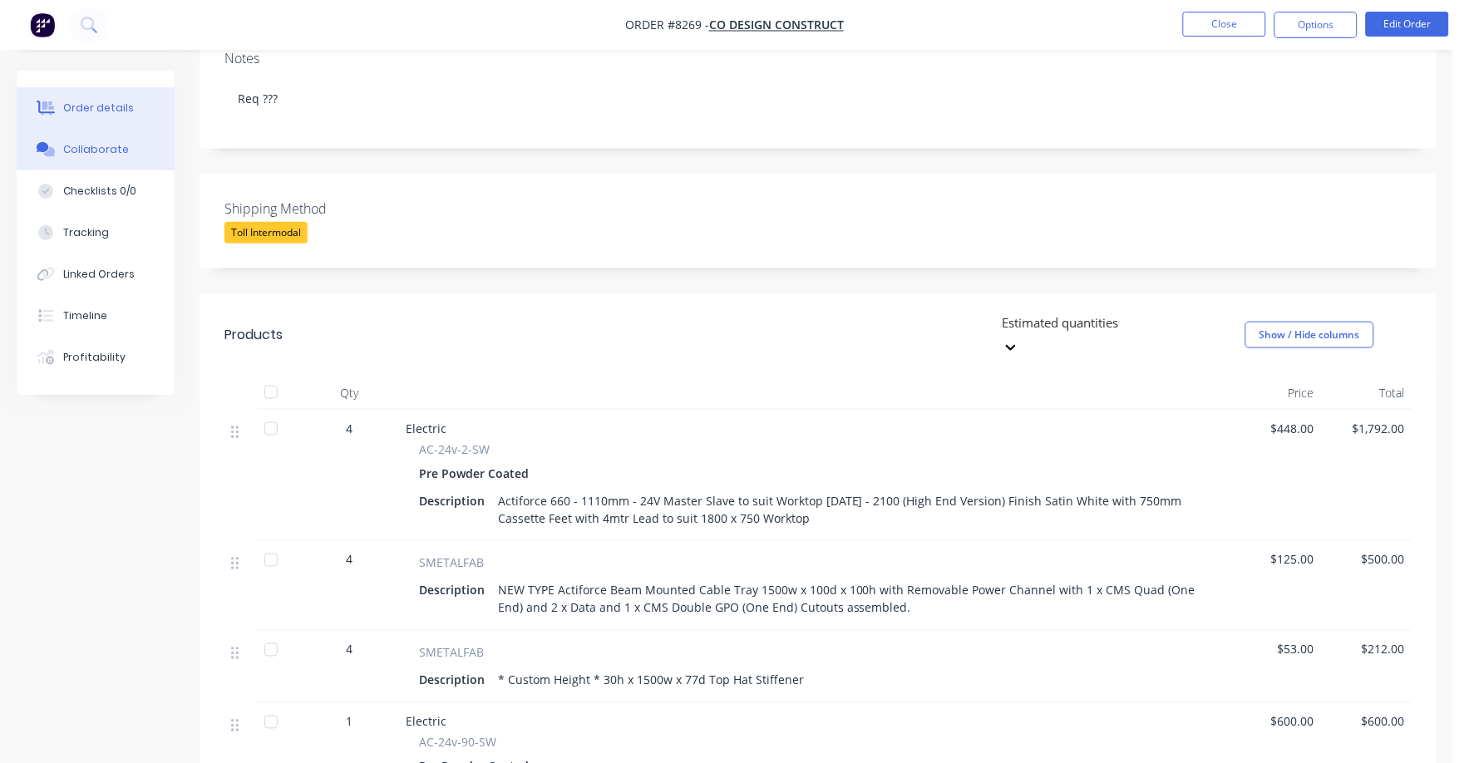
click at [74, 130] on button "Collaborate" at bounding box center [96, 150] width 158 height 42
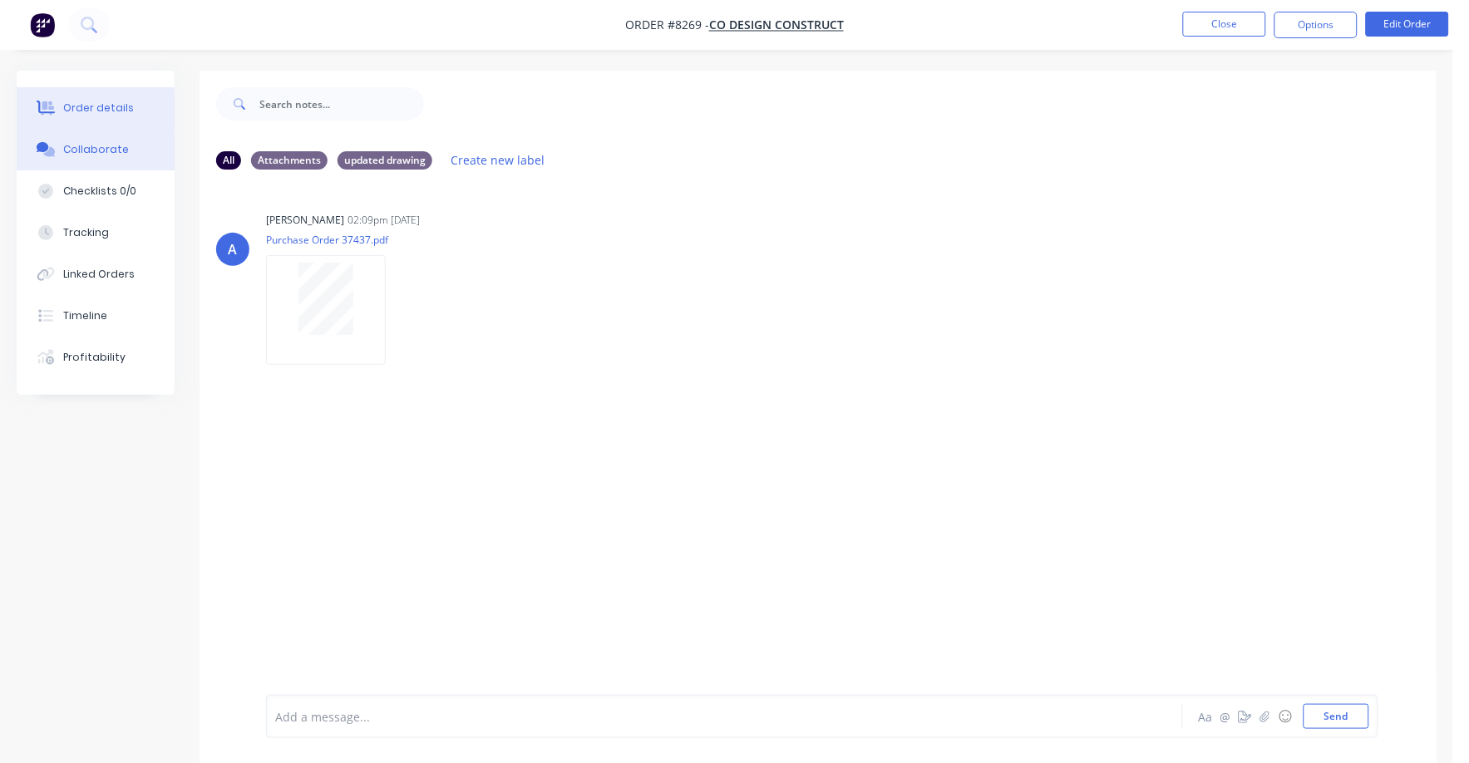
click at [91, 96] on button "Order details" at bounding box center [96, 108] width 158 height 42
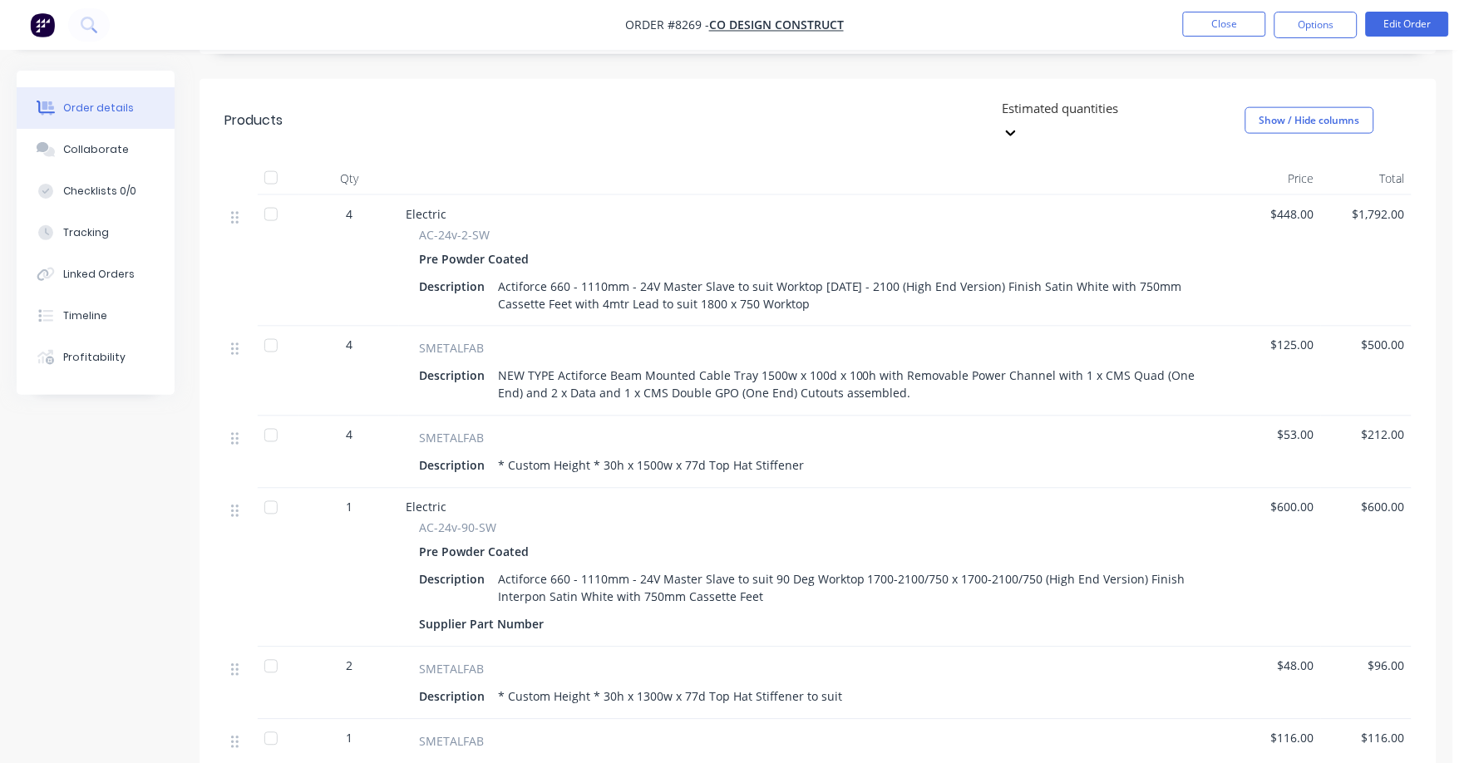
scroll to position [176, 0]
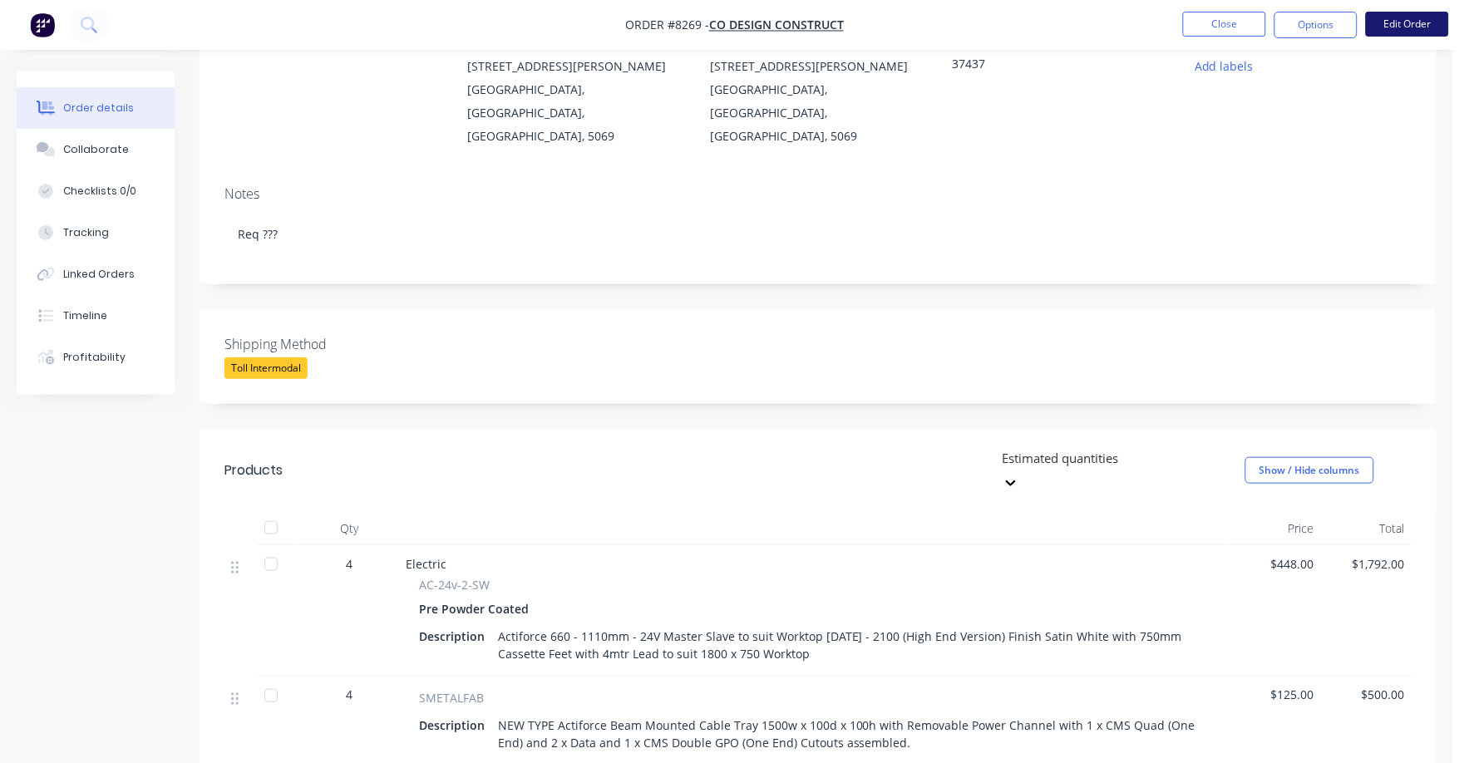
click at [1424, 21] on button "Edit Order" at bounding box center [1407, 24] width 83 height 25
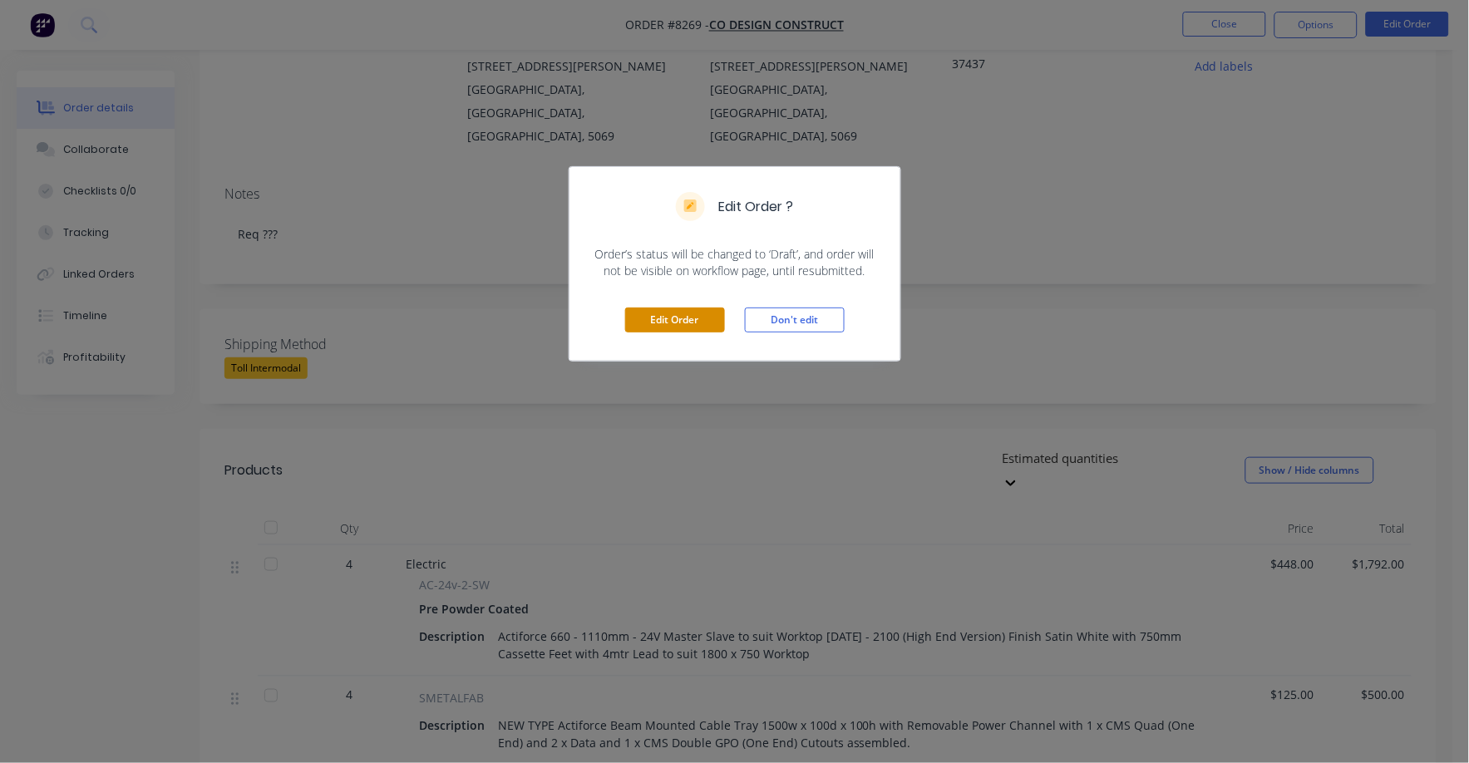
click at [681, 310] on button "Edit Order" at bounding box center [675, 320] width 100 height 25
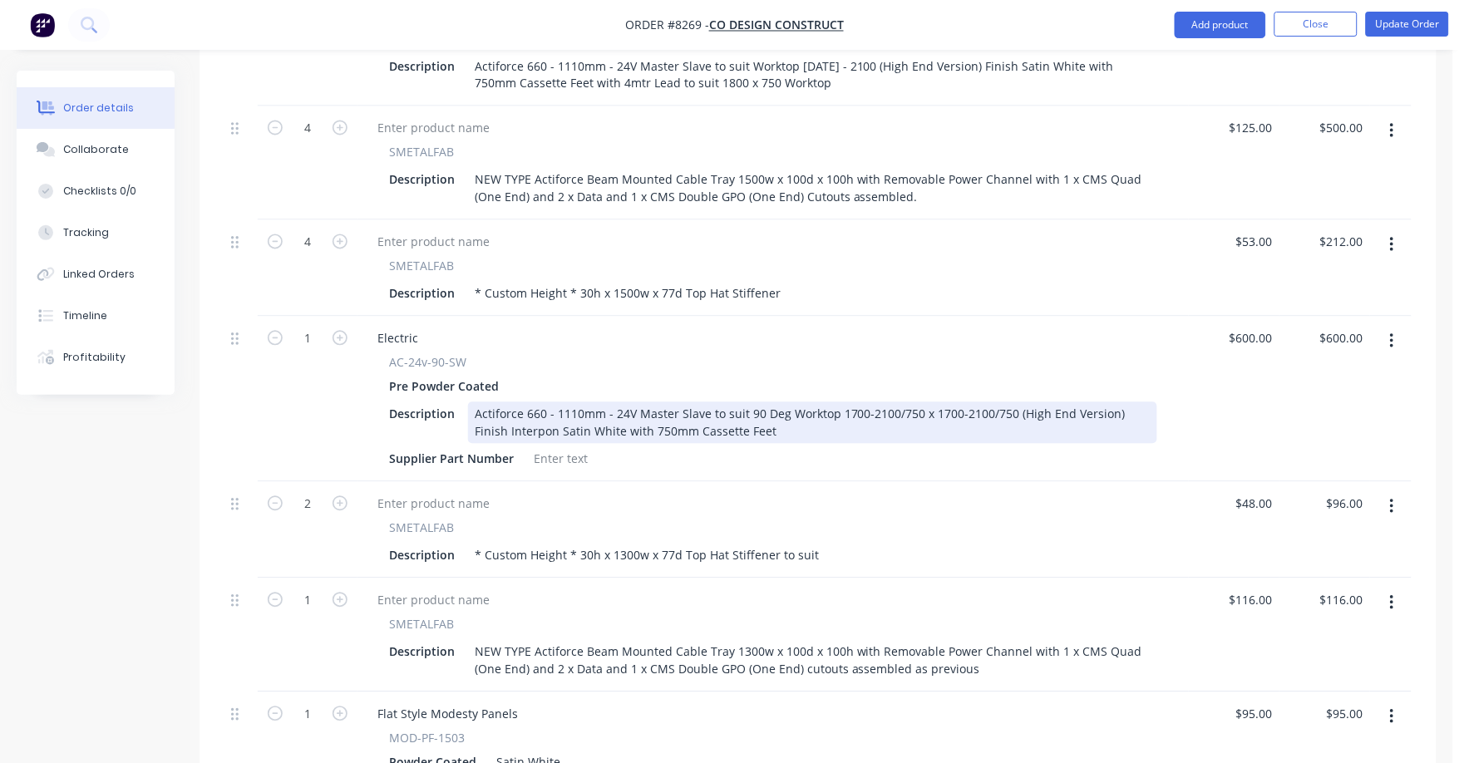
scroll to position [1143, 0]
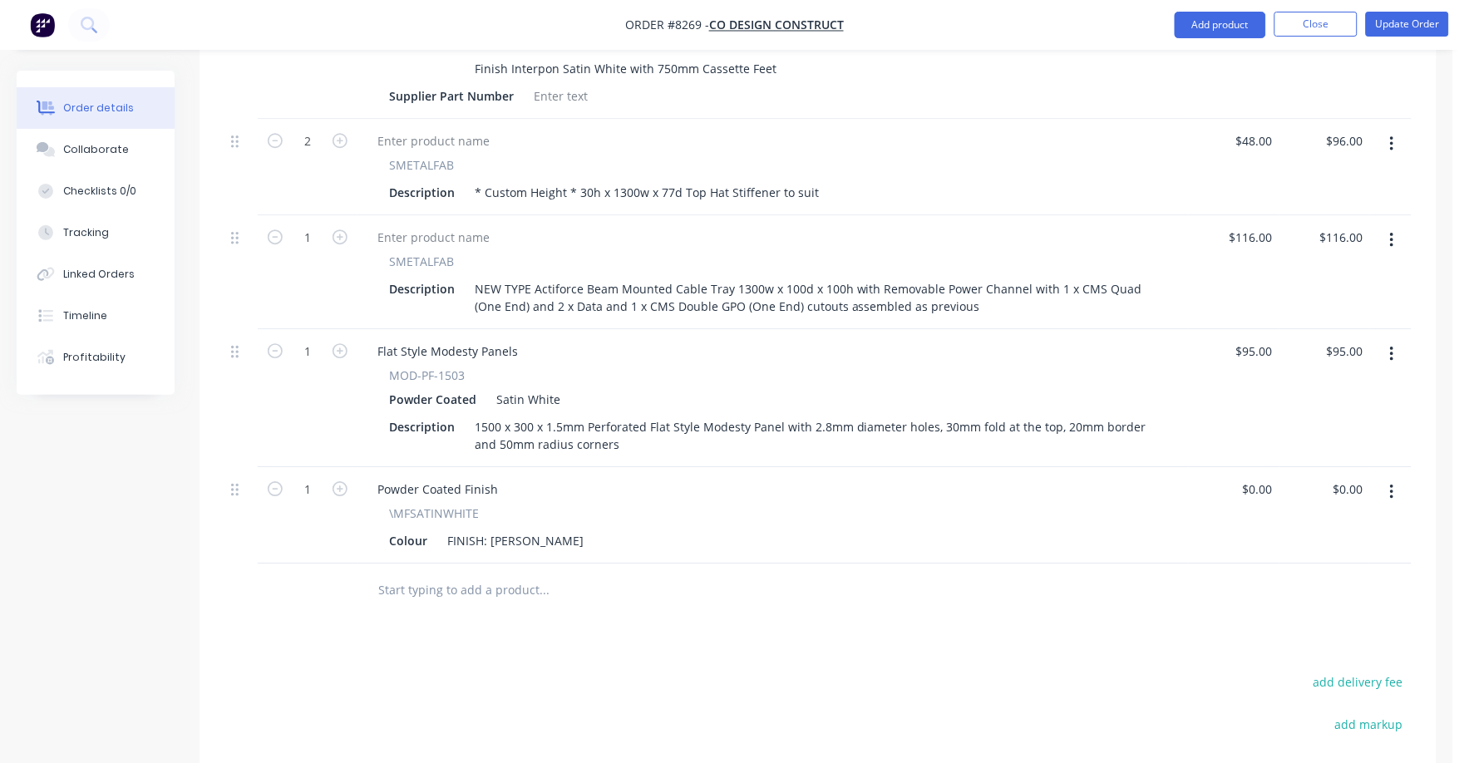
click at [481, 573] on input "text" at bounding box center [543, 589] width 332 height 33
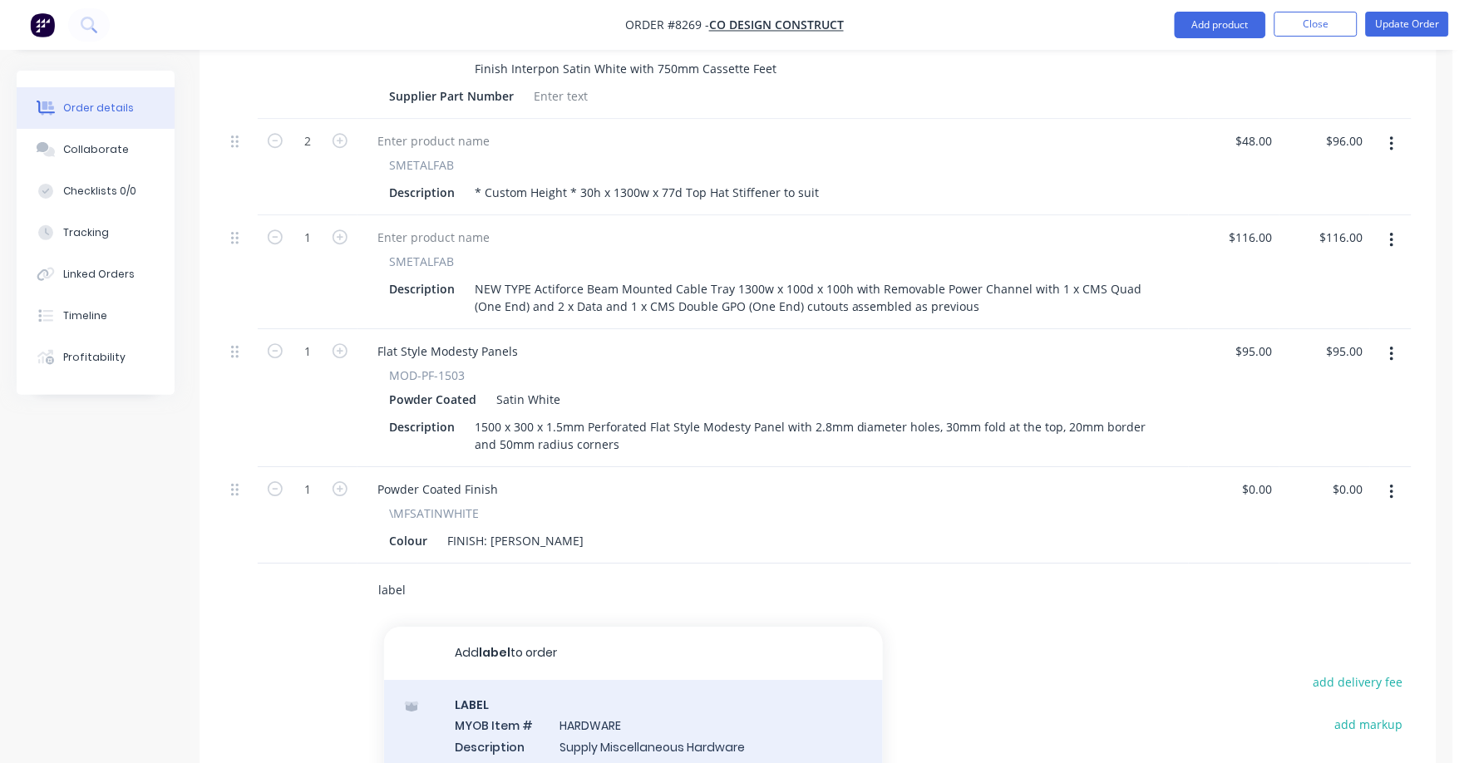
scroll to position [39, 0]
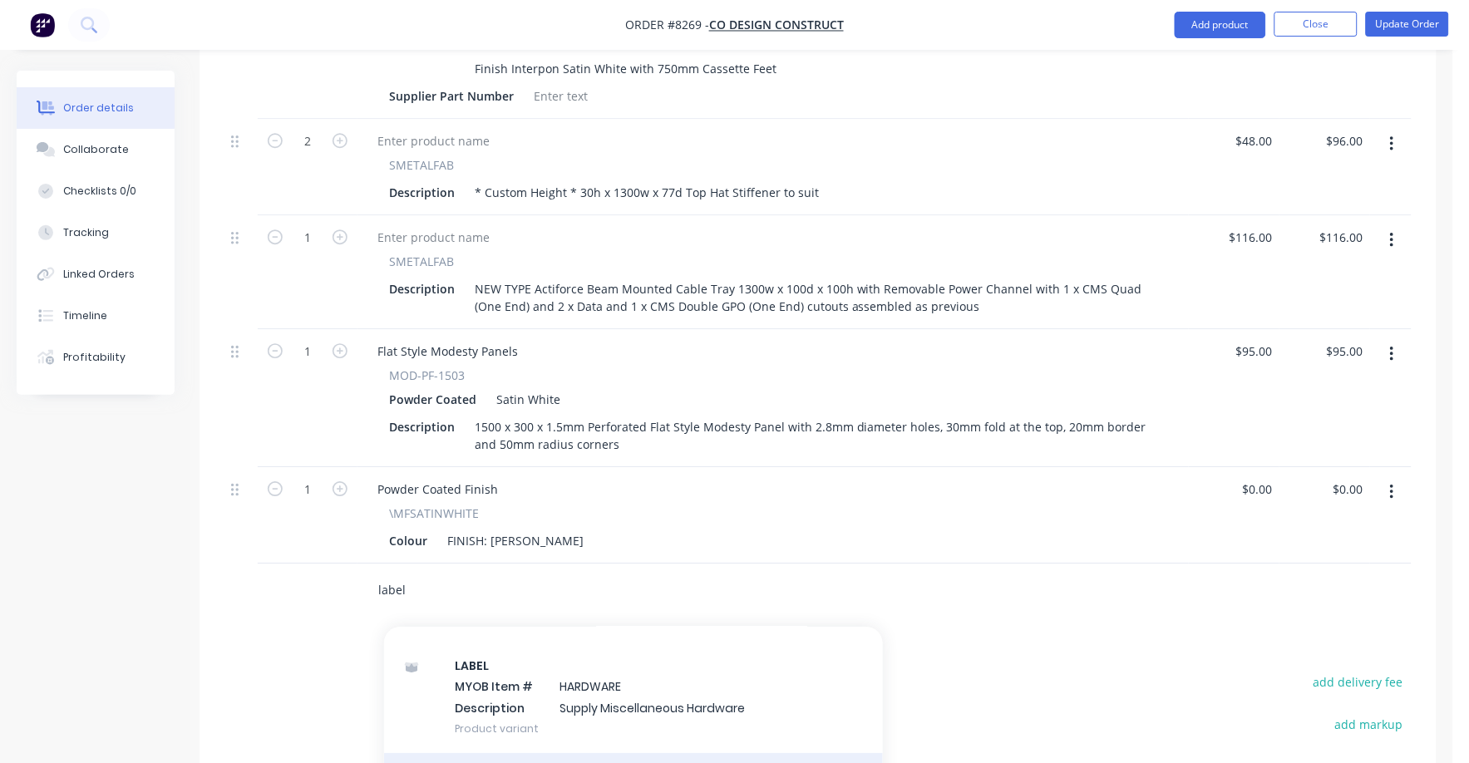
type input "label"
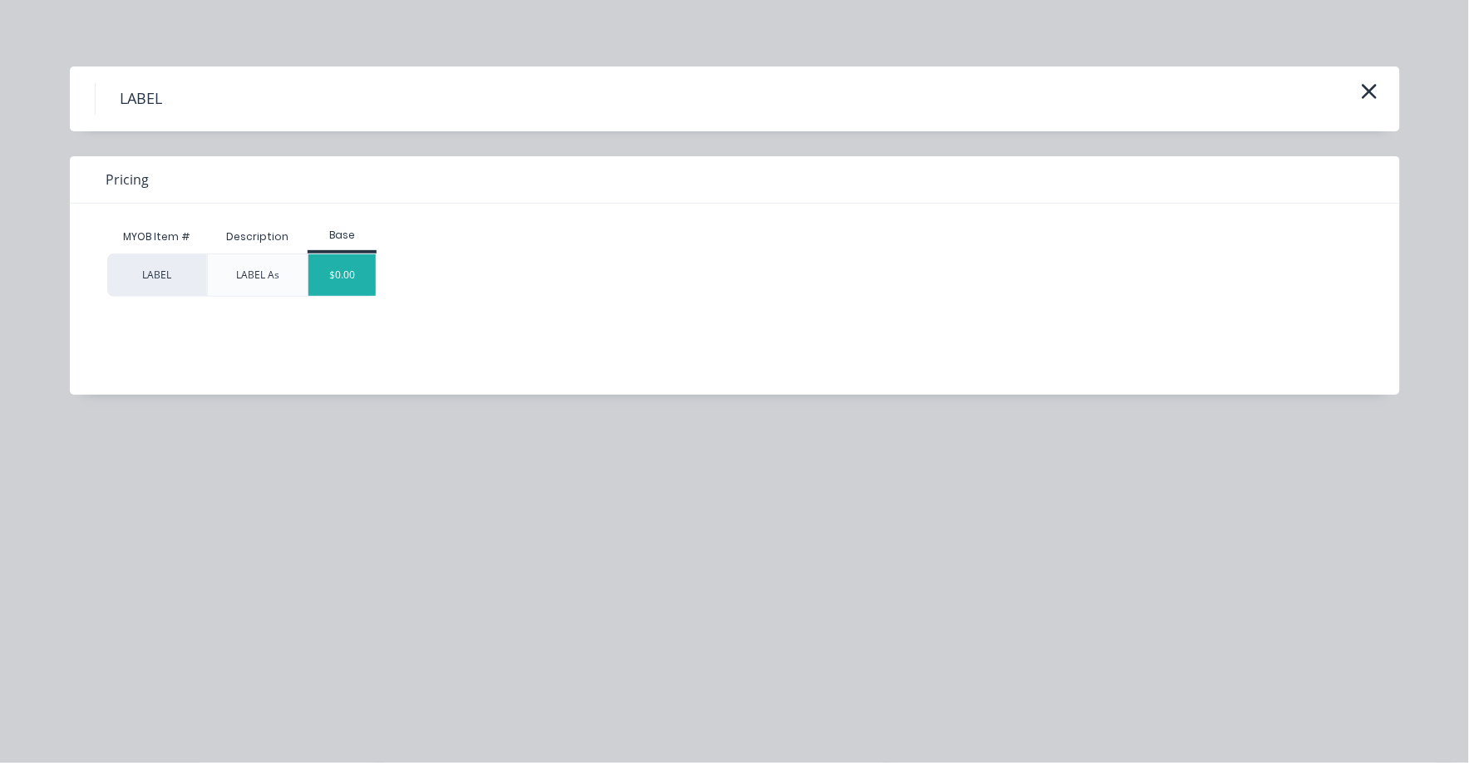
click at [337, 276] on div "$0.00" at bounding box center [341, 275] width 67 height 42
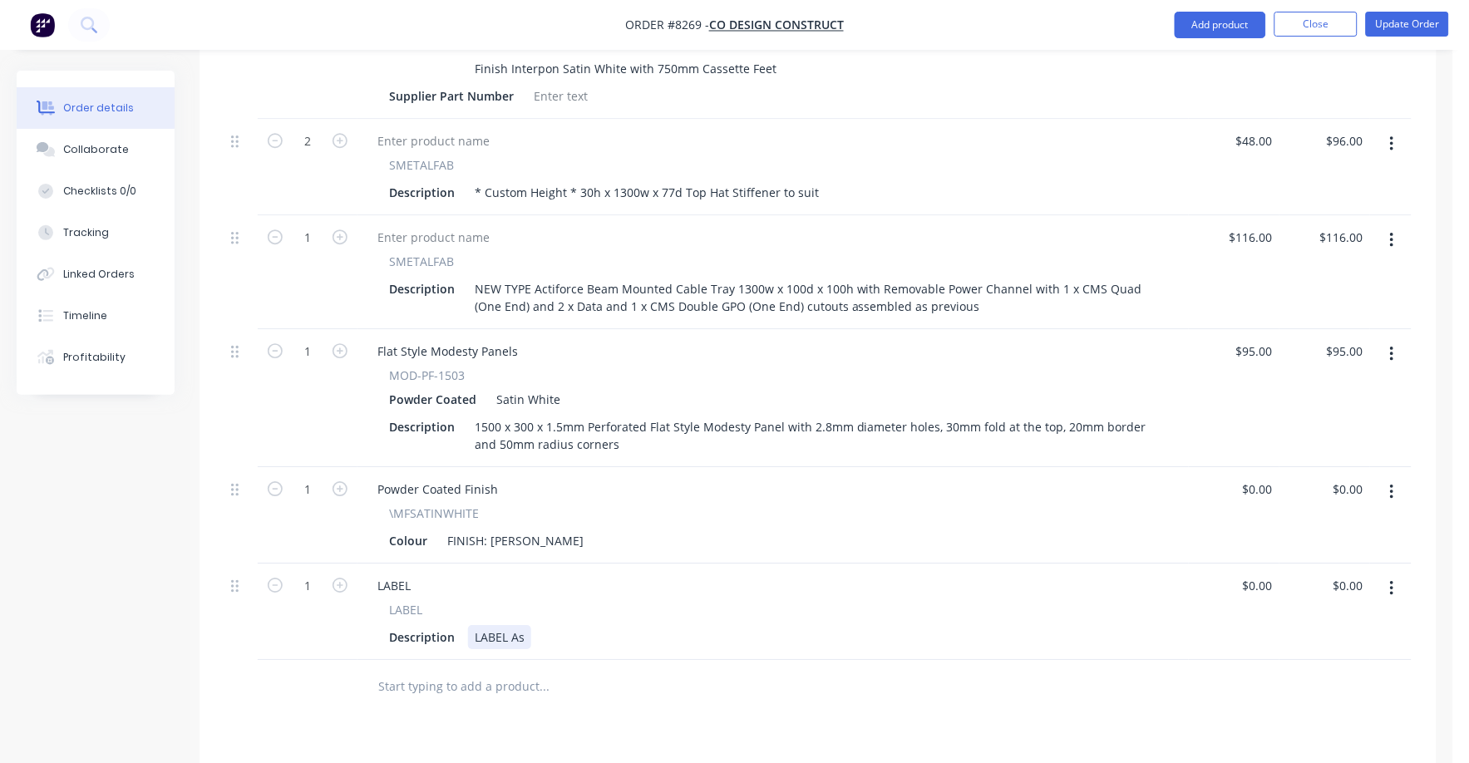
click at [549, 625] on div "Description LABEL As" at bounding box center [769, 637] width 775 height 24
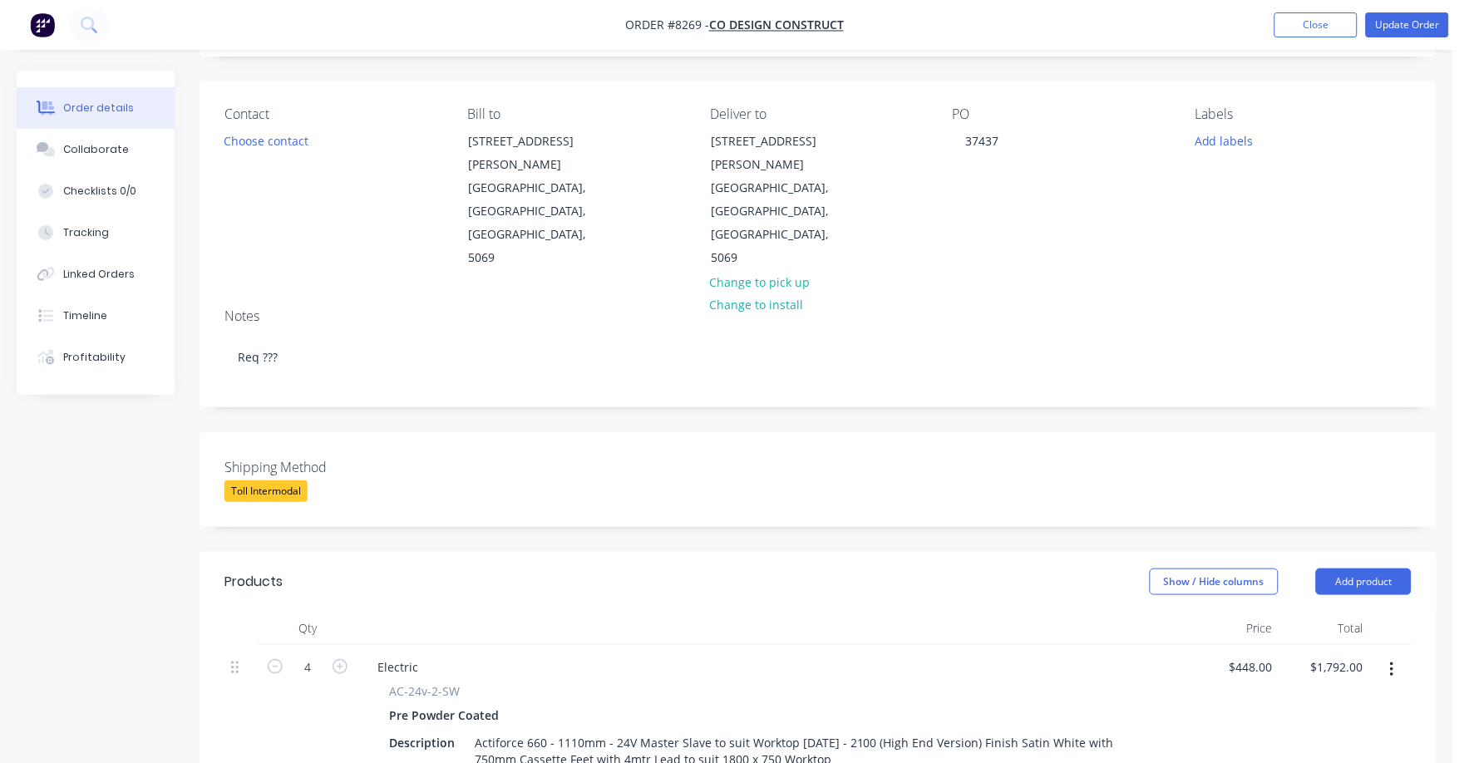
scroll to position [0, 0]
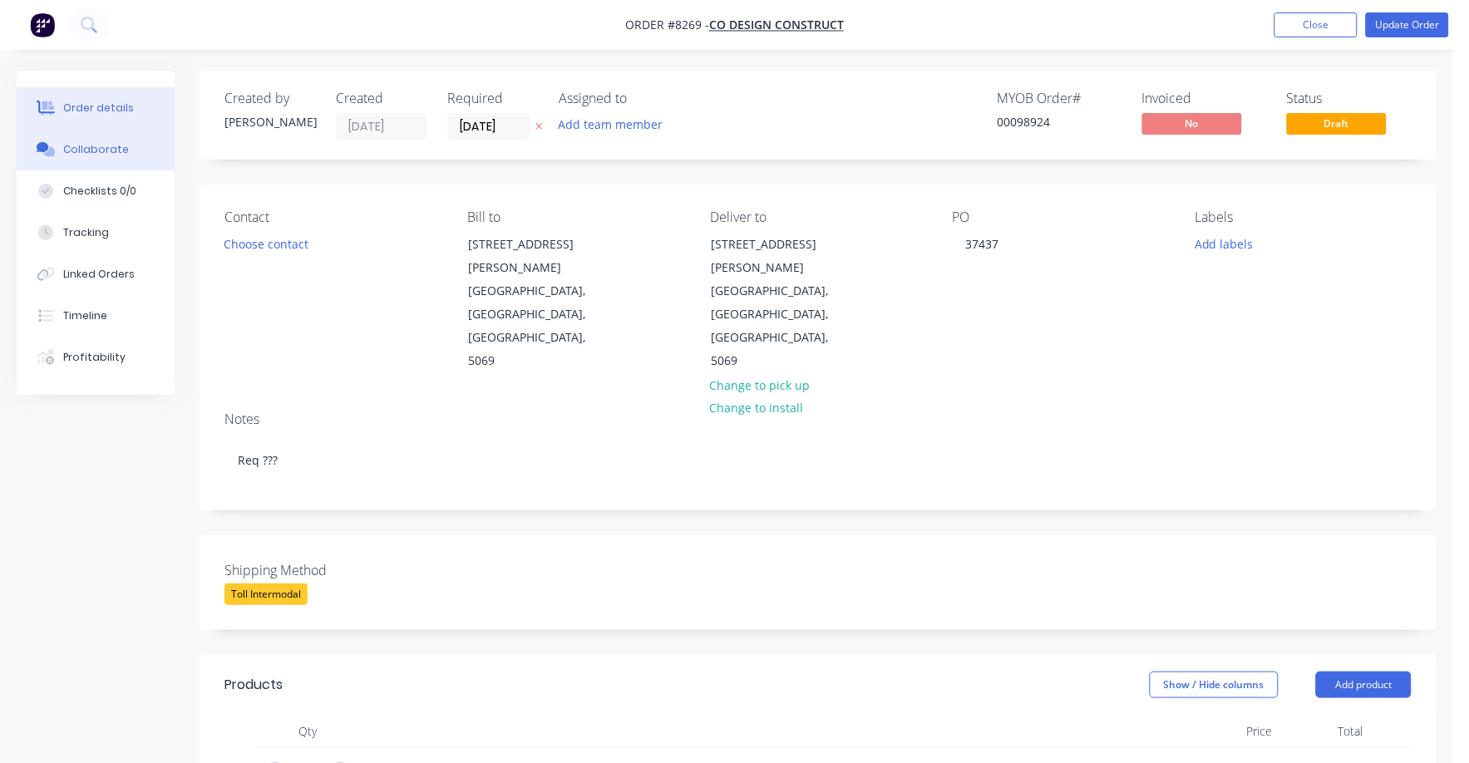
click at [110, 151] on div "Collaborate" at bounding box center [96, 149] width 66 height 15
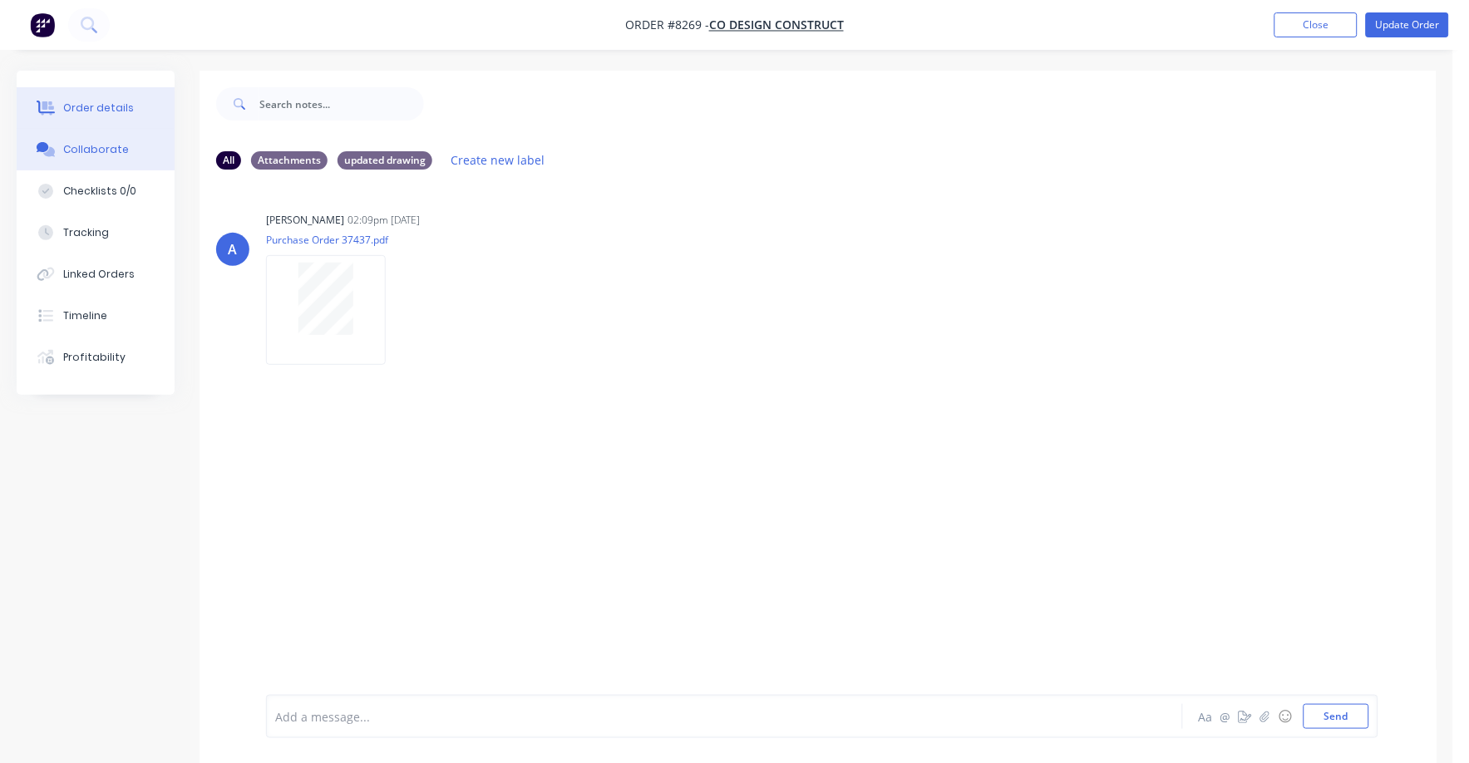
click at [97, 106] on div "Order details" at bounding box center [98, 108] width 71 height 15
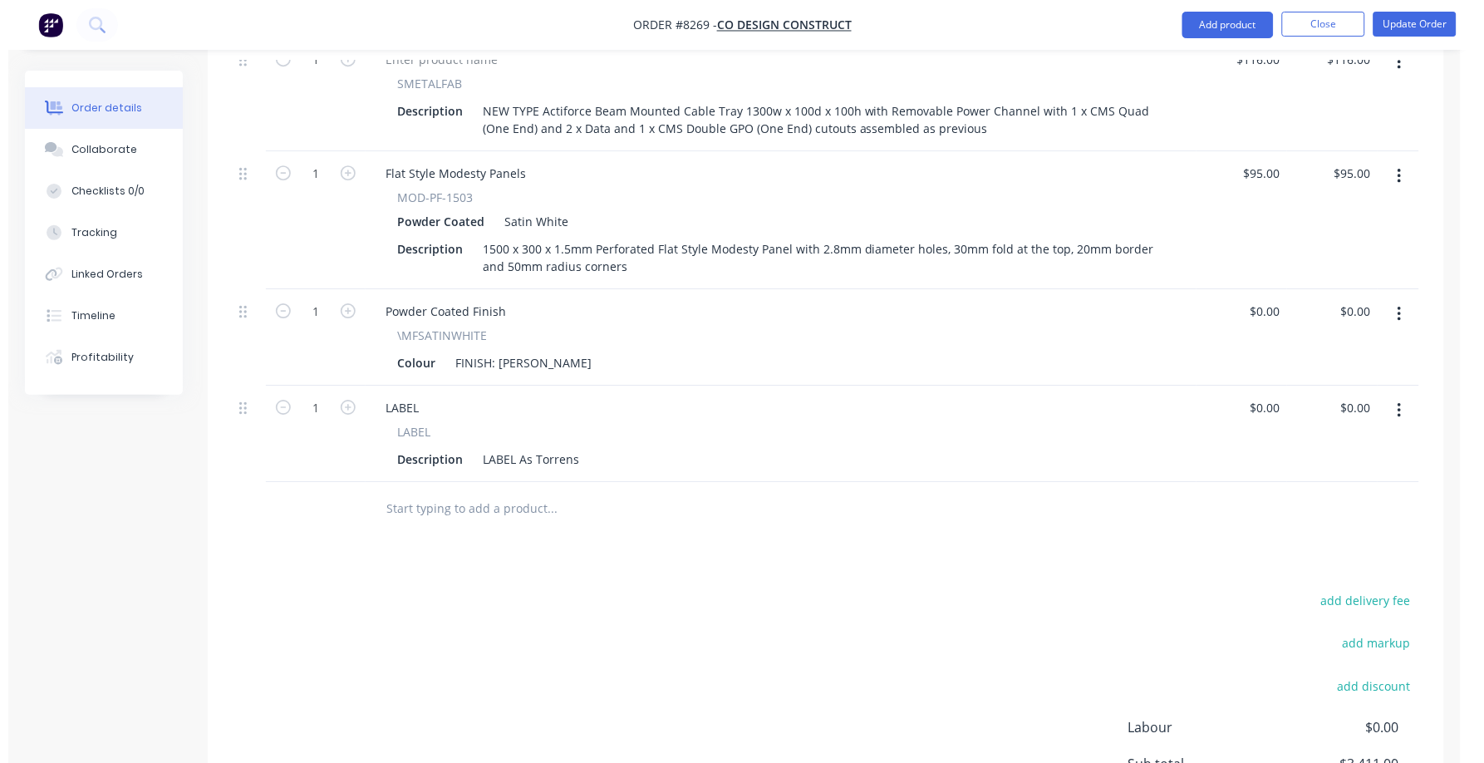
scroll to position [1351, 0]
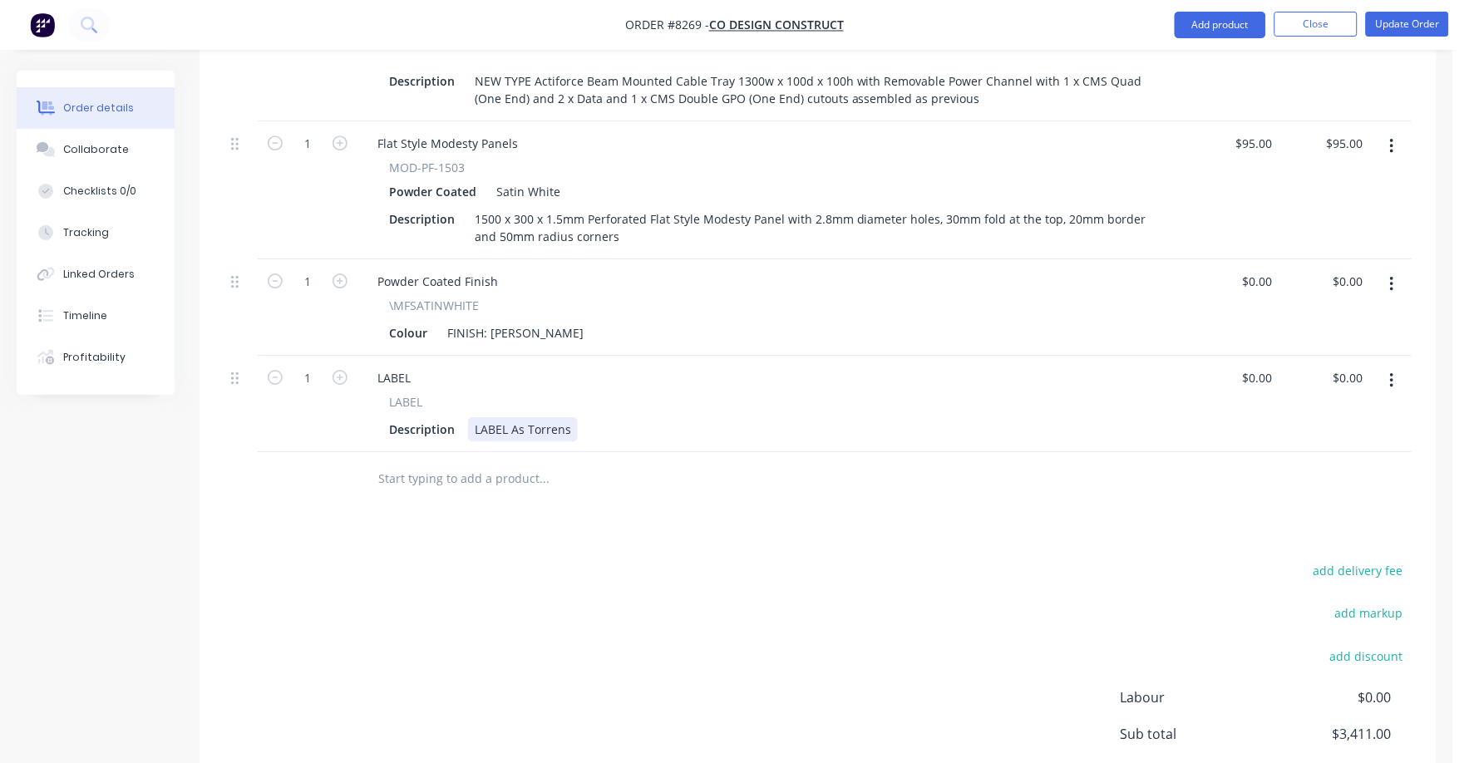
click at [588, 417] on div "Description LABEL As Torrens" at bounding box center [769, 429] width 775 height 24
click at [569, 452] on div at bounding box center [656, 479] width 598 height 54
click at [1413, 23] on button "Update Order" at bounding box center [1407, 24] width 83 height 25
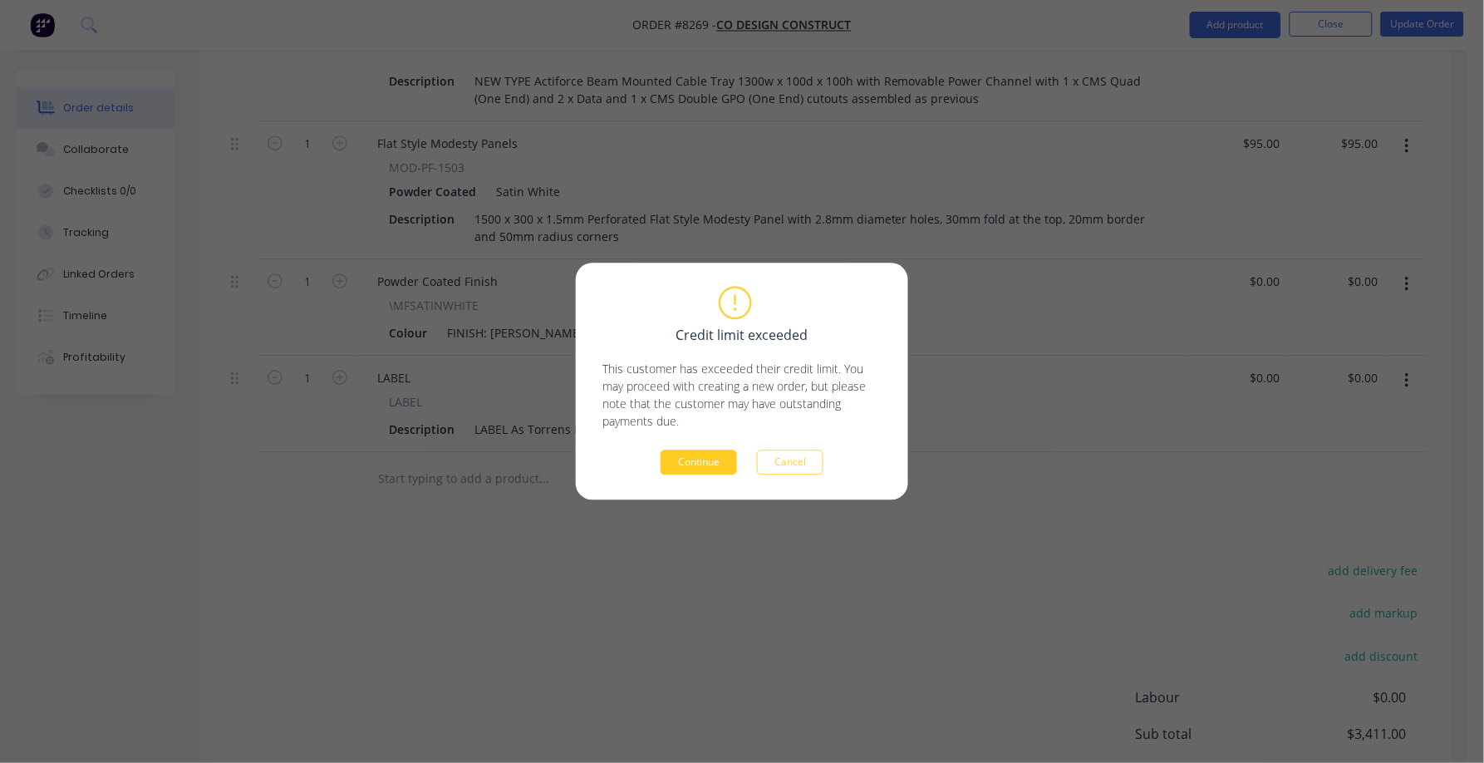
click at [697, 470] on button "Continue" at bounding box center [699, 462] width 76 height 25
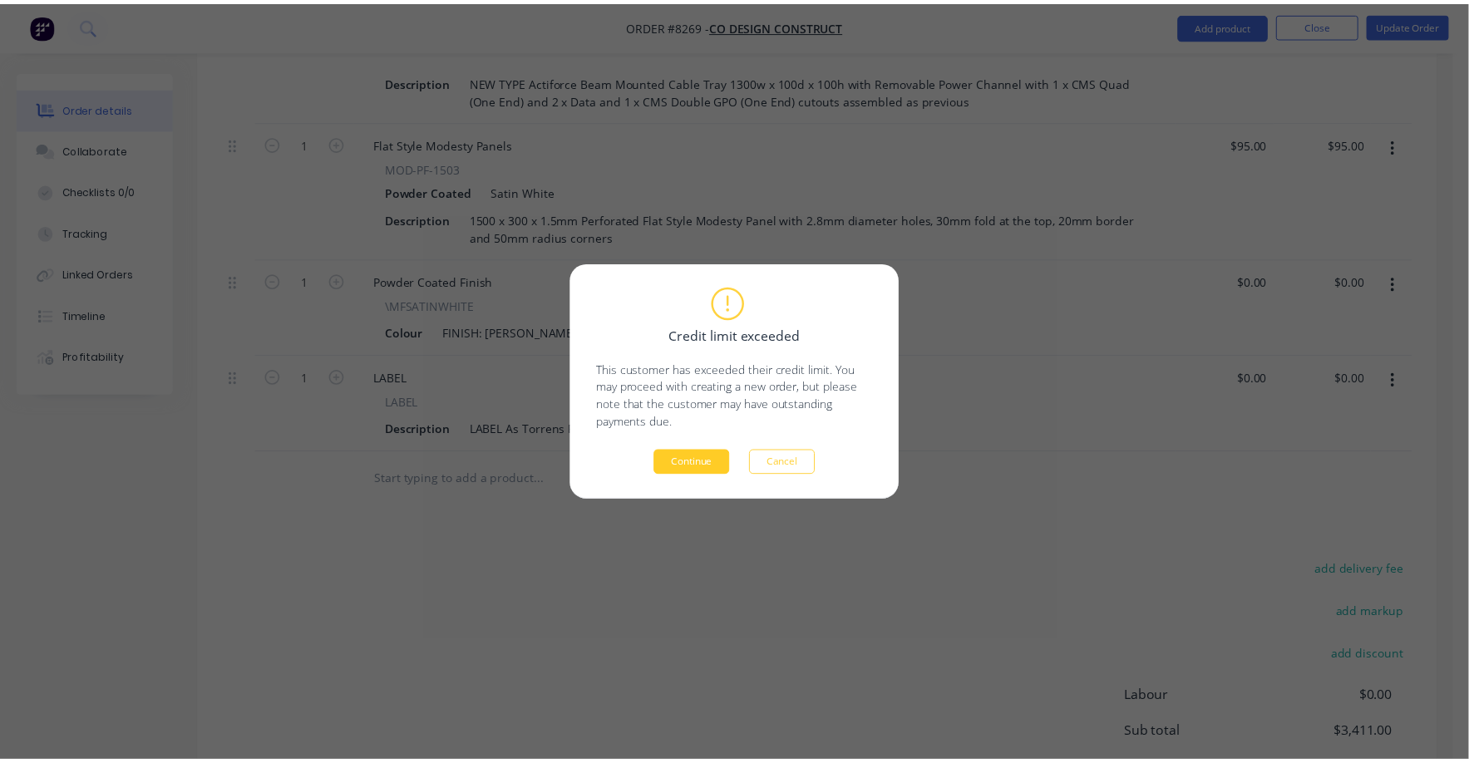
scroll to position [1099, 0]
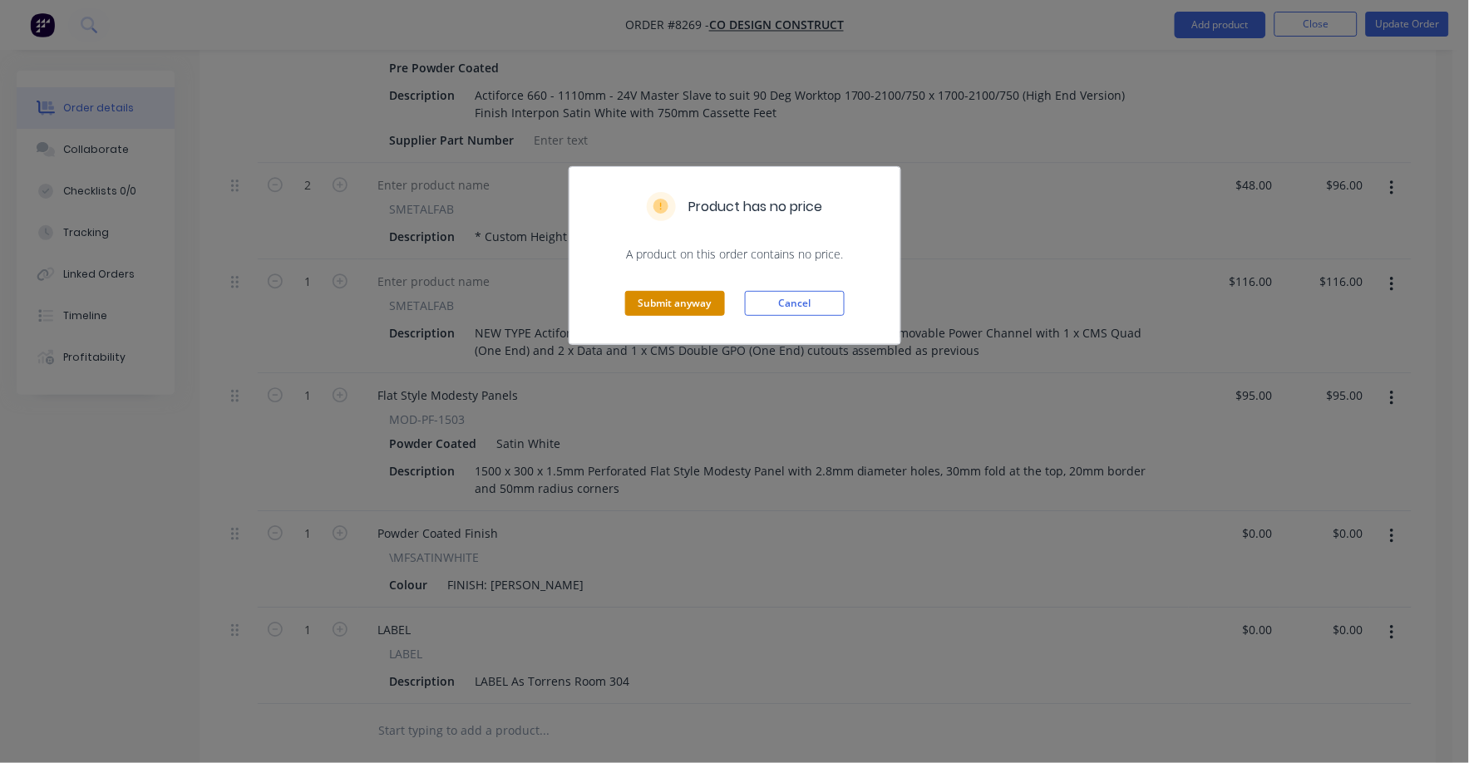
click at [692, 307] on button "Submit anyway" at bounding box center [675, 303] width 100 height 25
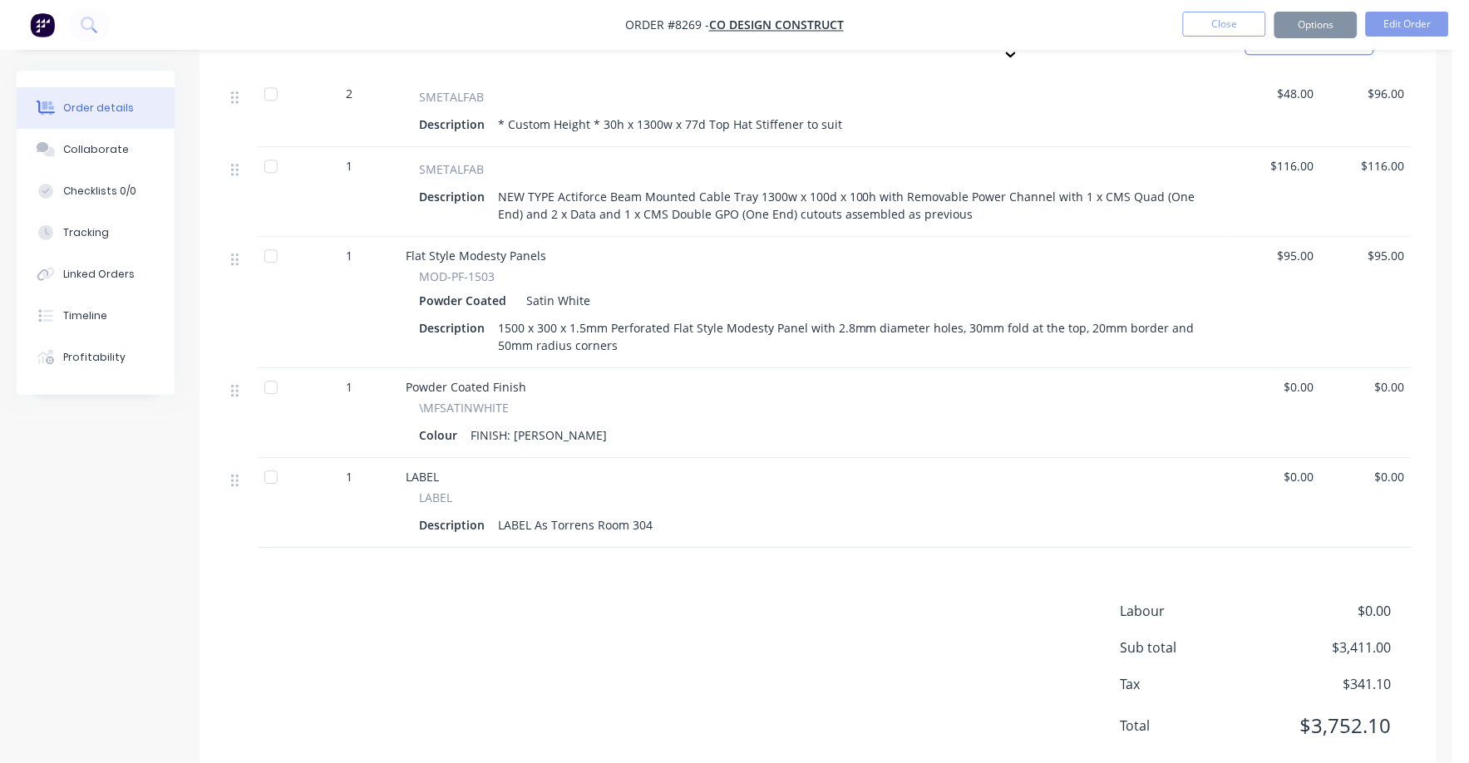
scroll to position [1097, 0]
click at [971, 514] on div "Description LABEL As Torrens Room 304" at bounding box center [814, 526] width 791 height 24
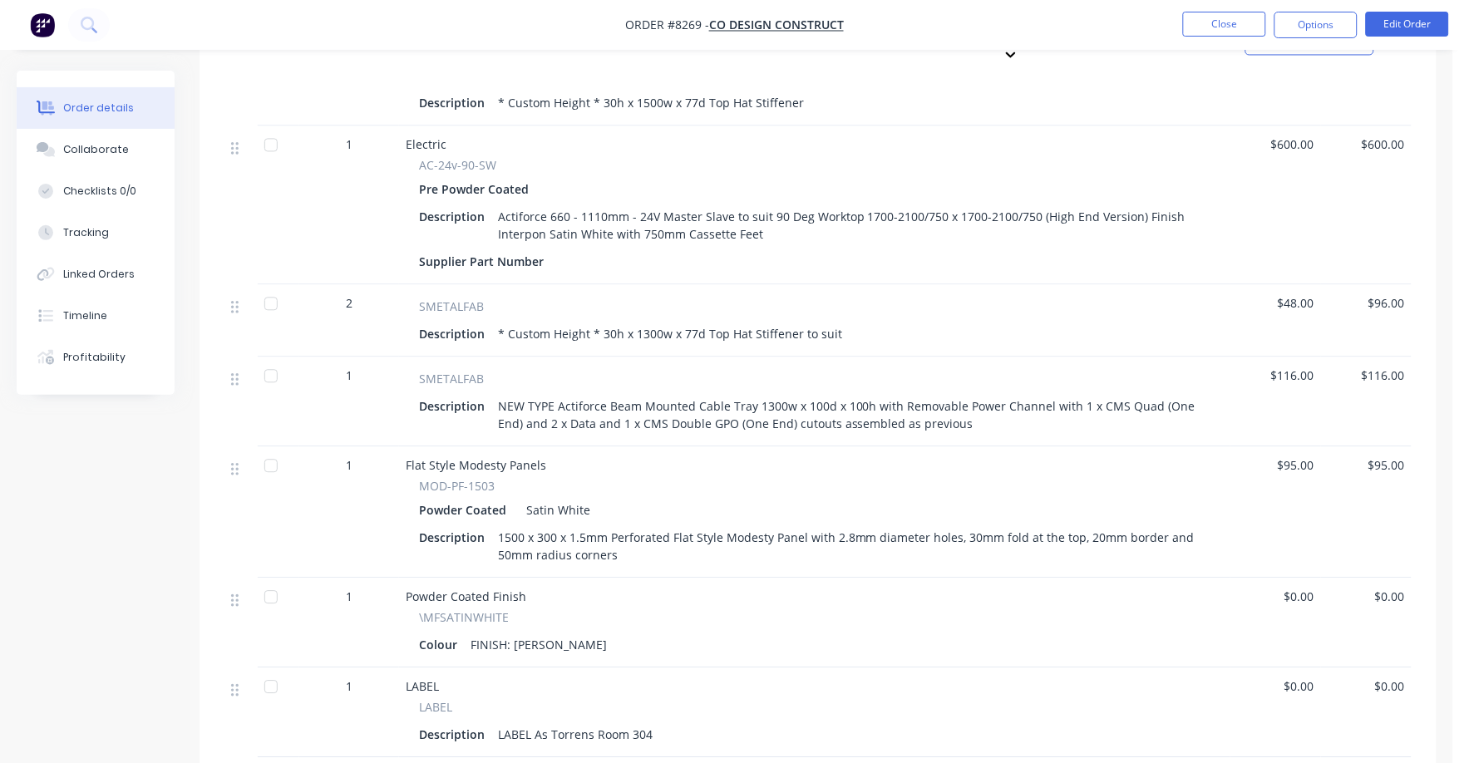
scroll to position [785, 0]
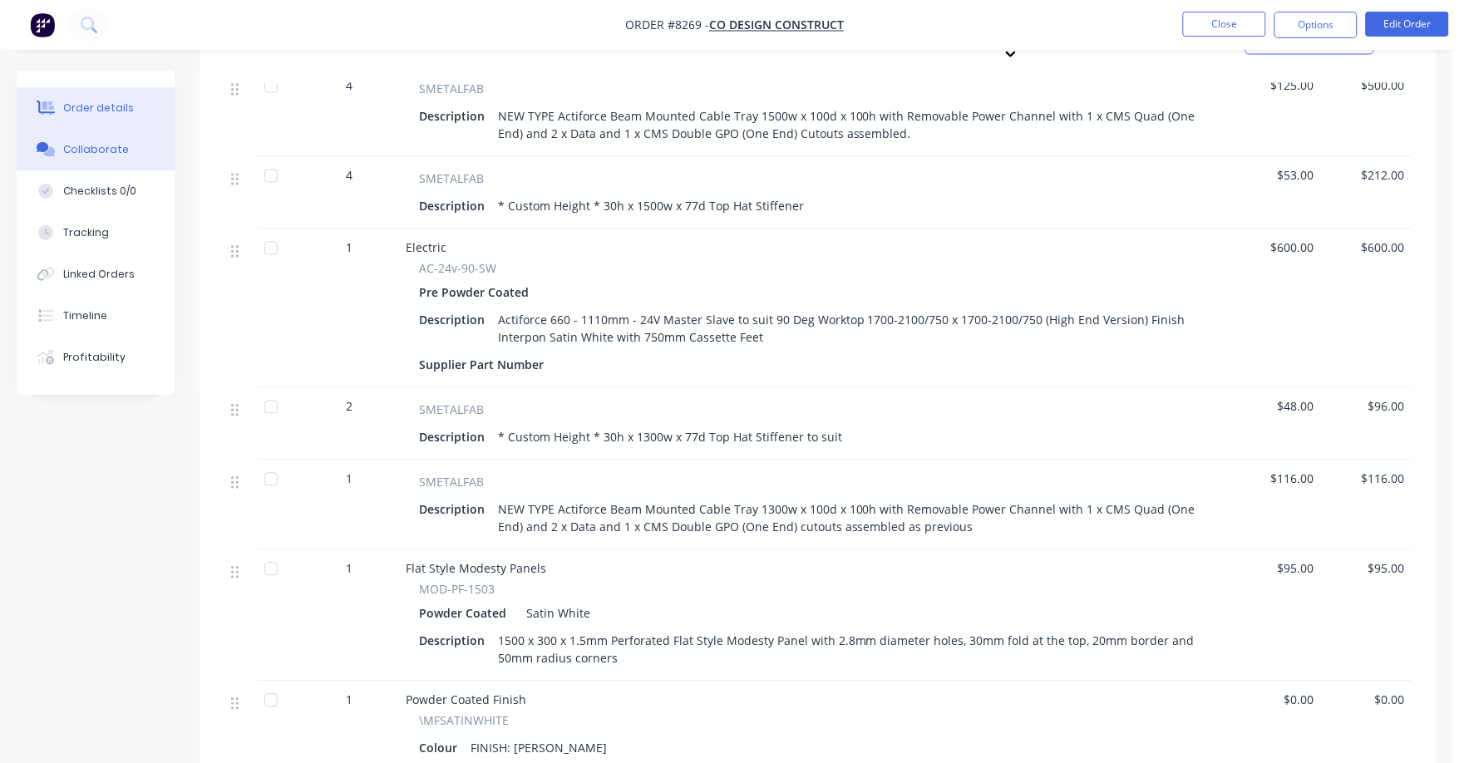
click at [93, 149] on div "Collaborate" at bounding box center [96, 149] width 66 height 15
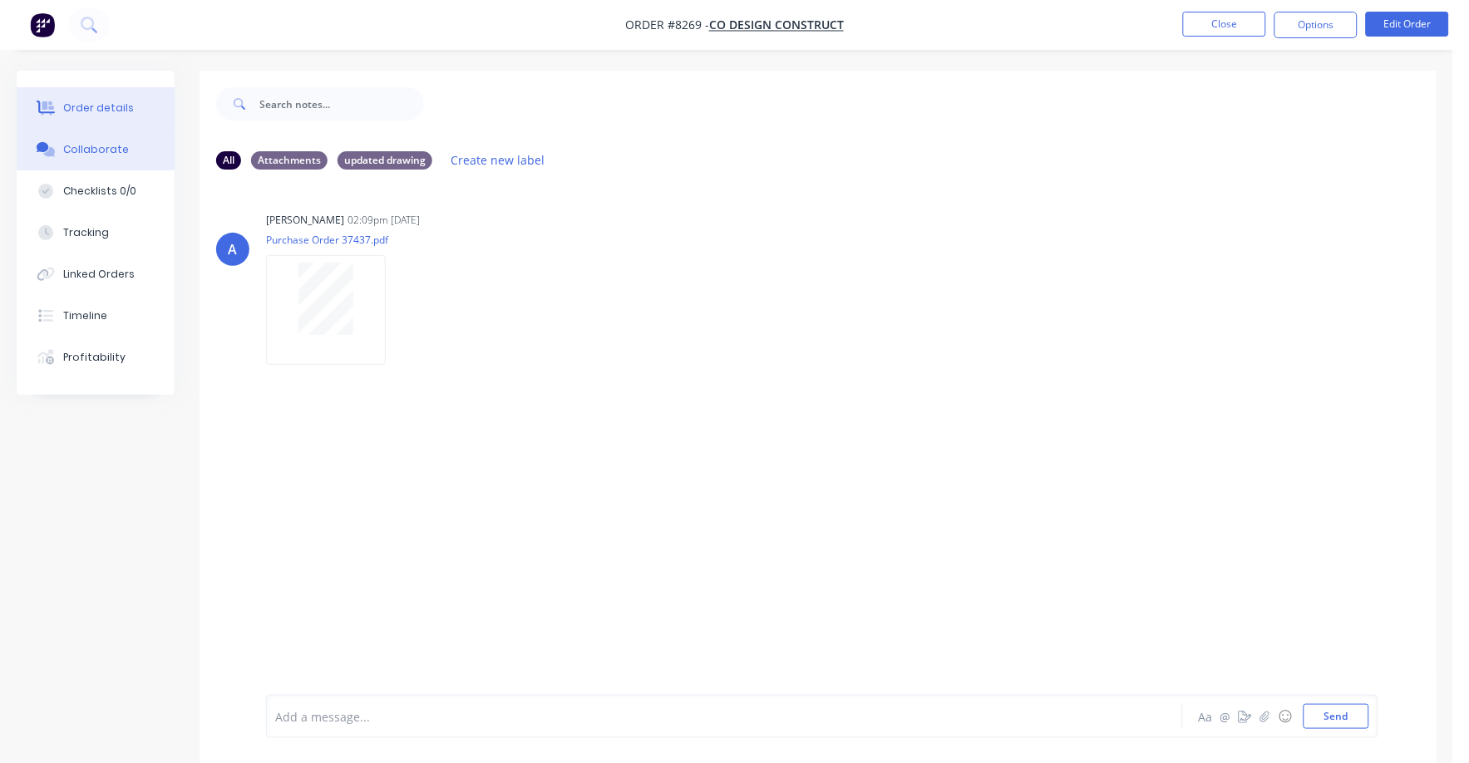
click at [96, 92] on button "Order details" at bounding box center [96, 108] width 158 height 42
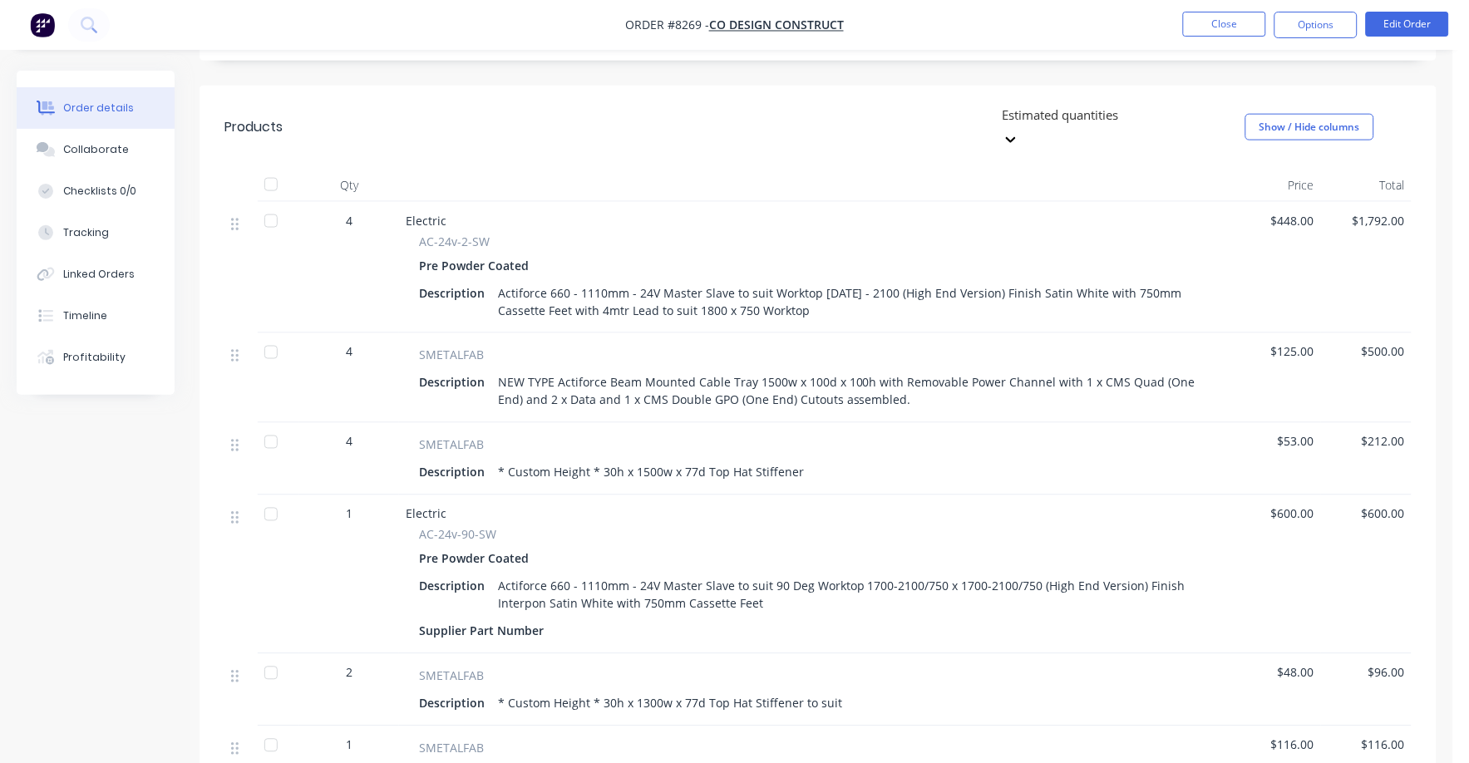
scroll to position [623, 0]
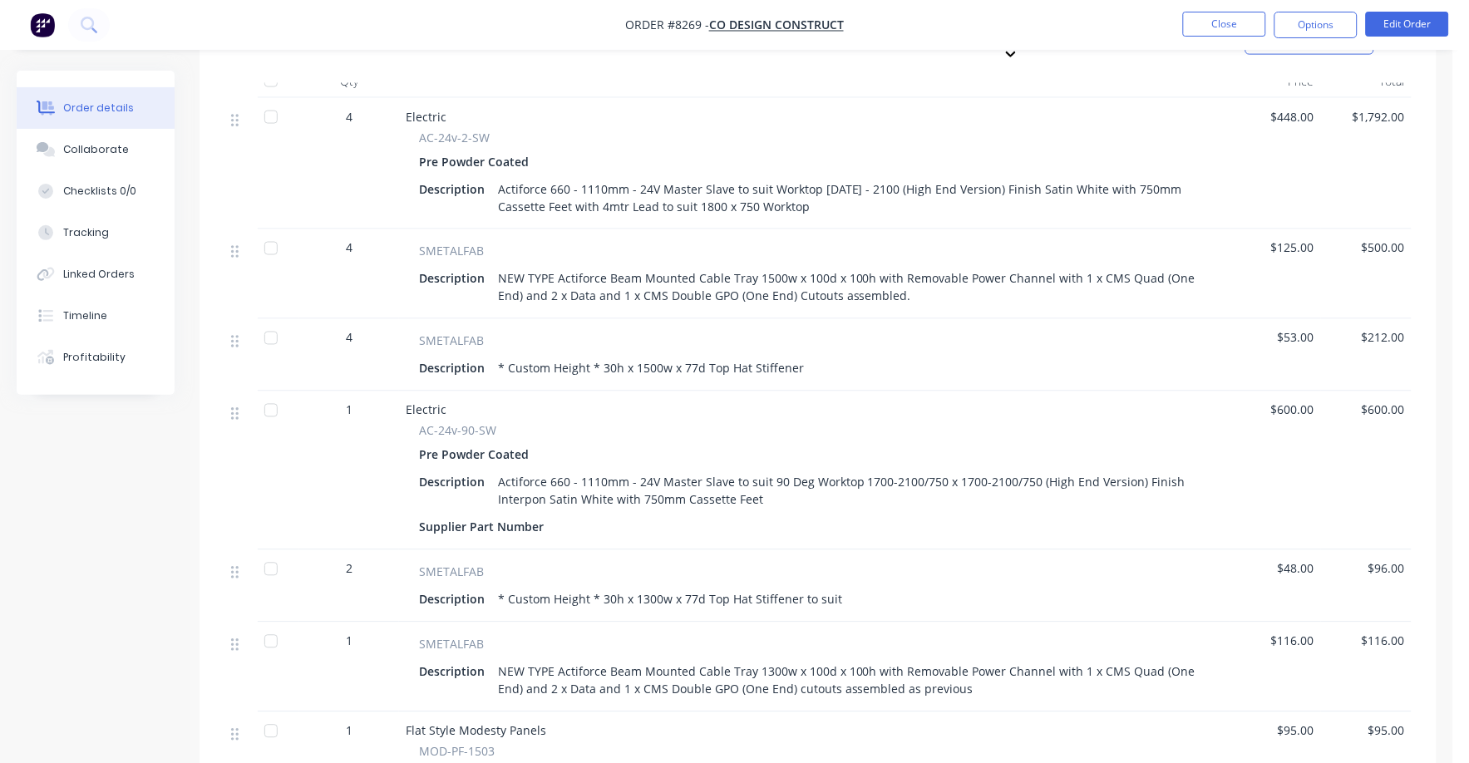
click at [763, 470] on div "Actiforce 660 - 1110mm - 24V Master Slave to suit 90 Deg Worktop 1700-2100/750 …" at bounding box center [850, 491] width 719 height 42
click at [768, 470] on div "Actiforce 660 - 1110mm - 24V Master Slave to suit 90 Deg Worktop 1700-2100/750 …" at bounding box center [850, 491] width 719 height 42
click at [1415, 18] on button "Edit Order" at bounding box center [1407, 24] width 83 height 25
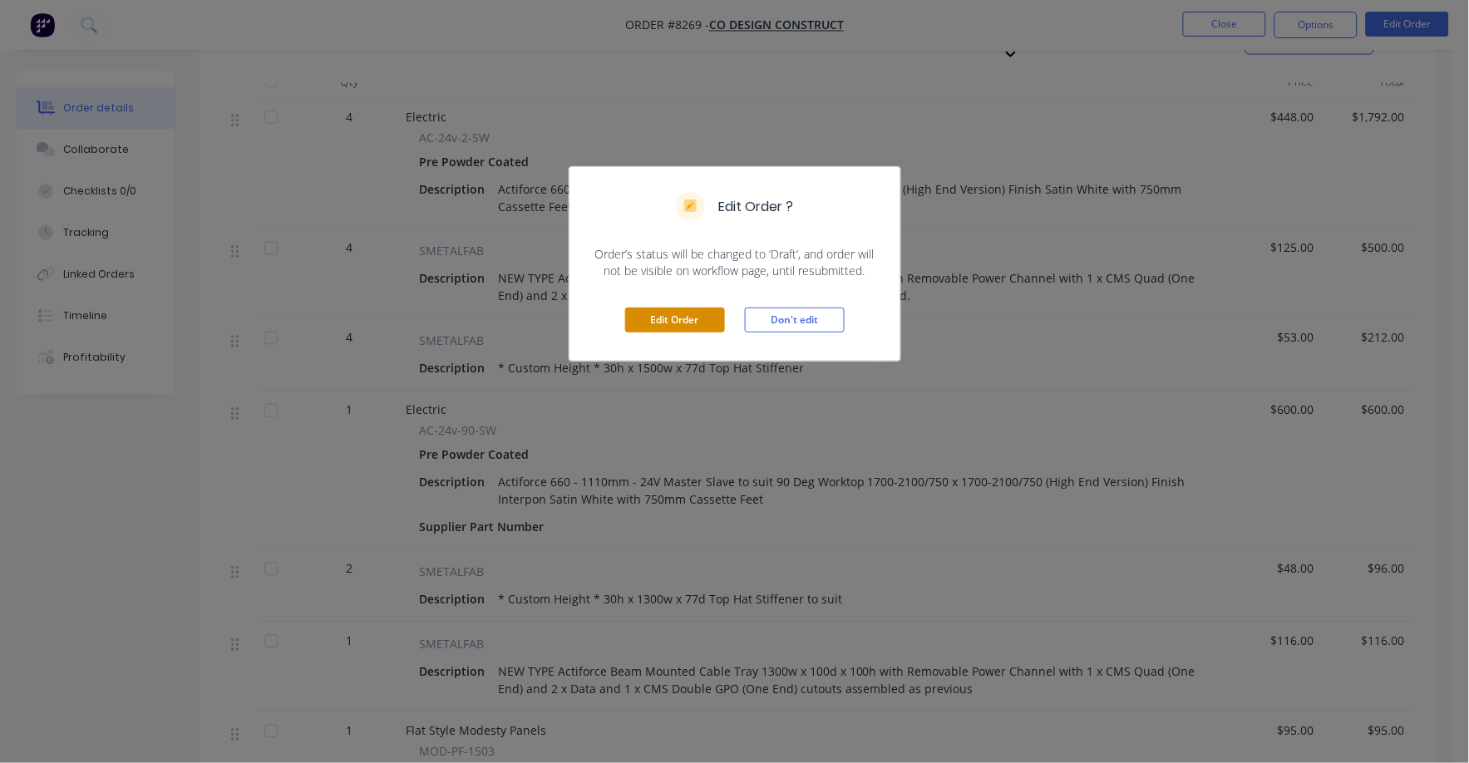
click at [717, 315] on button "Edit Order" at bounding box center [675, 320] width 100 height 25
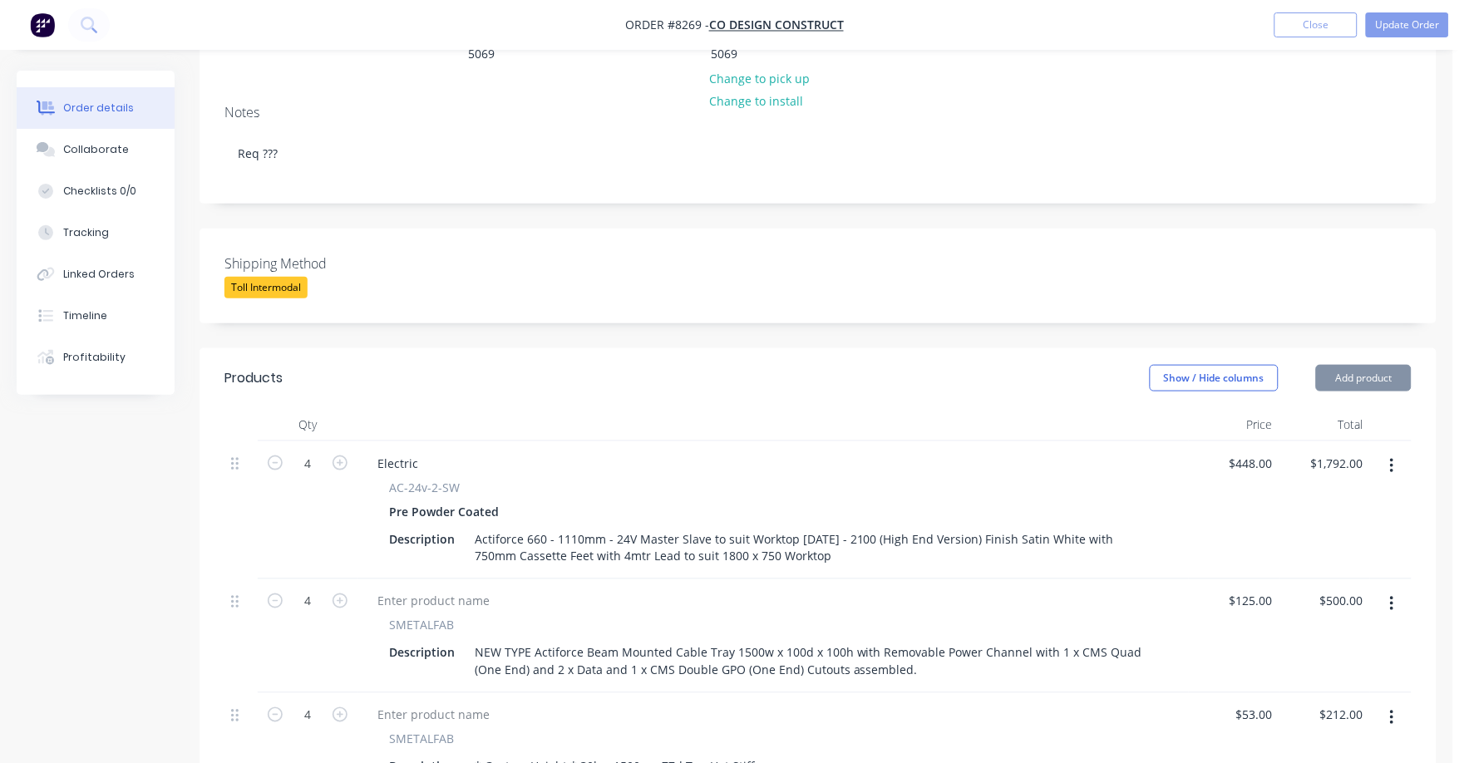
scroll to position [312, 0]
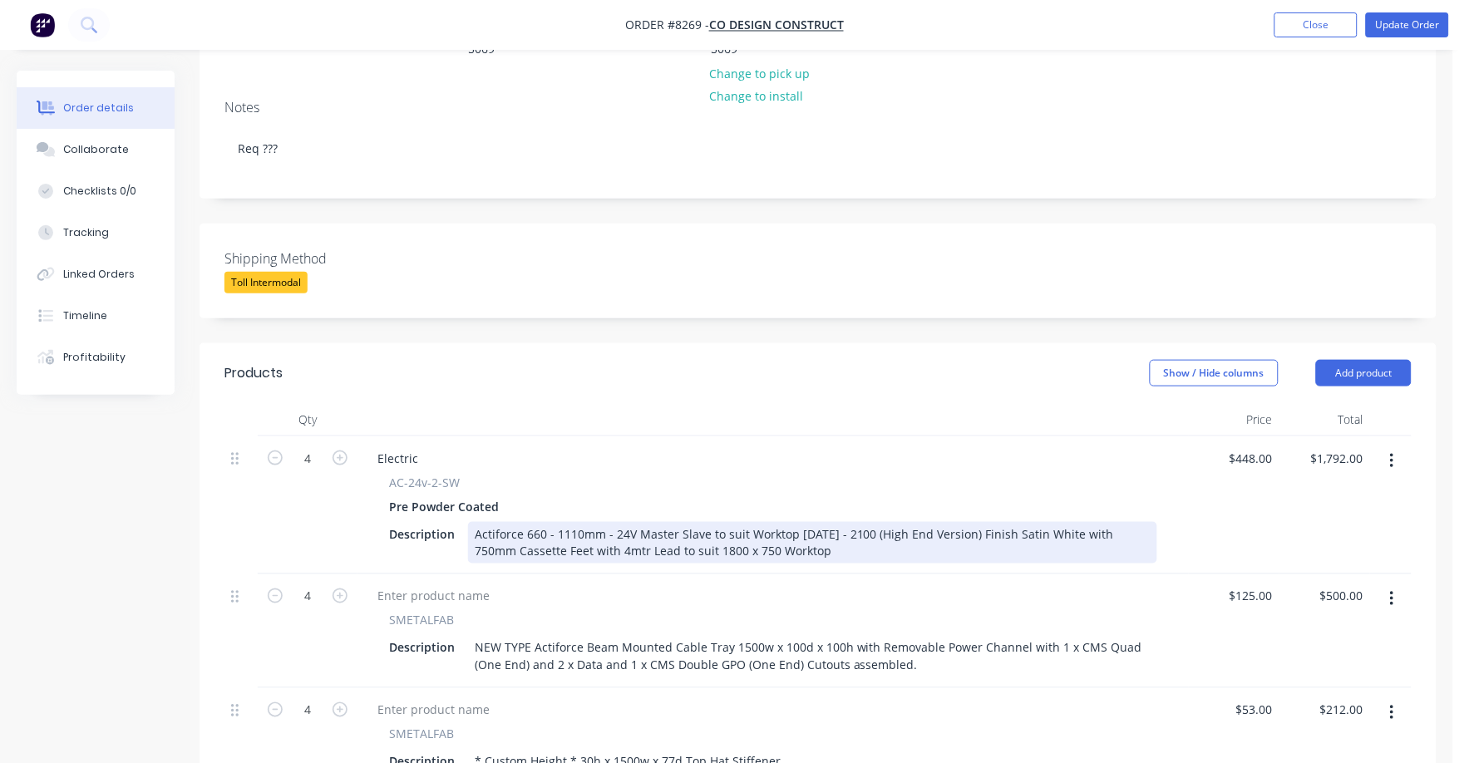
click at [794, 522] on div "Actiforce 660 - 1110mm - 24V Master Slave to suit Worktop [DATE] - 2100 (High E…" at bounding box center [812, 543] width 689 height 42
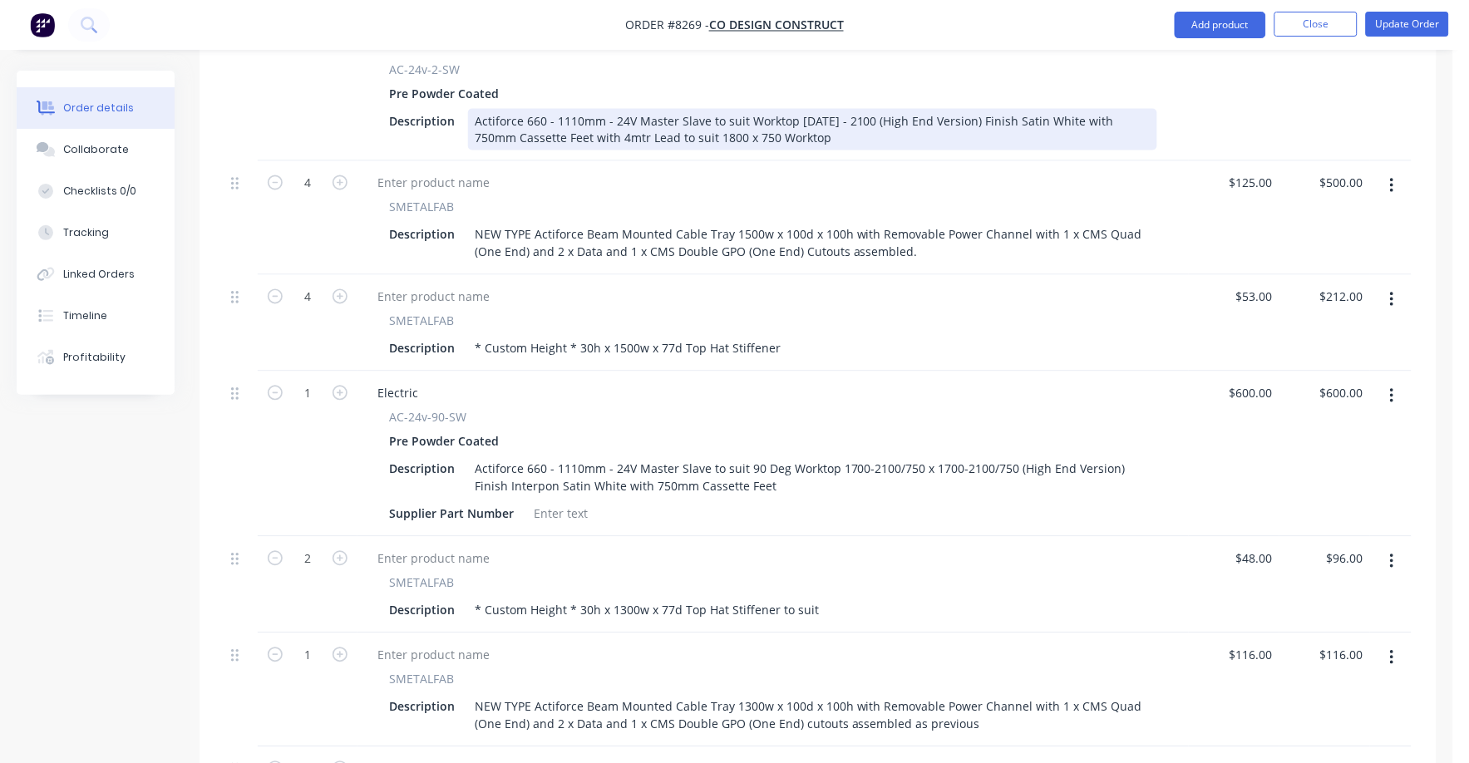
scroll to position [727, 0]
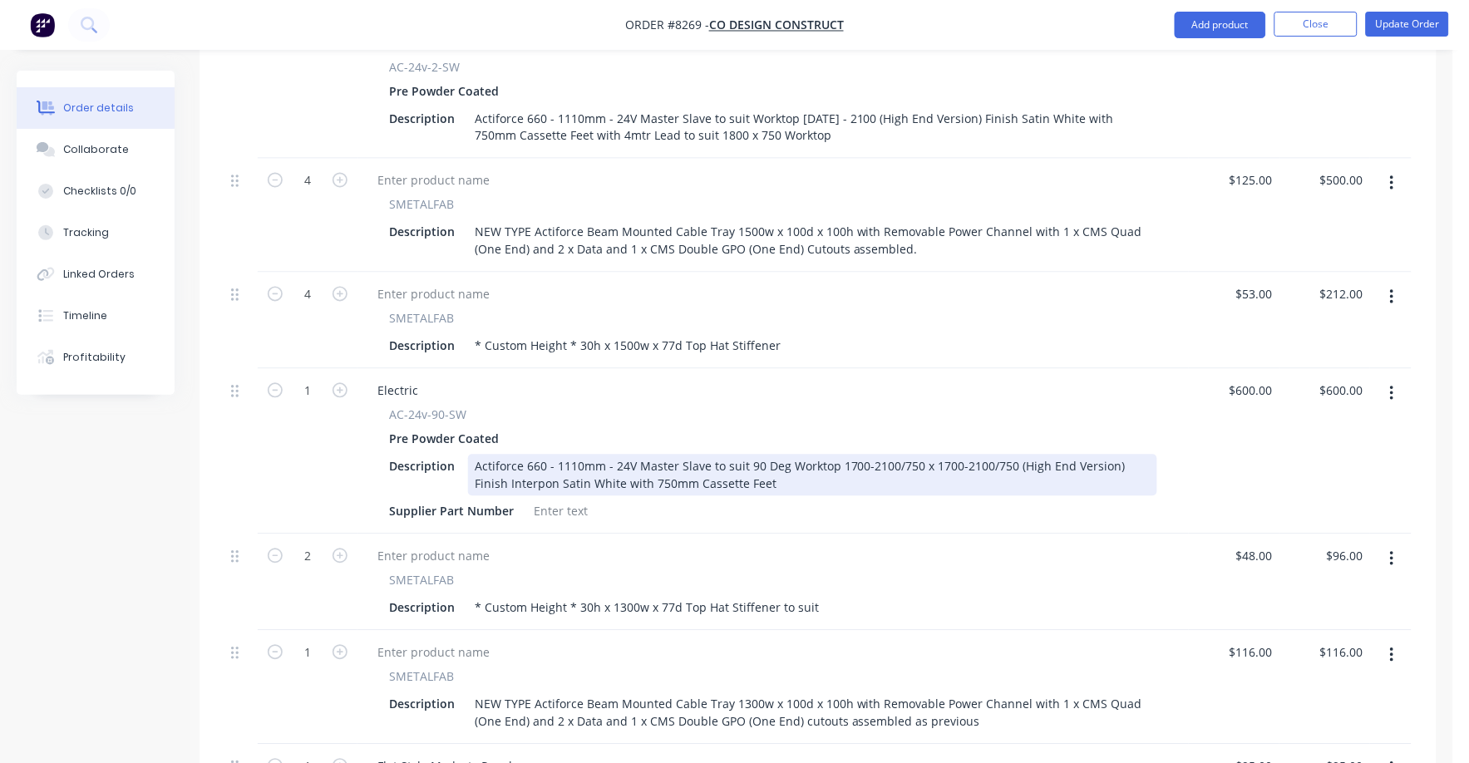
click at [753, 455] on div "Actiforce 660 - 1110mm - 24V Master Slave to suit 90 Deg Worktop 1700-2100/750 …" at bounding box center [812, 476] width 689 height 42
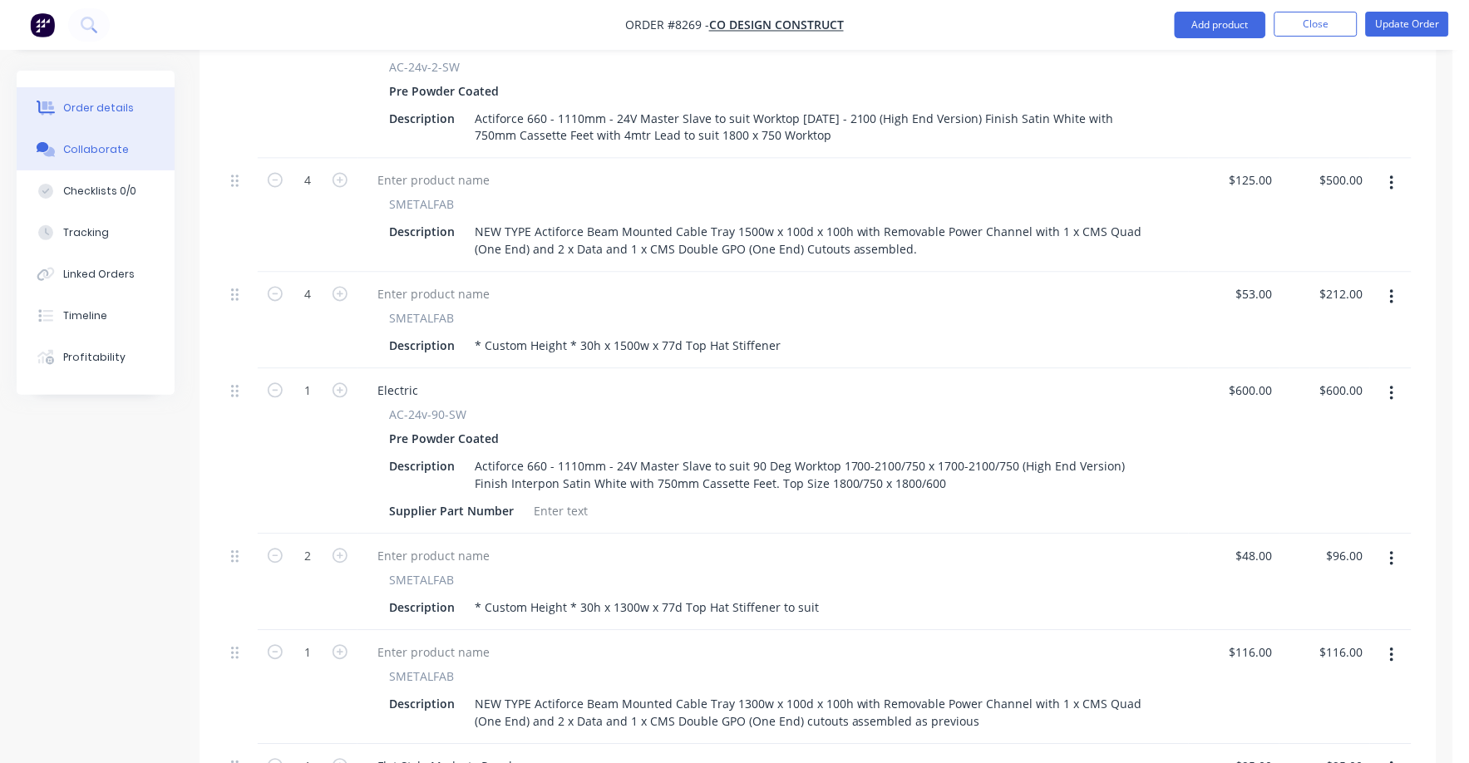
click at [76, 145] on div "Collaborate" at bounding box center [96, 149] width 66 height 15
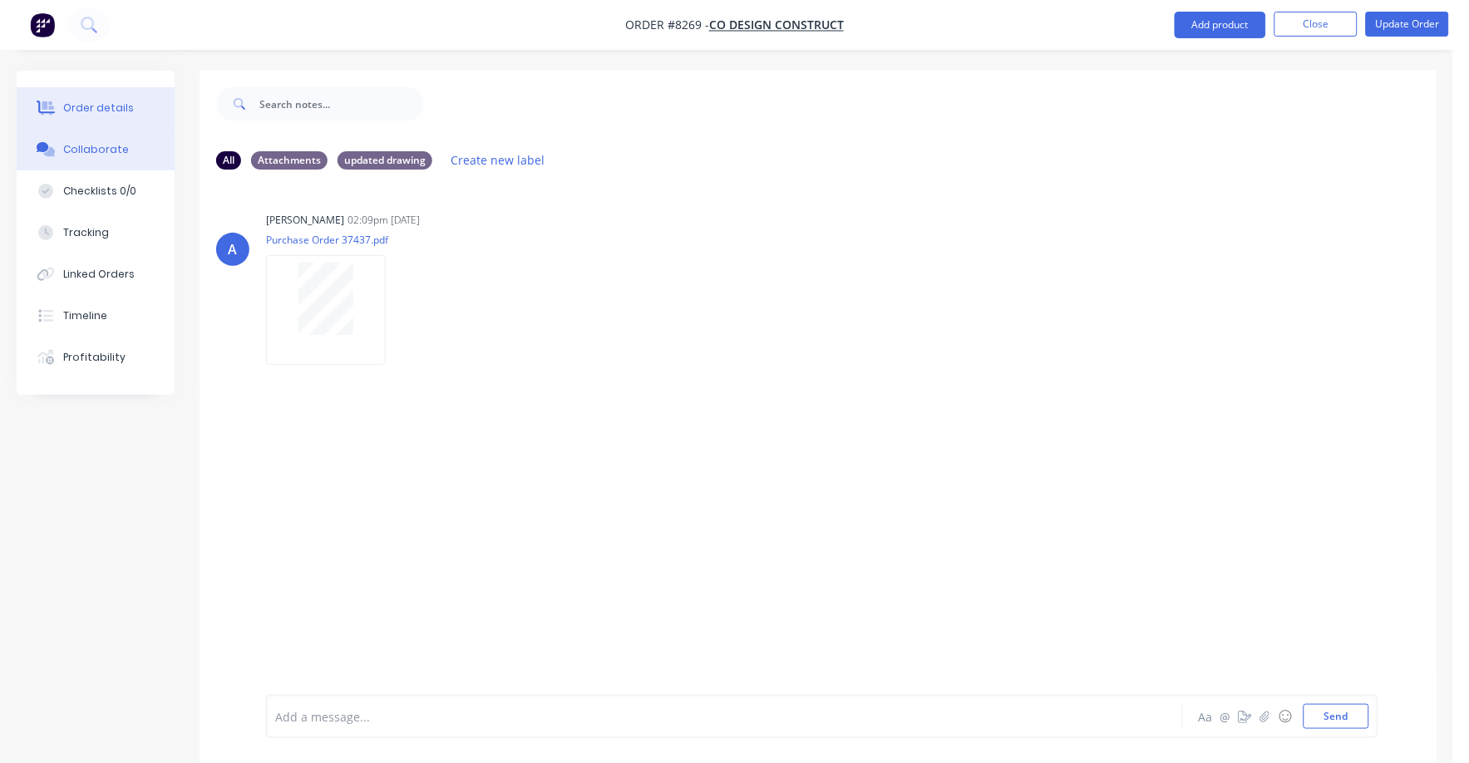
click at [81, 101] on div "Order details" at bounding box center [98, 108] width 71 height 15
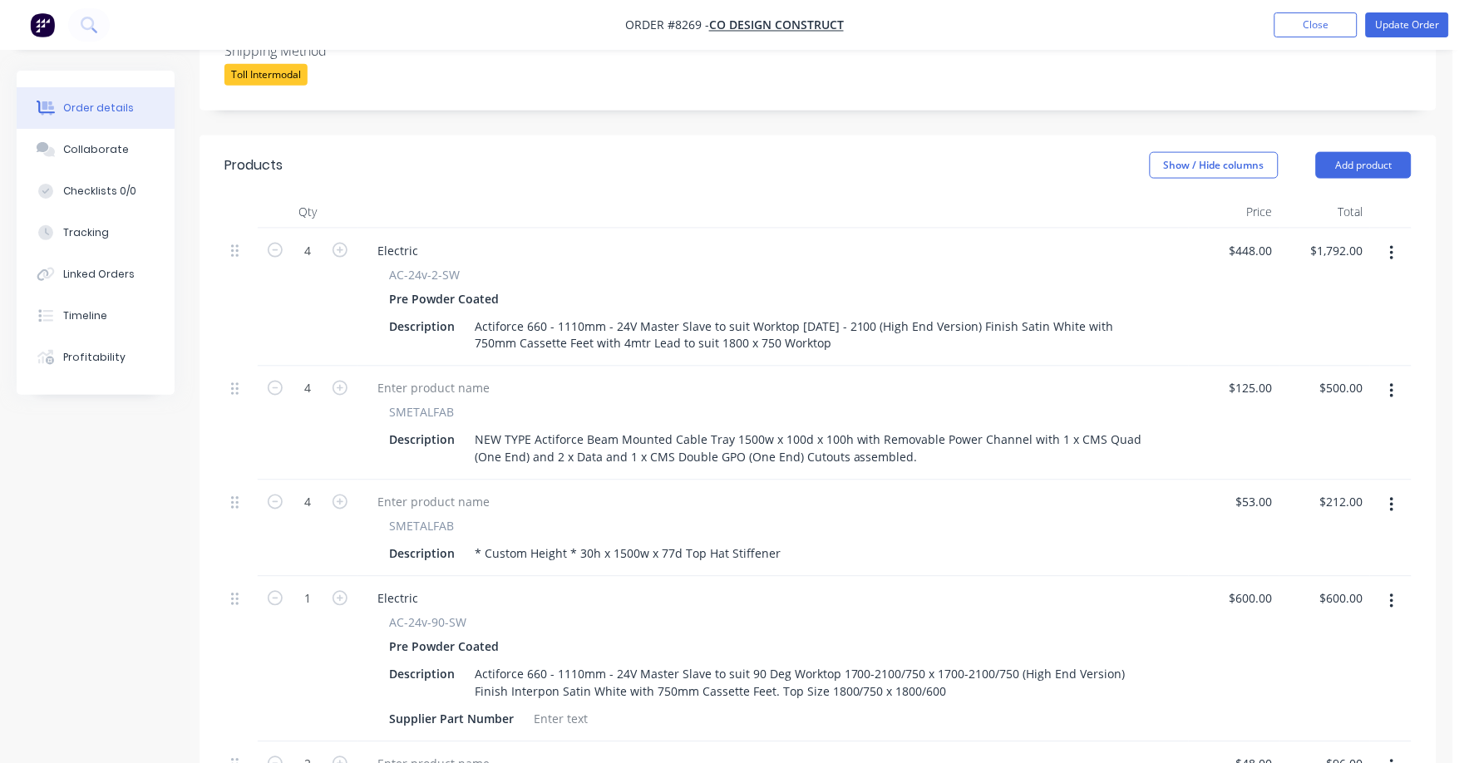
scroll to position [415, 0]
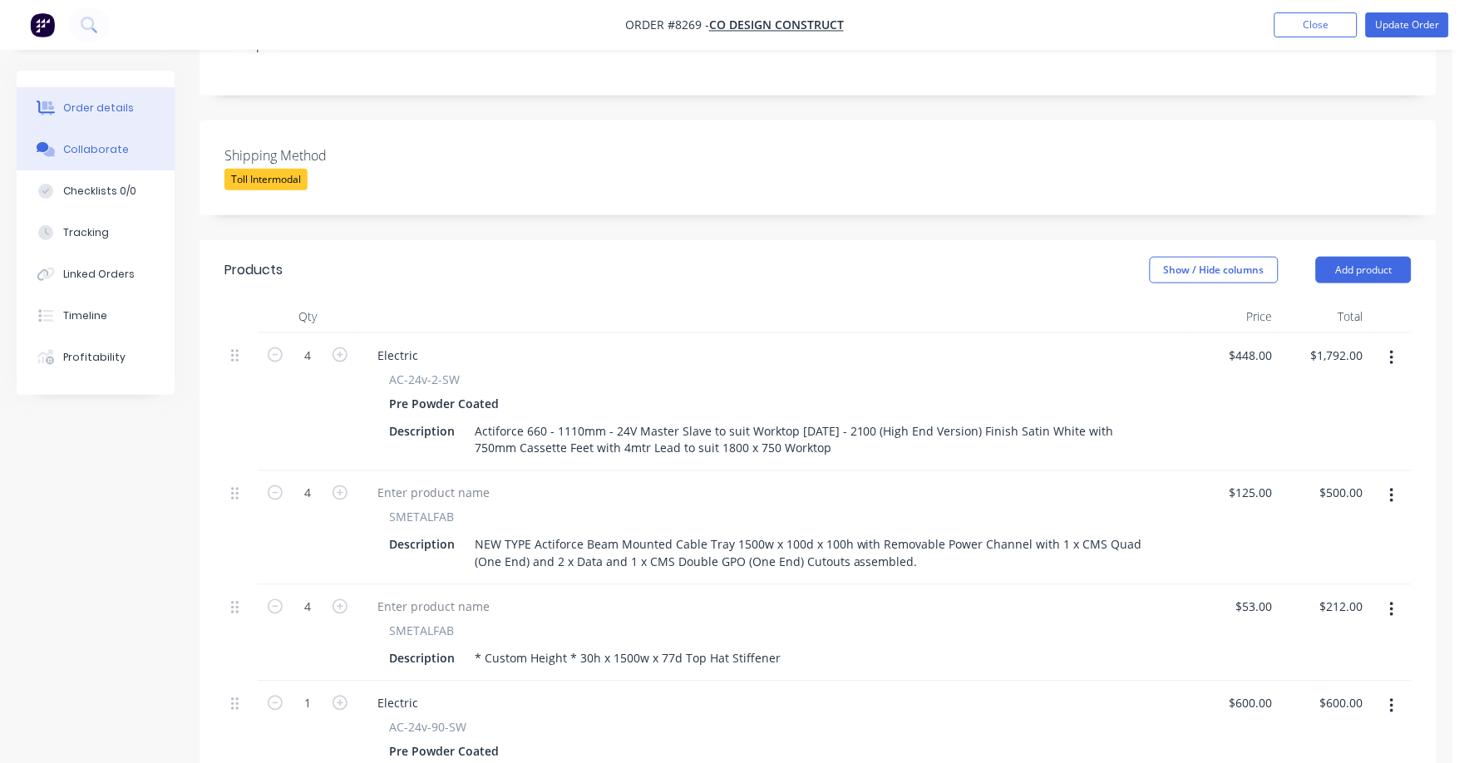
click at [94, 142] on div "Collaborate" at bounding box center [96, 149] width 66 height 15
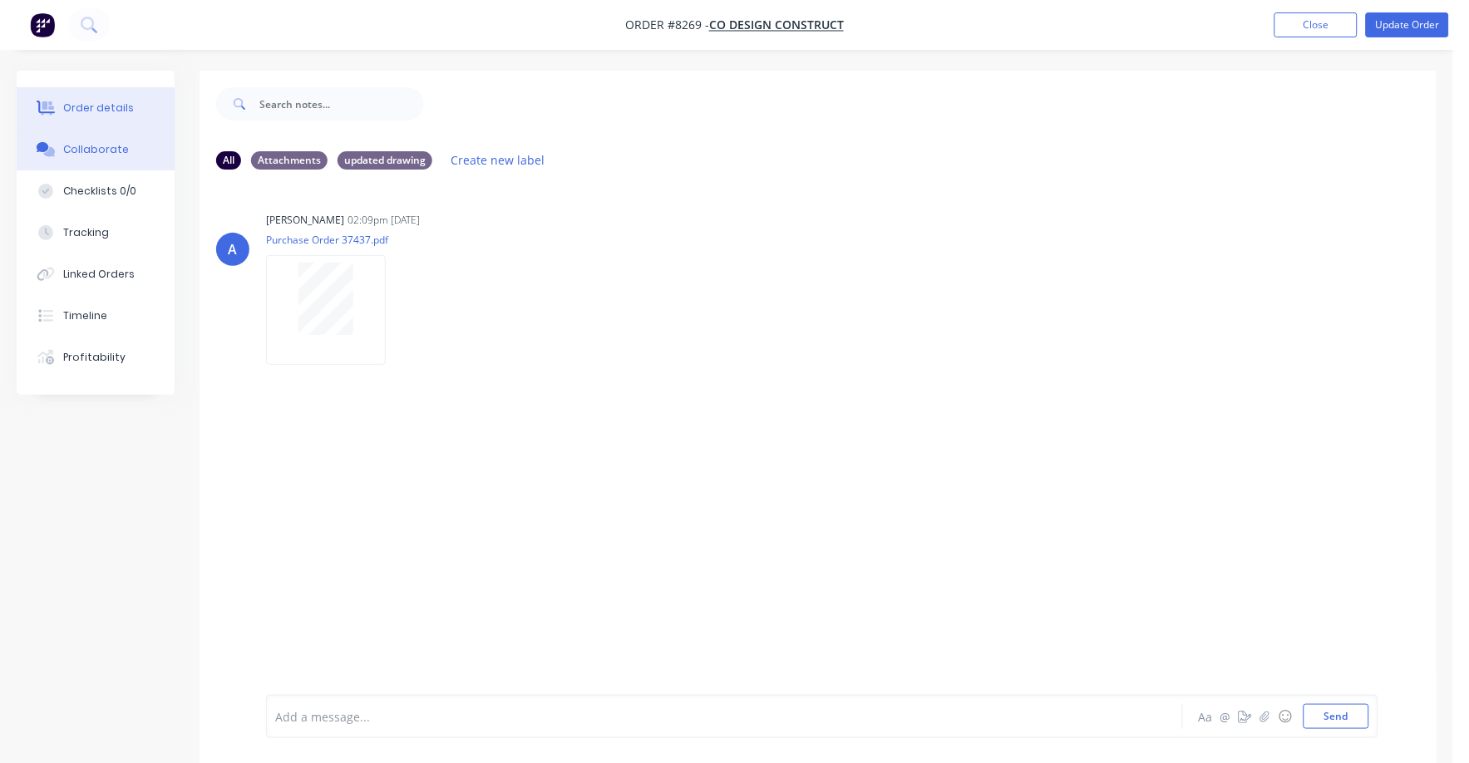
click at [72, 108] on div "Order details" at bounding box center [98, 108] width 71 height 15
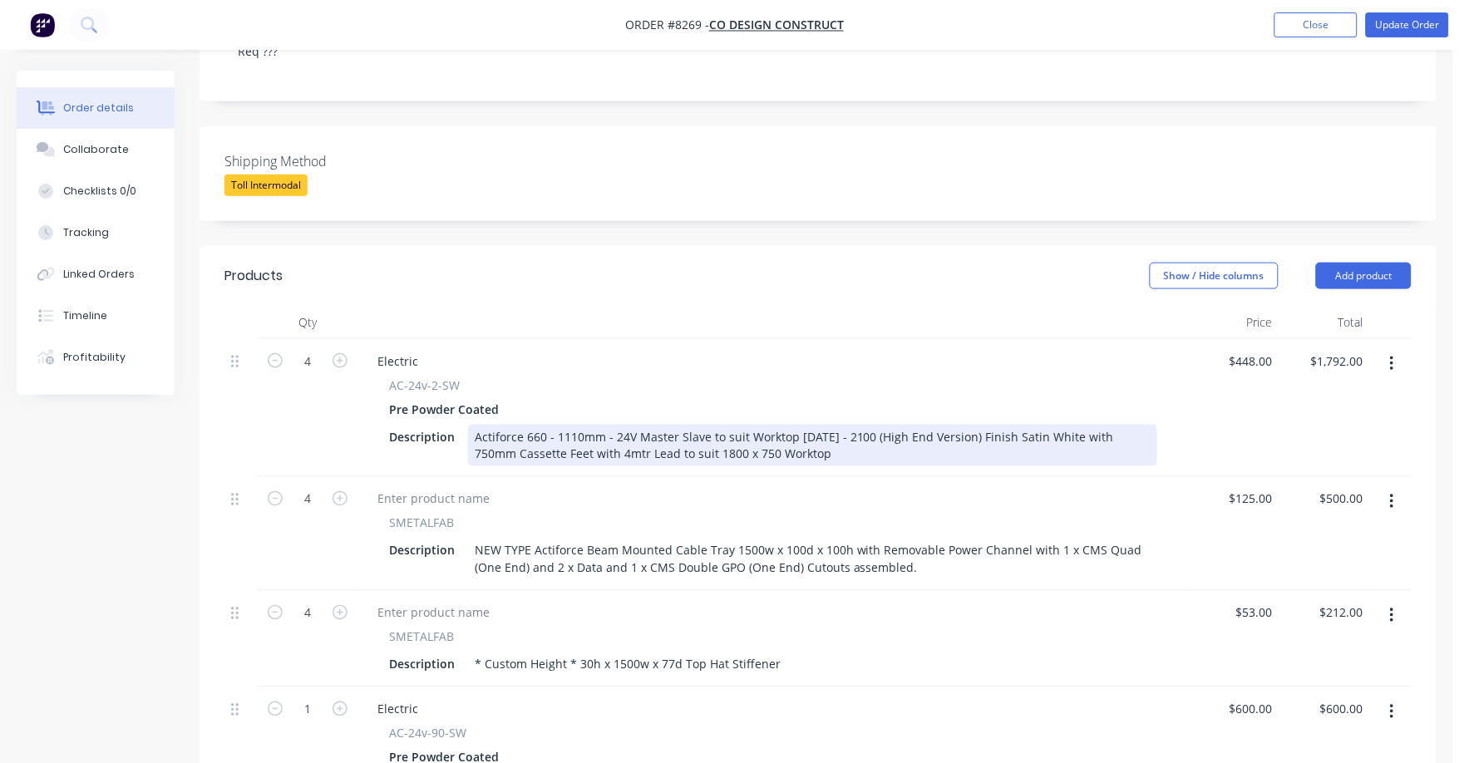
scroll to position [415, 0]
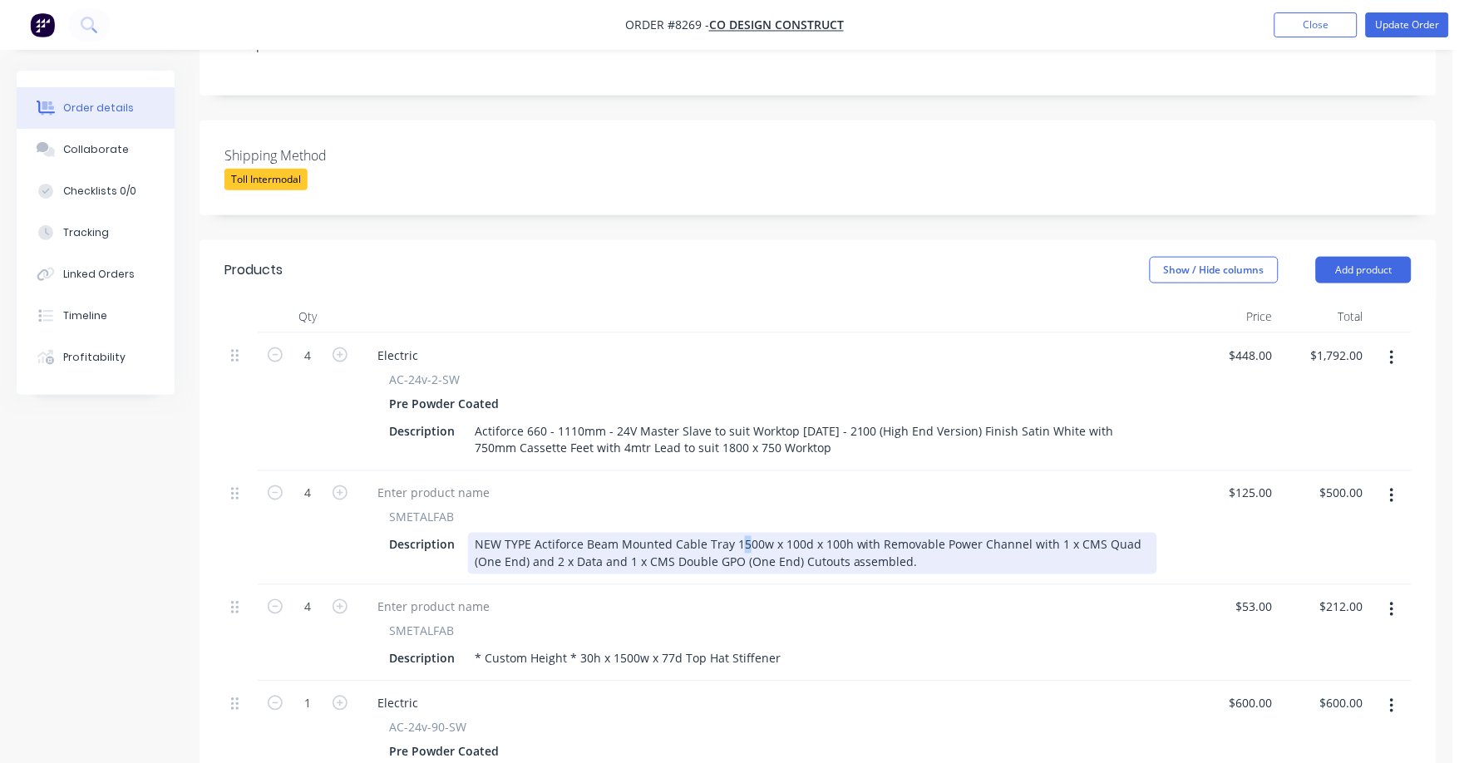
click at [740, 533] on div "NEW TYPE Actiforce Beam Mounted Cable Tray 1500w x 100d x 100h with Removable P…" at bounding box center [812, 554] width 689 height 42
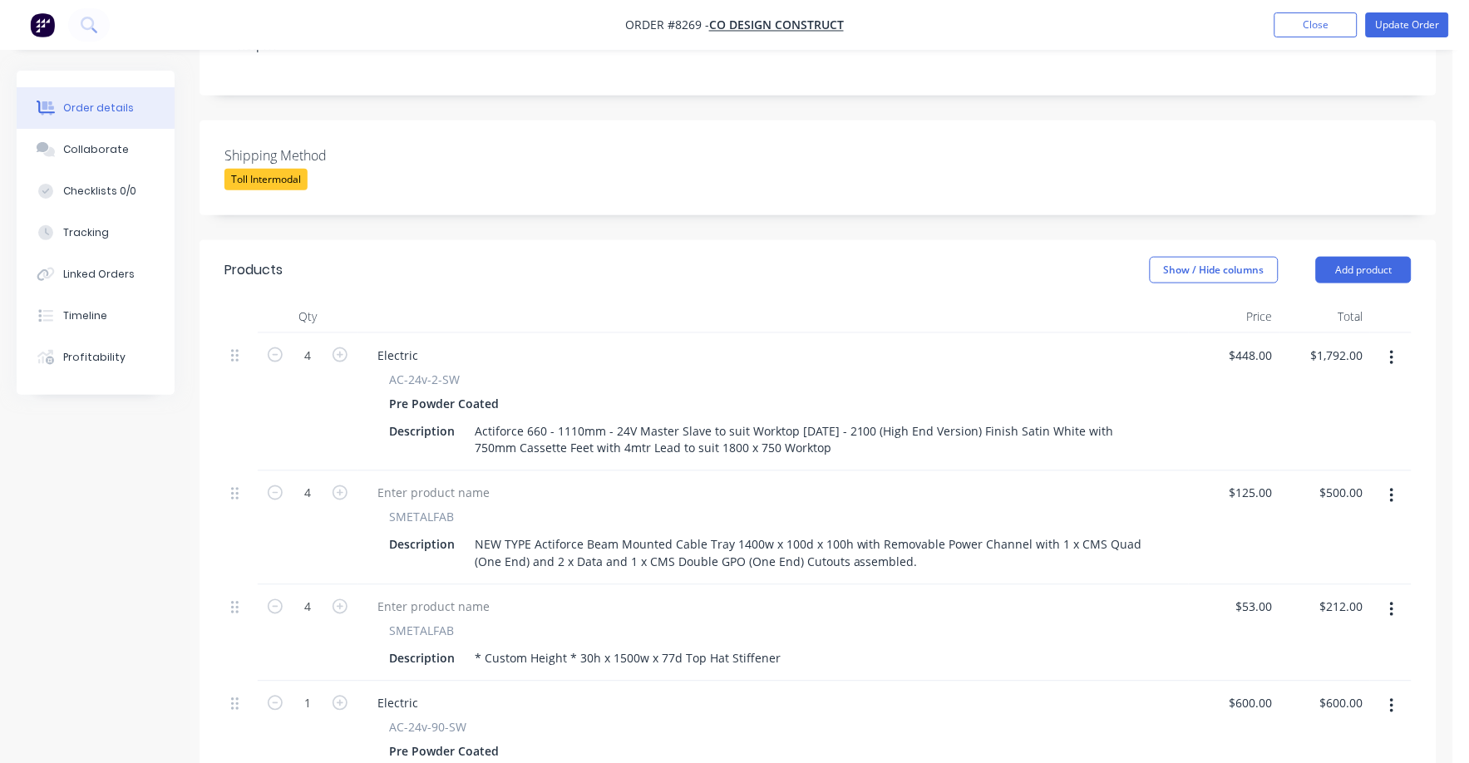
click at [801, 481] on div at bounding box center [773, 493] width 818 height 24
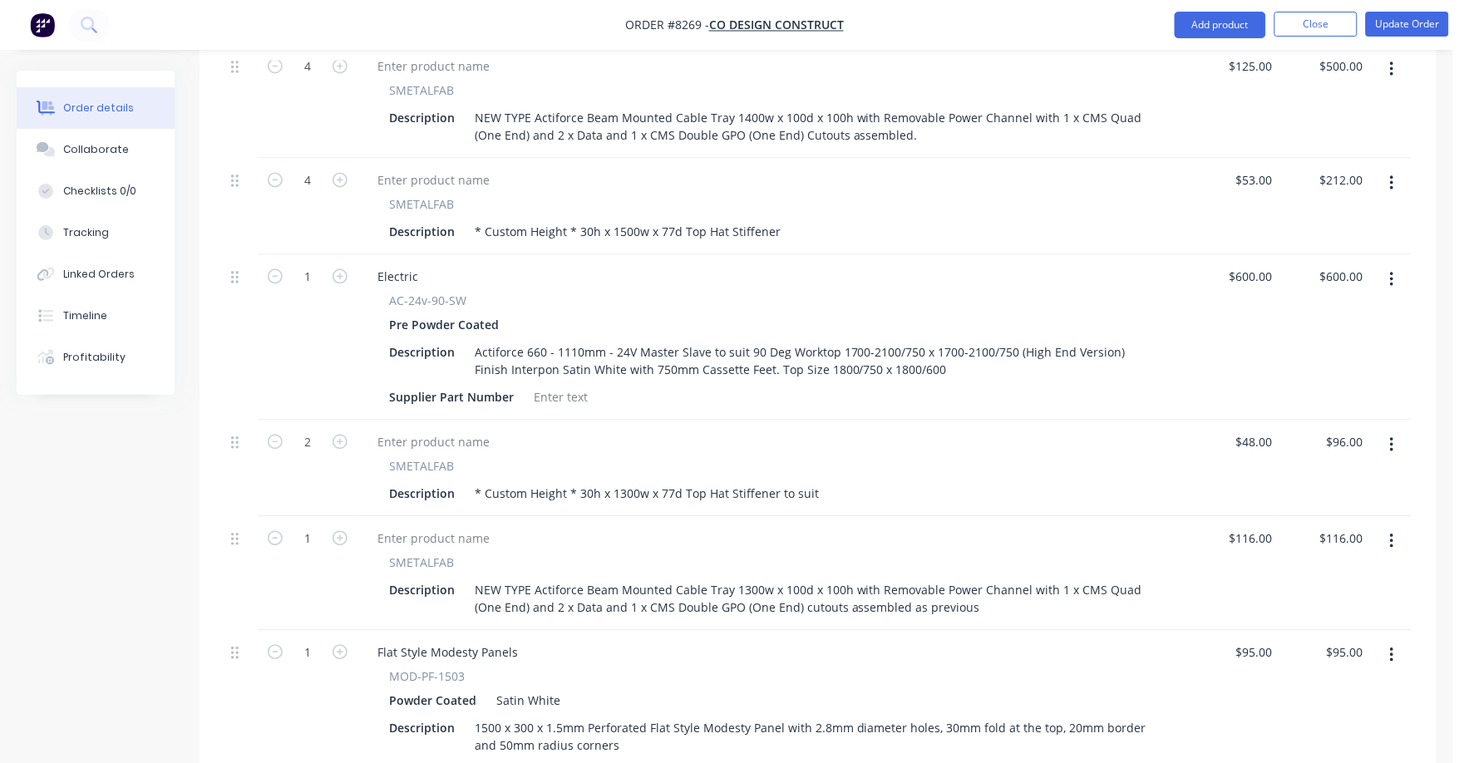
scroll to position [830, 0]
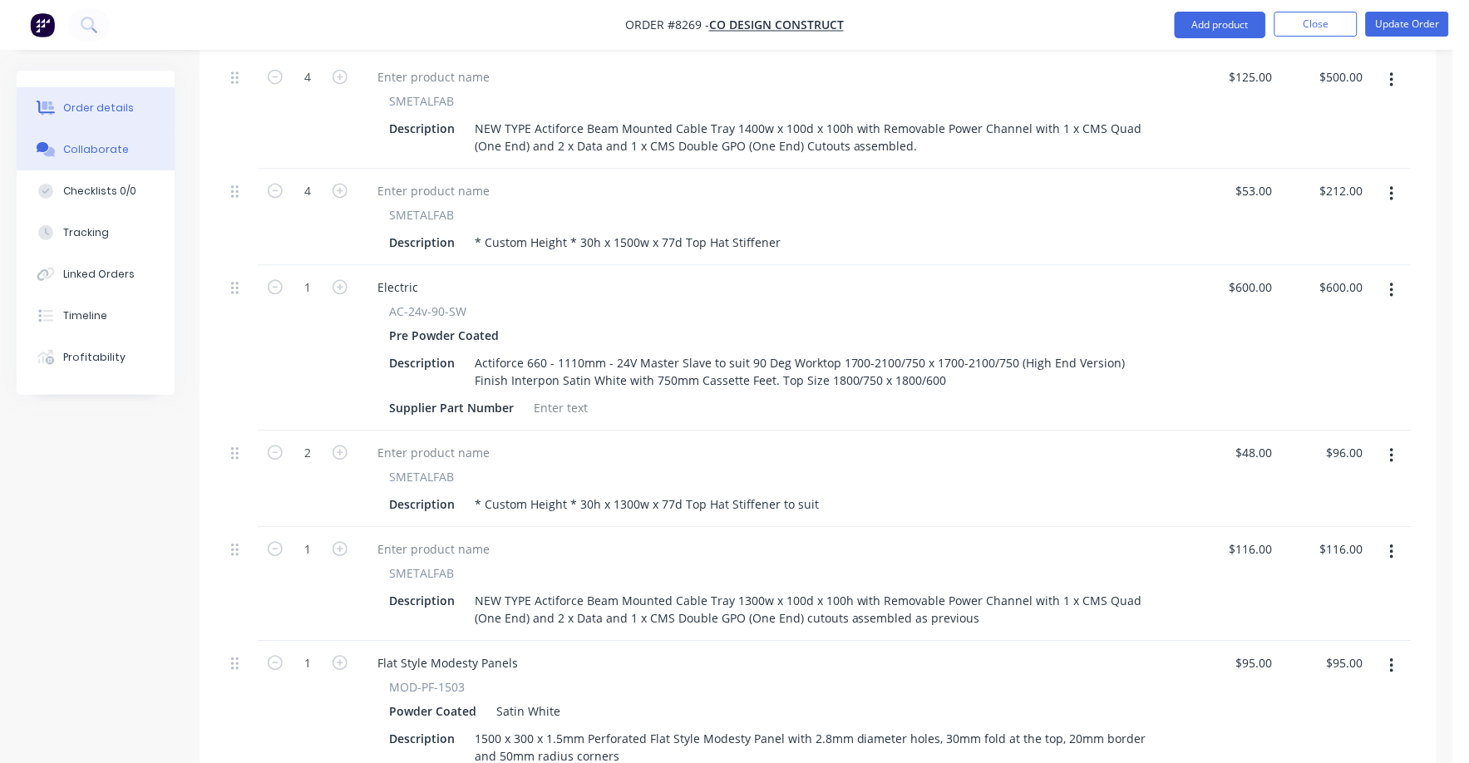
click at [116, 151] on div "Collaborate" at bounding box center [96, 149] width 66 height 15
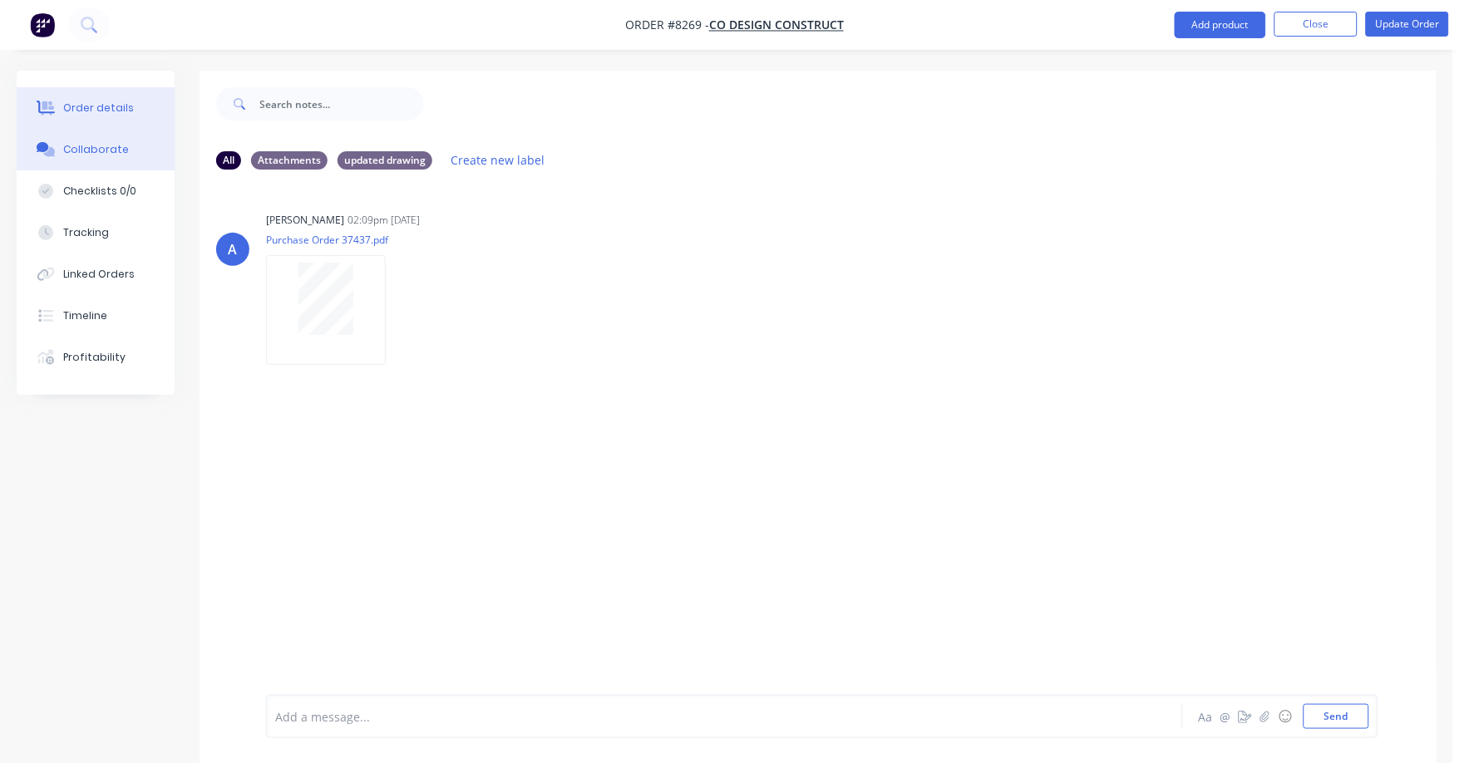
click at [95, 101] on div "Order details" at bounding box center [98, 108] width 71 height 15
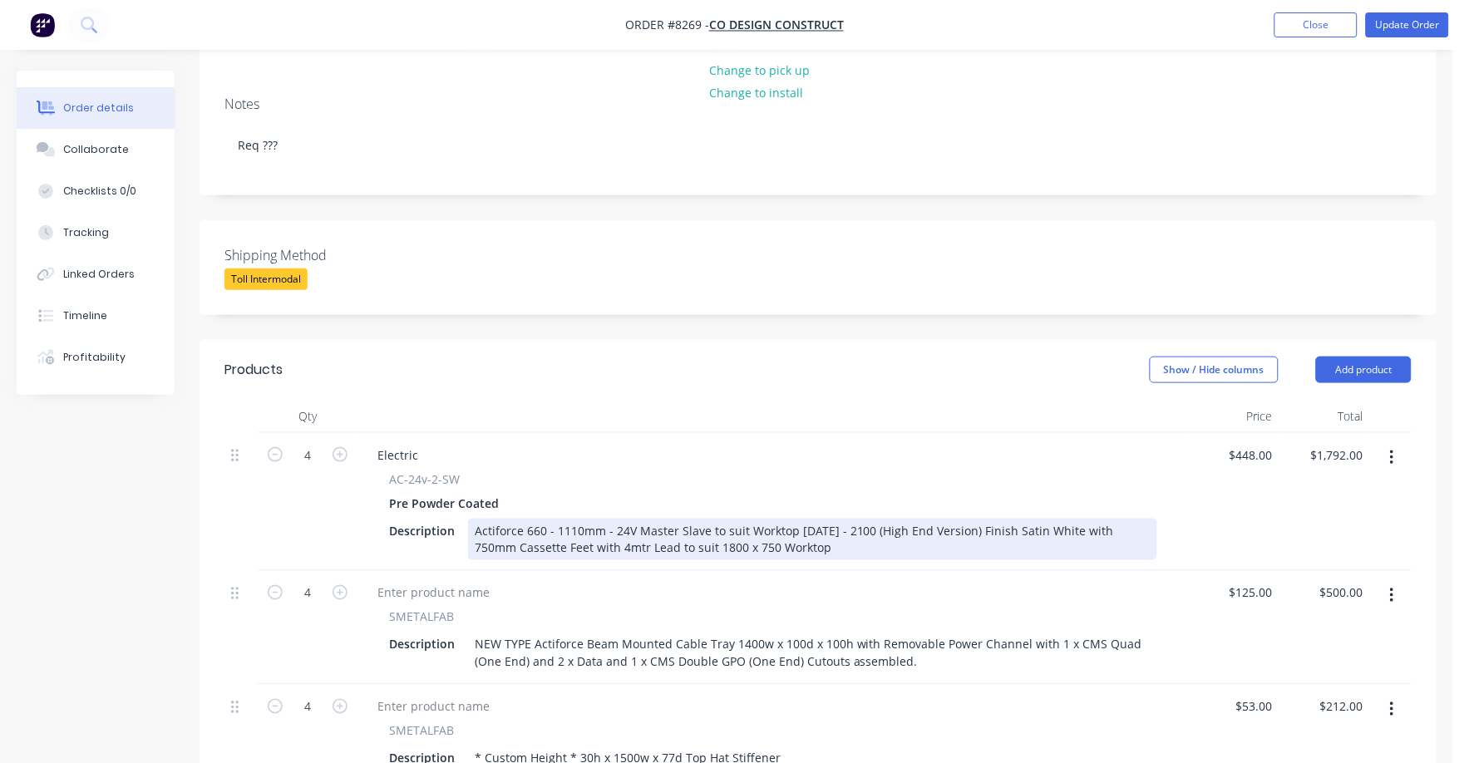
scroll to position [312, 0]
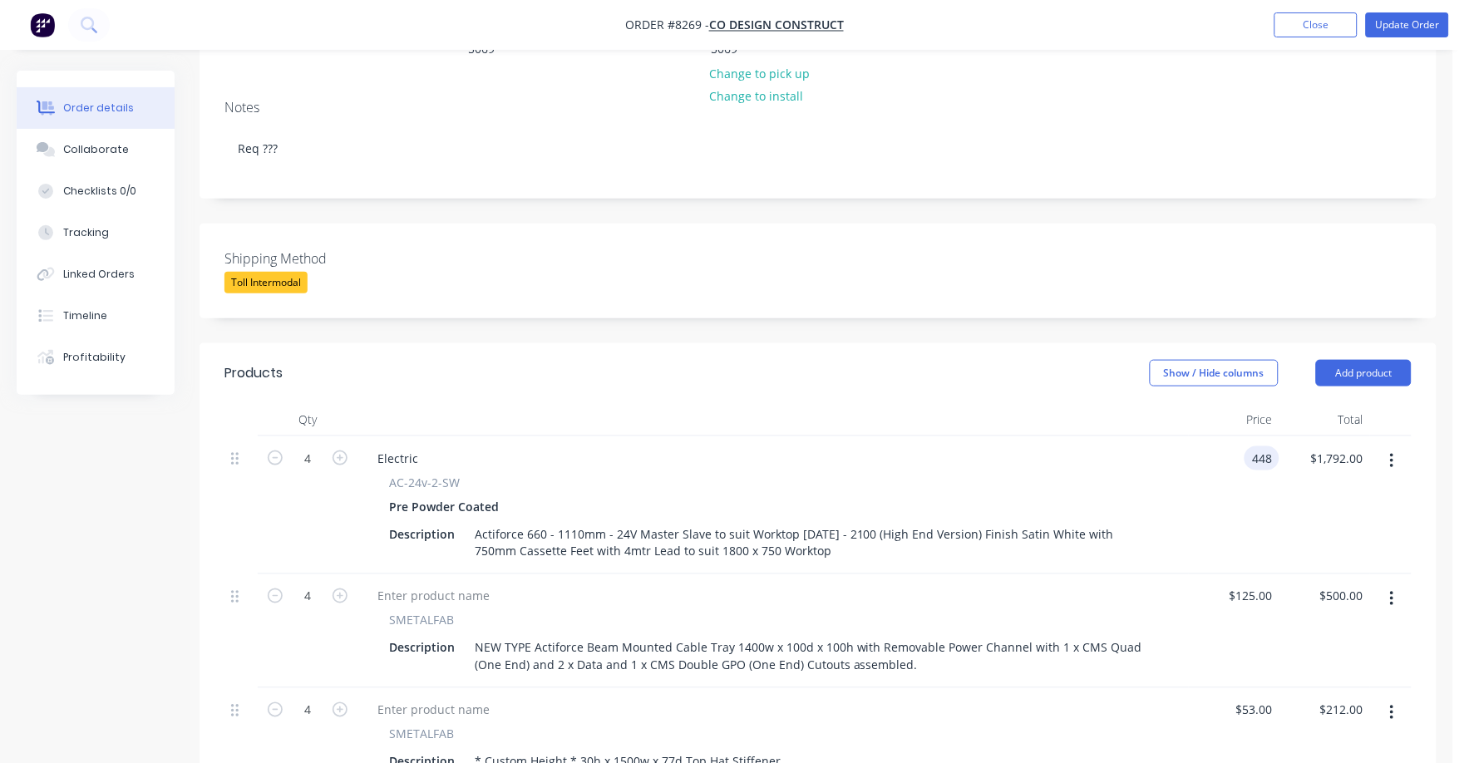
click at [1234, 436] on div "448 448" at bounding box center [1234, 505] width 91 height 138
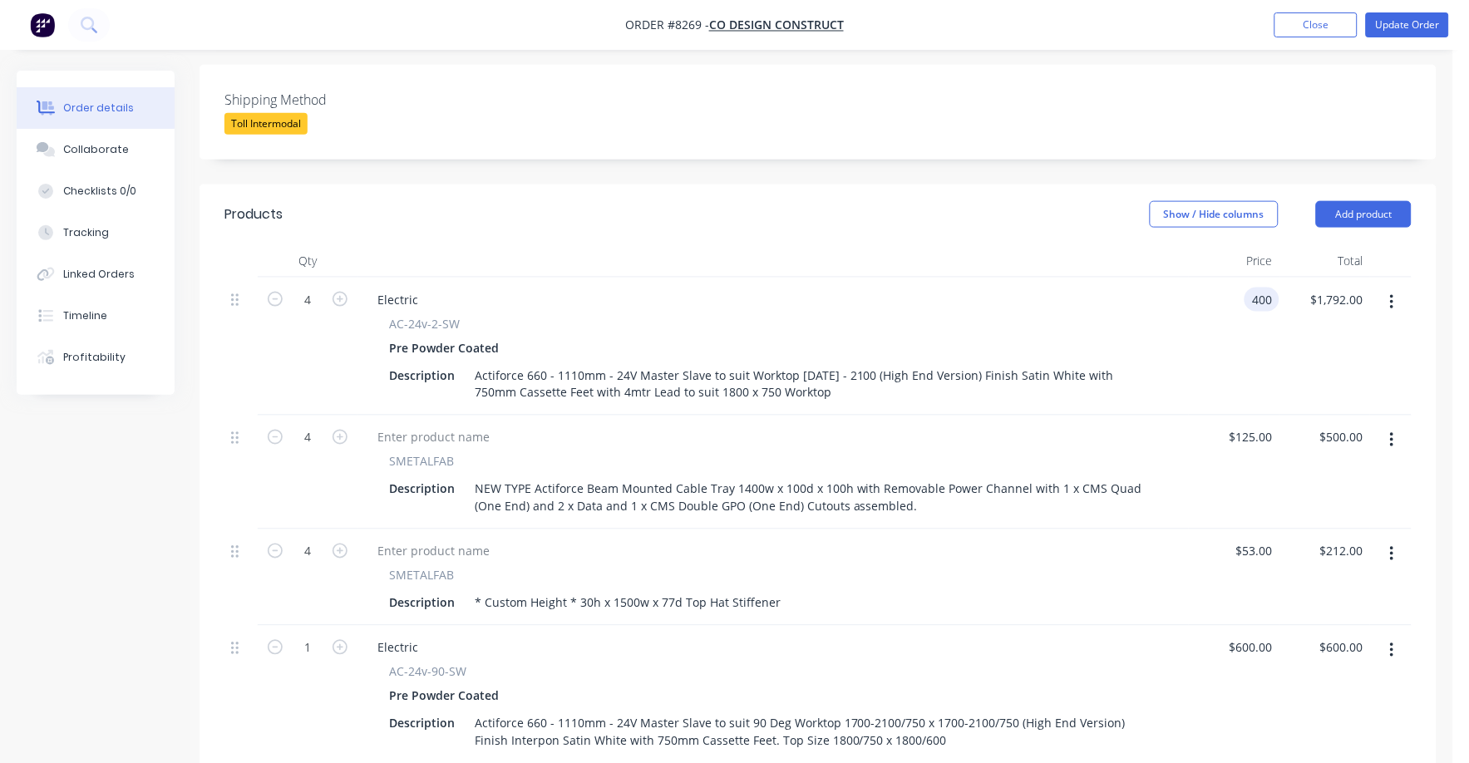
scroll to position [415, 0]
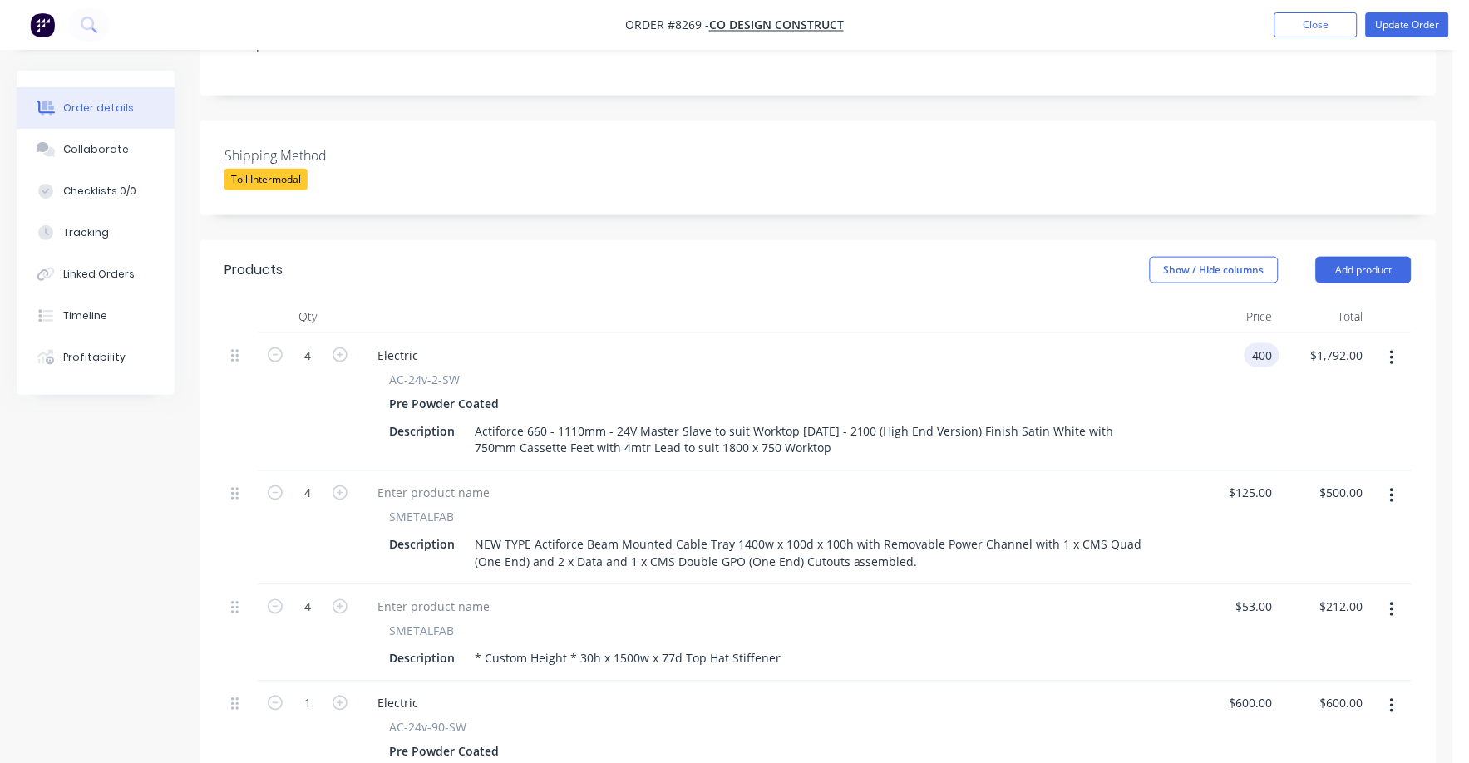
type input "$400.00"
type input "$1,600.00"
type input "$400.00"
click at [1251, 481] on div "125 125" at bounding box center [1265, 493] width 28 height 24
type input "$74.00"
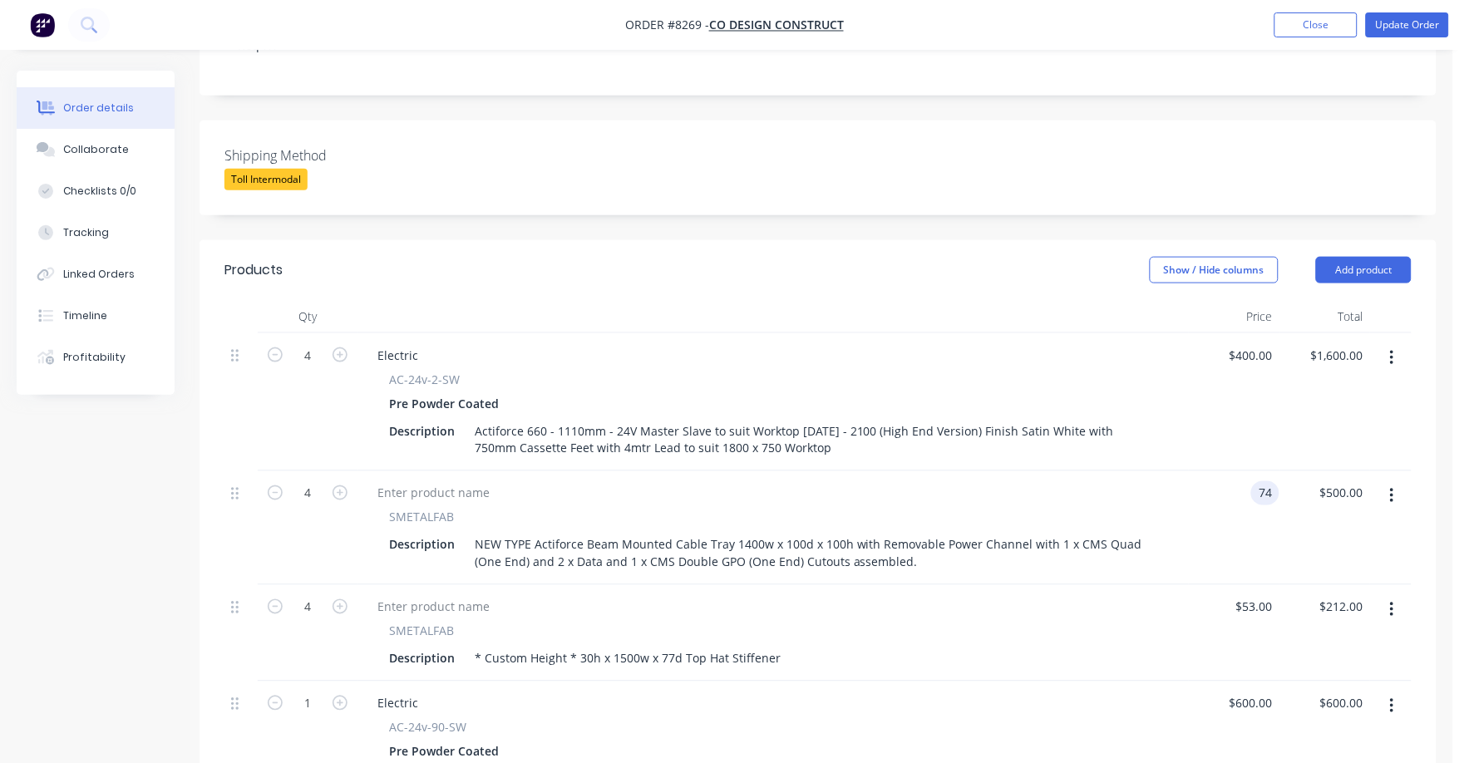
type input "$296.00"
click at [1277, 475] on div "$74.00 74" at bounding box center [1234, 528] width 91 height 114
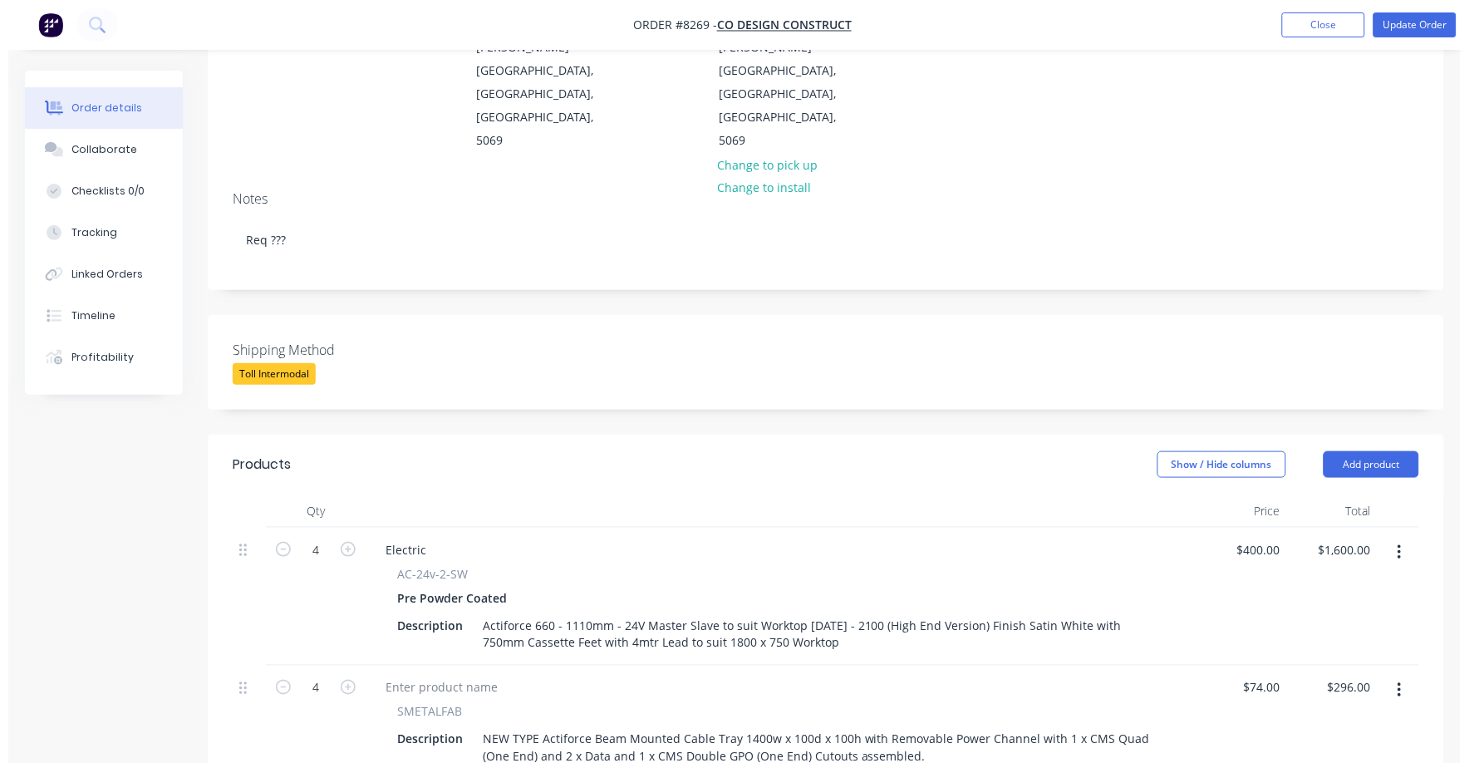
scroll to position [0, 0]
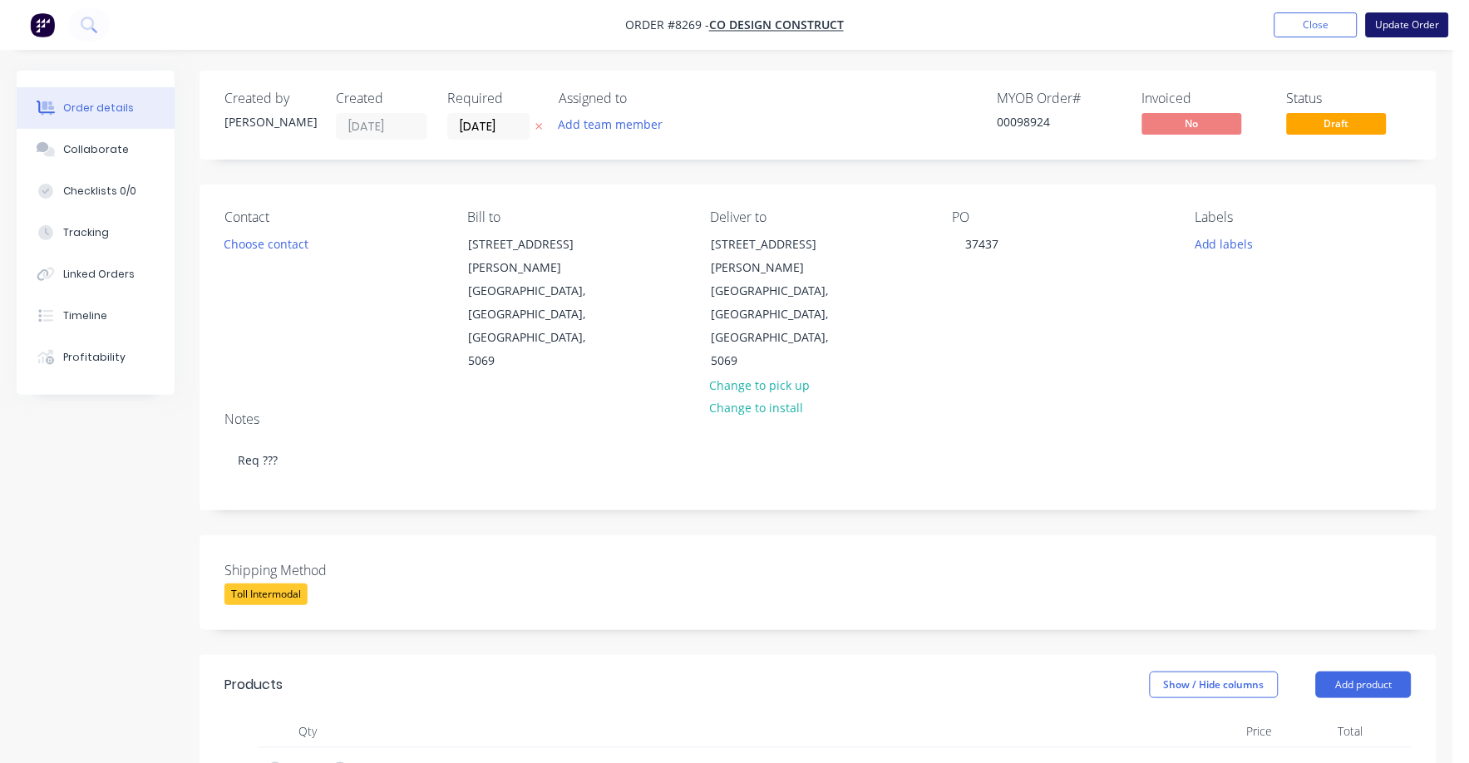
click at [1411, 27] on button "Update Order" at bounding box center [1407, 24] width 83 height 25
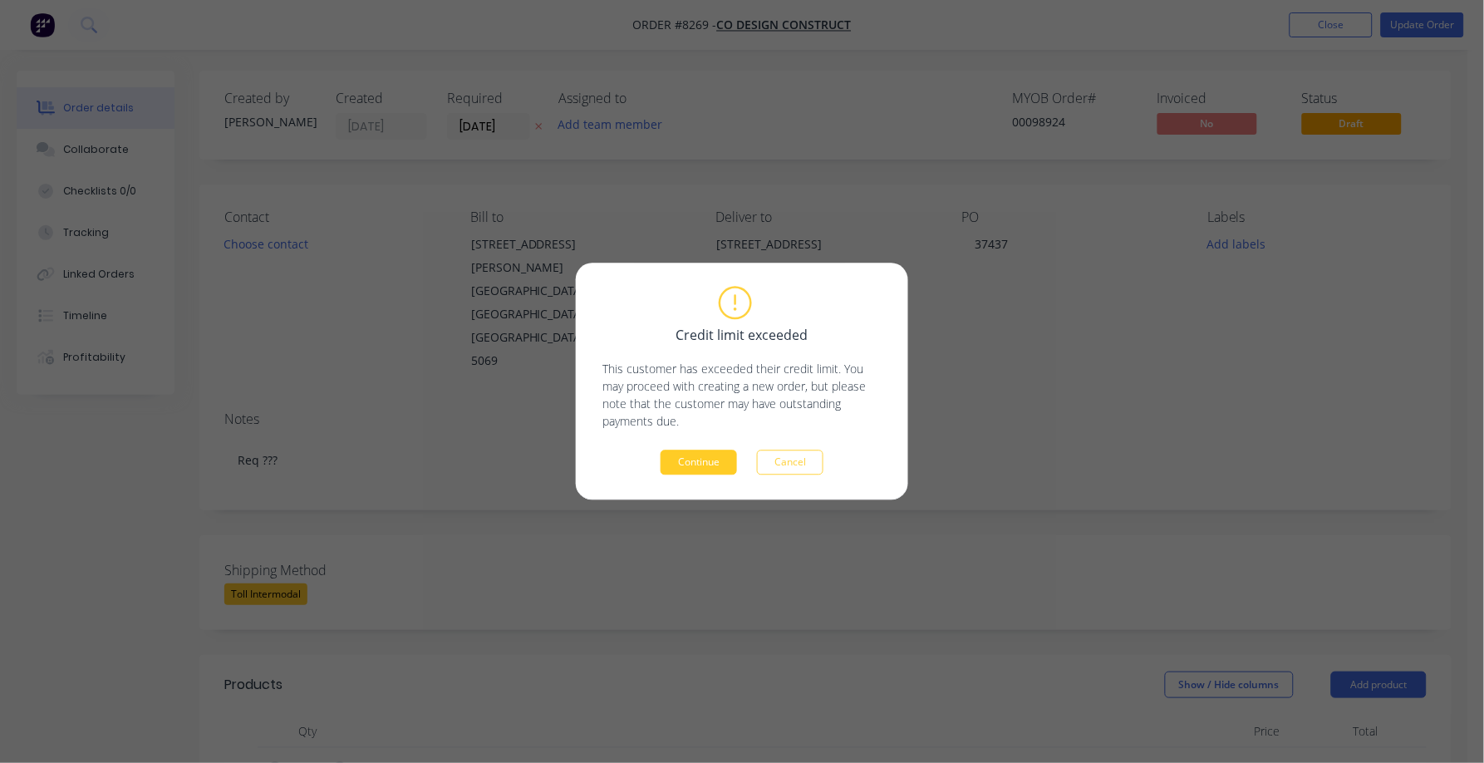
click at [702, 457] on button "Continue" at bounding box center [699, 462] width 76 height 25
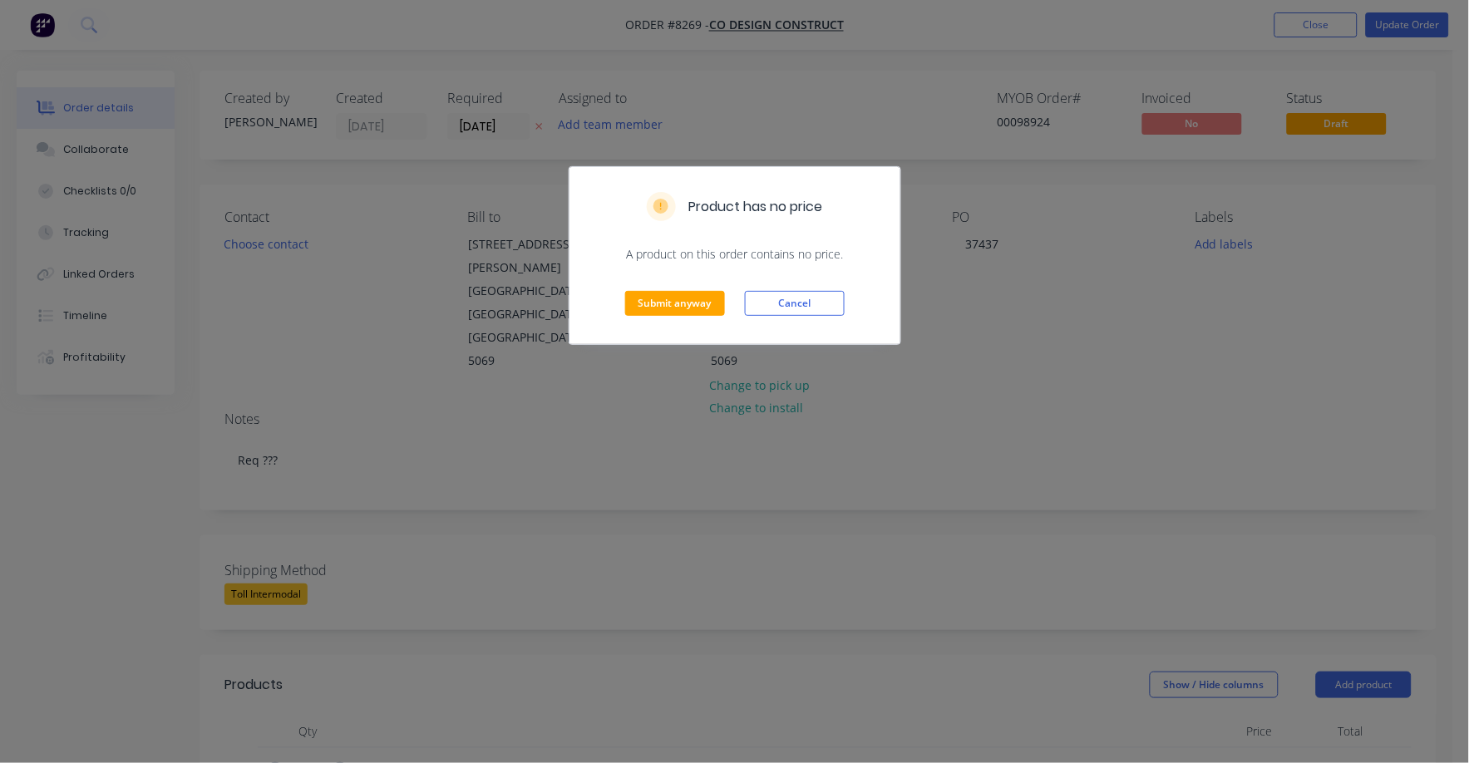
click at [675, 289] on div "Submit anyway Cancel" at bounding box center [734, 303] width 331 height 81
click at [710, 306] on button "Submit anyway" at bounding box center [675, 303] width 100 height 25
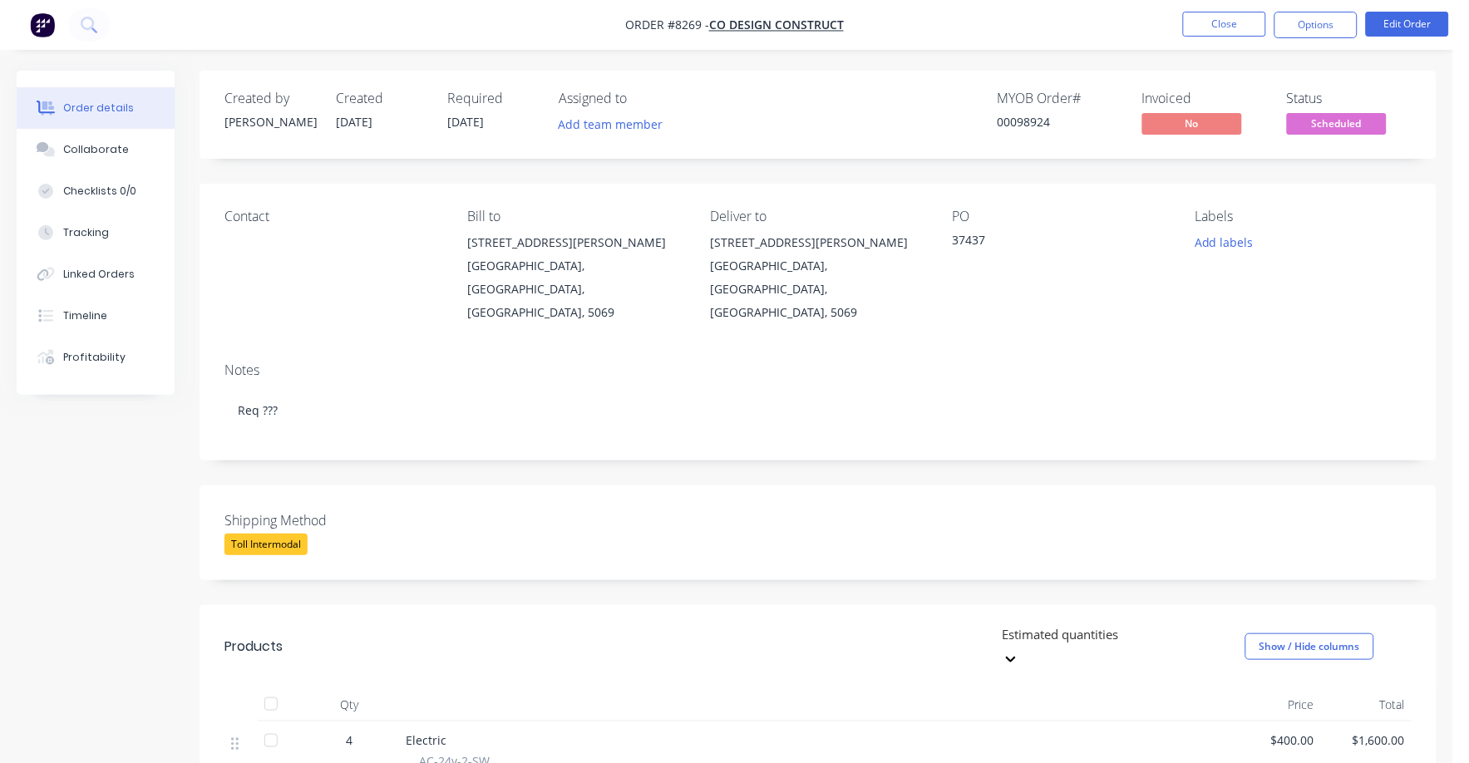
click at [1331, 121] on span "Scheduled" at bounding box center [1337, 123] width 100 height 21
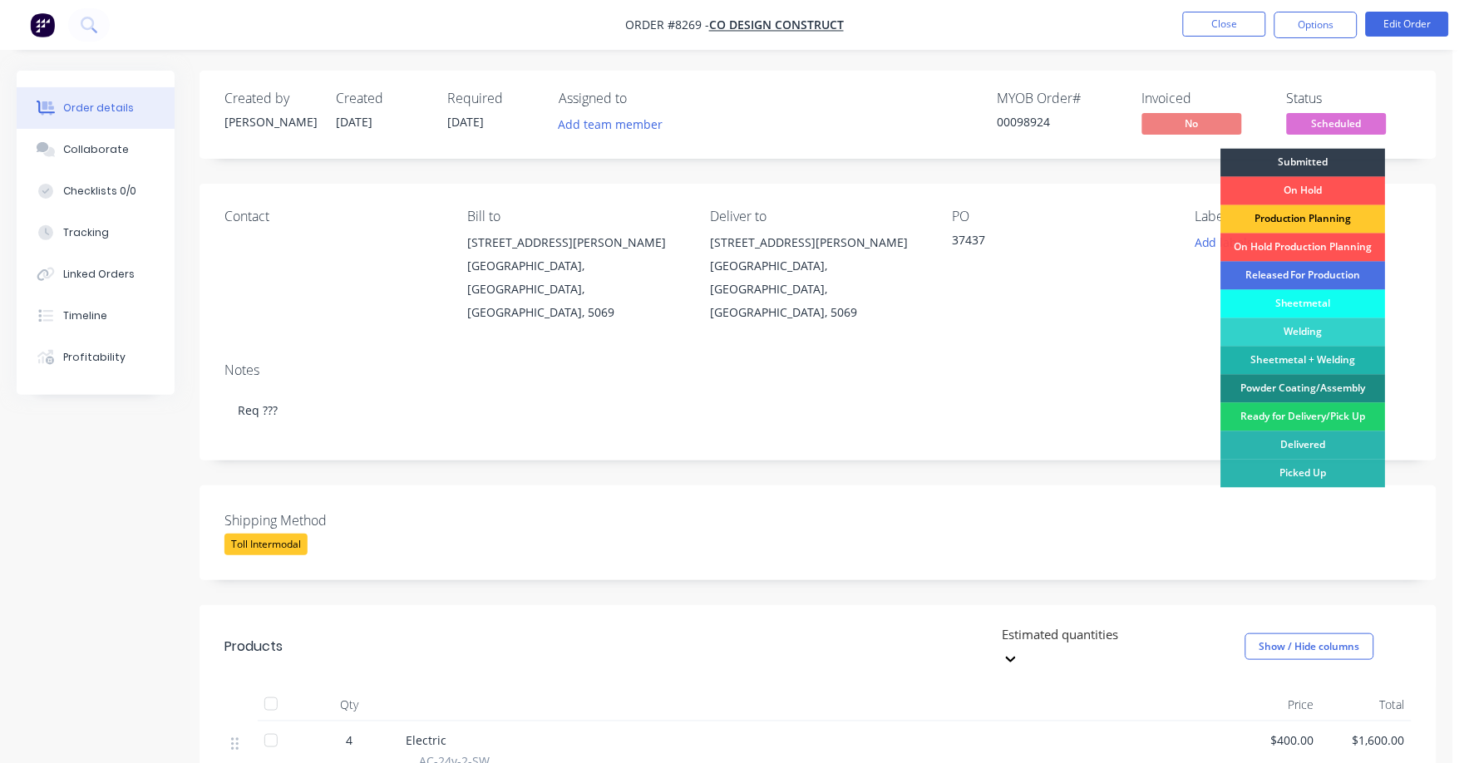
click at [1323, 214] on div "Production Planning" at bounding box center [1303, 219] width 165 height 28
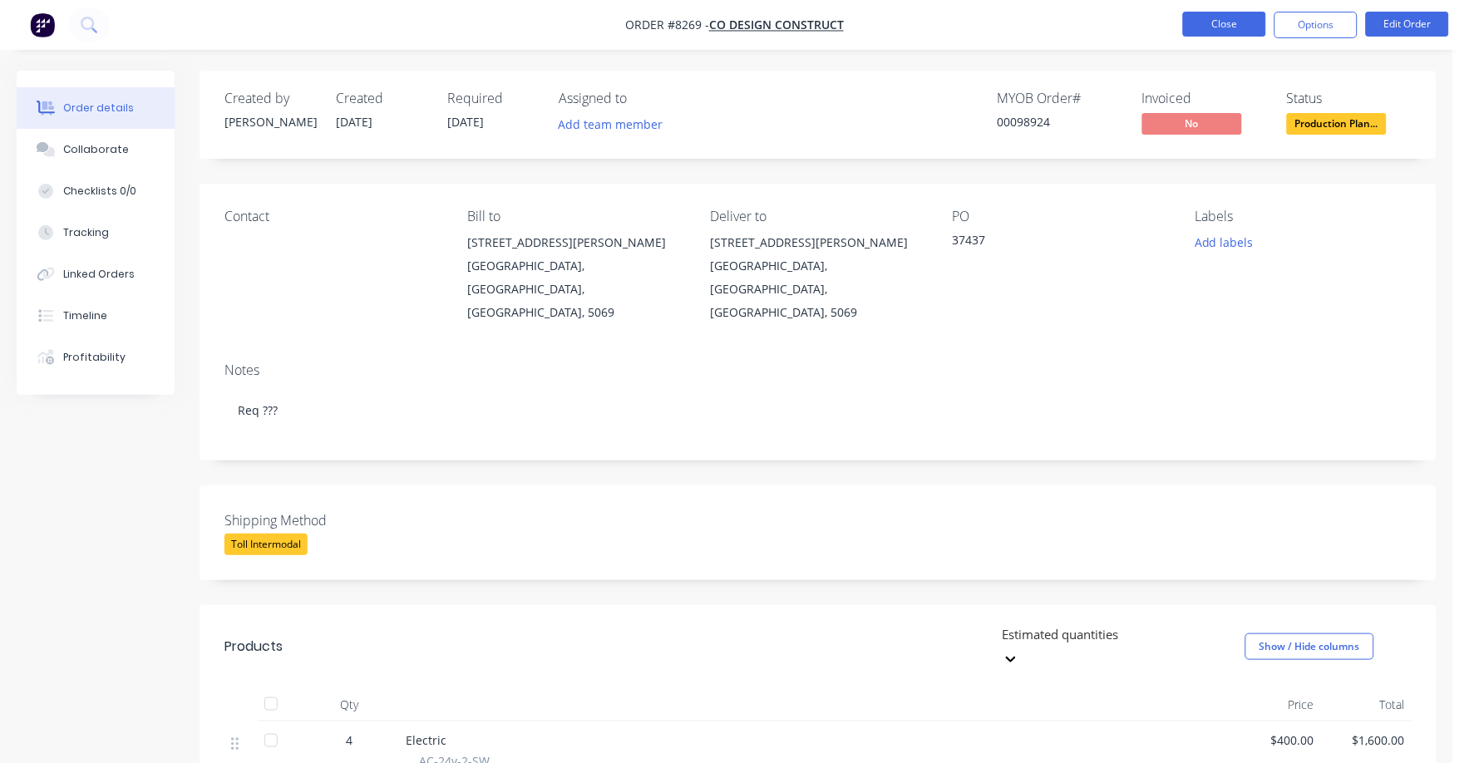
click at [1216, 19] on button "Close" at bounding box center [1224, 24] width 83 height 25
